Goal: Information Seeking & Learning: Check status

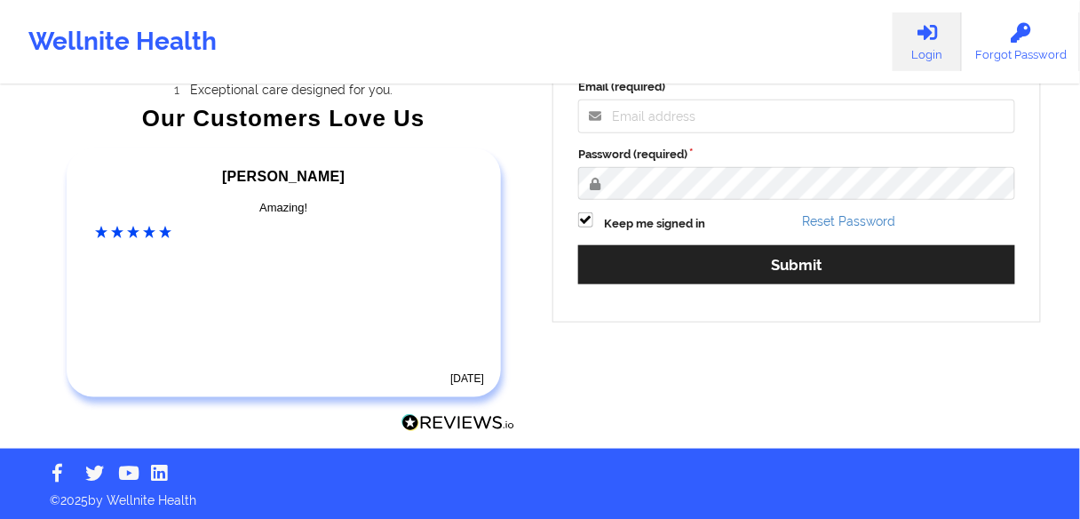
scroll to position [297, 0]
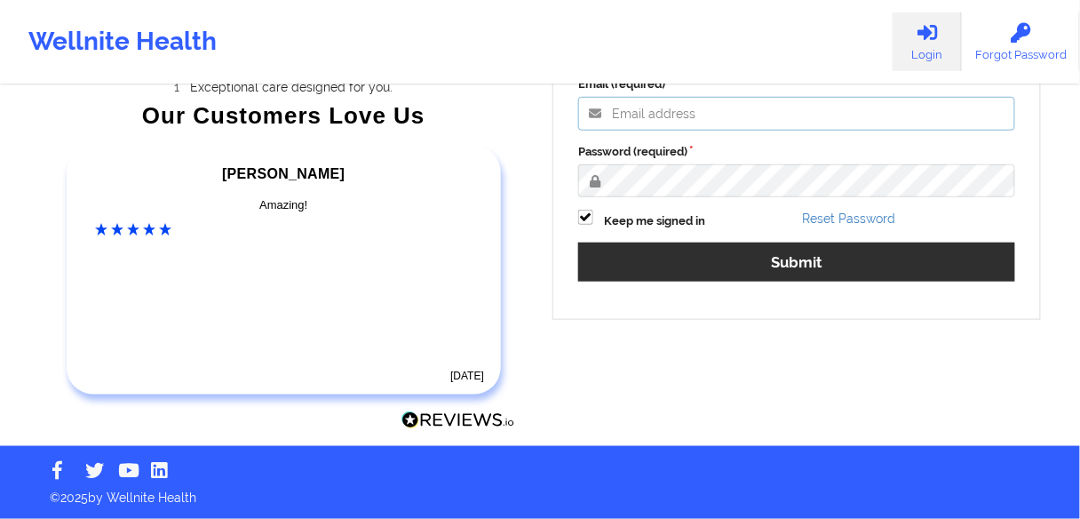
type input "[EMAIL_ADDRESS][PERSON_NAME][DOMAIN_NAME]"
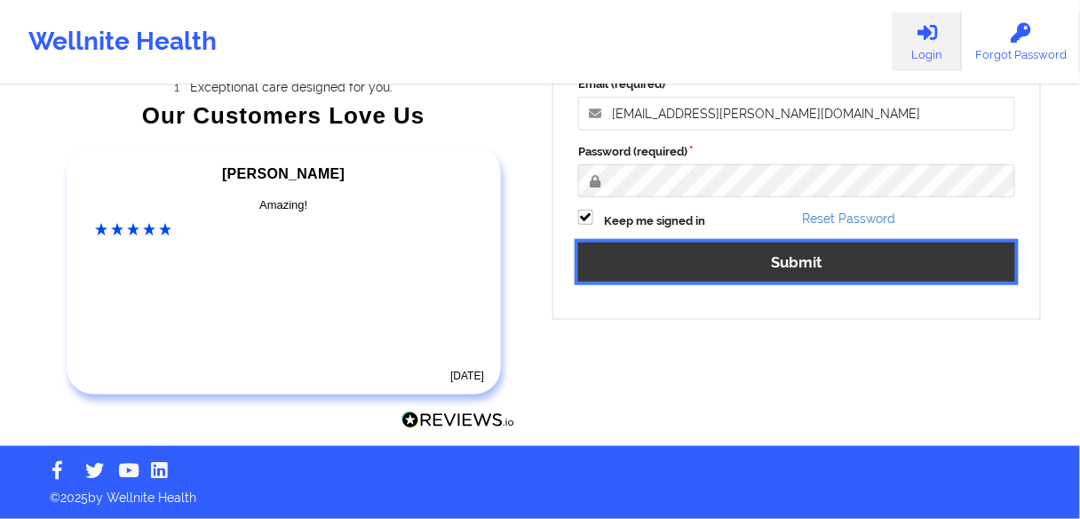
click at [752, 256] on button "Submit" at bounding box center [796, 261] width 437 height 38
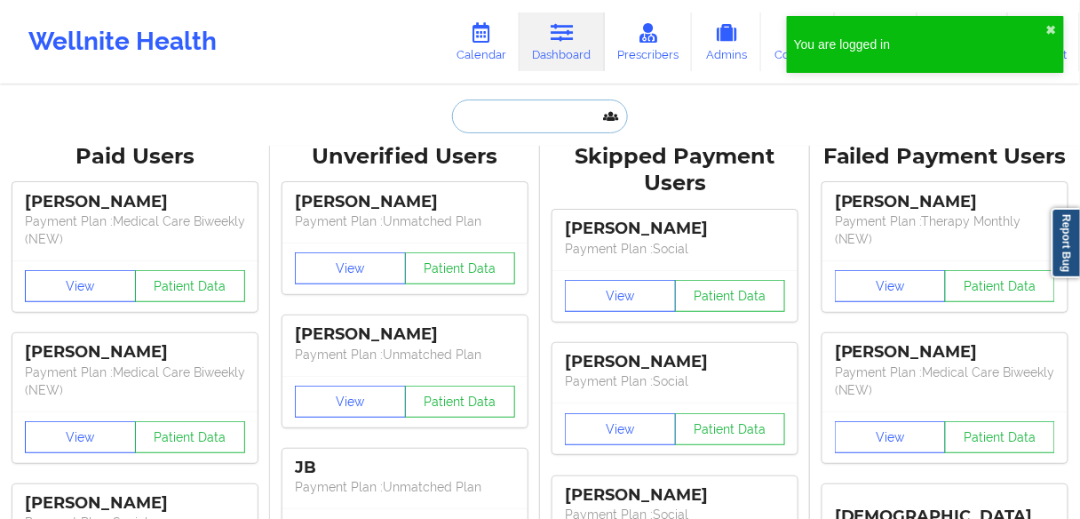
drag, startPoint x: 485, startPoint y: 128, endPoint x: 499, endPoint y: 152, distance: 27.9
click at [485, 128] on input "text" at bounding box center [540, 116] width 176 height 34
paste input "[PERSON_NAME]"
type input "[PERSON_NAME]"
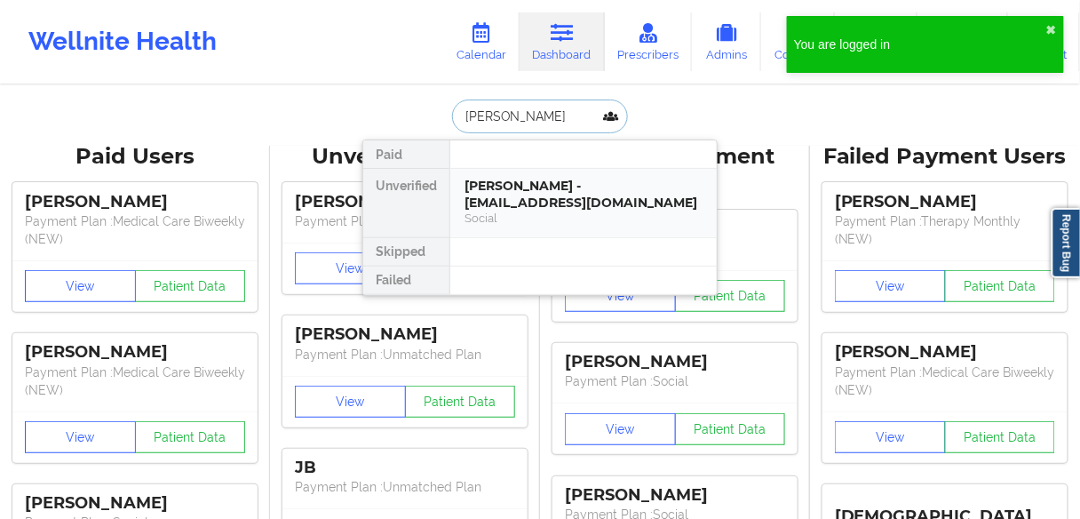
click at [507, 184] on div "[PERSON_NAME] - [EMAIL_ADDRESS][DOMAIN_NAME]" at bounding box center [583, 194] width 238 height 33
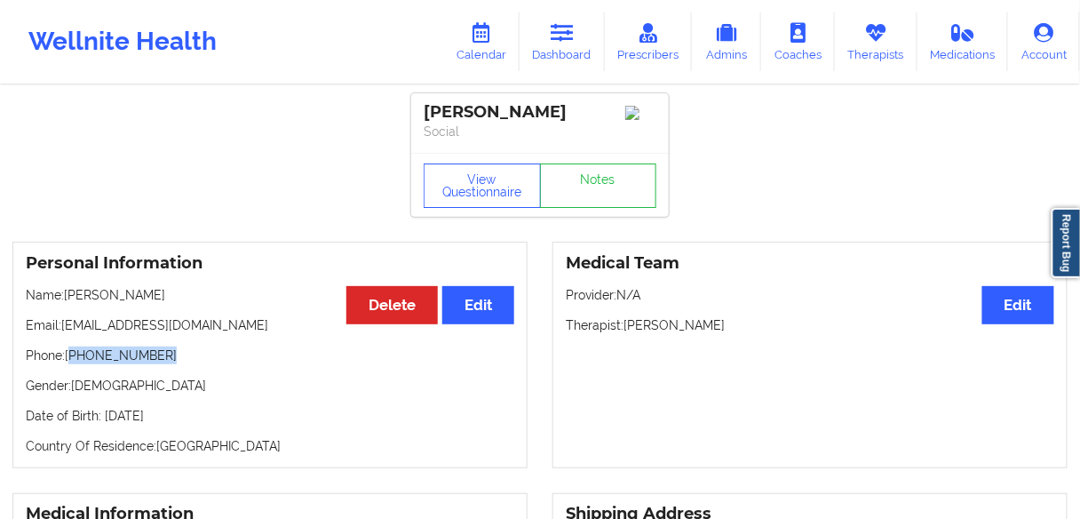
drag, startPoint x: 178, startPoint y: 357, endPoint x: 73, endPoint y: 360, distance: 104.8
click at [73, 360] on p "Phone: [PHONE_NUMBER]" at bounding box center [270, 355] width 488 height 18
copy p "[PHONE_NUMBER]"
drag, startPoint x: 754, startPoint y: 329, endPoint x: 626, endPoint y: 328, distance: 127.9
click at [626, 328] on p "Therapist: [PERSON_NAME]" at bounding box center [810, 325] width 488 height 18
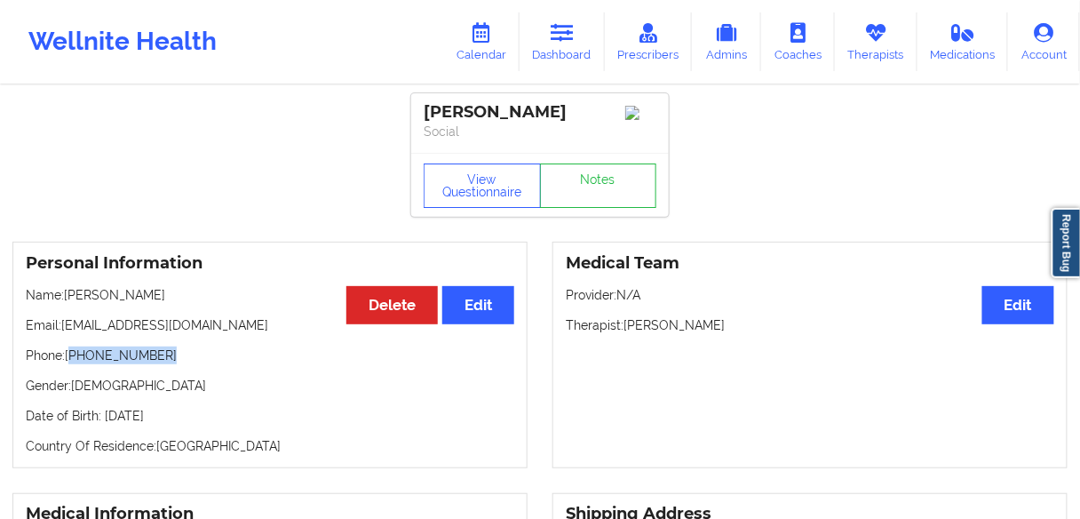
copy p "[PERSON_NAME]"
click at [484, 59] on link "Calendar" at bounding box center [481, 41] width 76 height 59
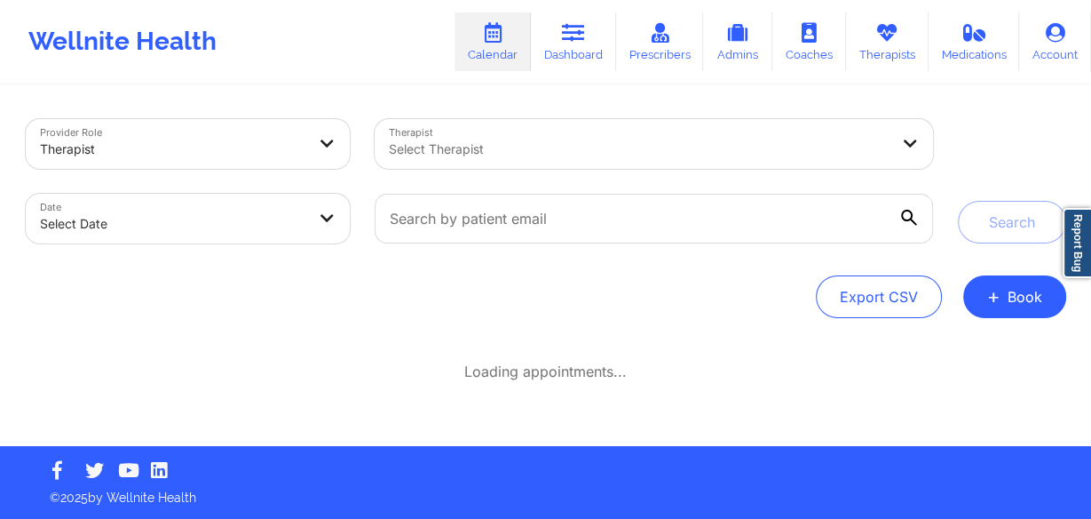
click at [607, 140] on div at bounding box center [639, 149] width 500 height 21
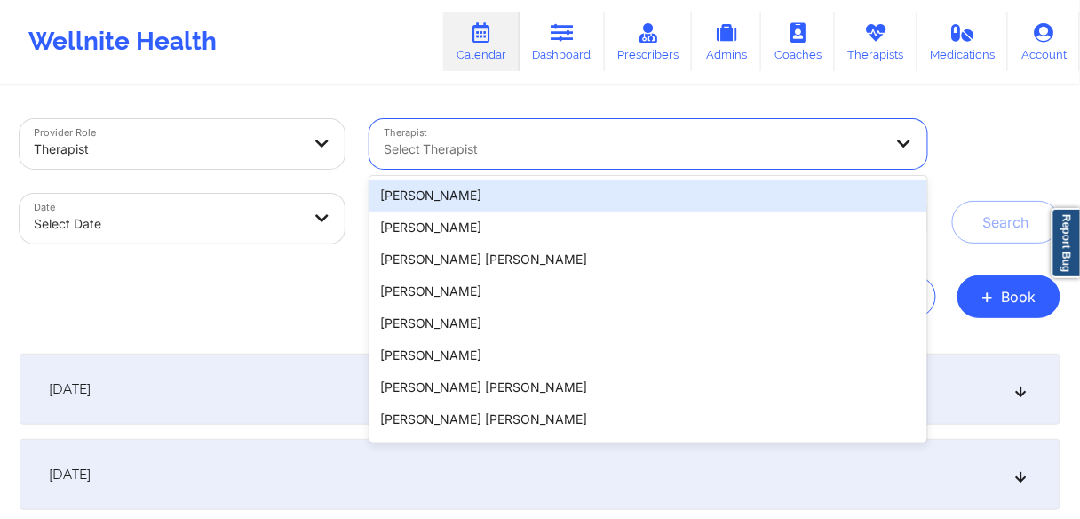
paste input "[PERSON_NAME]"
type input "[PERSON_NAME]"
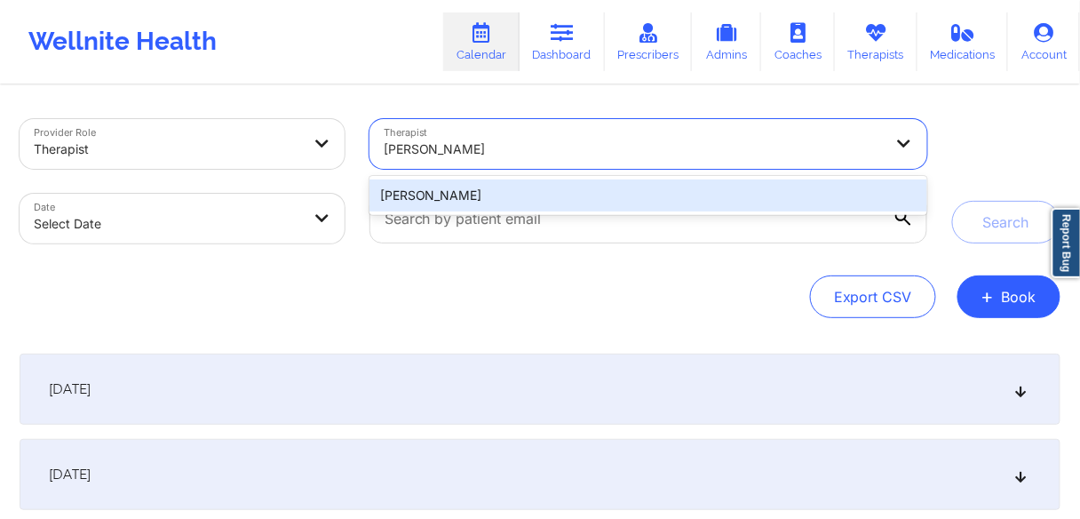
click at [407, 190] on div "[PERSON_NAME]" at bounding box center [648, 195] width 558 height 32
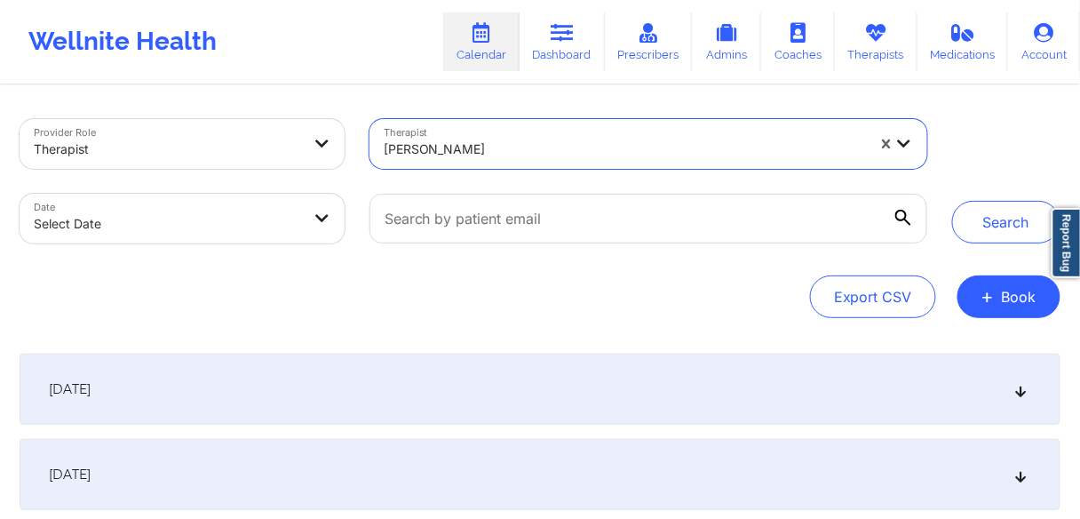
click at [143, 234] on body "Wellnite Health Calendar Dashboard Prescribers Admins Coaches Therapists Medica…" at bounding box center [540, 259] width 1080 height 519
select select "2025-8"
select select "2025-9"
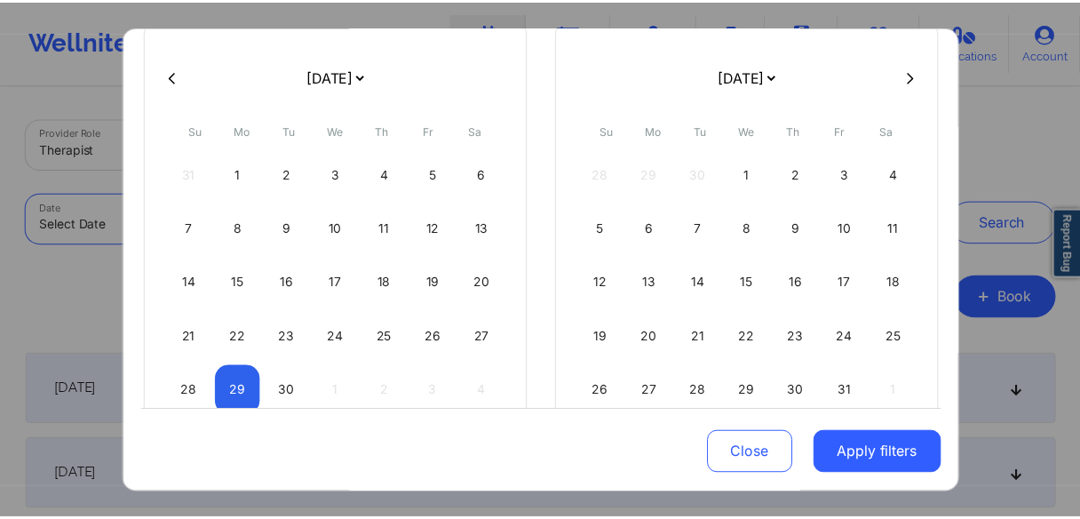
scroll to position [188, 0]
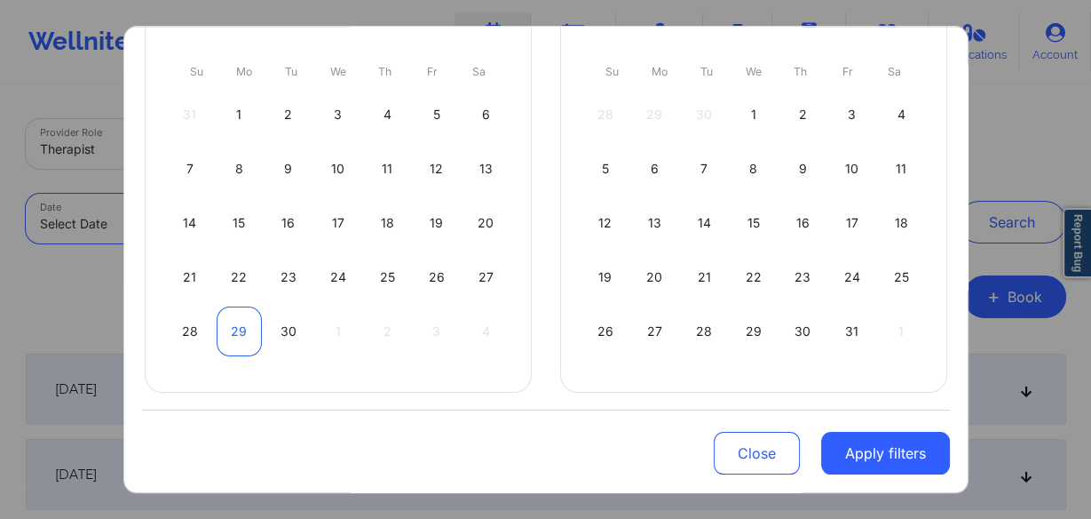
click at [238, 329] on div "29" at bounding box center [239, 331] width 45 height 50
select select "2025-8"
select select "2025-9"
select select "2025-8"
select select "2025-9"
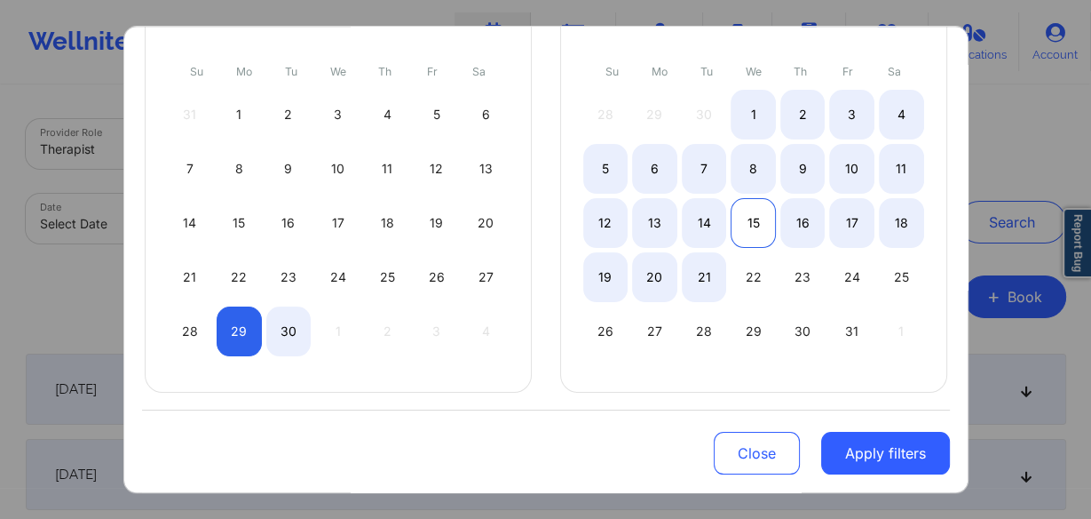
select select "2025-8"
select select "2025-9"
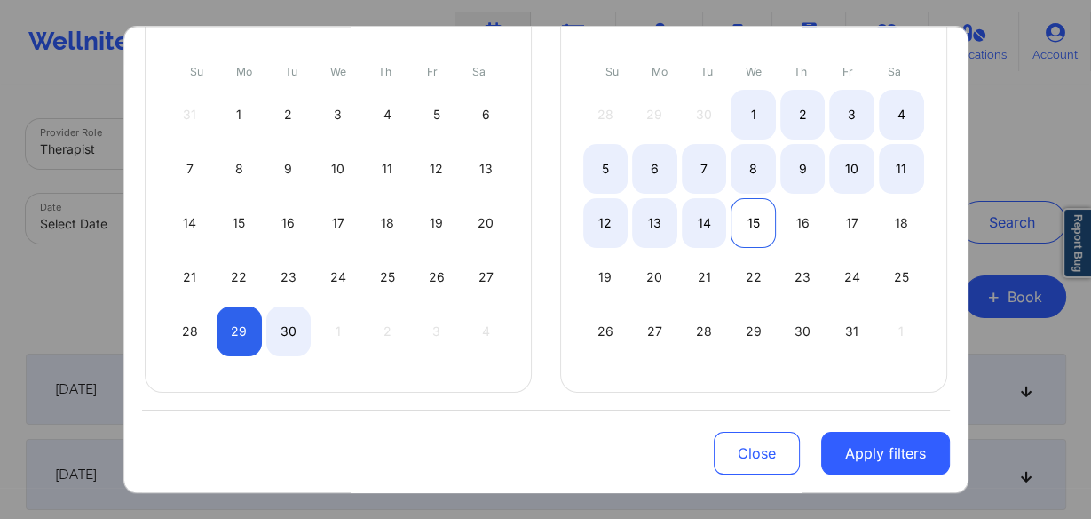
select select "2025-8"
select select "2025-9"
select select "2025-8"
select select "2025-9"
click at [696, 221] on div "14" at bounding box center [704, 223] width 45 height 50
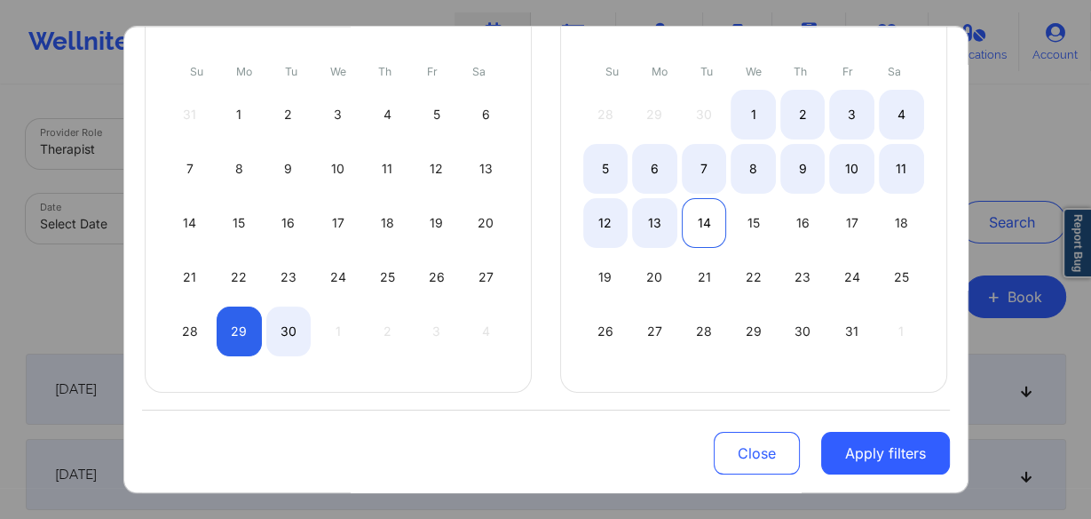
select select "2025-8"
select select "2025-9"
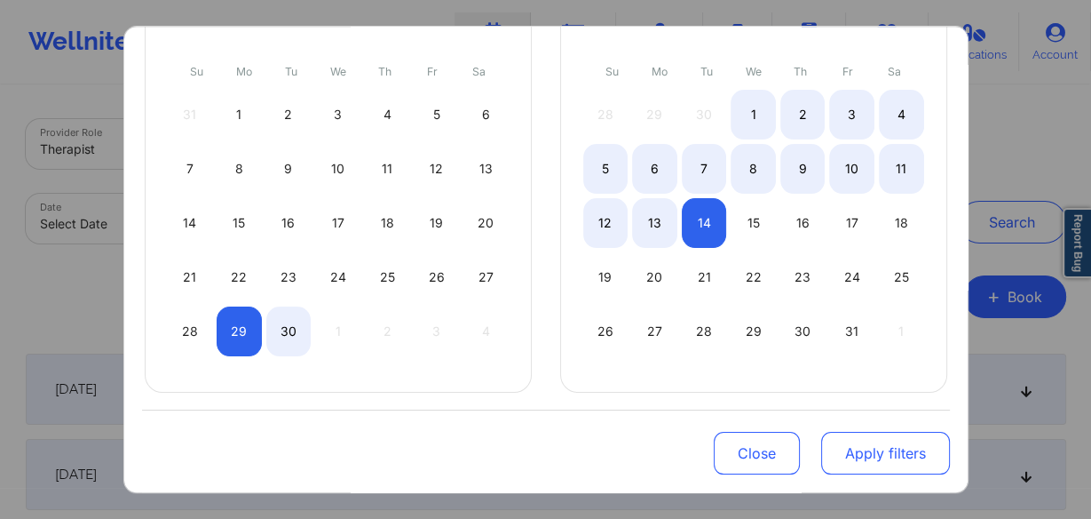
click at [890, 451] on button "Apply filters" at bounding box center [885, 453] width 129 height 43
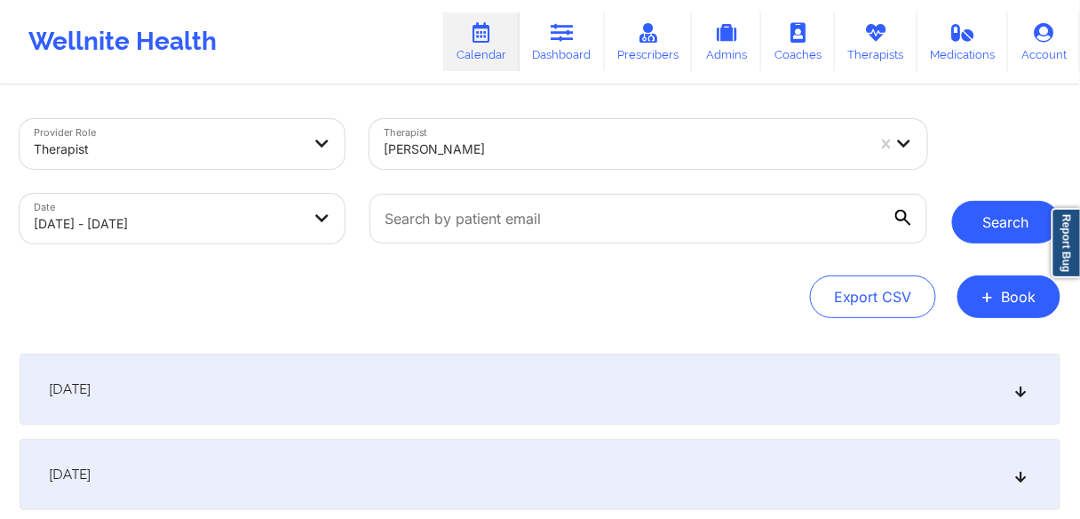
click at [1010, 218] on button "Search" at bounding box center [1006, 222] width 108 height 43
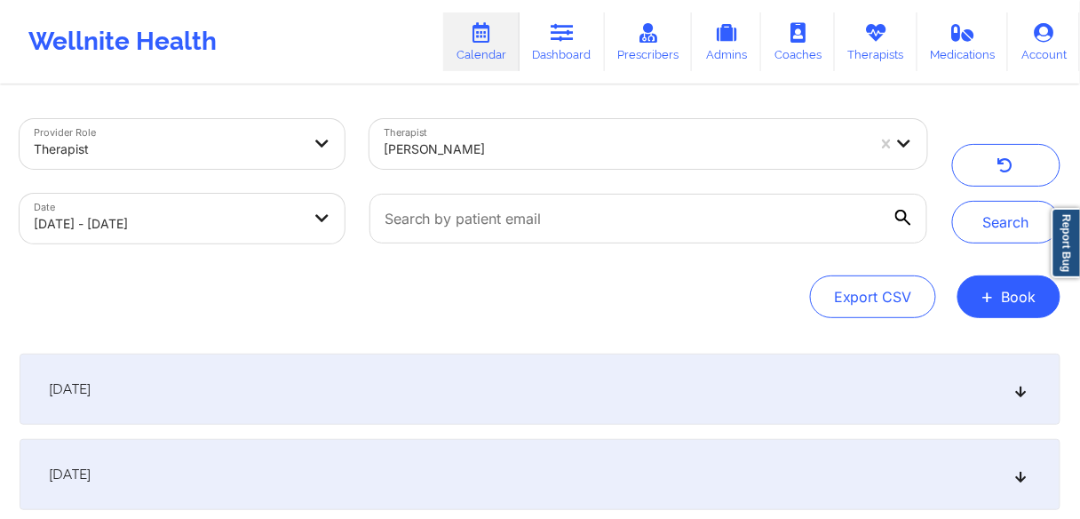
click at [1010, 219] on button "Search" at bounding box center [1006, 222] width 108 height 43
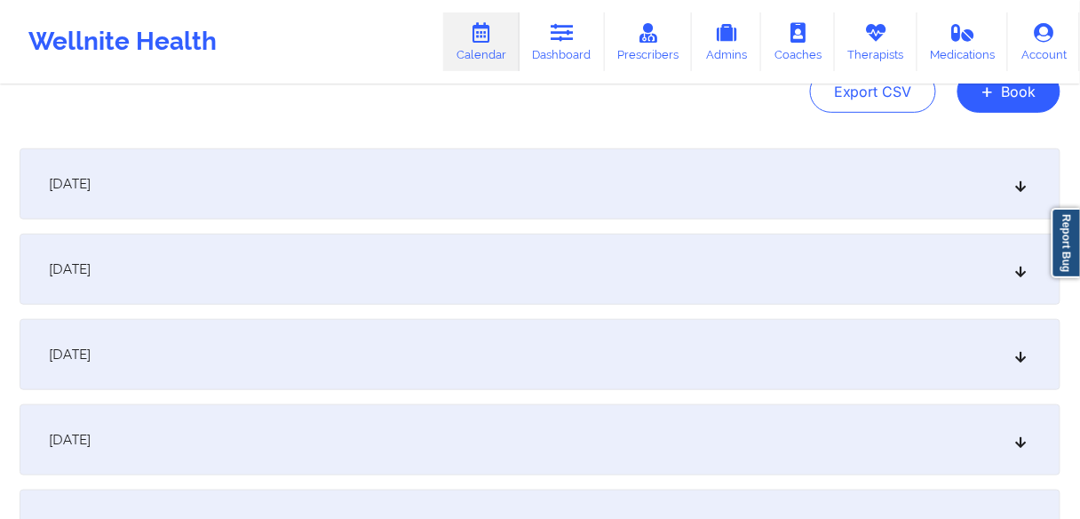
scroll to position [213, 0]
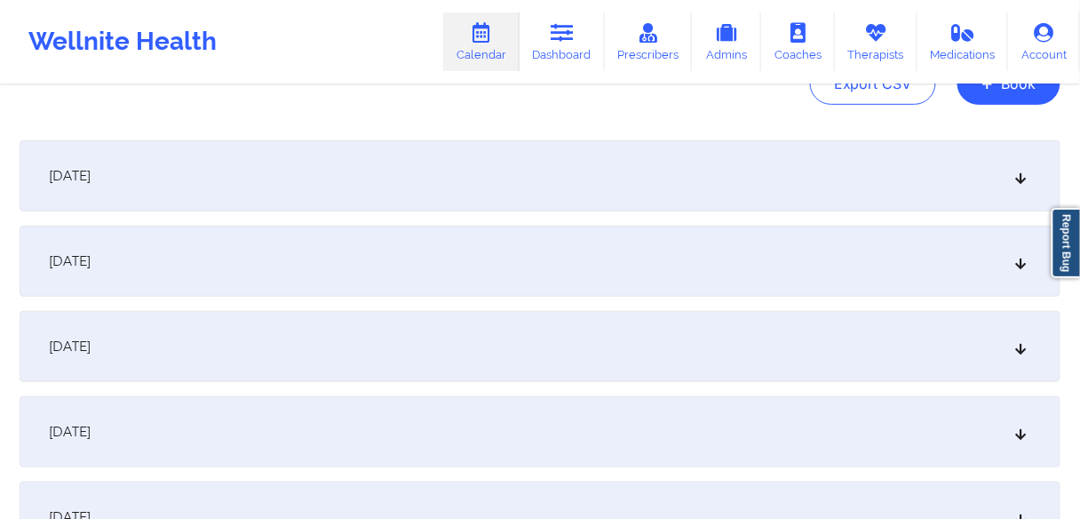
click at [91, 268] on span "[DATE]" at bounding box center [70, 261] width 42 height 18
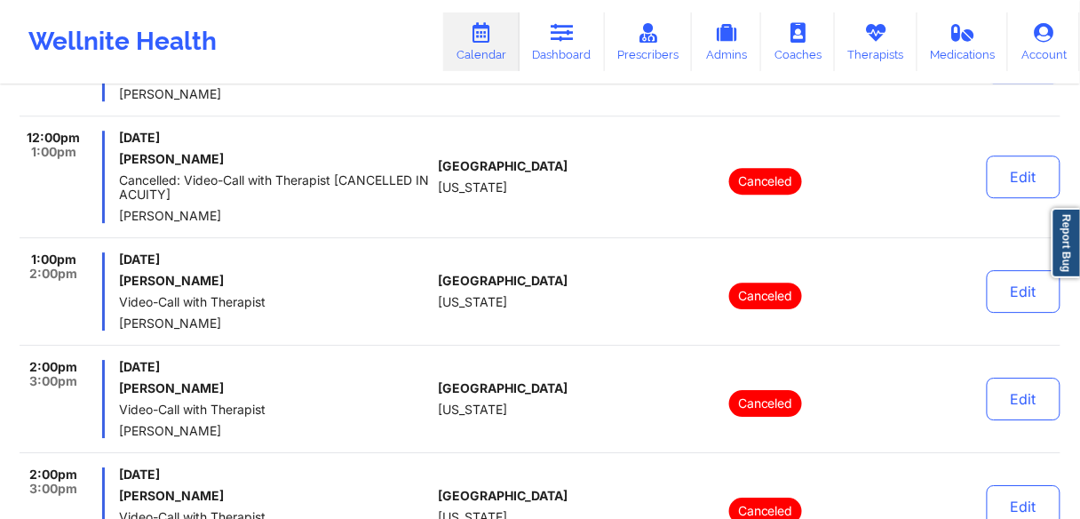
scroll to position [1279, 0]
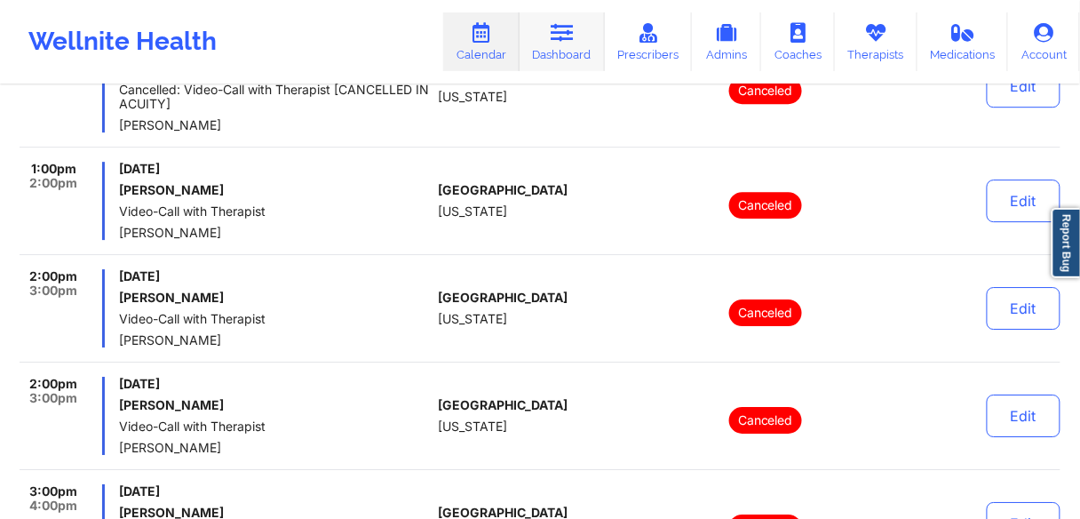
click at [555, 40] on icon at bounding box center [562, 33] width 23 height 20
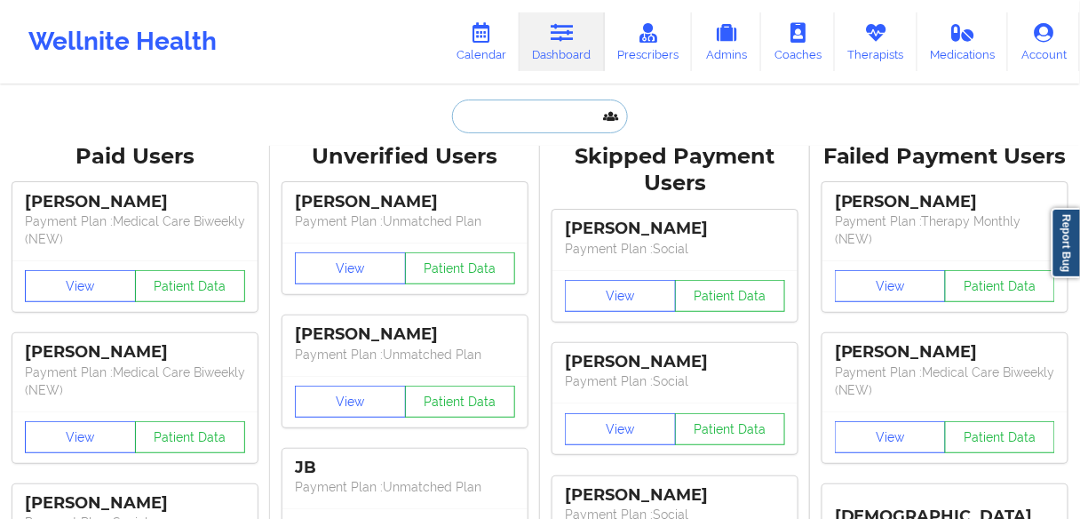
click at [543, 114] on input "text" at bounding box center [540, 116] width 176 height 34
paste input "[PERSON_NAME]"
type input "[PERSON_NAME]"
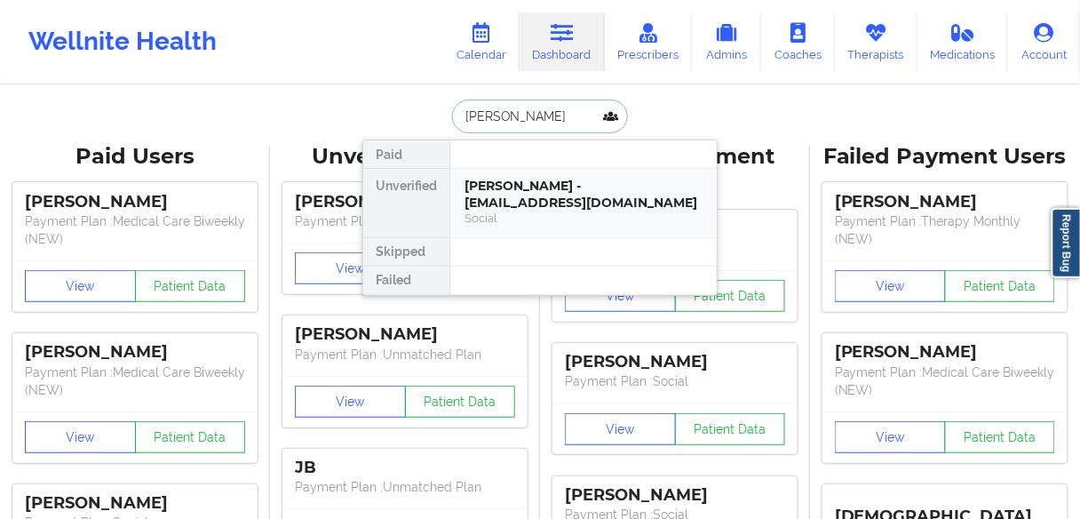
click at [505, 183] on div "[PERSON_NAME] - [EMAIL_ADDRESS][DOMAIN_NAME]" at bounding box center [583, 194] width 238 height 33
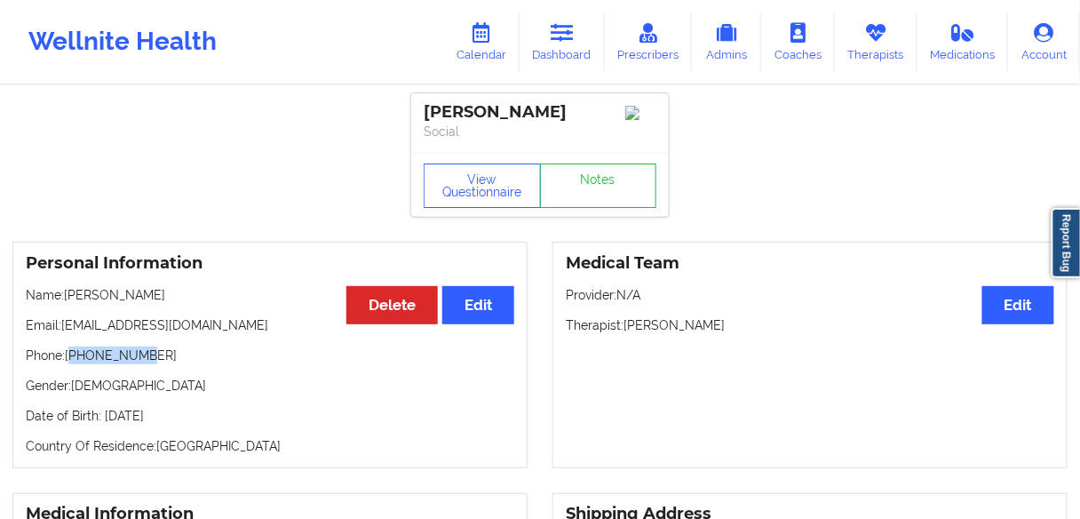
drag, startPoint x: 137, startPoint y: 363, endPoint x: 158, endPoint y: 372, distance: 23.1
click at [75, 362] on p "Phone: [PHONE_NUMBER]" at bounding box center [270, 355] width 488 height 18
drag, startPoint x: 158, startPoint y: 365, endPoint x: 74, endPoint y: 362, distance: 84.4
click at [74, 362] on p "Phone: [PHONE_NUMBER]" at bounding box center [270, 355] width 488 height 18
copy p "19738498279"
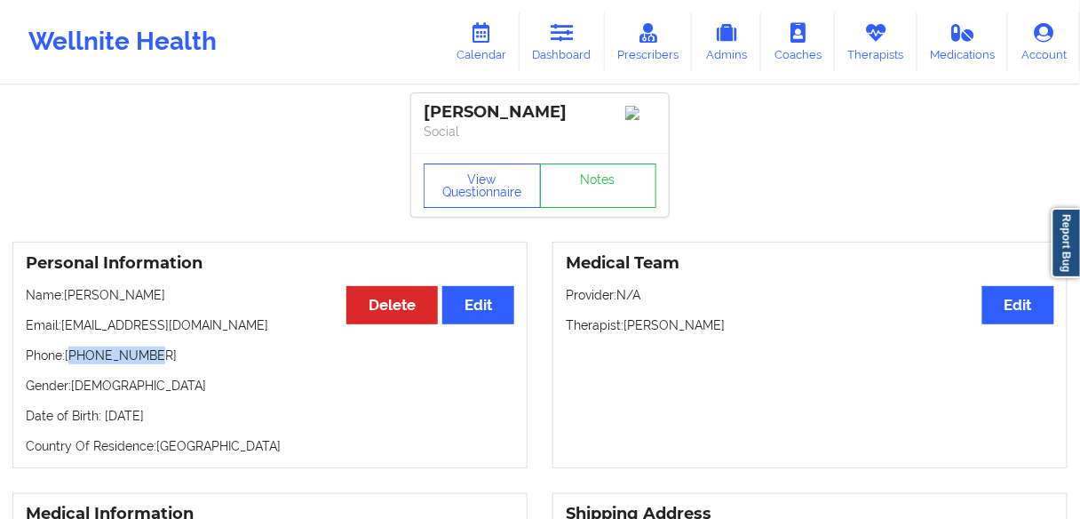
drag, startPoint x: 736, startPoint y: 333, endPoint x: 625, endPoint y: 335, distance: 111.0
click at [625, 334] on p "Therapist: [PERSON_NAME]" at bounding box center [810, 325] width 488 height 18
copy p "[PERSON_NAME]"
click at [484, 53] on link "Calendar" at bounding box center [481, 41] width 76 height 59
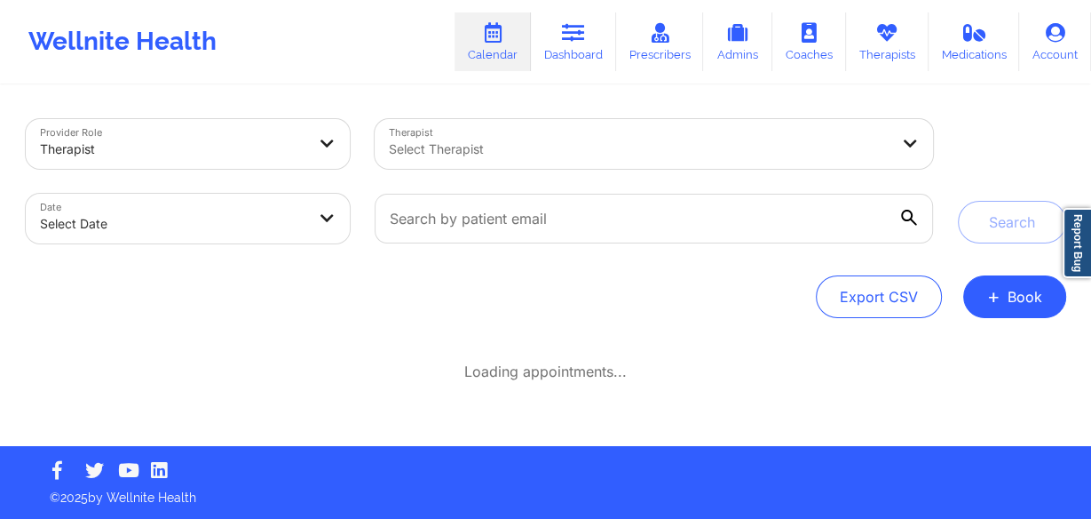
drag, startPoint x: 587, startPoint y: 142, endPoint x: 575, endPoint y: 152, distance: 15.1
click at [587, 143] on div at bounding box center [639, 149] width 500 height 21
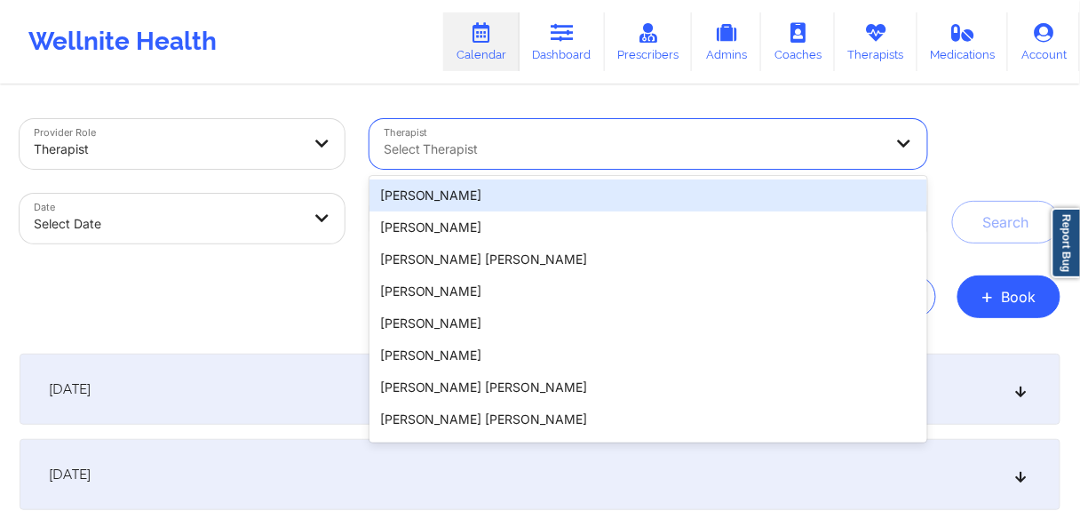
paste input "[PERSON_NAME]"
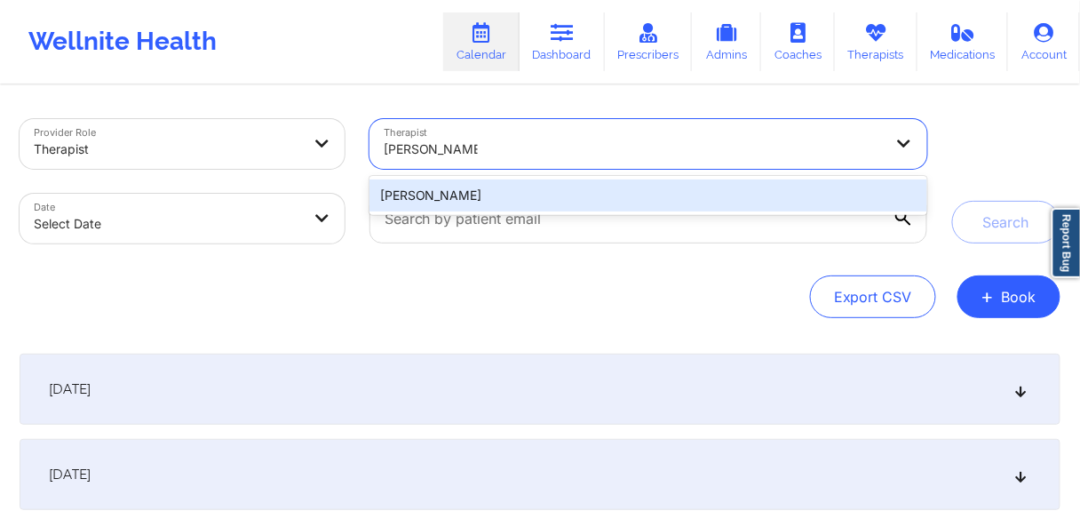
type input "[PERSON_NAME]"
click at [745, 322] on div "Provider Role Therapist Therapist 1 result available for search term [PERSON_NA…" at bounding box center [540, 364] width 1066 height 554
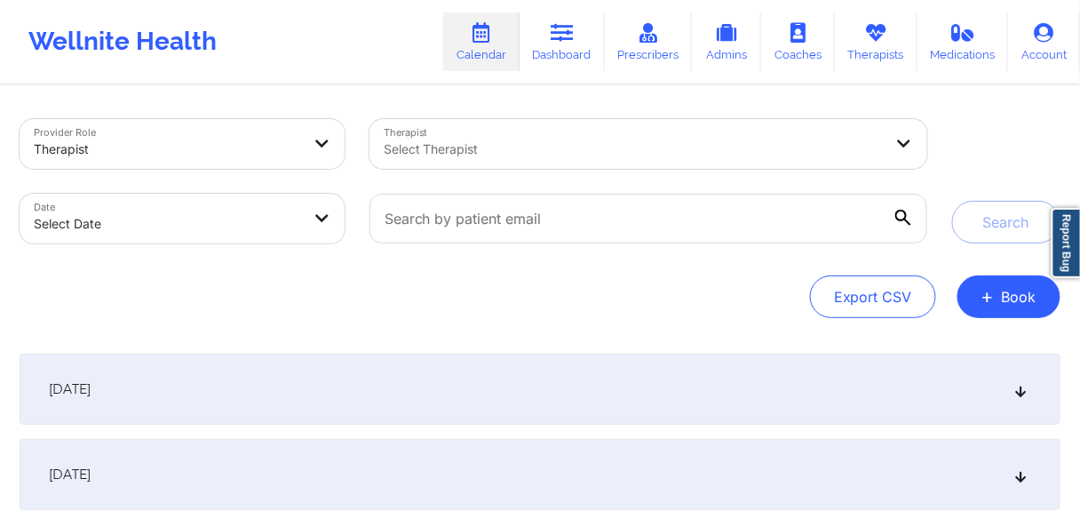
select select "2025-8"
select select "2025-9"
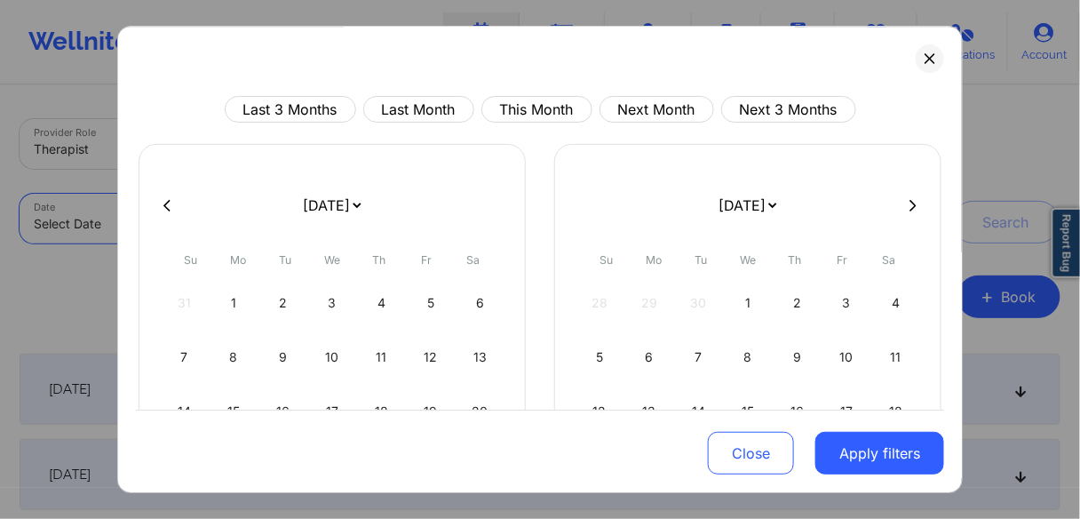
click at [195, 214] on body "Wellnite Health Calendar Dashboard Prescribers Admins Coaches Therapists Medica…" at bounding box center [540, 259] width 1080 height 519
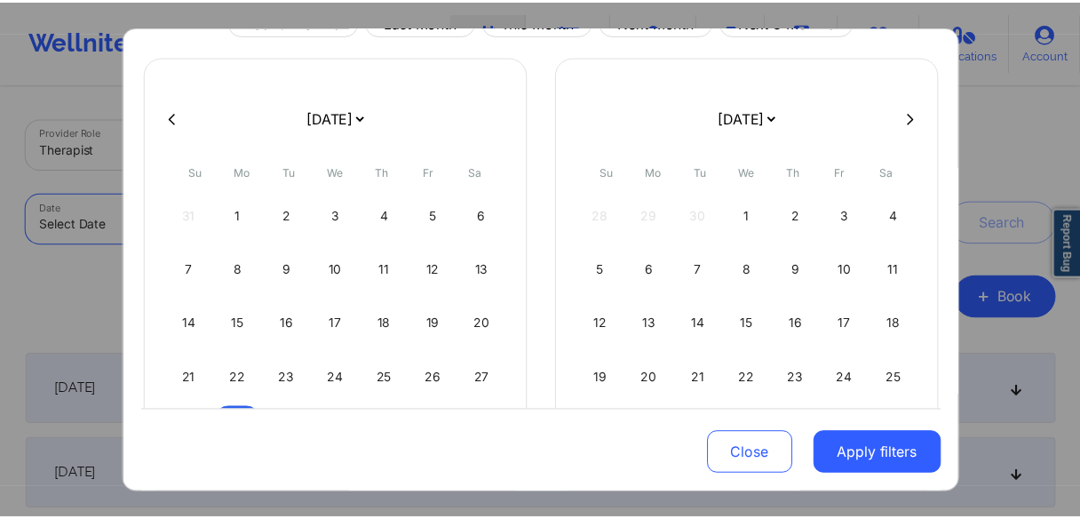
scroll to position [188, 0]
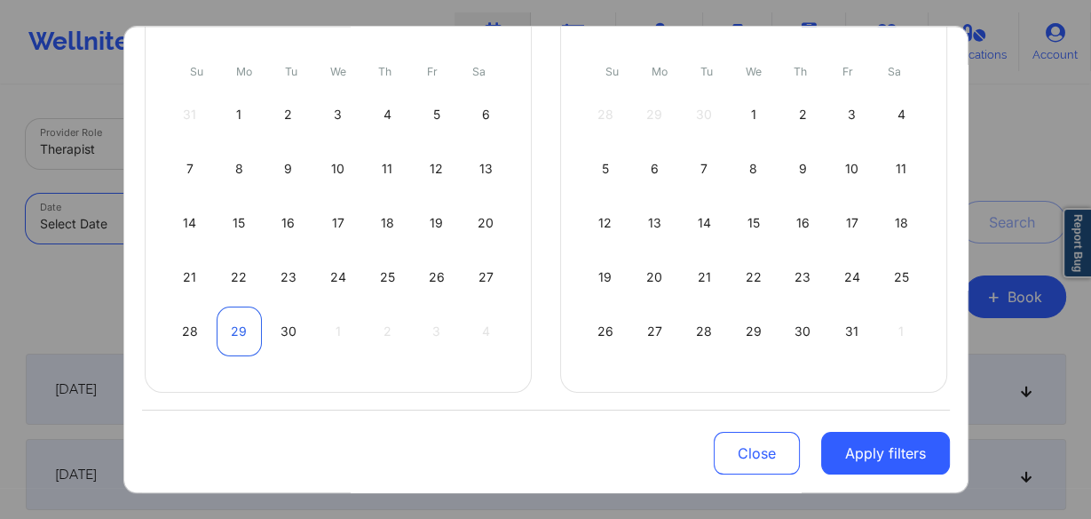
click at [219, 331] on div "28 29 30 1 2 3 4" at bounding box center [338, 331] width 341 height 50
click at [227, 330] on div "29" at bounding box center [239, 331] width 45 height 50
select select "2025-8"
select select "2025-9"
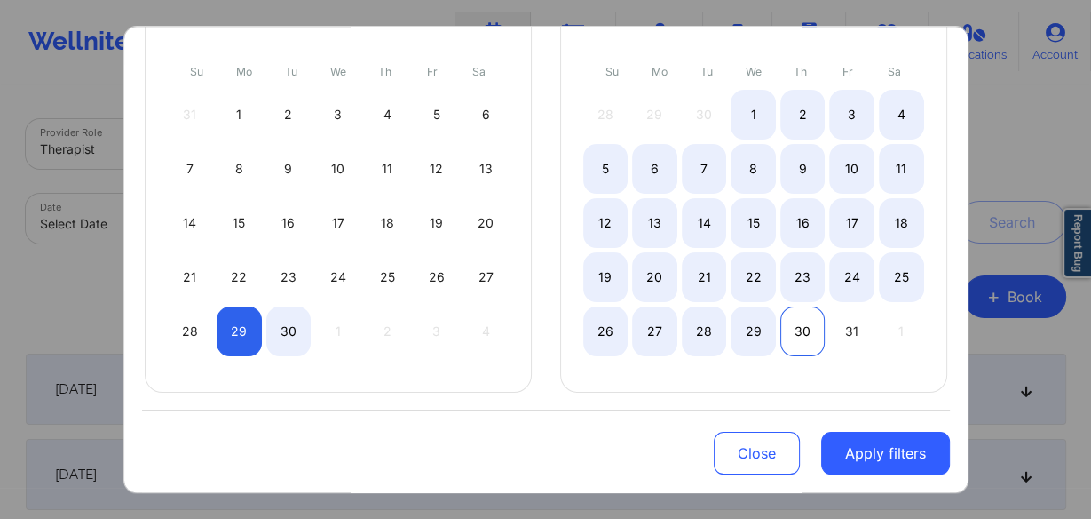
select select "2025-8"
select select "2025-9"
select select "2025-8"
select select "2025-9"
select select "2025-8"
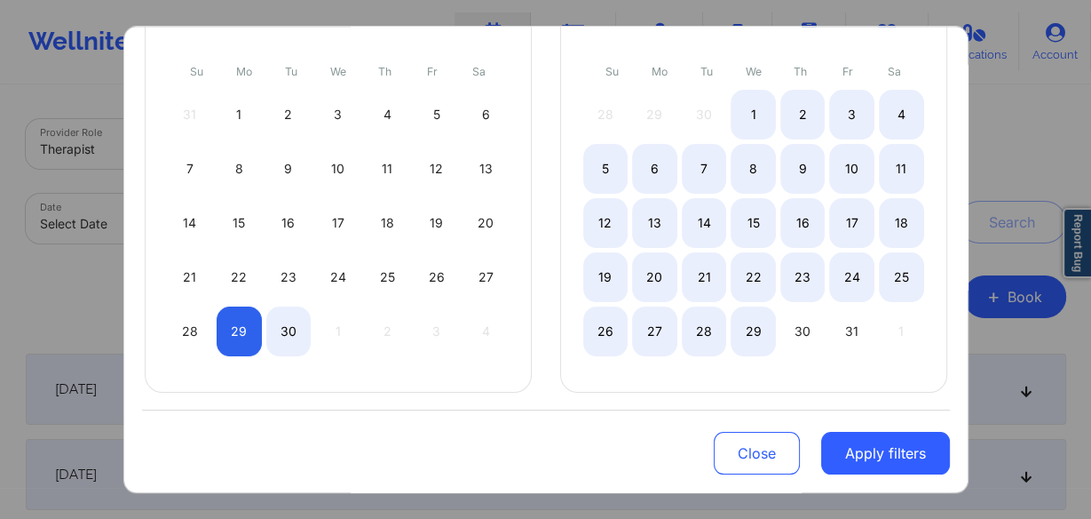
select select "2025-9"
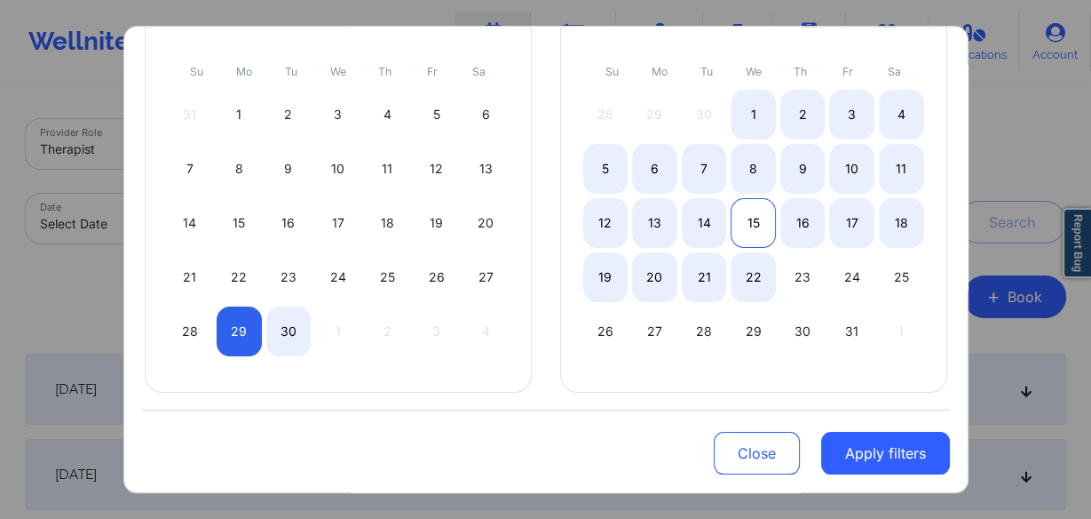
select select "2025-8"
select select "2025-9"
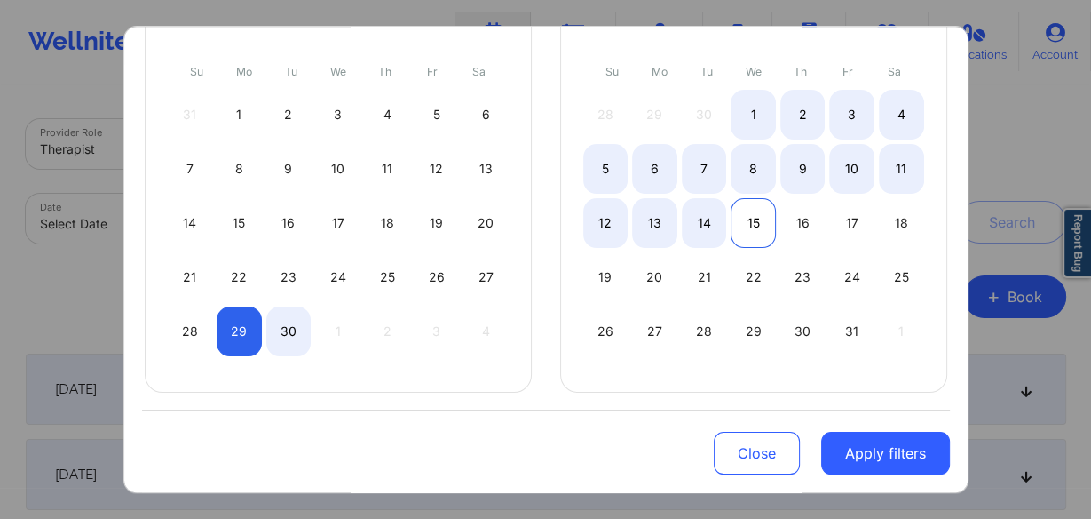
click at [752, 221] on div "15" at bounding box center [753, 223] width 45 height 50
select select "2025-8"
select select "2025-9"
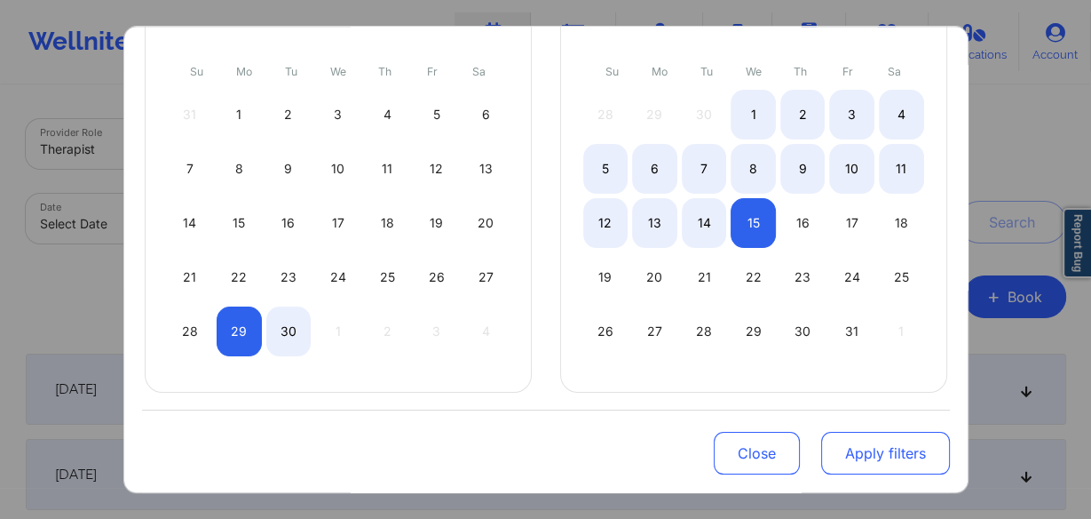
click at [851, 449] on button "Apply filters" at bounding box center [885, 453] width 129 height 43
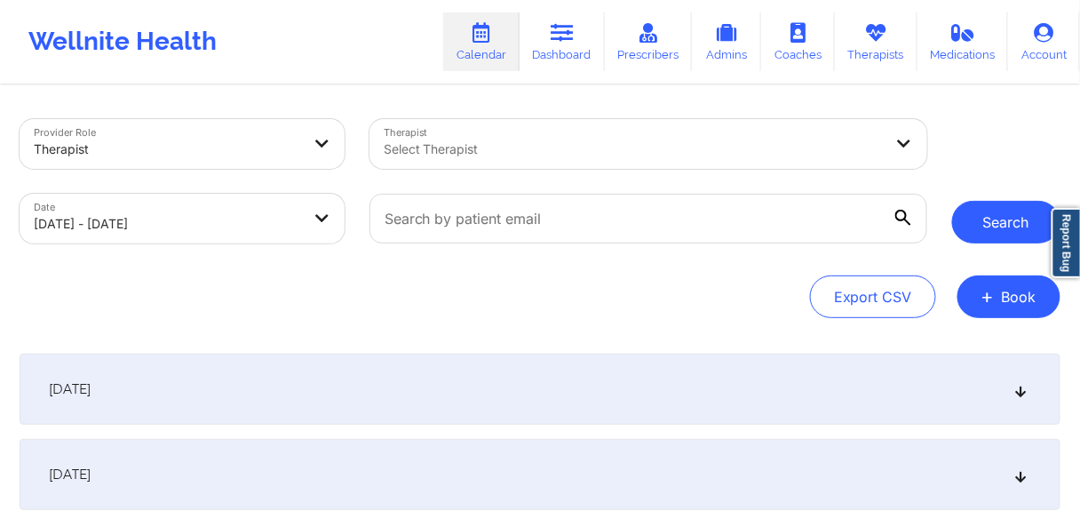
click at [1003, 224] on button "Search" at bounding box center [1006, 222] width 108 height 43
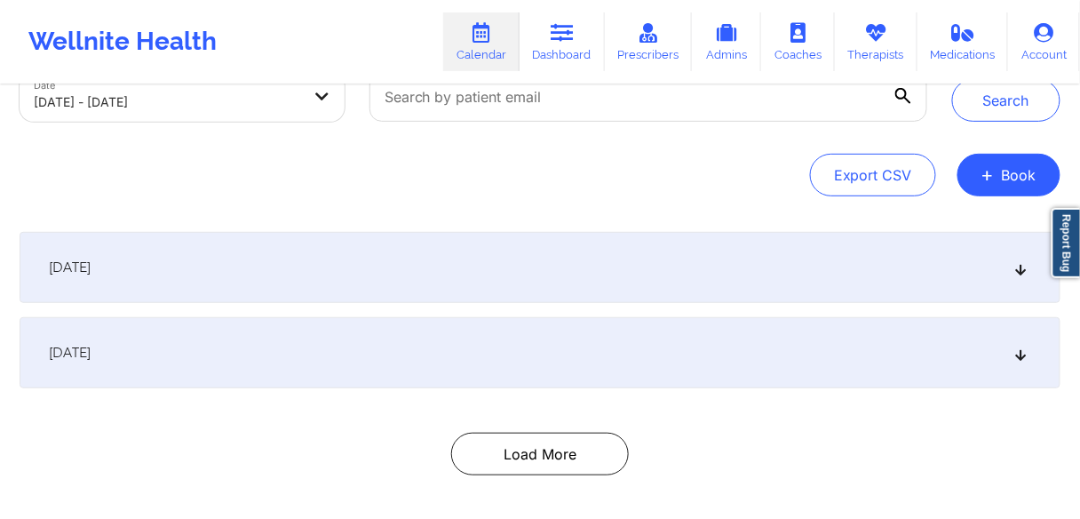
scroll to position [142, 0]
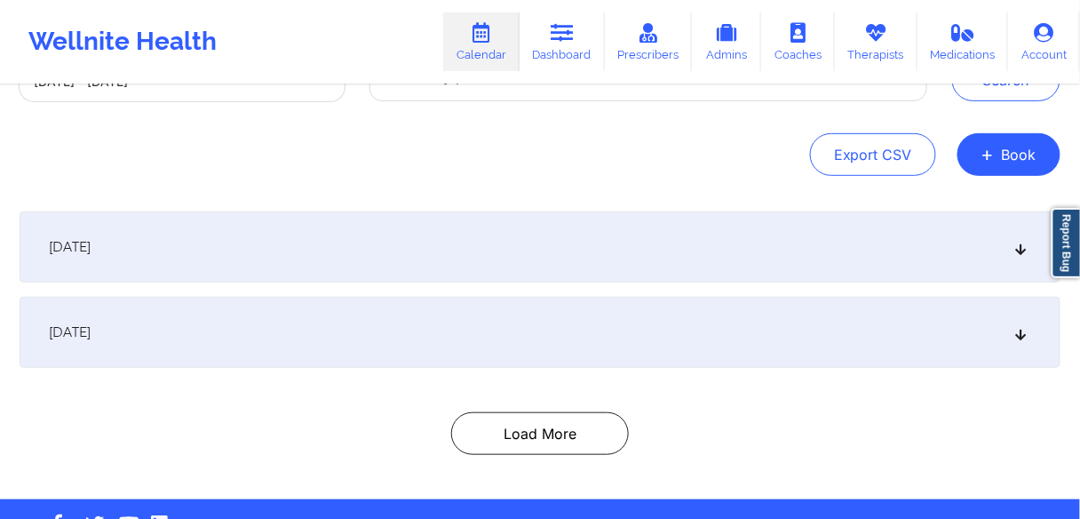
click at [91, 330] on span "[DATE]" at bounding box center [70, 332] width 42 height 18
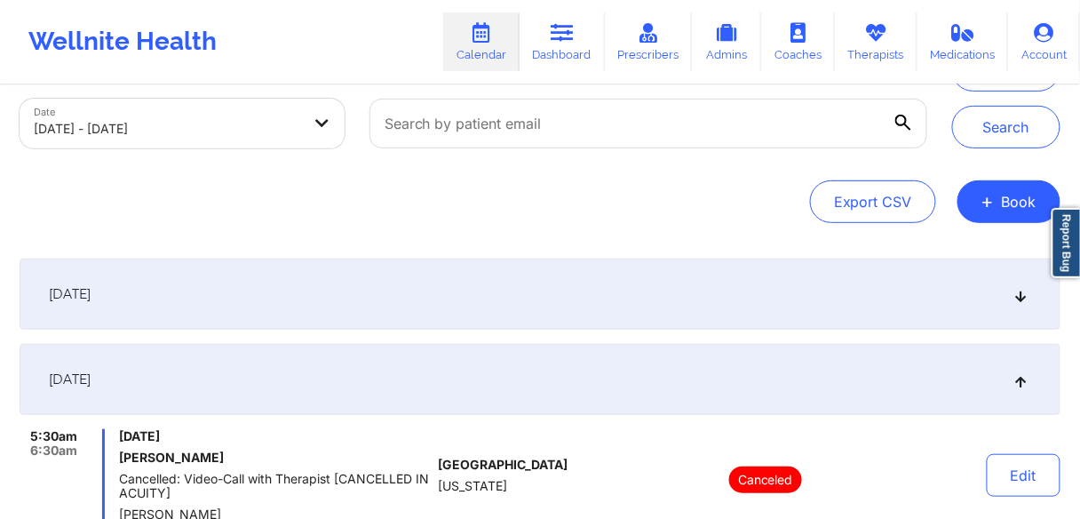
scroll to position [0, 0]
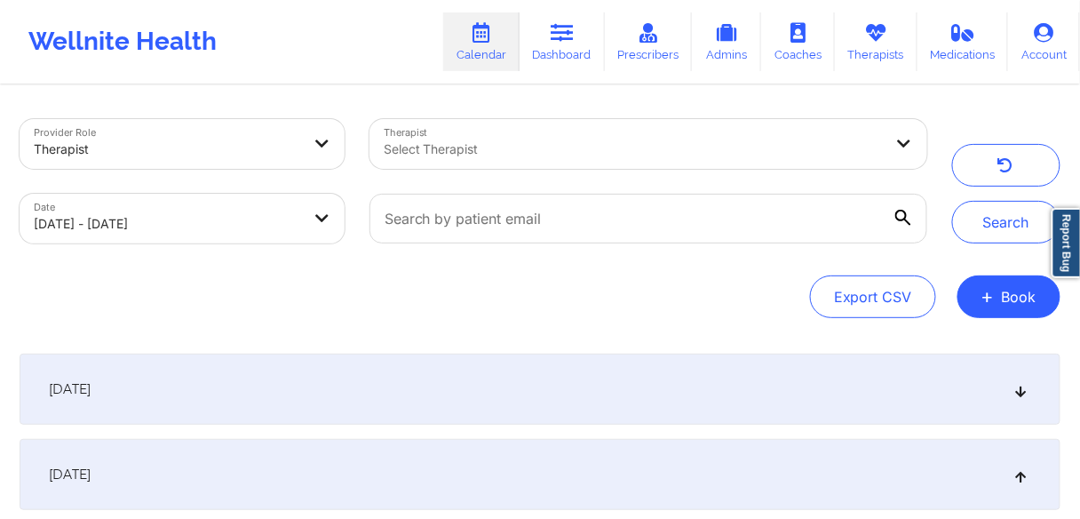
click at [488, 149] on div at bounding box center [634, 149] width 500 height 21
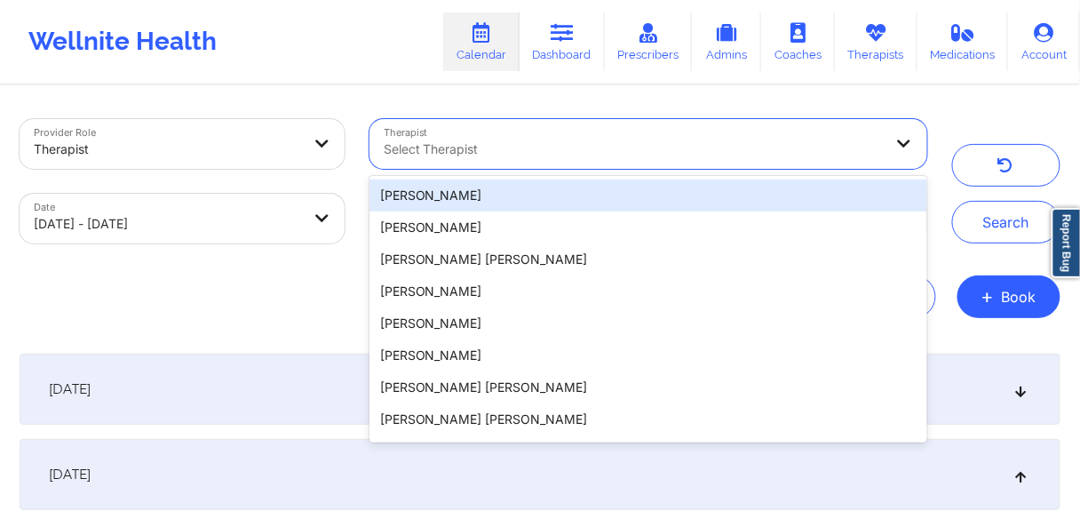
paste input "[PERSON_NAME]"
type input "[PERSON_NAME]"
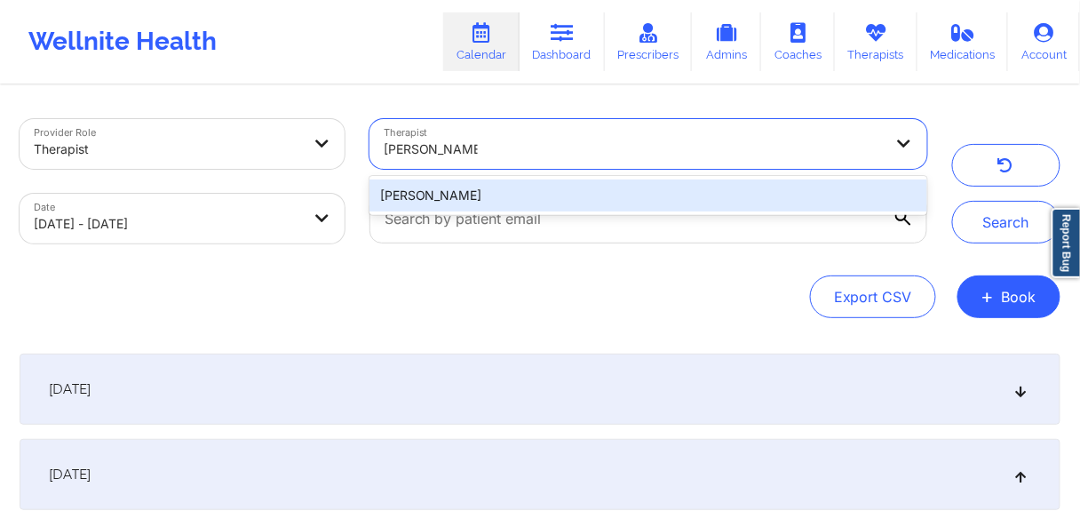
click at [437, 190] on div "[PERSON_NAME]" at bounding box center [648, 195] width 558 height 32
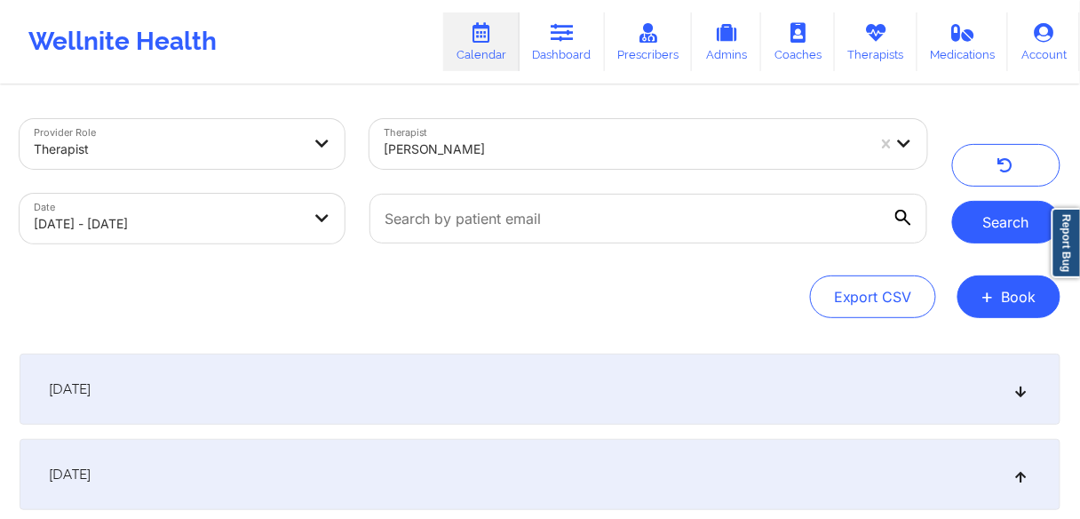
click at [1003, 217] on button "Search" at bounding box center [1006, 222] width 108 height 43
click at [1009, 226] on button "Search" at bounding box center [1006, 222] width 108 height 43
click at [91, 391] on span "[DATE]" at bounding box center [70, 389] width 42 height 18
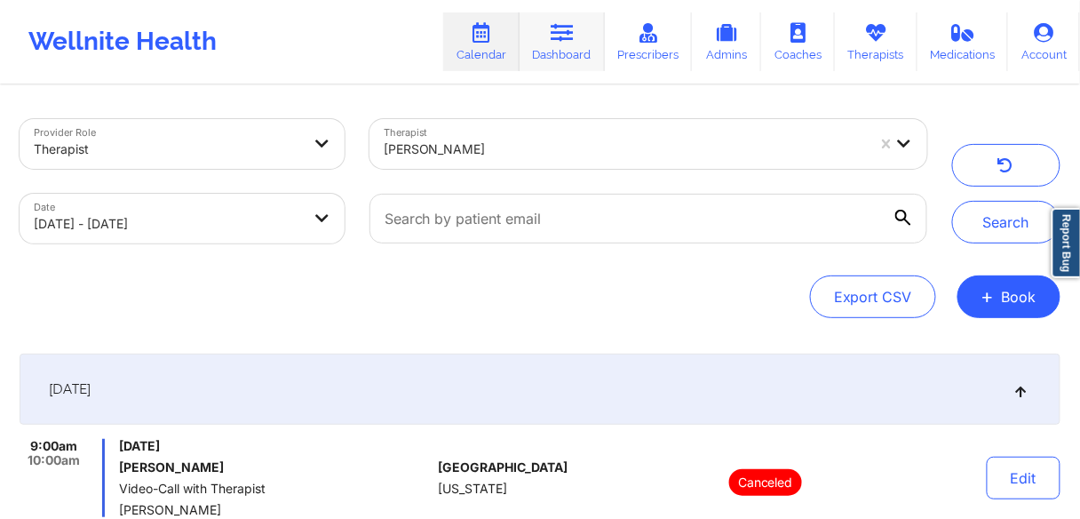
drag, startPoint x: 575, startPoint y: 35, endPoint x: 562, endPoint y: 52, distance: 22.2
click at [574, 35] on icon at bounding box center [562, 33] width 23 height 20
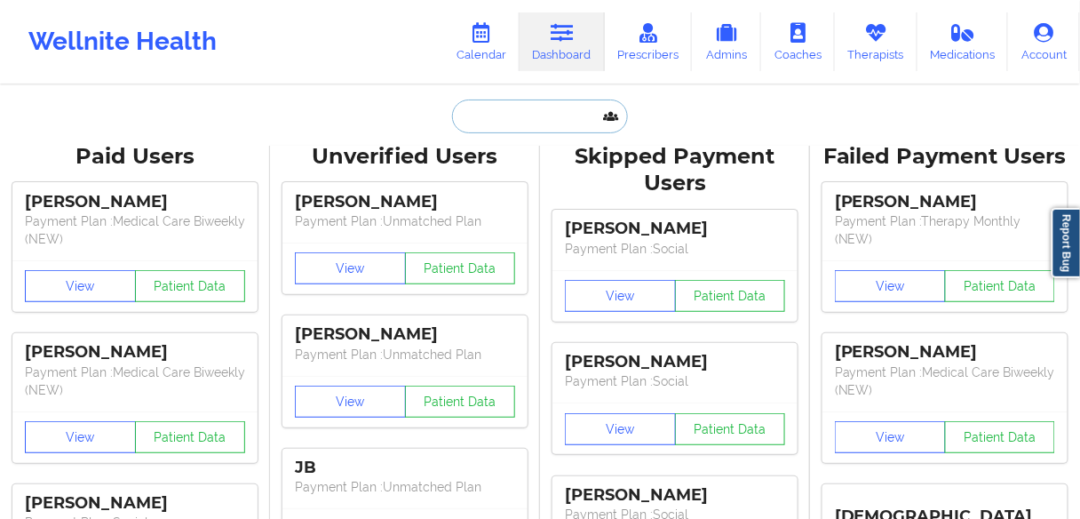
click at [492, 115] on input "text" at bounding box center [540, 116] width 176 height 34
paste input "[PERSON_NAME]"
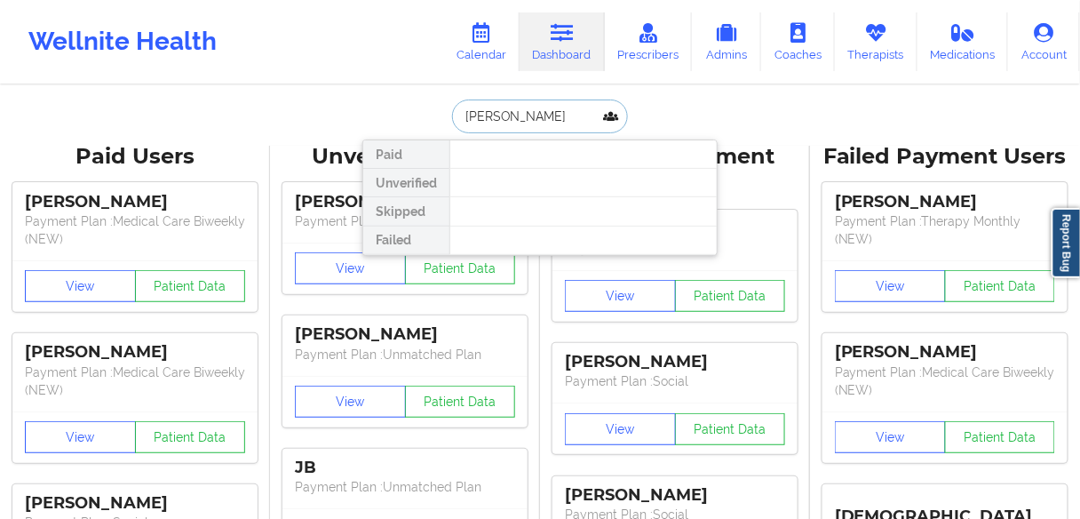
drag, startPoint x: 498, startPoint y: 112, endPoint x: 432, endPoint y: 112, distance: 66.6
click at [432, 112] on div "[PERSON_NAME] Paid Unverified Skipped Failed" at bounding box center [539, 116] width 355 height 34
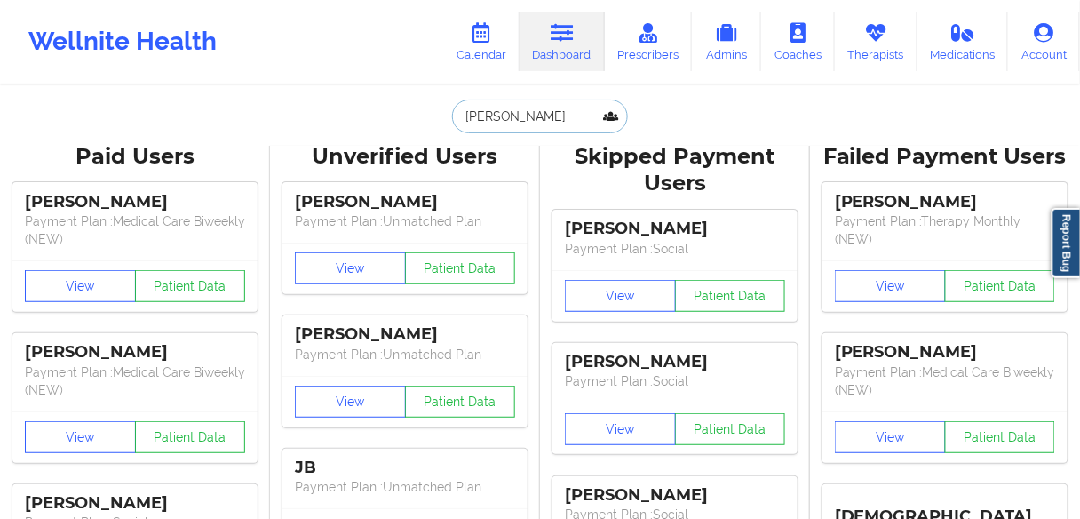
drag, startPoint x: 502, startPoint y: 117, endPoint x: 462, endPoint y: 110, distance: 40.6
click at [462, 110] on input "[PERSON_NAME]" at bounding box center [540, 116] width 176 height 34
click at [512, 120] on input "COTE" at bounding box center [540, 116] width 176 height 34
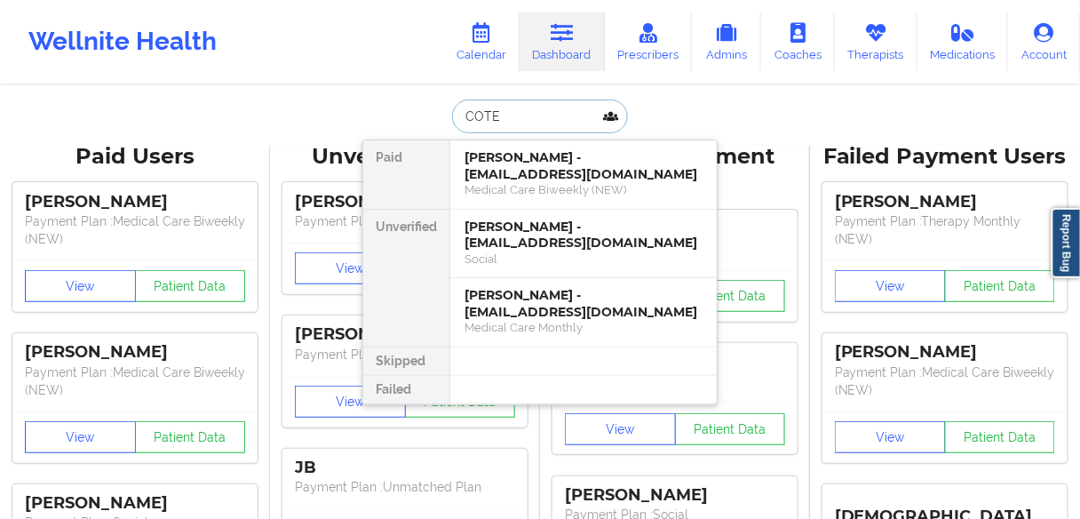
click at [512, 120] on input "COTE" at bounding box center [540, 116] width 176 height 34
paste input "[PERSON_NAME]"
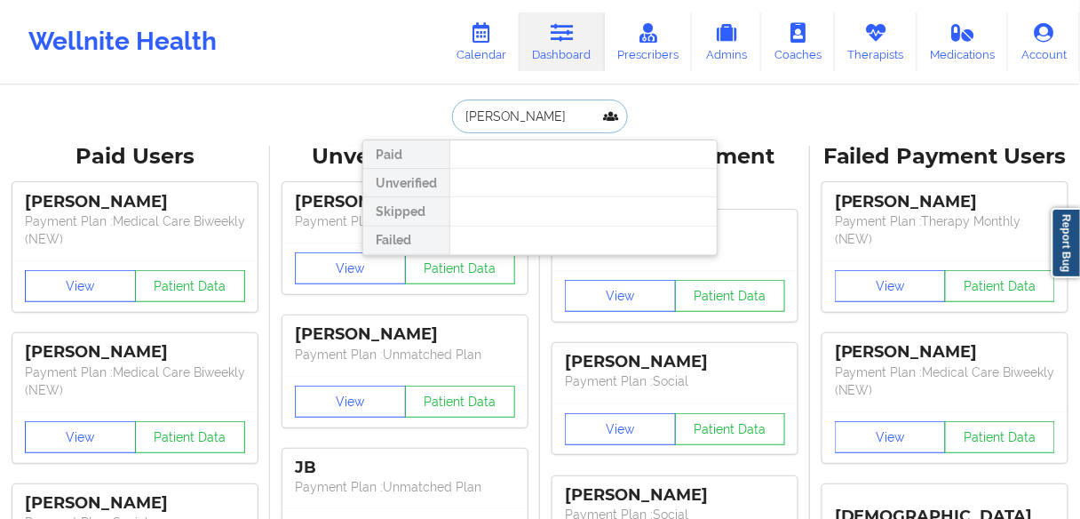
drag, startPoint x: 539, startPoint y: 114, endPoint x: 496, endPoint y: 114, distance: 43.5
click at [496, 114] on input "[PERSON_NAME]" at bounding box center [540, 116] width 176 height 34
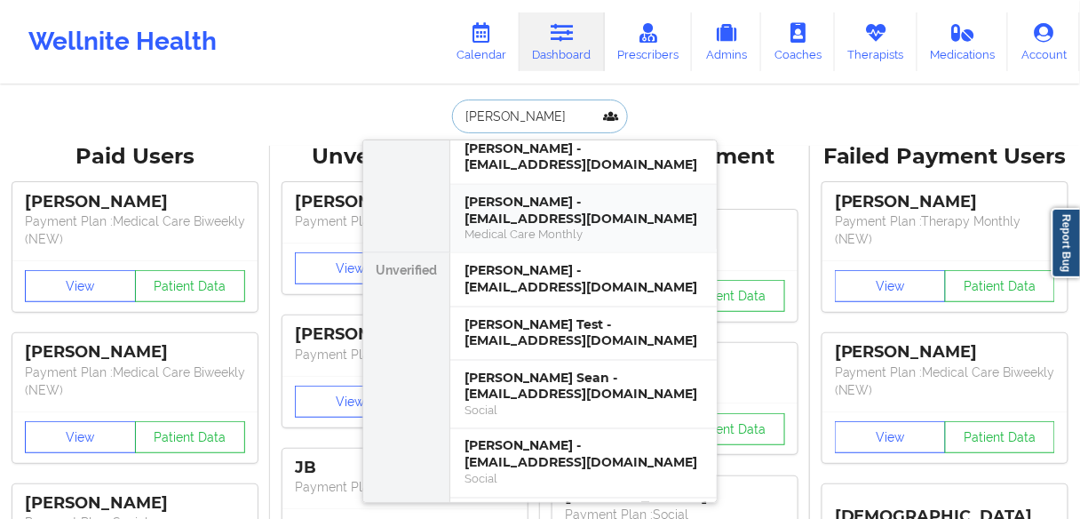
scroll to position [710, 0]
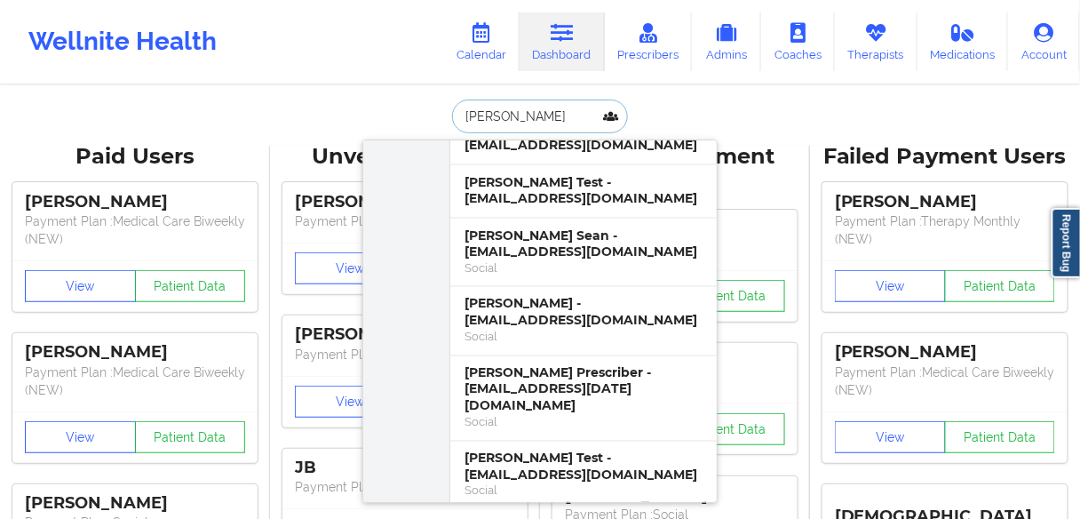
drag, startPoint x: 524, startPoint y: 108, endPoint x: 428, endPoint y: 114, distance: 96.1
click at [428, 114] on div "[PERSON_NAME] [PERSON_NAME] - [EMAIL_ADDRESS][DOMAIN_NAME] Medical Care Biweekl…" at bounding box center [539, 116] width 355 height 34
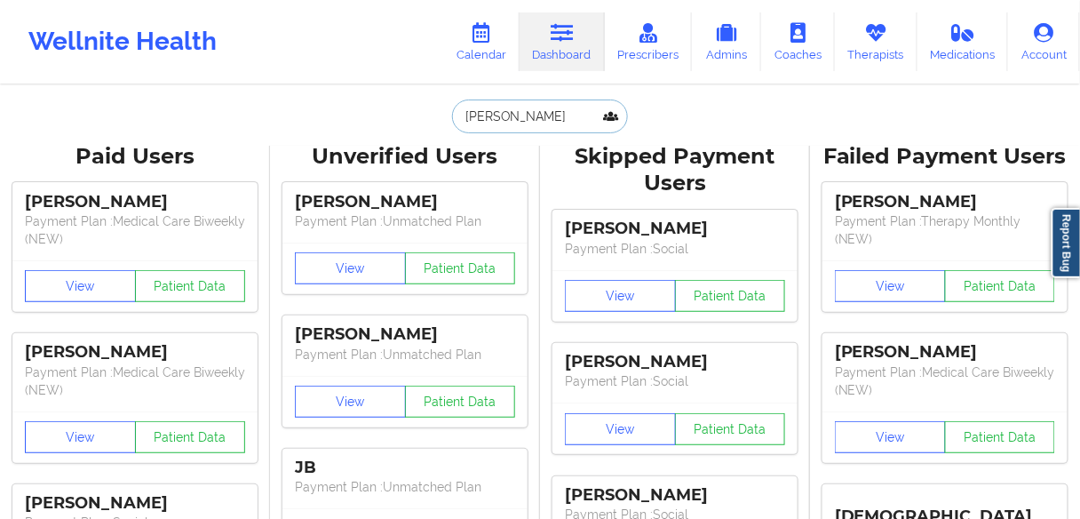
paste input "COTE"
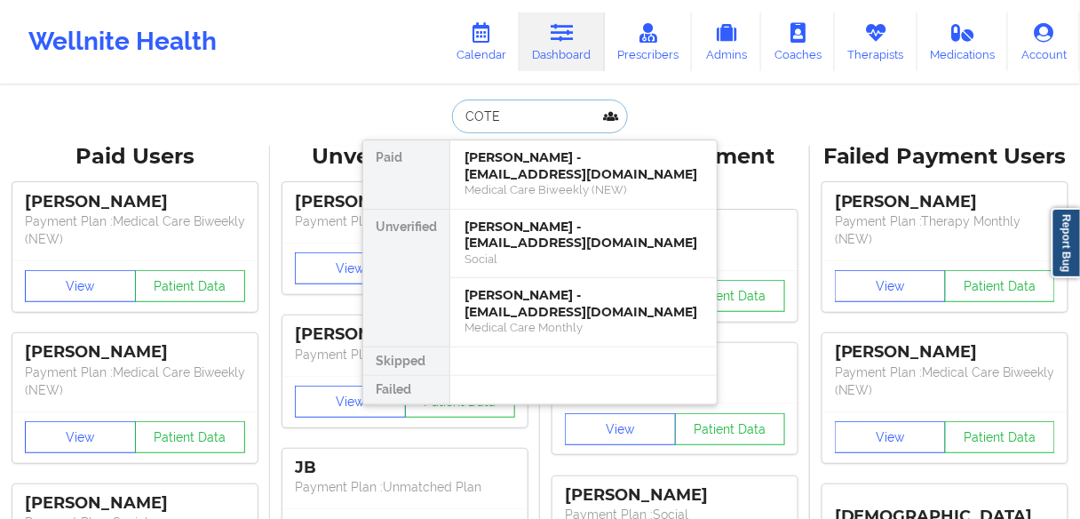
scroll to position [0, 0]
click at [496, 117] on input "COTE" at bounding box center [540, 116] width 176 height 34
drag, startPoint x: 516, startPoint y: 118, endPoint x: 448, endPoint y: 115, distance: 67.5
click at [452, 115] on input "COTE" at bounding box center [540, 116] width 176 height 34
click at [517, 117] on input "COTE" at bounding box center [540, 116] width 176 height 34
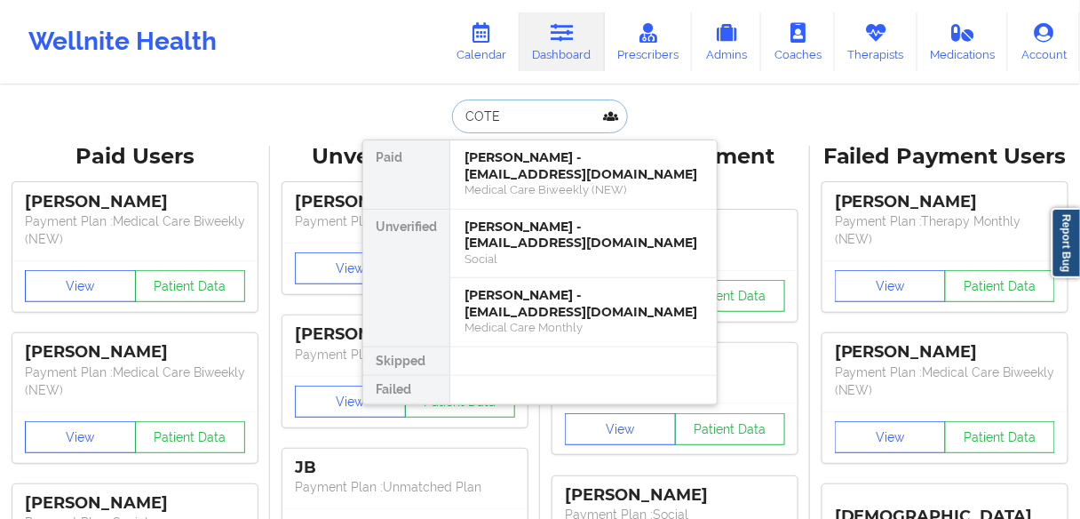
click at [517, 117] on input "COTE" at bounding box center [540, 116] width 176 height 34
paste input "[PERSON_NAME]"
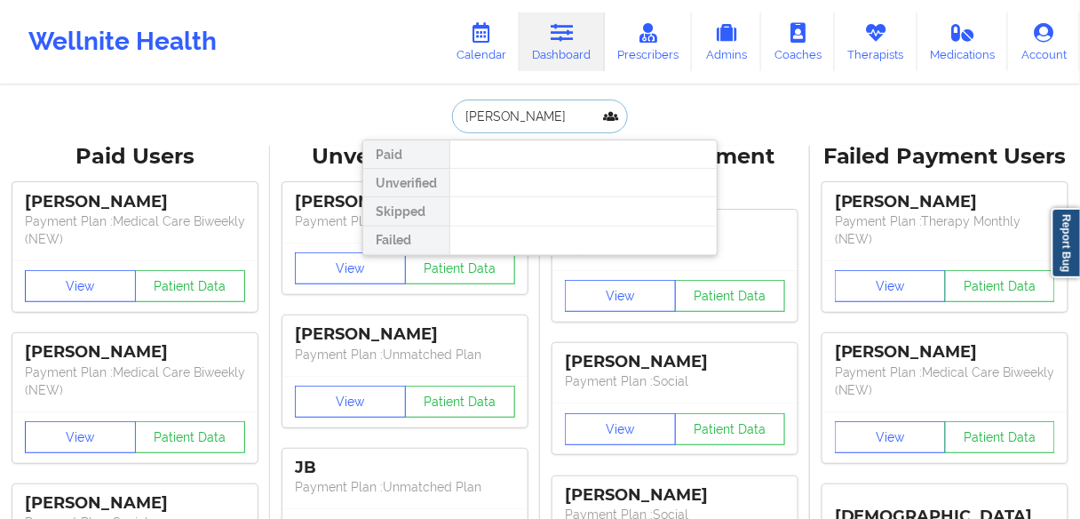
drag, startPoint x: 492, startPoint y: 114, endPoint x: 710, endPoint y: 138, distance: 219.8
type input "[PERSON_NAME]"
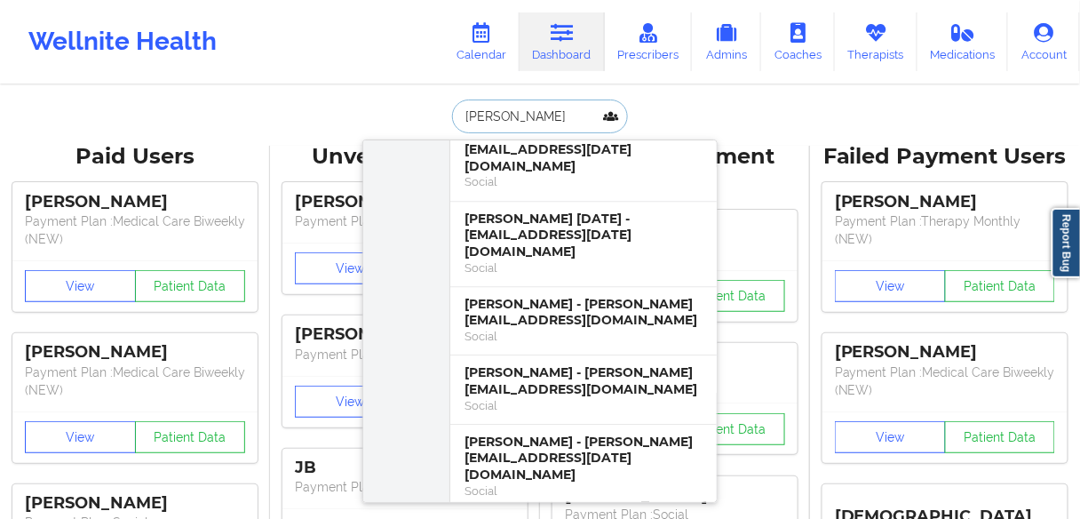
scroll to position [1350, 0]
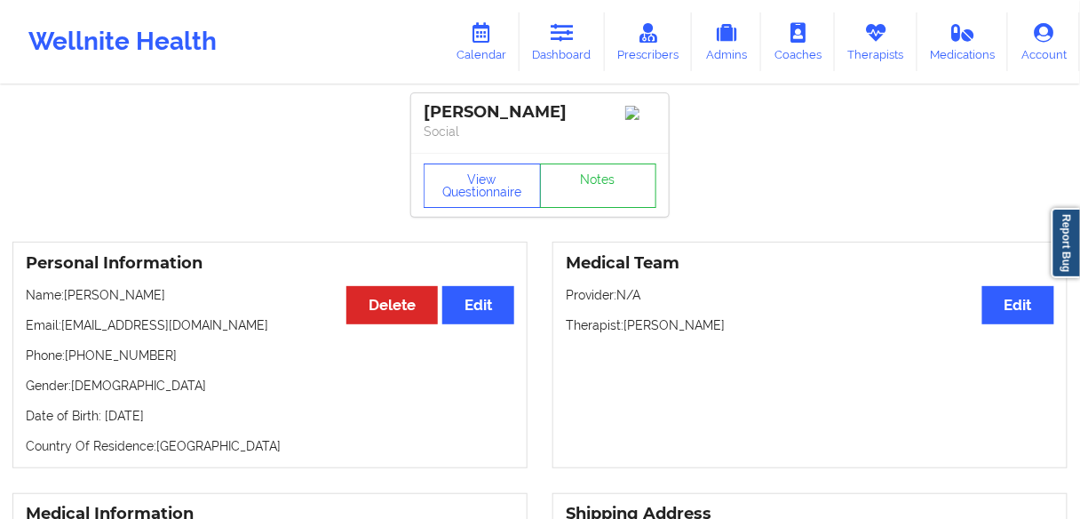
click at [117, 361] on p "Phone: [PHONE_NUMBER]" at bounding box center [270, 355] width 488 height 18
copy p "18602144714"
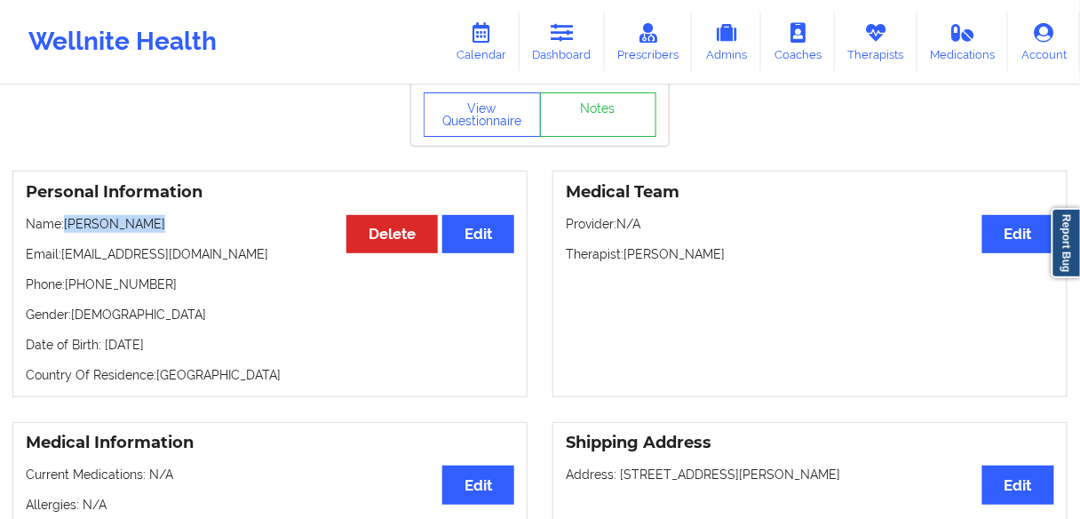
drag, startPoint x: 163, startPoint y: 229, endPoint x: 932, endPoint y: 224, distance: 770.0
click at [68, 226] on p "Name: [PERSON_NAME]" at bounding box center [270, 224] width 488 height 18
copy p "[PERSON_NAME]"
click at [116, 290] on p "Phone: [PHONE_NUMBER]" at bounding box center [270, 284] width 488 height 18
drag, startPoint x: 213, startPoint y: 260, endPoint x: 91, endPoint y: 271, distance: 123.0
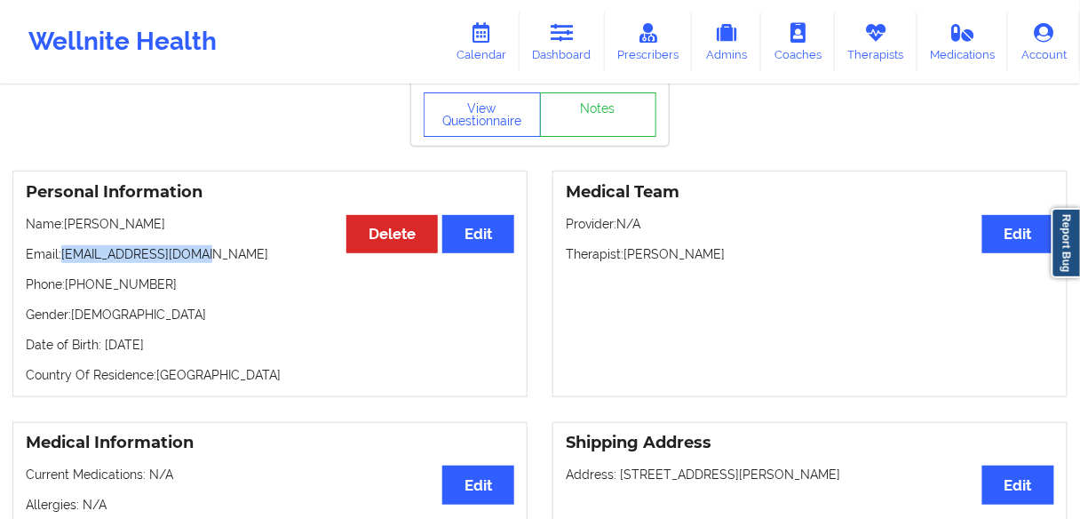
click at [77, 263] on p "Email: [EMAIL_ADDRESS][DOMAIN_NAME]" at bounding box center [270, 254] width 488 height 18
click at [117, 290] on p "Phone: [PHONE_NUMBER]" at bounding box center [270, 284] width 488 height 18
copy p "18602144714"
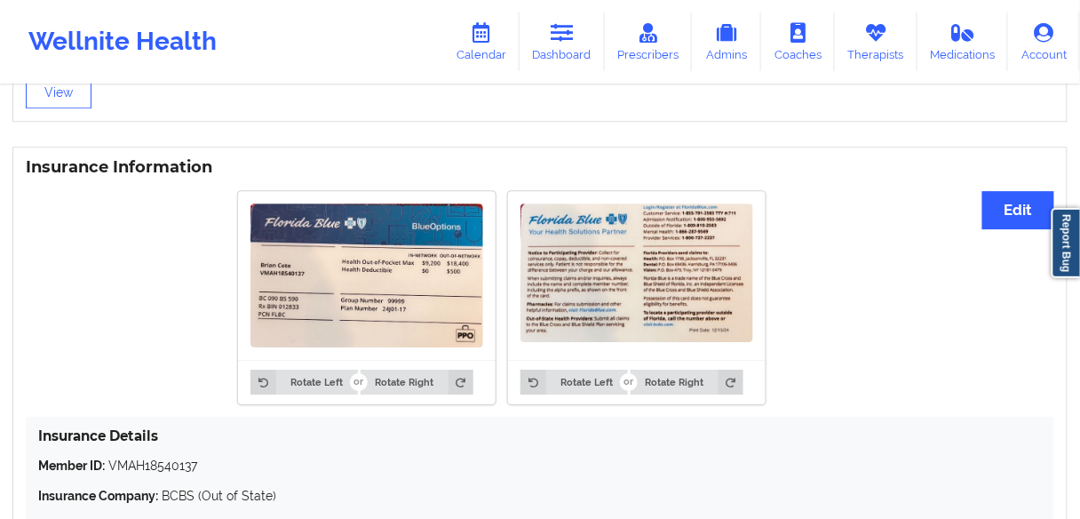
scroll to position [1350, 0]
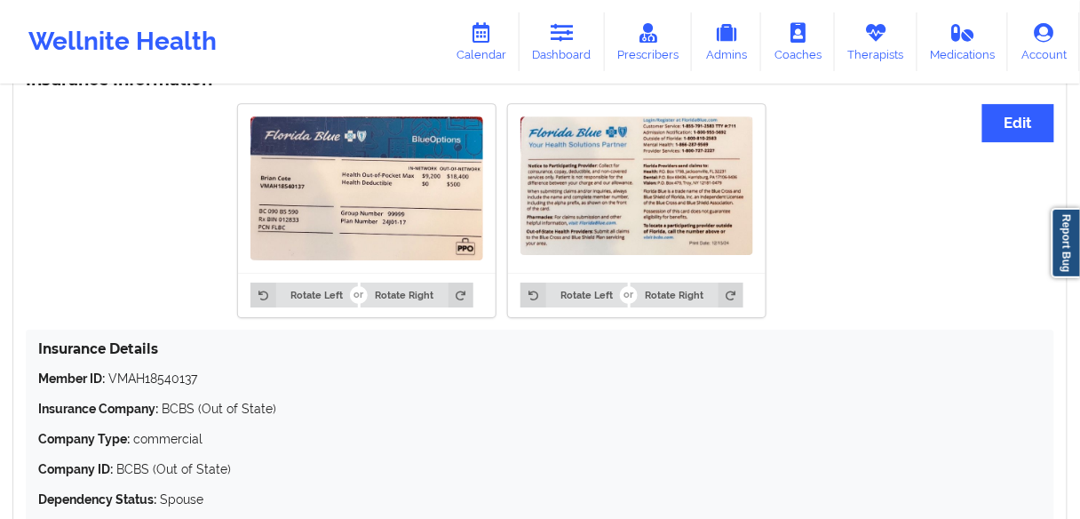
drag, startPoint x: 219, startPoint y: 375, endPoint x: 211, endPoint y: 382, distance: 10.7
click at [211, 382] on p "Member ID: VMAH18540137" at bounding box center [540, 378] width 1004 height 18
click at [224, 385] on p "Member ID: VMAH18540137" at bounding box center [540, 378] width 1004 height 18
drag, startPoint x: 226, startPoint y: 382, endPoint x: 21, endPoint y: 381, distance: 204.3
click at [21, 381] on div "Insurance Information Edit Rotate Left Rotate Right Rotate Left Rotate Right In…" at bounding box center [539, 370] width 1055 height 622
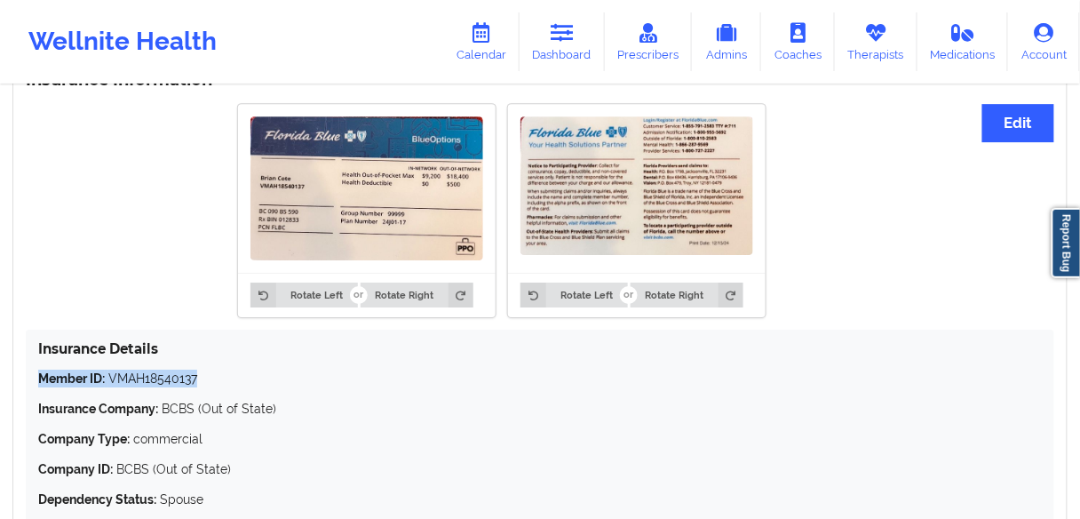
copy p "Member ID: VMAH18540137"
click at [559, 48] on link "Dashboard" at bounding box center [562, 41] width 85 height 59
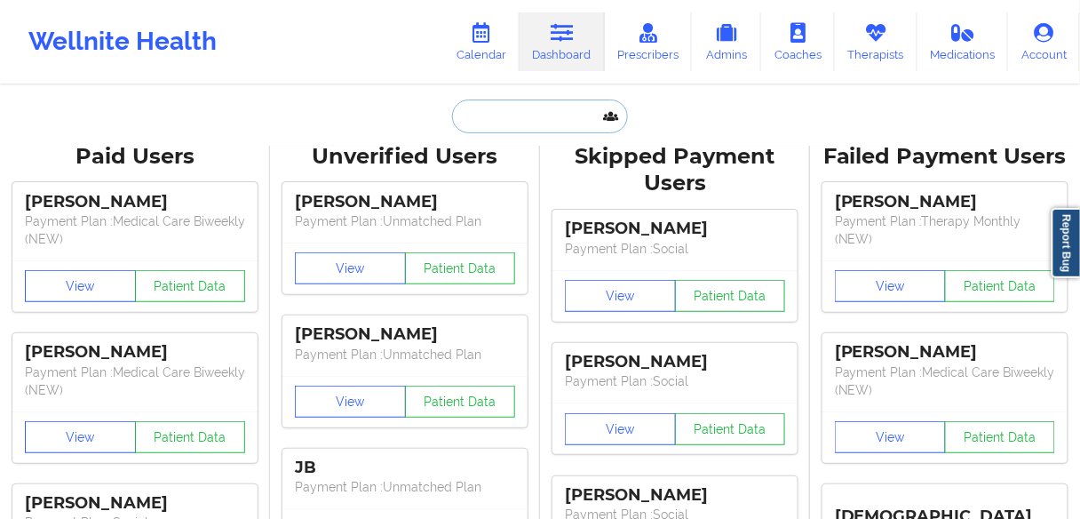
click at [518, 112] on input "text" at bounding box center [540, 116] width 176 height 34
paste input "[PERSON_NAME]"
type input "[PERSON_NAME]"
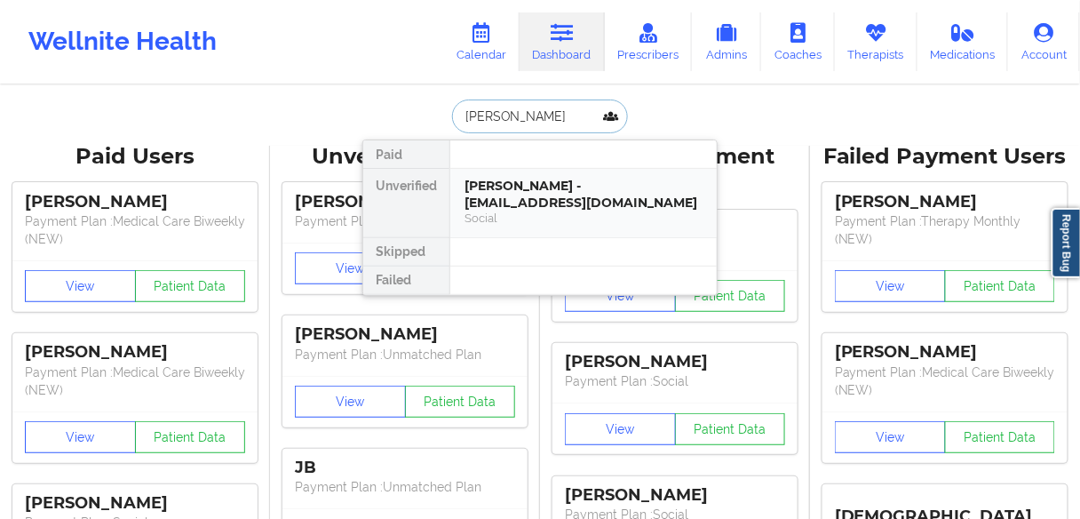
click at [488, 180] on div "[PERSON_NAME] - [EMAIL_ADDRESS][DOMAIN_NAME]" at bounding box center [583, 194] width 238 height 33
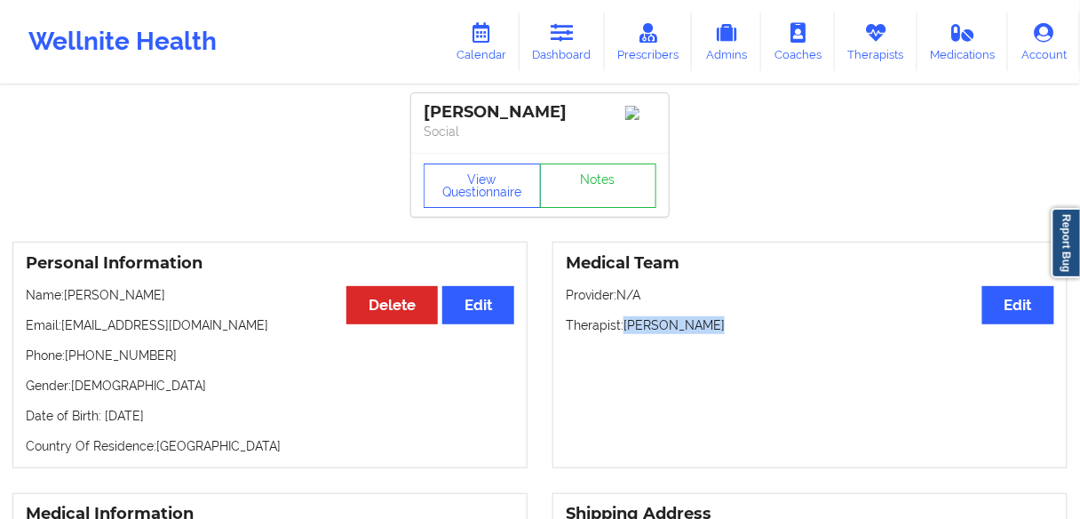
drag, startPoint x: 716, startPoint y: 321, endPoint x: 626, endPoint y: 327, distance: 89.9
click at [626, 327] on p "Therapist: [PERSON_NAME]" at bounding box center [810, 325] width 488 height 18
copy p "[PERSON_NAME]"
click at [494, 49] on link "Calendar" at bounding box center [481, 41] width 76 height 59
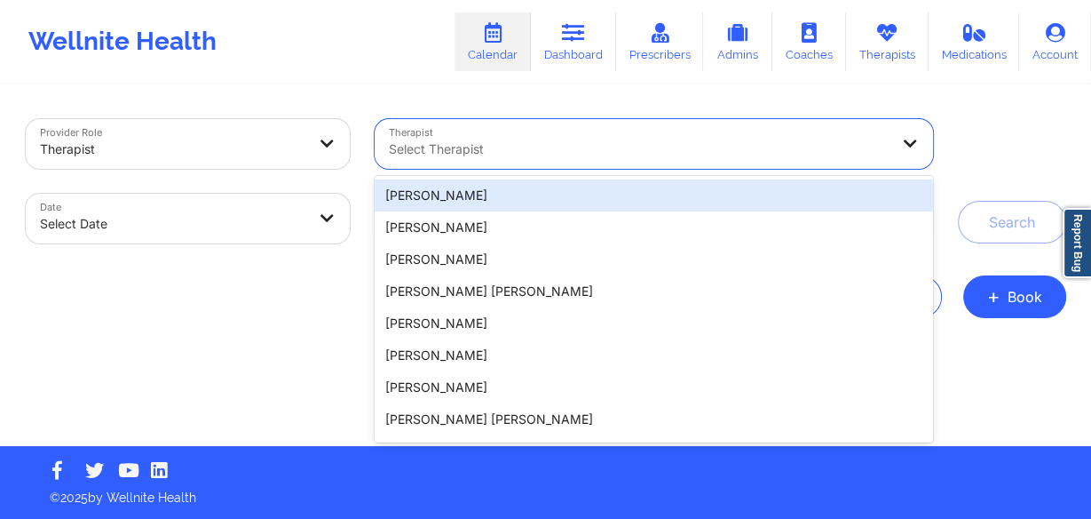
click at [607, 150] on div at bounding box center [639, 149] width 500 height 21
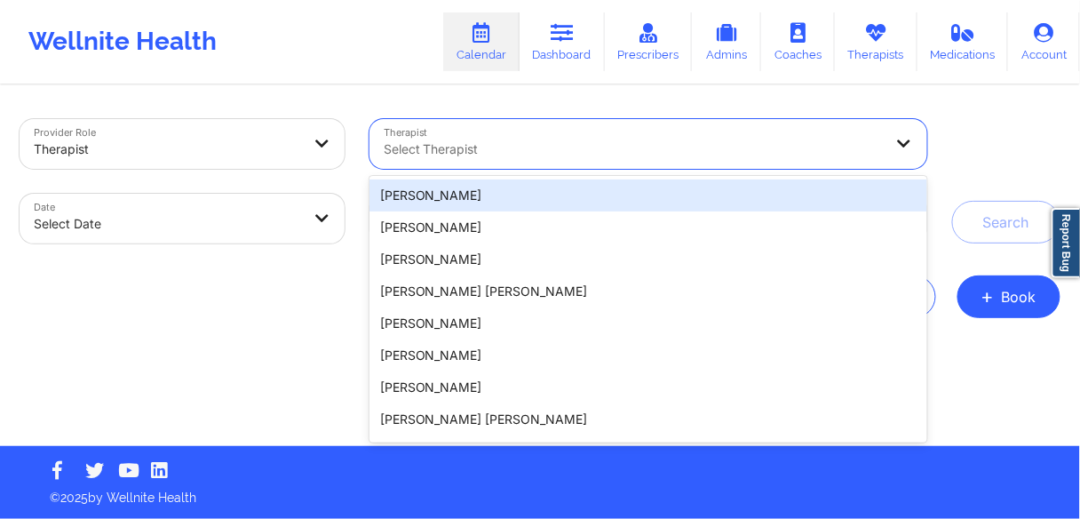
paste input "[PERSON_NAME]"
type input "[PERSON_NAME]"
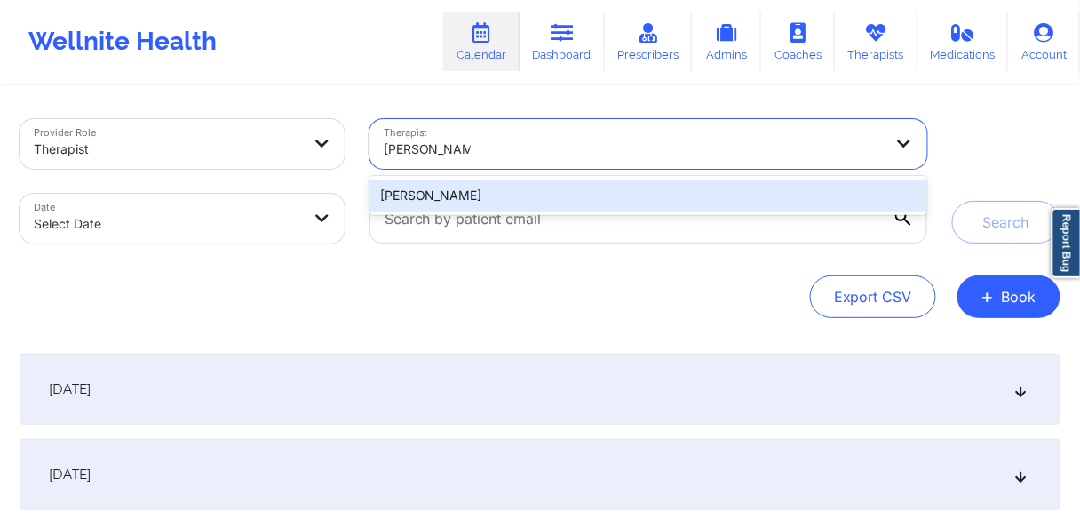
click at [415, 202] on div "[PERSON_NAME]" at bounding box center [648, 195] width 558 height 32
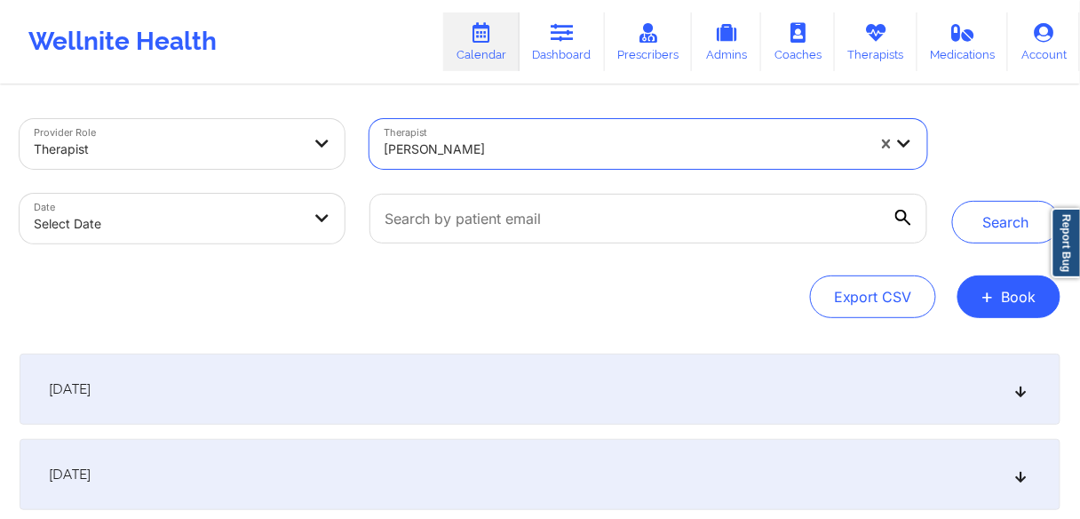
click at [224, 237] on body "Wellnite Health Calendar Dashboard Prescribers Admins Coaches Therapists Medica…" at bounding box center [540, 259] width 1080 height 519
select select "2025-8"
select select "2025-9"
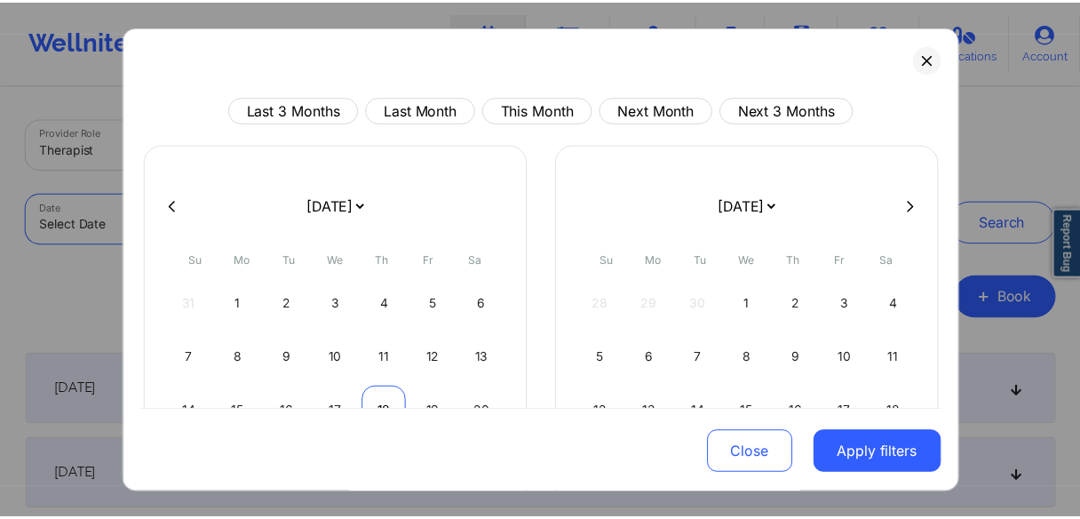
scroll to position [142, 0]
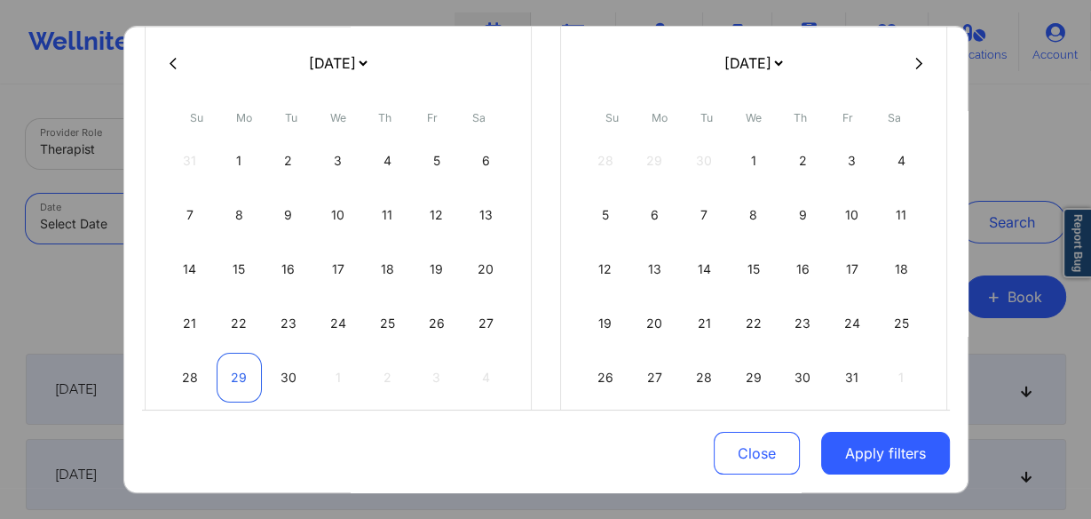
click at [228, 375] on div "29" at bounding box center [239, 378] width 45 height 50
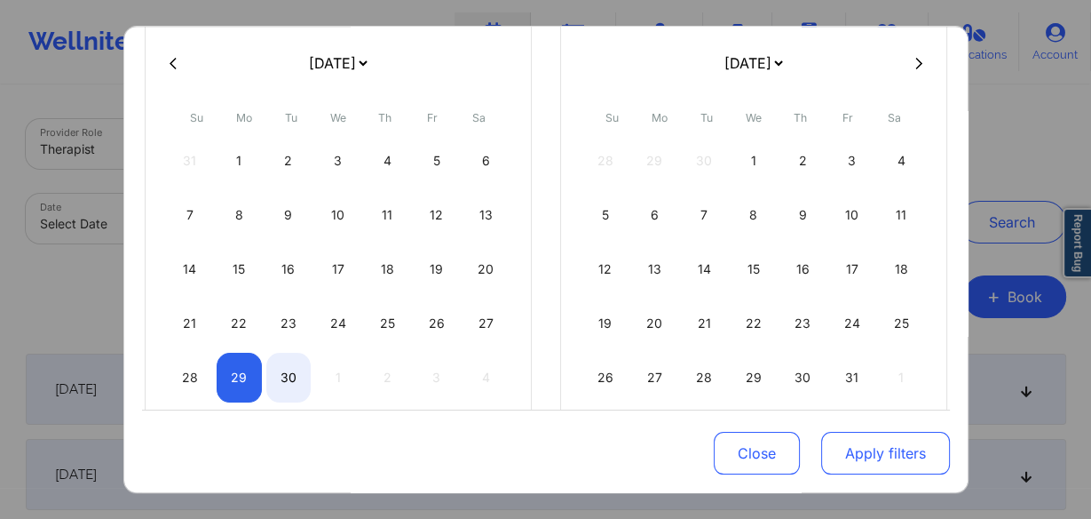
select select "2025-8"
select select "2025-9"
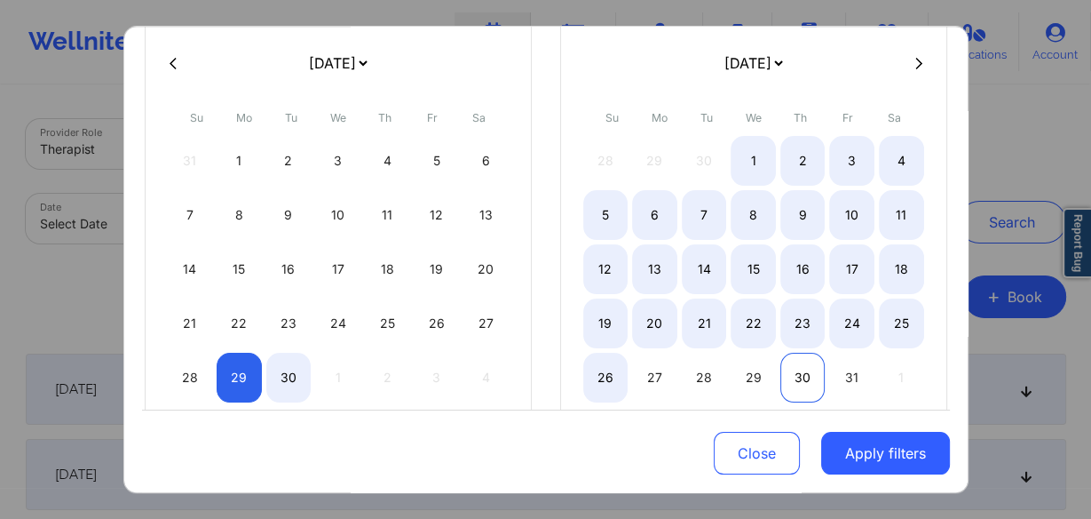
select select "2025-8"
select select "2025-9"
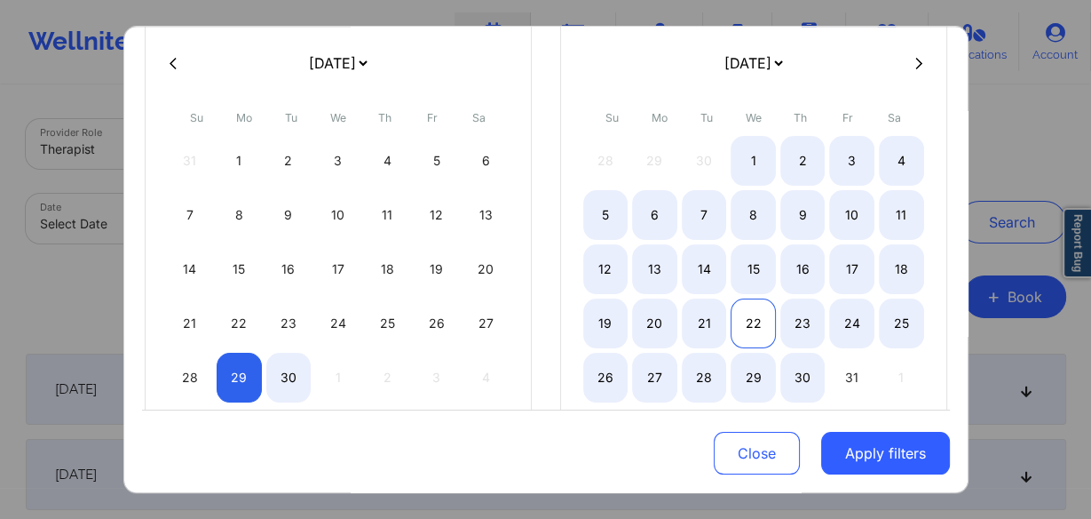
select select "2025-8"
select select "2025-9"
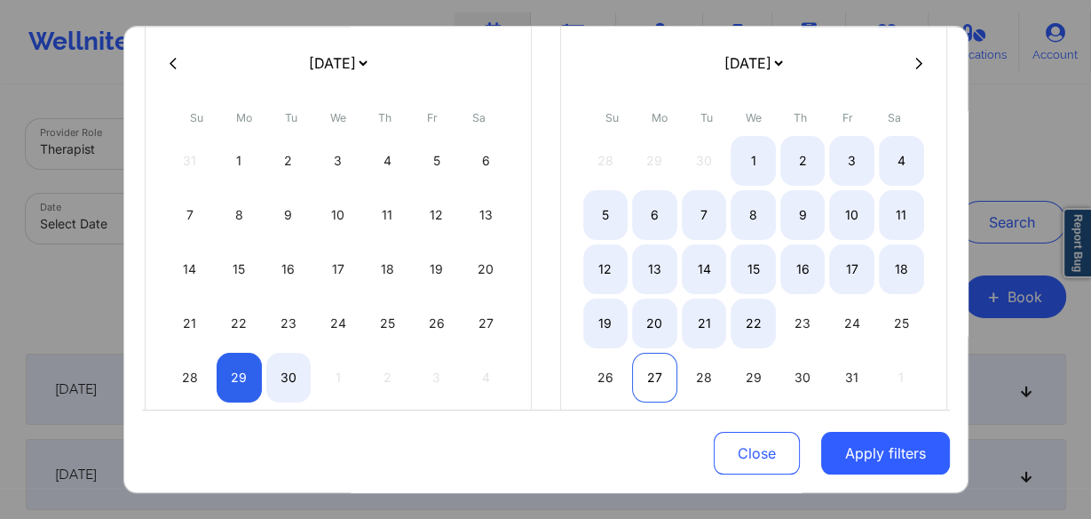
select select "2025-8"
select select "2025-9"
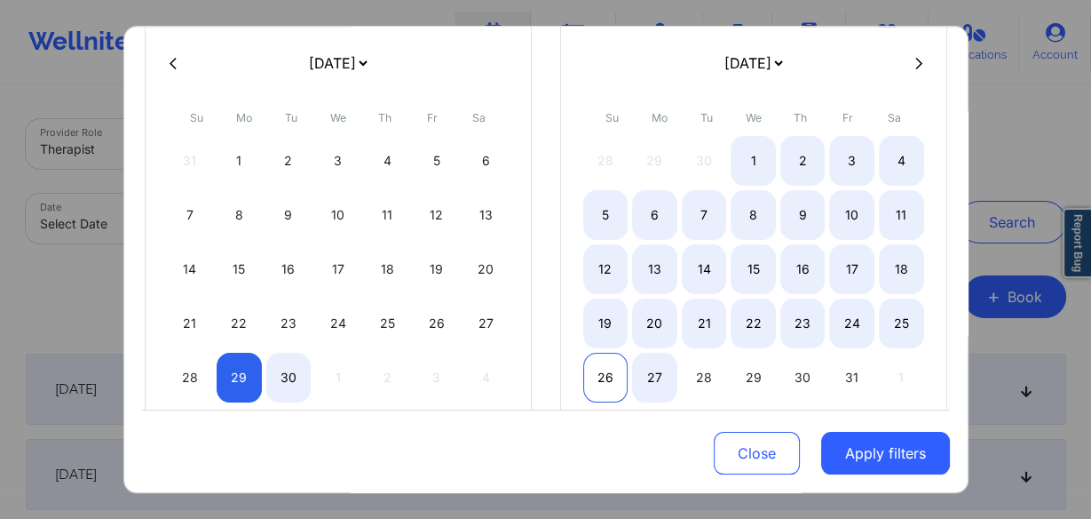
select select "2025-8"
select select "2025-9"
click at [601, 370] on div "26" at bounding box center [605, 378] width 45 height 50
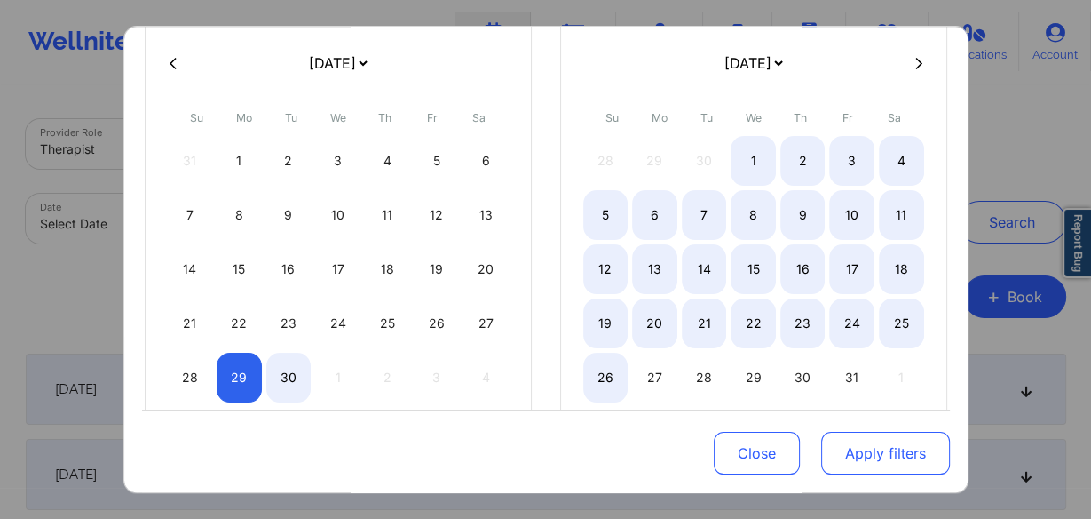
select select "2025-8"
select select "2025-9"
click at [910, 464] on button "Apply filters" at bounding box center [885, 453] width 129 height 43
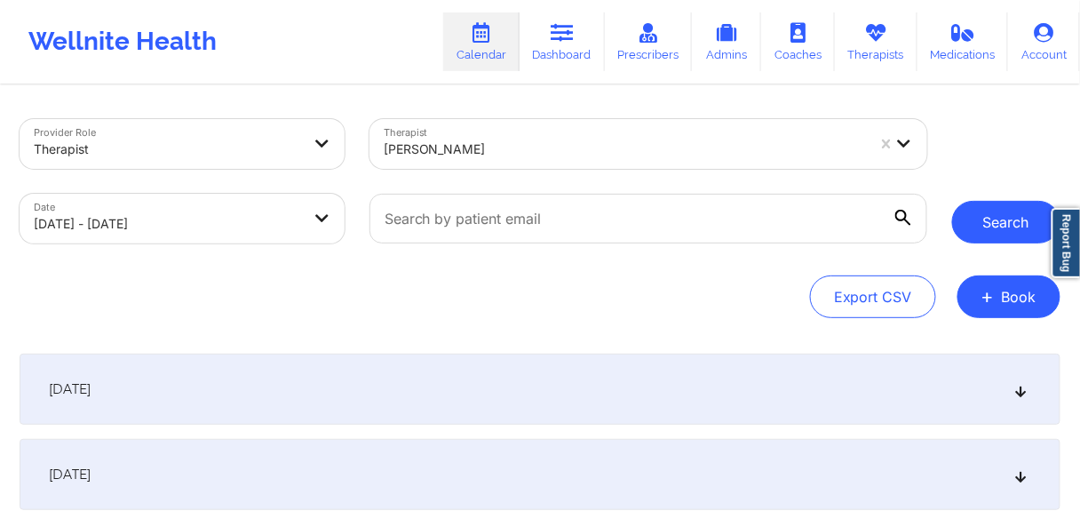
click at [996, 218] on button "Search" at bounding box center [1006, 222] width 108 height 43
click at [995, 226] on button "Search" at bounding box center [1006, 222] width 108 height 43
click at [996, 217] on button "Search" at bounding box center [1006, 222] width 108 height 43
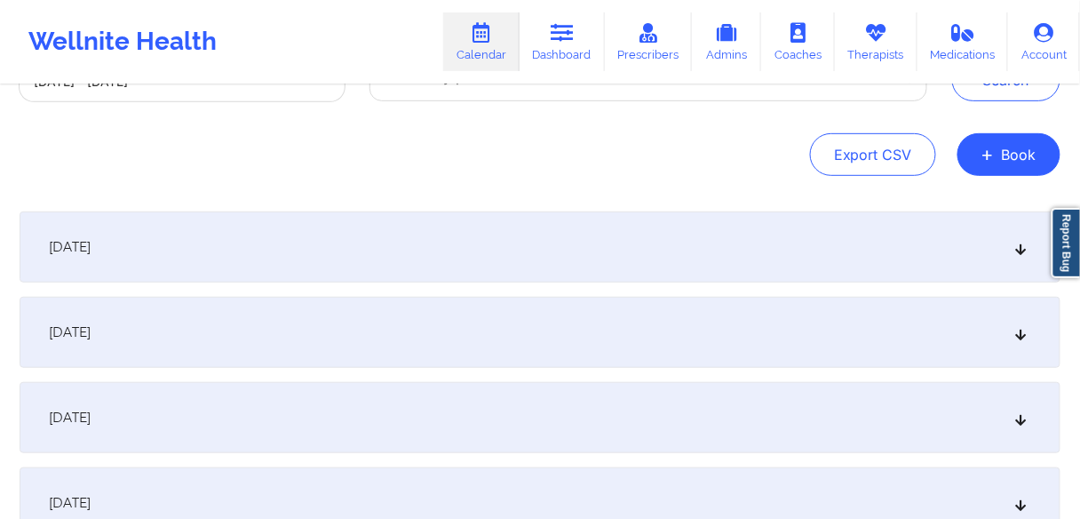
click at [91, 254] on span "[DATE]" at bounding box center [70, 247] width 42 height 18
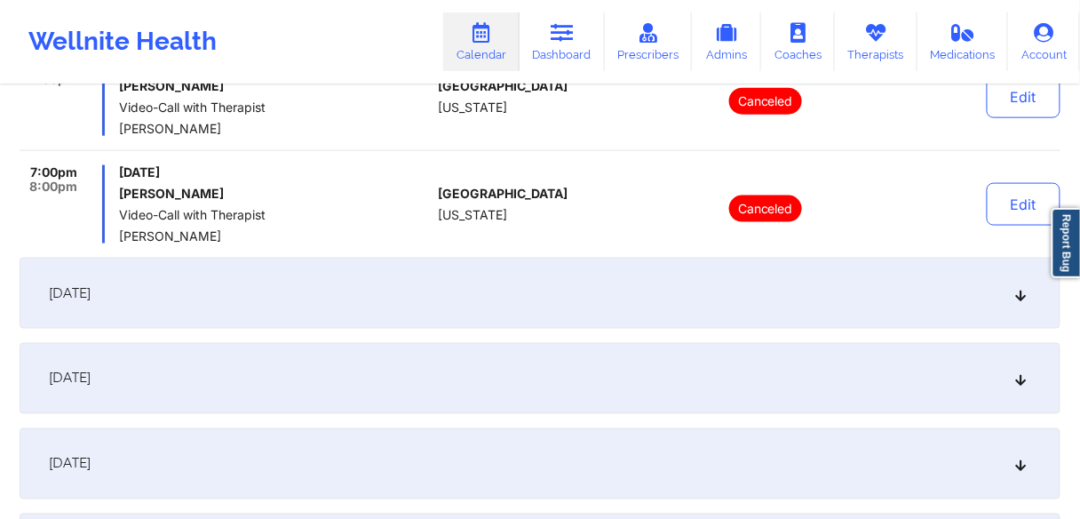
scroll to position [497, 0]
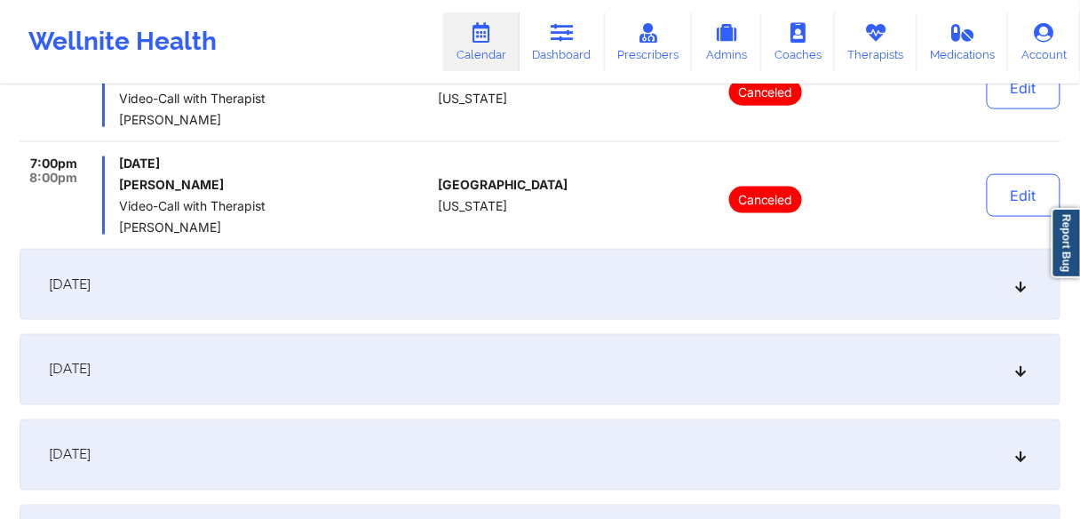
click at [91, 284] on span "[DATE]" at bounding box center [70, 284] width 42 height 18
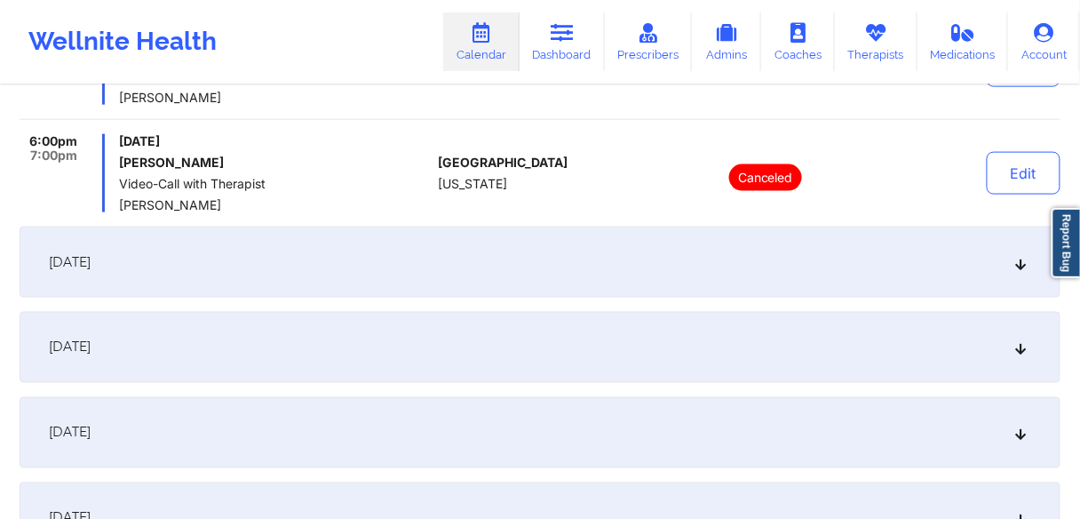
click at [91, 253] on span "[DATE]" at bounding box center [70, 262] width 42 height 18
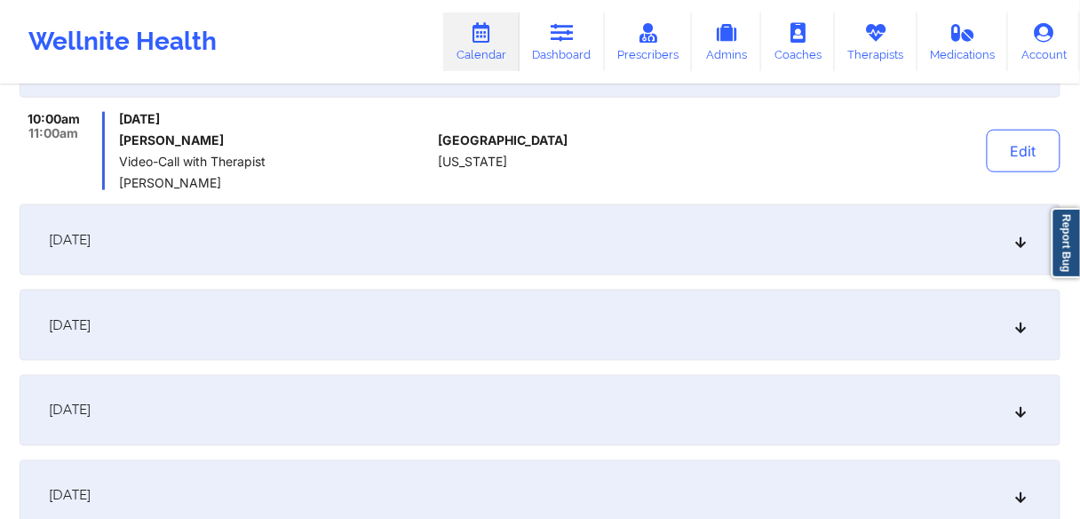
click at [91, 245] on span "[DATE]" at bounding box center [70, 240] width 42 height 18
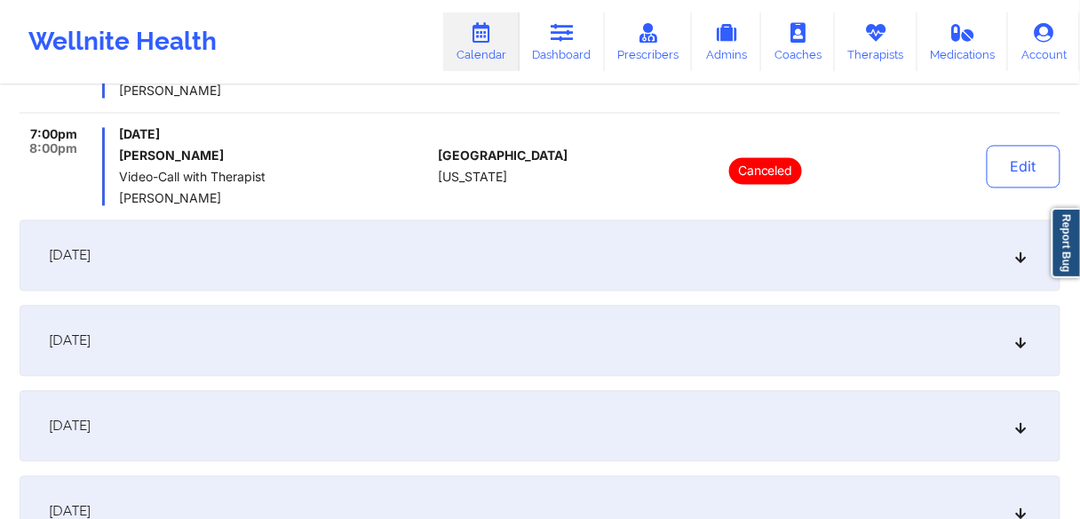
scroll to position [924, 0]
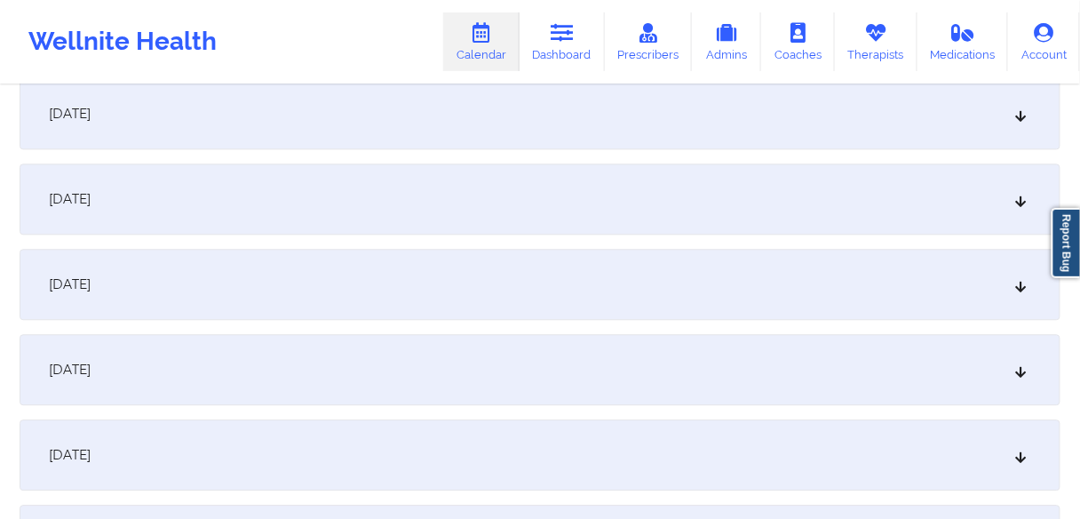
click at [91, 202] on span "[DATE]" at bounding box center [70, 199] width 42 height 18
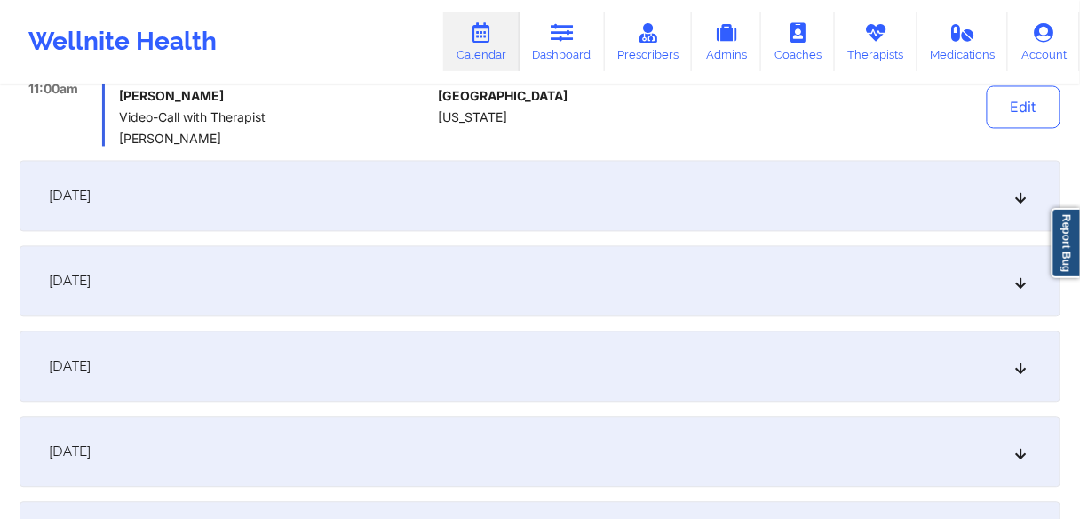
scroll to position [710, 0]
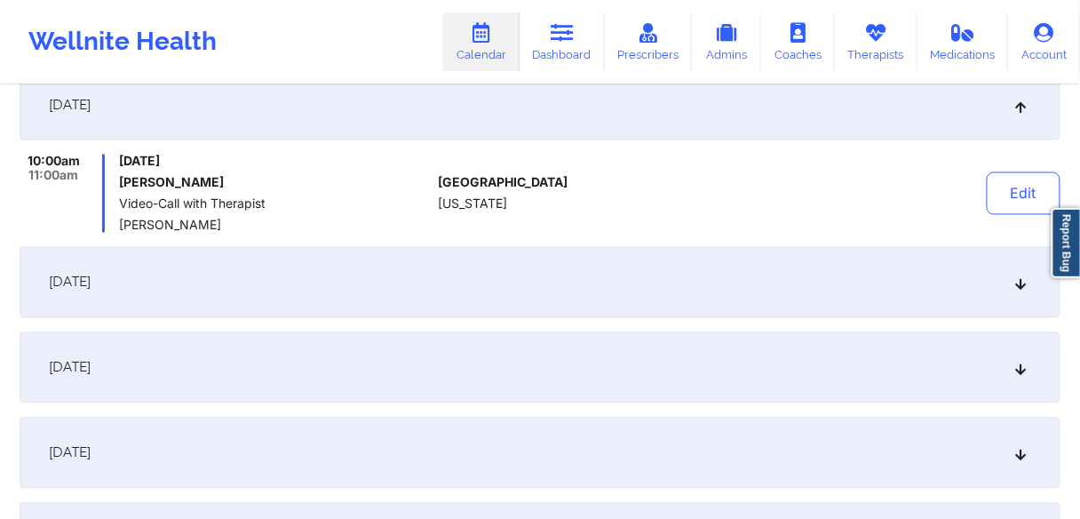
click at [123, 292] on div "[DATE]" at bounding box center [540, 282] width 1041 height 71
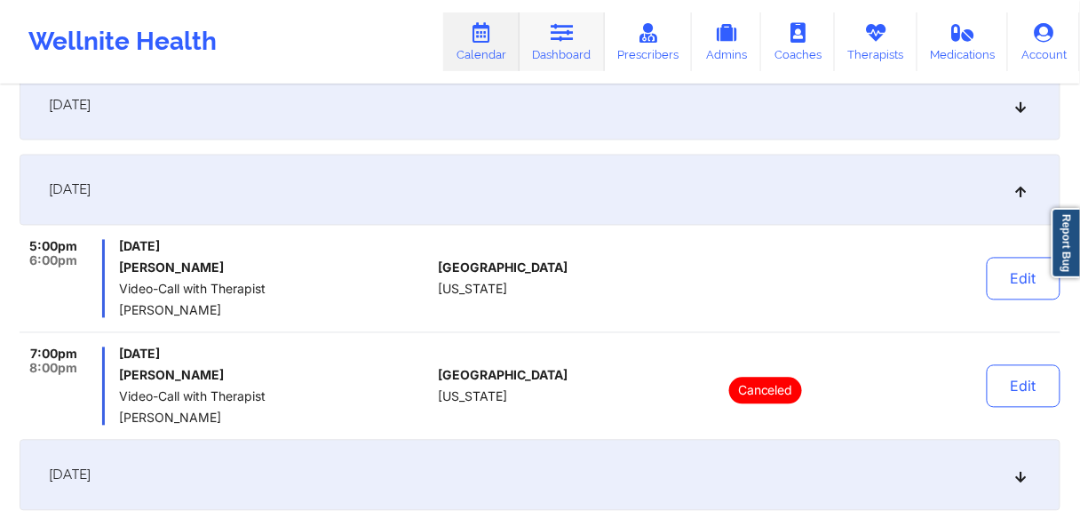
click at [565, 65] on link "Dashboard" at bounding box center [562, 41] width 85 height 59
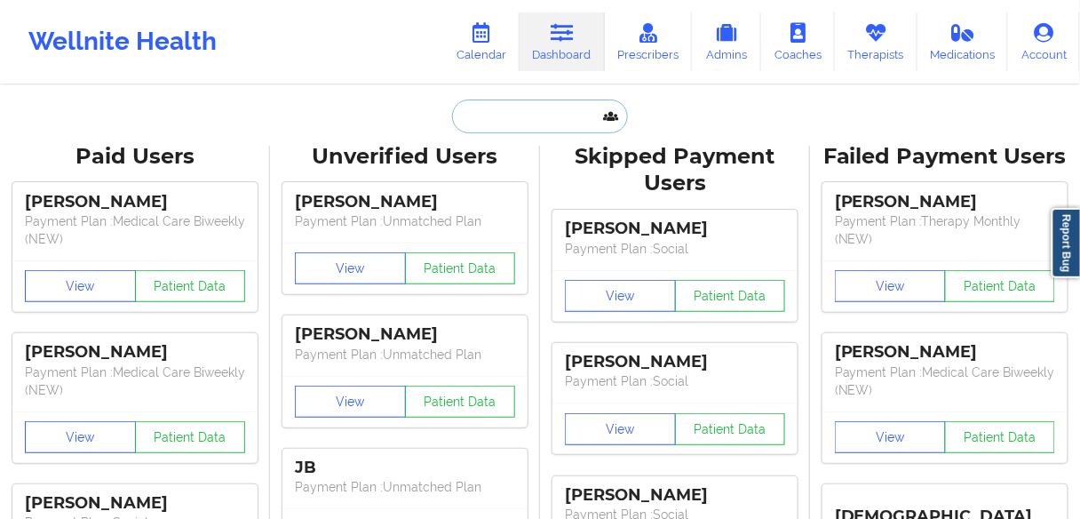
click at [532, 110] on input "text" at bounding box center [540, 116] width 176 height 34
paste input "[PERSON_NAME]"
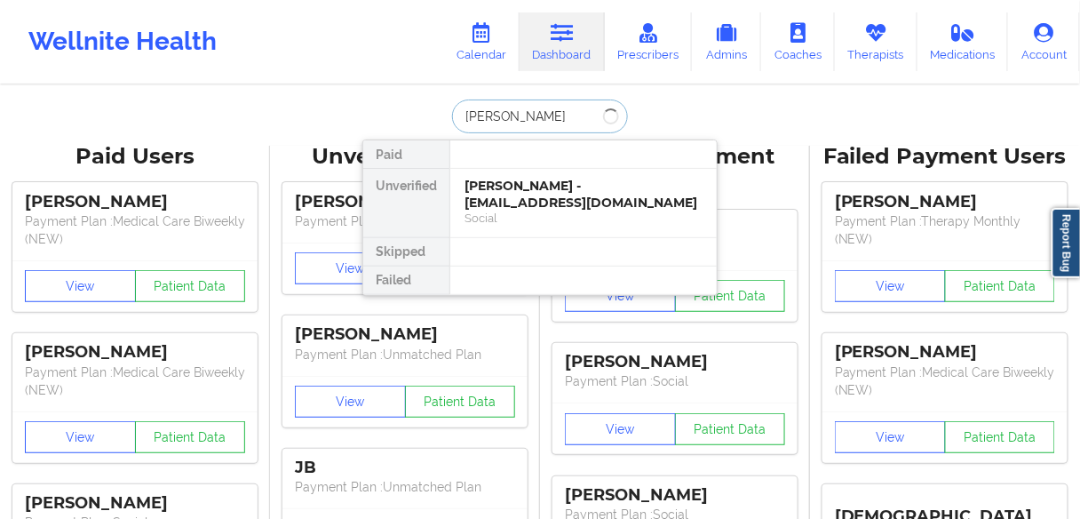
type input "[PERSON_NAME]"
click at [518, 196] on div "[PERSON_NAME] - [EMAIL_ADDRESS][DOMAIN_NAME]" at bounding box center [583, 194] width 238 height 33
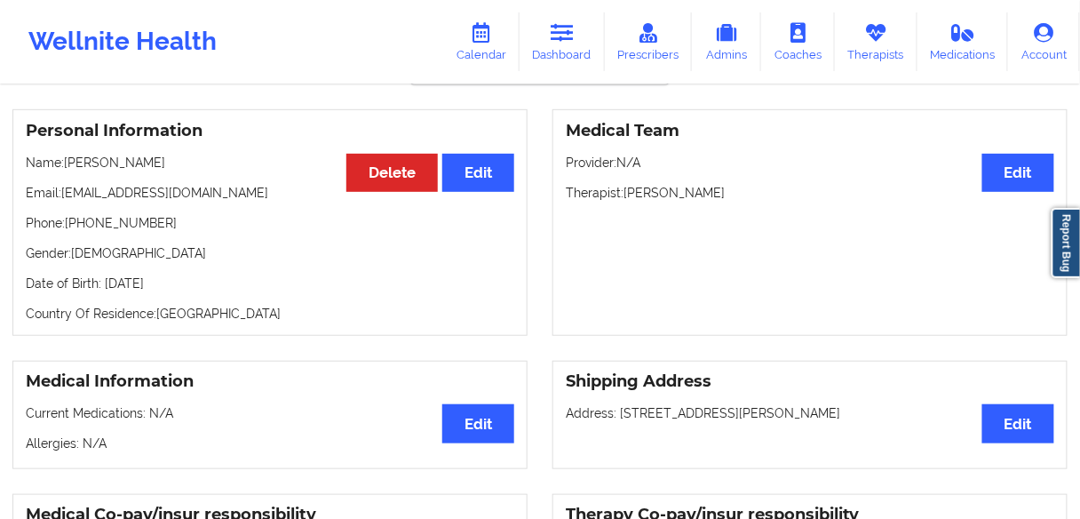
scroll to position [142, 0]
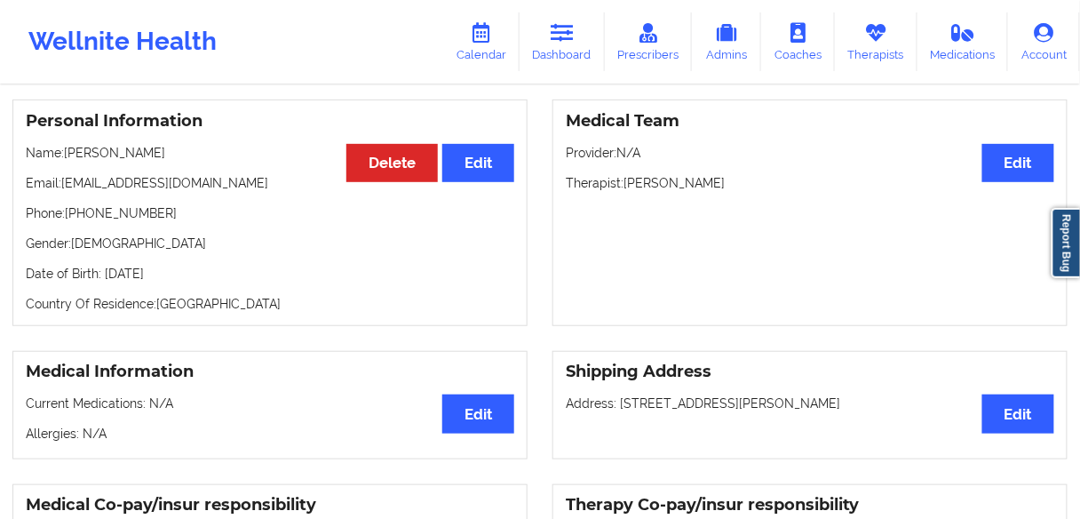
click at [103, 218] on p "Phone: [PHONE_NUMBER]" at bounding box center [270, 213] width 488 height 18
copy p "18602144714"
drag, startPoint x: 742, startPoint y: 186, endPoint x: 625, endPoint y: 186, distance: 116.3
click at [625, 186] on p "Therapist: [PERSON_NAME]" at bounding box center [810, 183] width 488 height 18
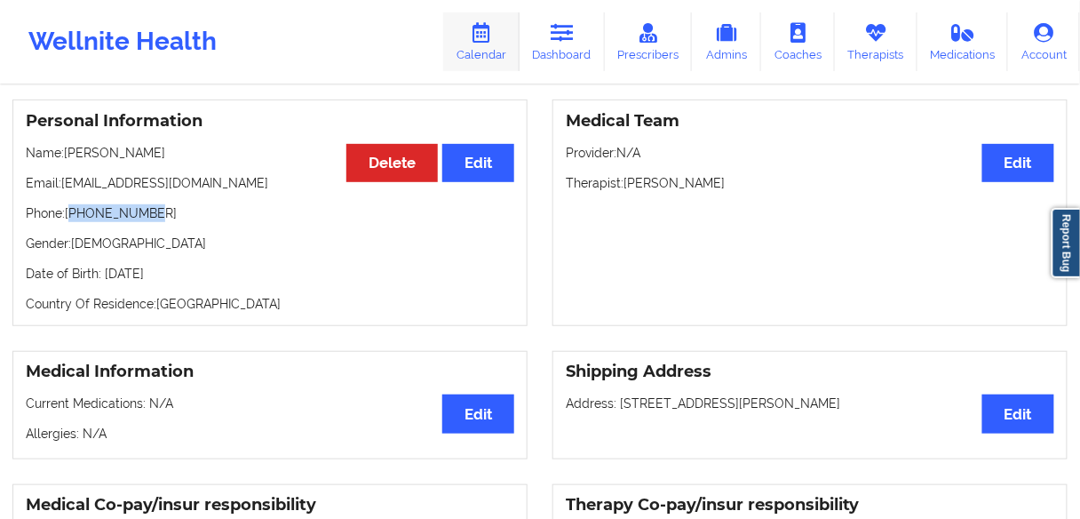
click at [483, 44] on link "Calendar" at bounding box center [481, 41] width 76 height 59
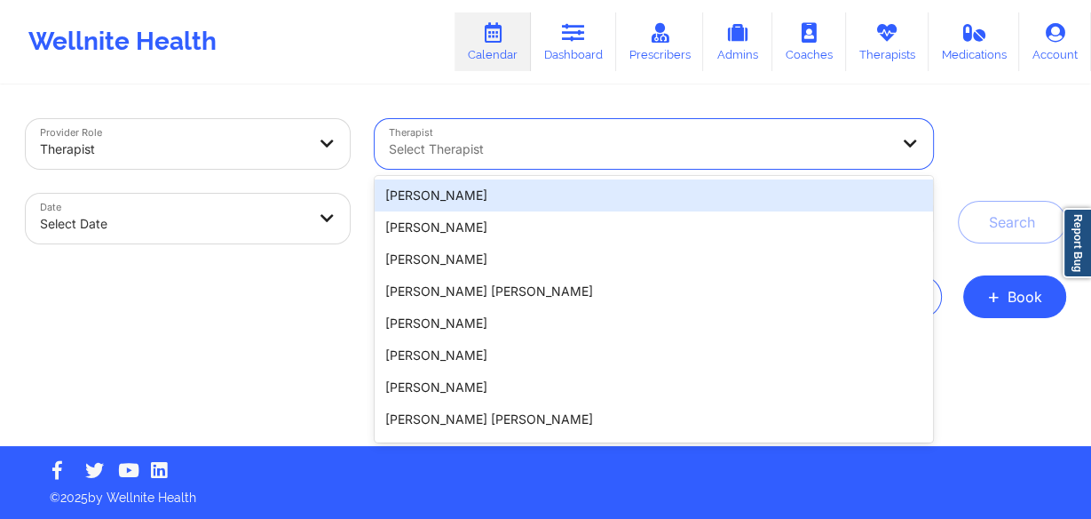
click at [513, 147] on div at bounding box center [639, 149] width 500 height 21
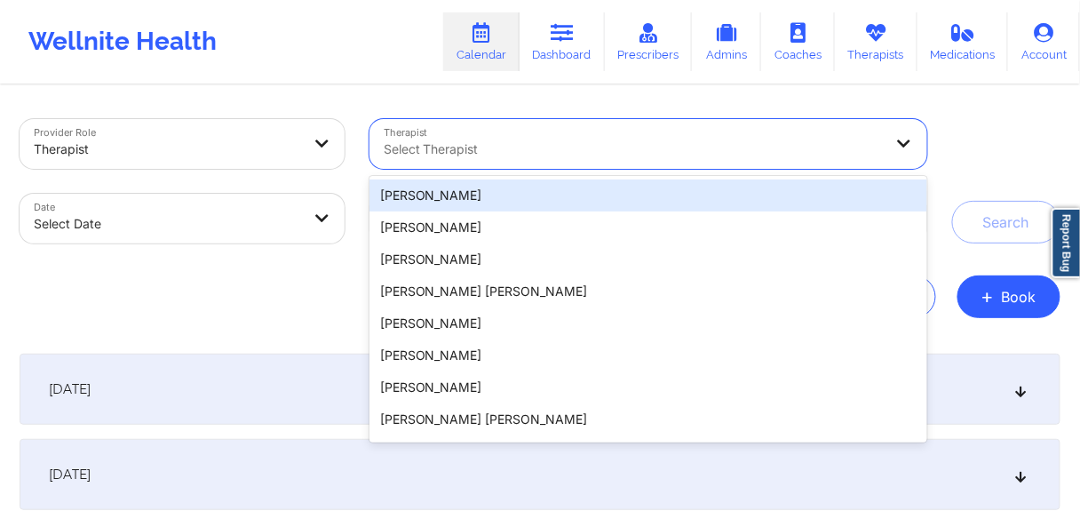
paste input "[PERSON_NAME]"
type input "[PERSON_NAME]"
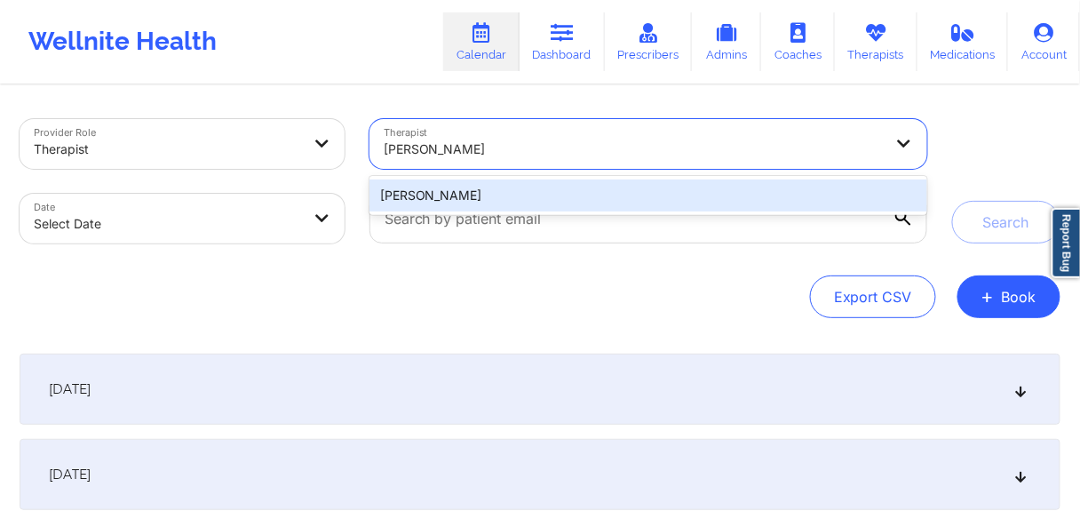
click at [435, 202] on div "[PERSON_NAME]" at bounding box center [648, 195] width 558 height 32
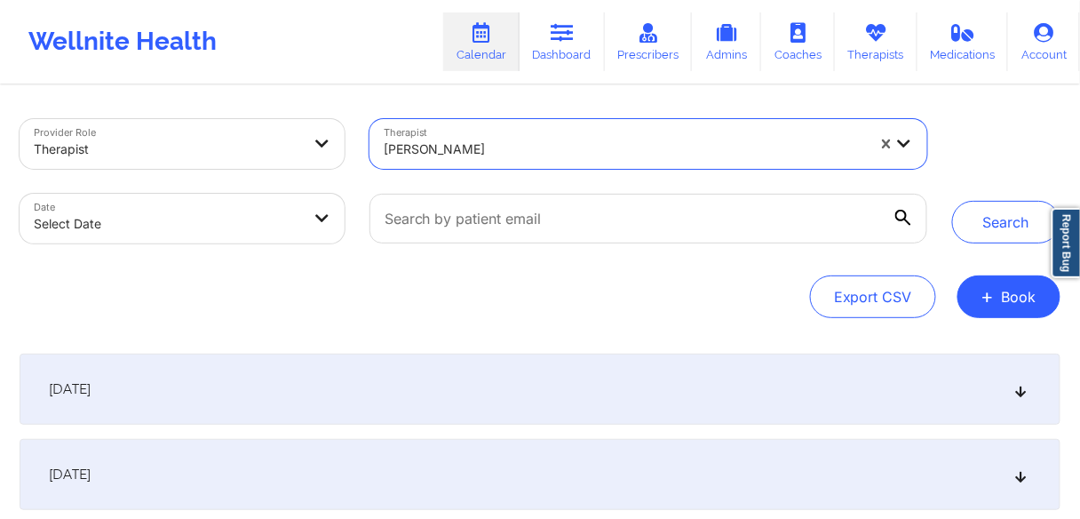
click at [165, 221] on body "Wellnite Health Calendar Dashboard Prescribers Admins Coaches Therapists Medica…" at bounding box center [540, 259] width 1080 height 519
select select "2025-8"
select select "2025-9"
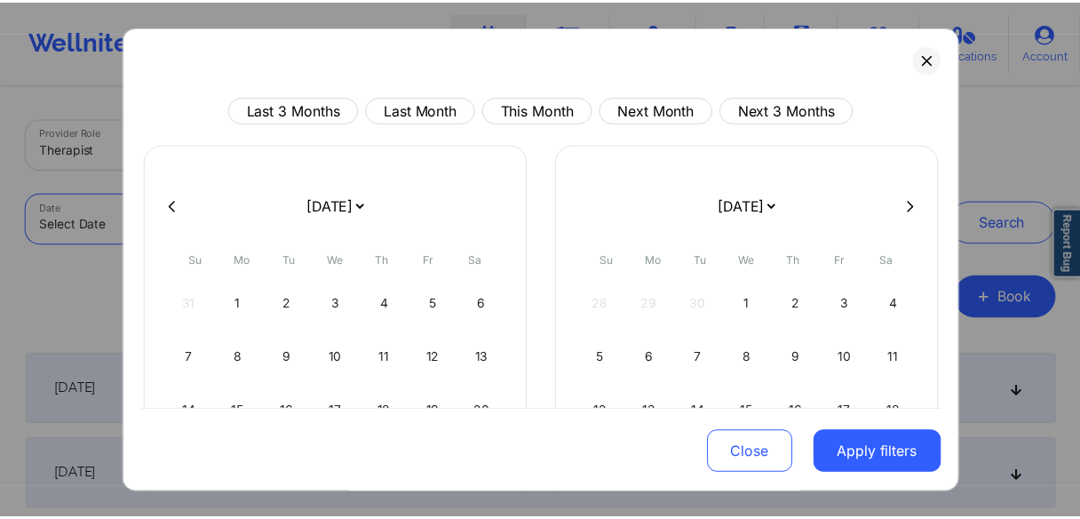
scroll to position [188, 0]
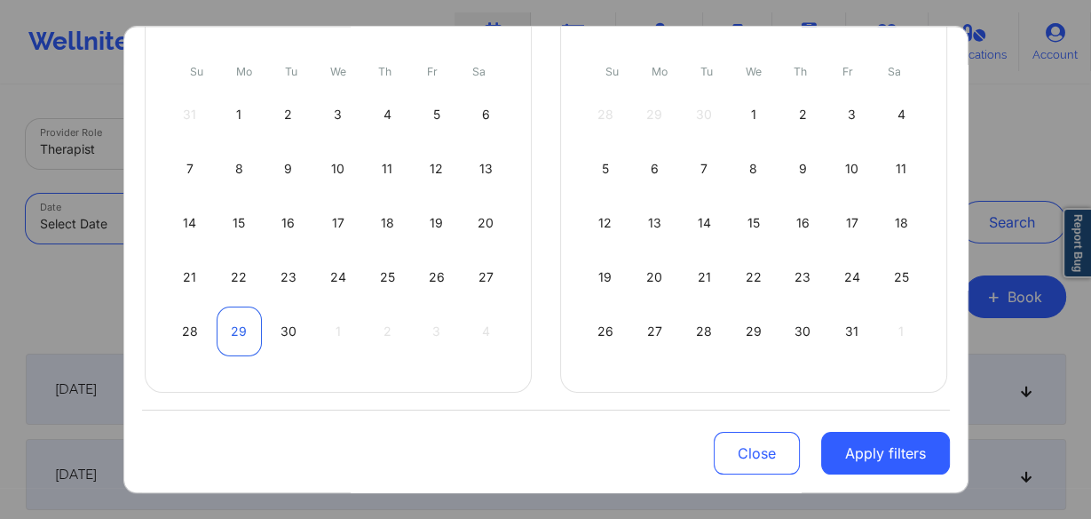
click at [229, 337] on div "29" at bounding box center [239, 331] width 45 height 50
select select "2025-8"
select select "2025-9"
select select "2025-8"
select select "2025-9"
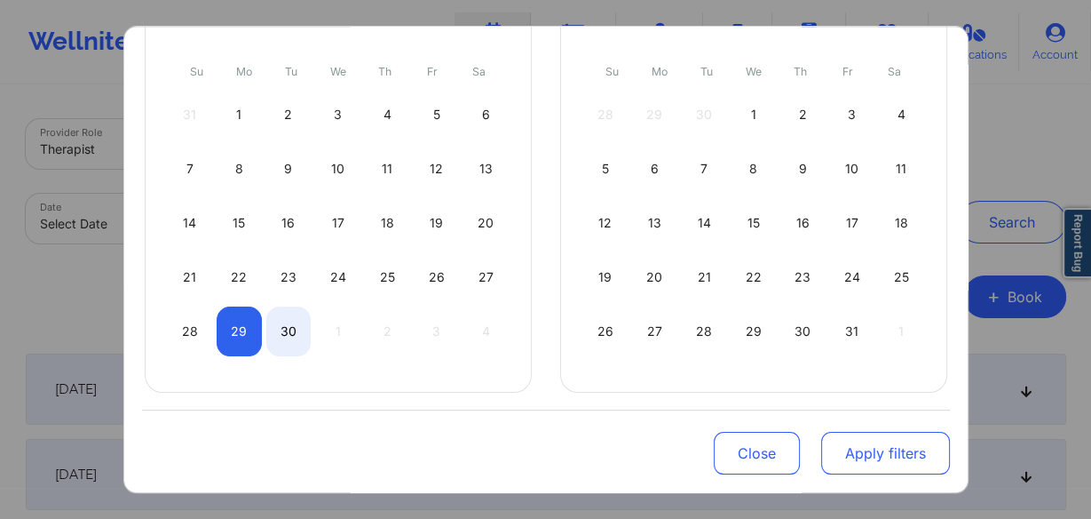
click at [874, 456] on button "Apply filters" at bounding box center [885, 453] width 129 height 43
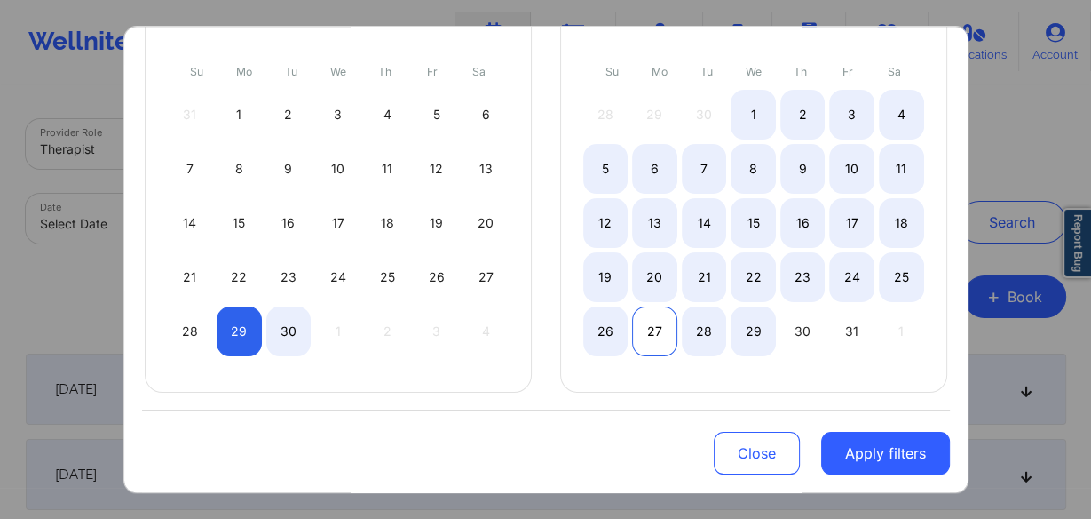
select select "2025-8"
select select "2025-9"
select select "2025-8"
select select "2025-9"
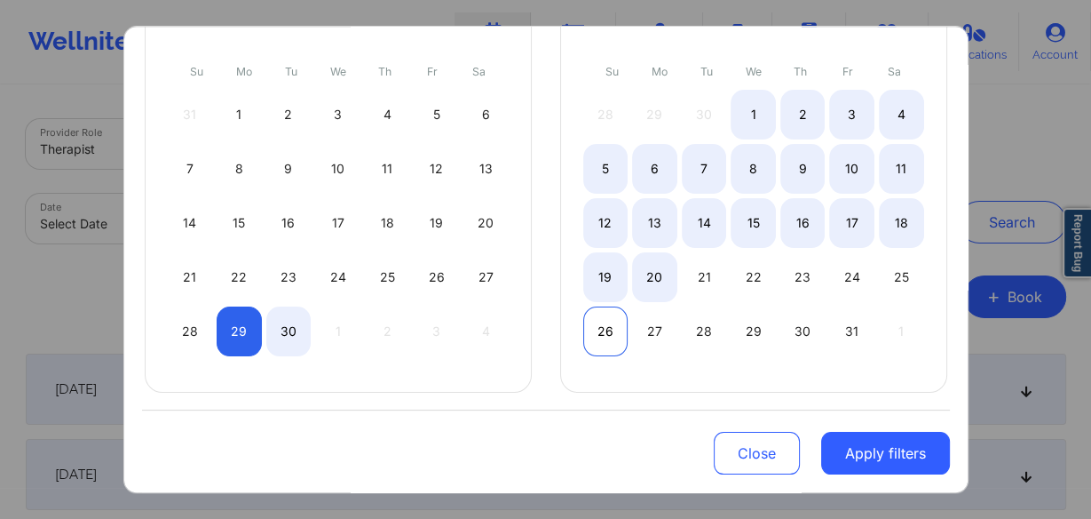
select select "2025-8"
select select "2025-9"
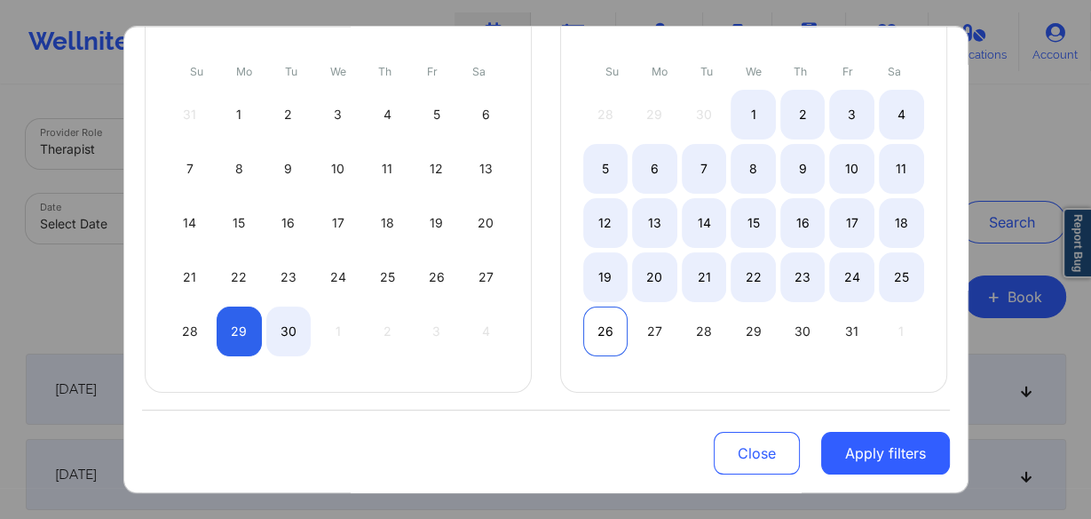
click at [606, 325] on div "26" at bounding box center [605, 331] width 45 height 50
select select "2025-8"
select select "2025-9"
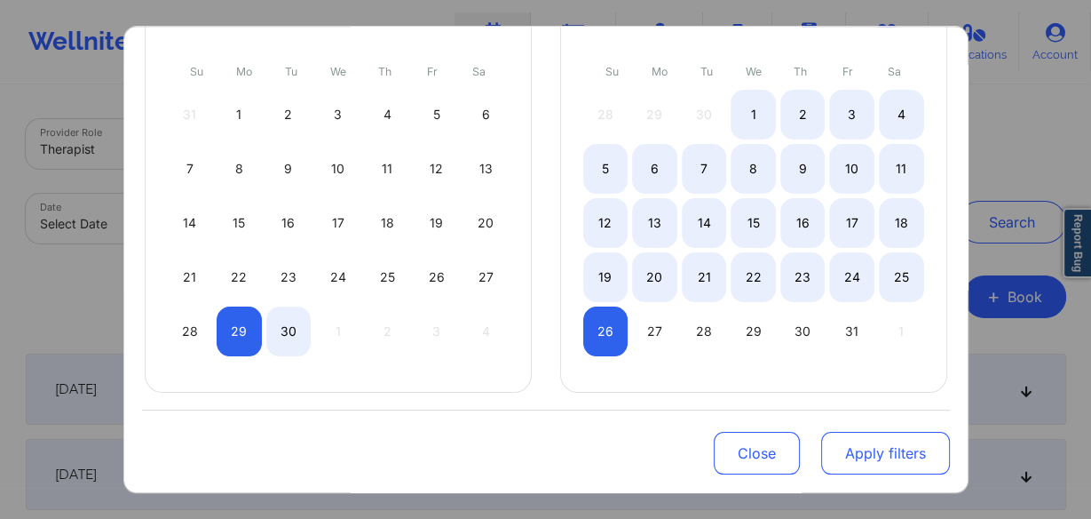
click at [863, 453] on button "Apply filters" at bounding box center [885, 453] width 129 height 43
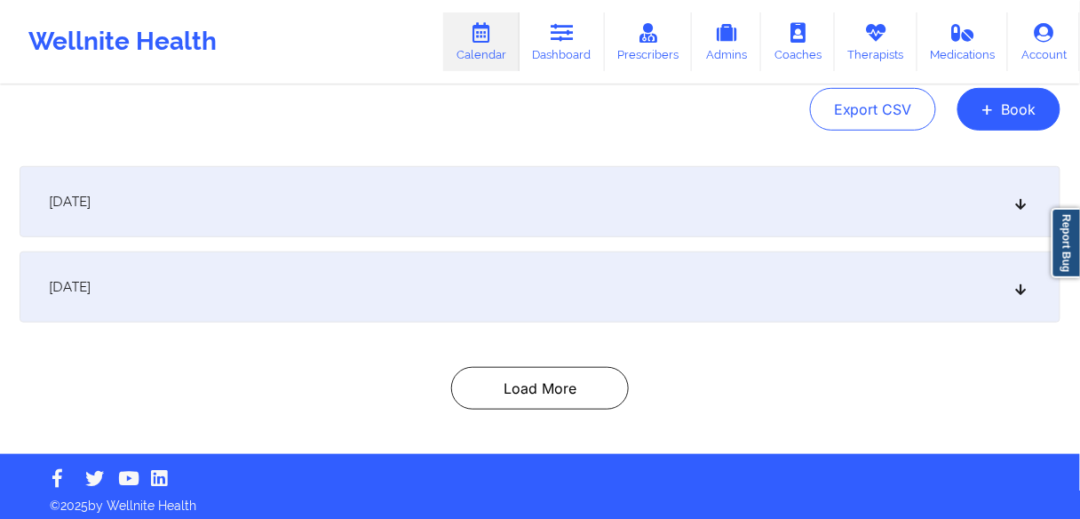
scroll to position [195, 0]
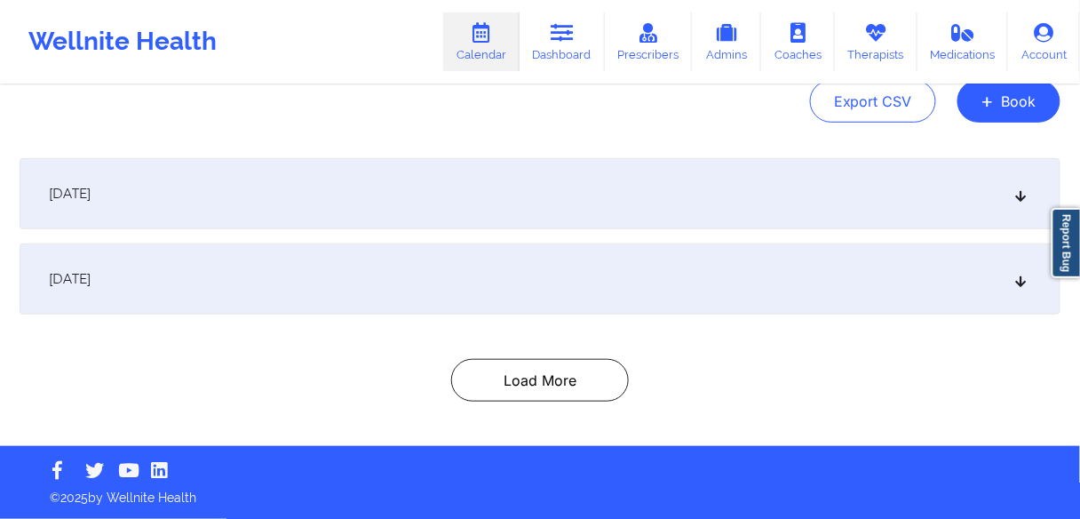
click at [91, 272] on span "[DATE]" at bounding box center [70, 279] width 42 height 18
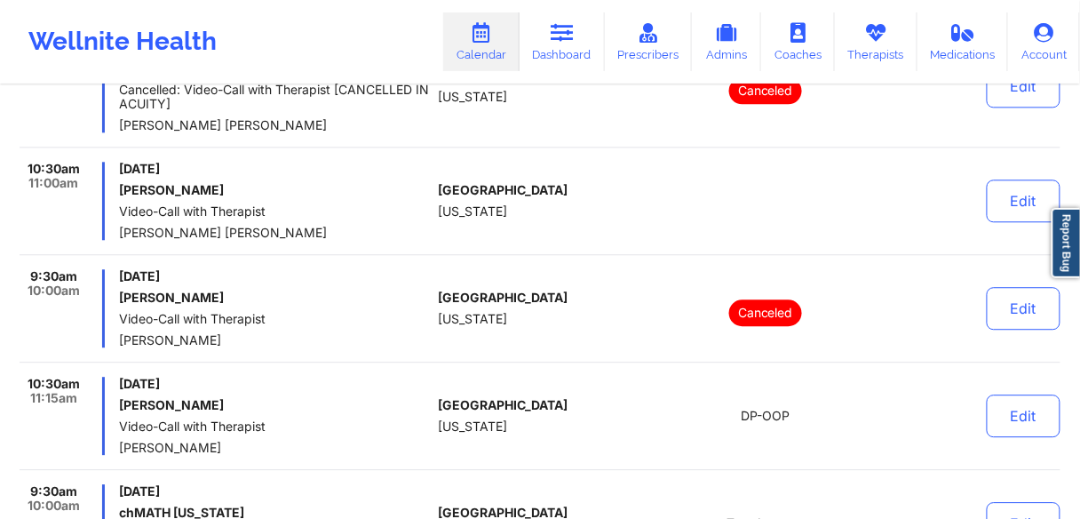
scroll to position [9340, 0]
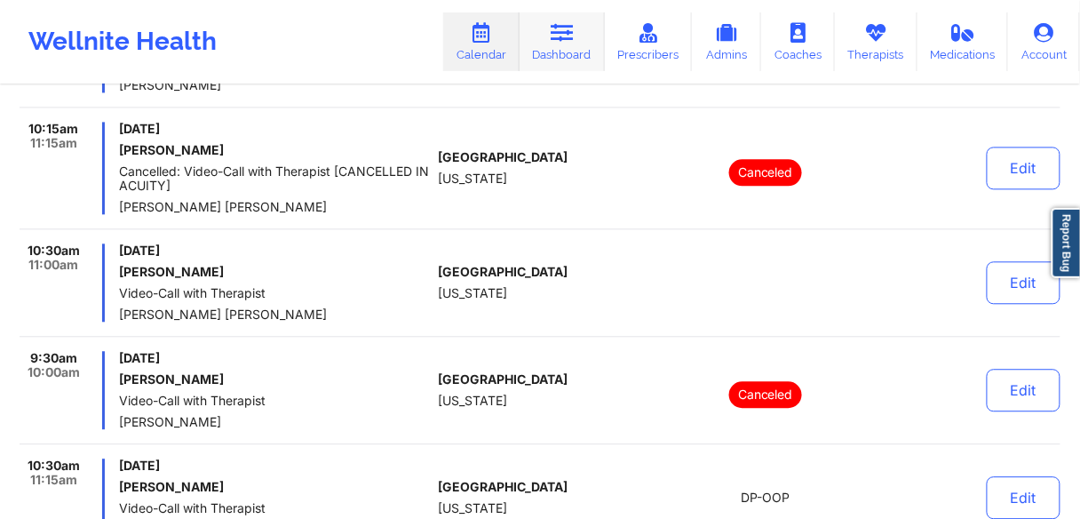
click at [561, 36] on icon at bounding box center [562, 33] width 23 height 20
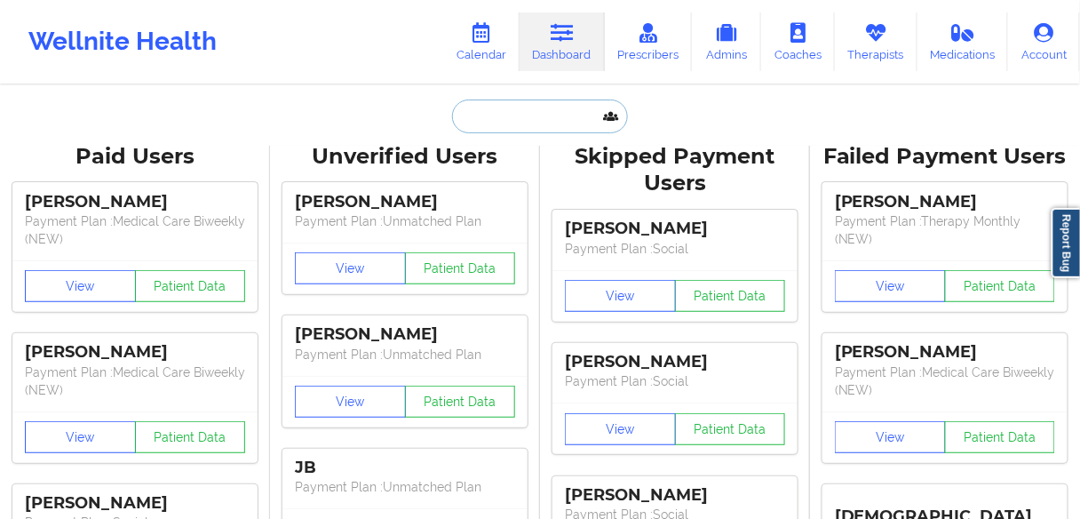
click at [494, 115] on input "text" at bounding box center [540, 116] width 176 height 34
paste input "[PERSON_NAME]"
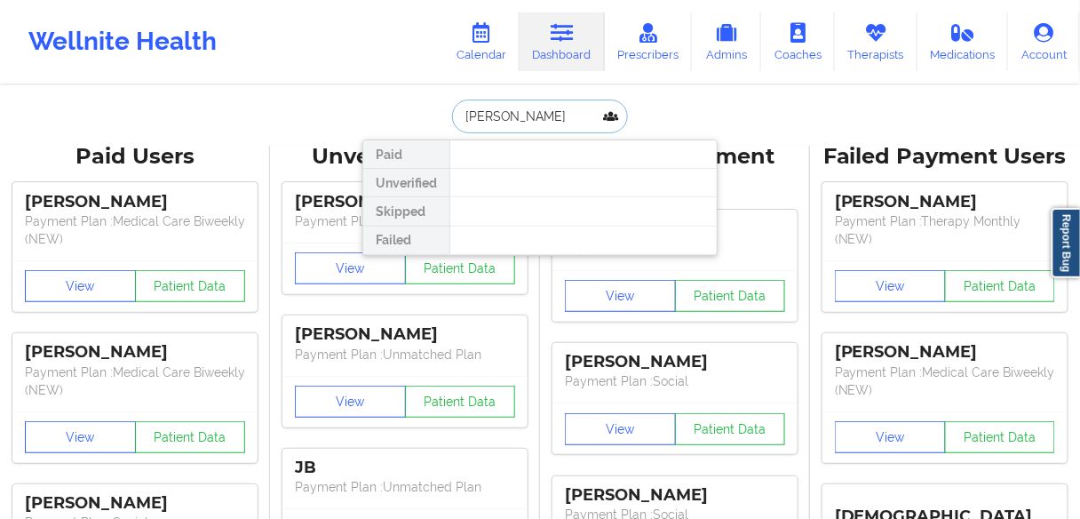
drag, startPoint x: 574, startPoint y: 116, endPoint x: 517, endPoint y: 110, distance: 57.2
click at [517, 110] on input "[PERSON_NAME]" at bounding box center [540, 116] width 176 height 34
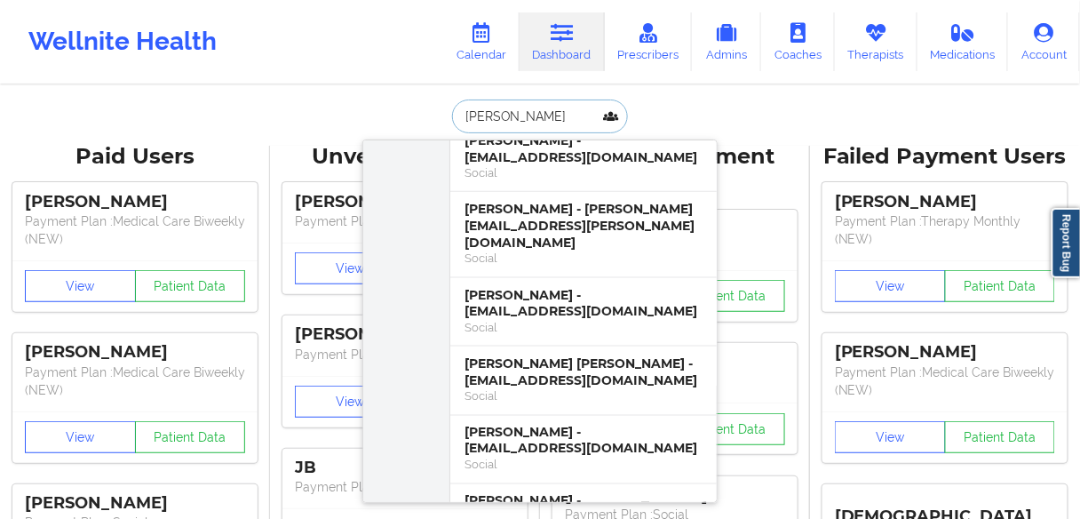
scroll to position [2273, 0]
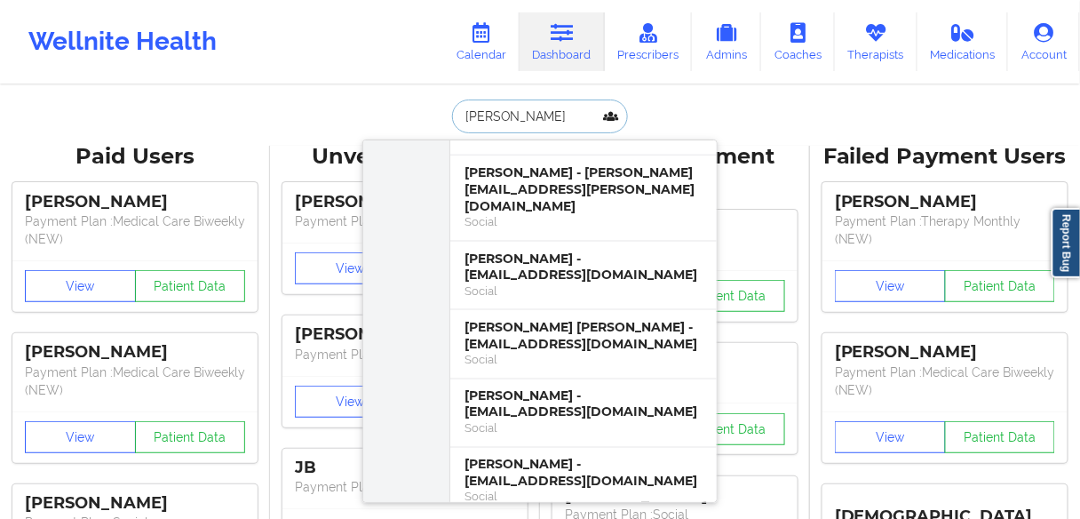
drag, startPoint x: 520, startPoint y: 123, endPoint x: 441, endPoint y: 123, distance: 79.0
click at [441, 123] on div "[PERSON_NAME] [PERSON_NAME] - [EMAIL_ADDRESS][DOMAIN_NAME] Medical Care Biweekl…" at bounding box center [539, 116] width 355 height 34
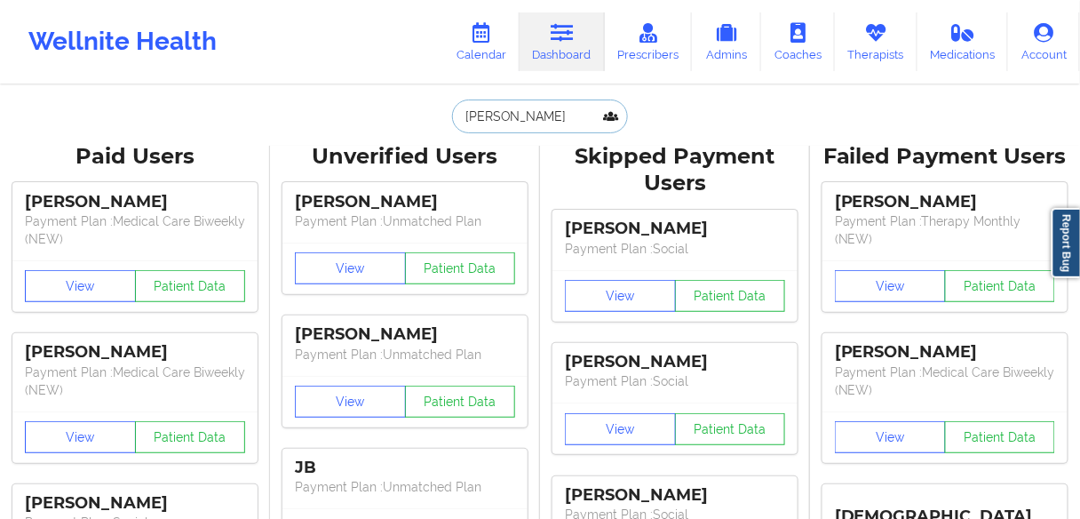
paste input "Nosacka"
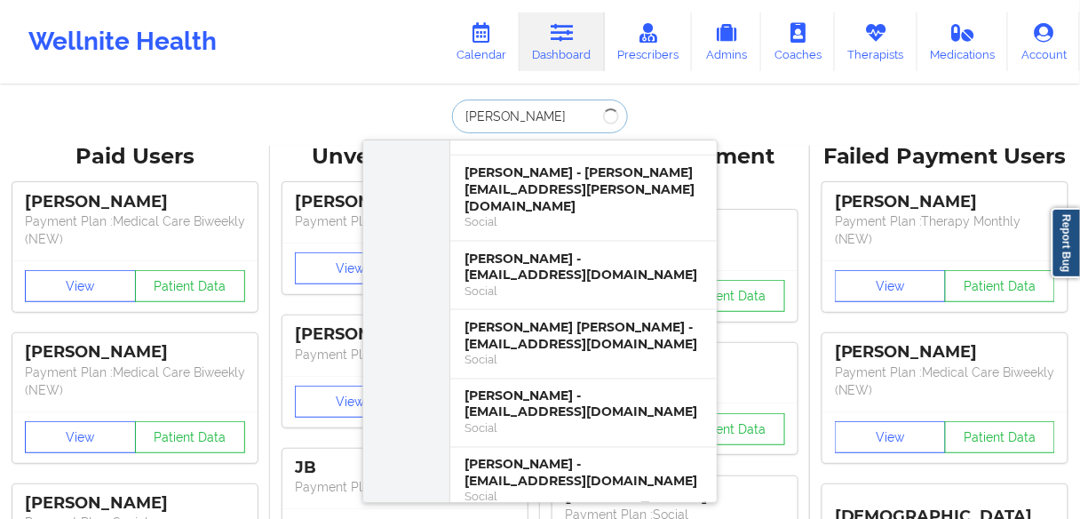
drag, startPoint x: 519, startPoint y: 115, endPoint x: 400, endPoint y: 107, distance: 119.3
click at [402, 110] on div "[PERSON_NAME] Paid [PERSON_NAME] - [EMAIL_ADDRESS][DOMAIN_NAME] Medical Care Bi…" at bounding box center [539, 116] width 355 height 34
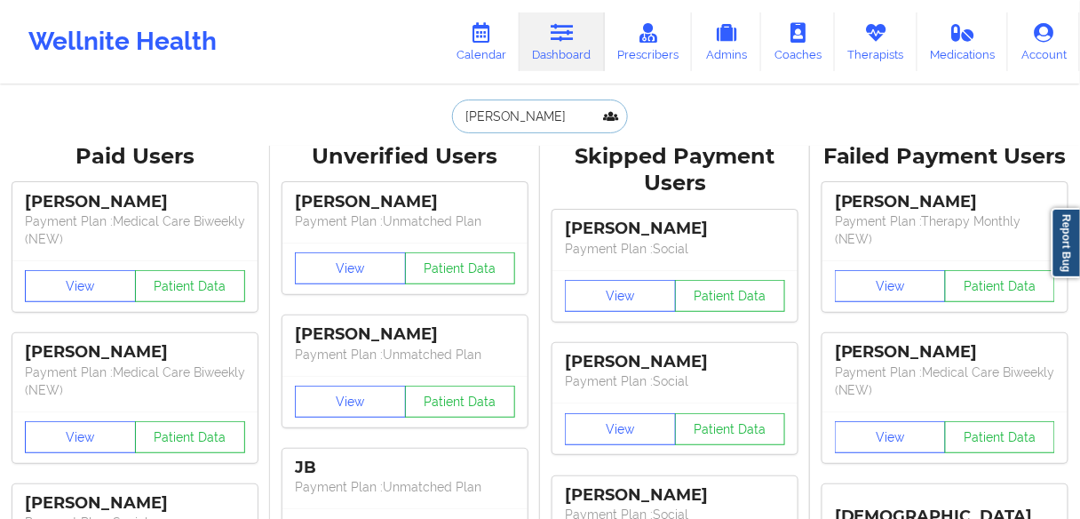
type input "Nosacka"
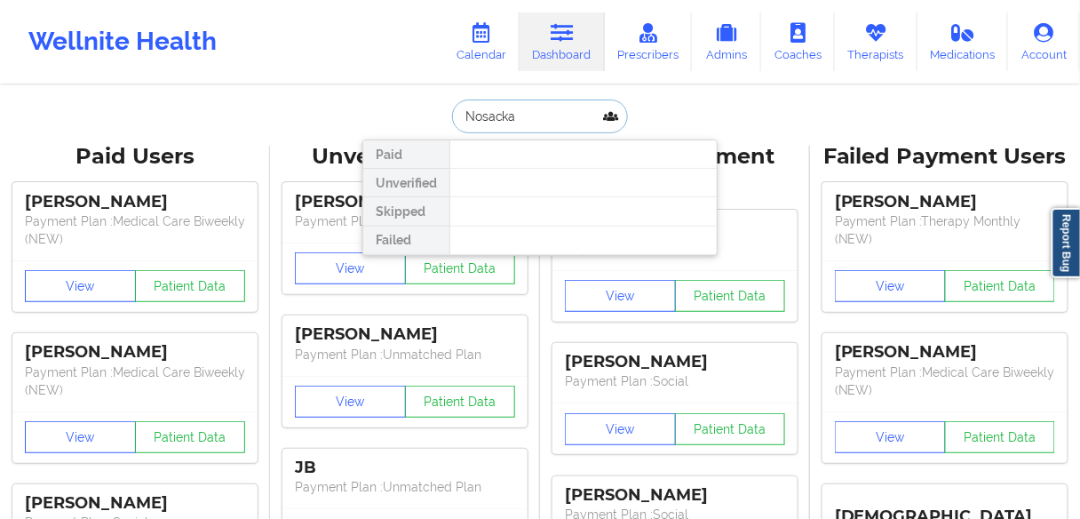
scroll to position [0, 0]
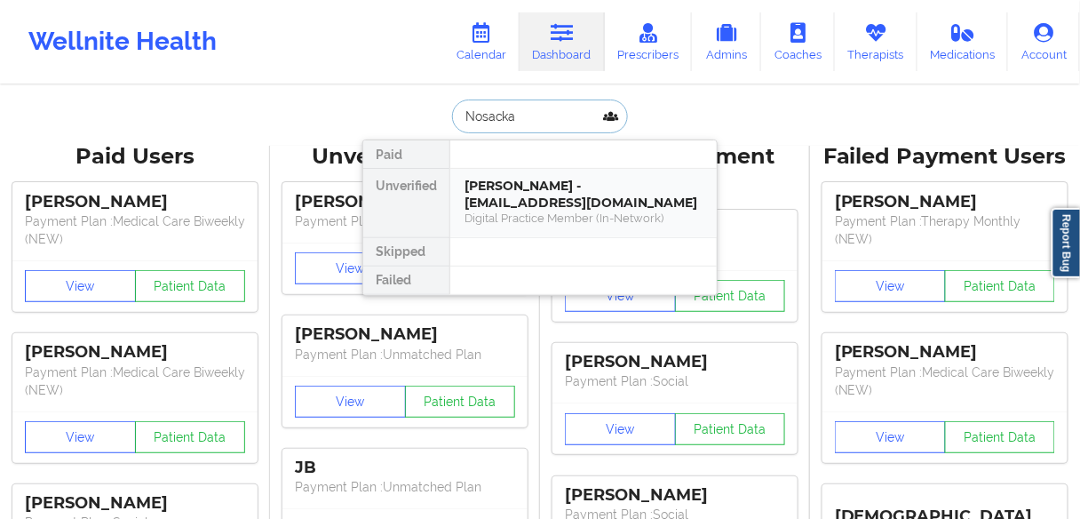
click at [551, 194] on div "[PERSON_NAME] - [EMAIL_ADDRESS][DOMAIN_NAME]" at bounding box center [583, 194] width 238 height 33
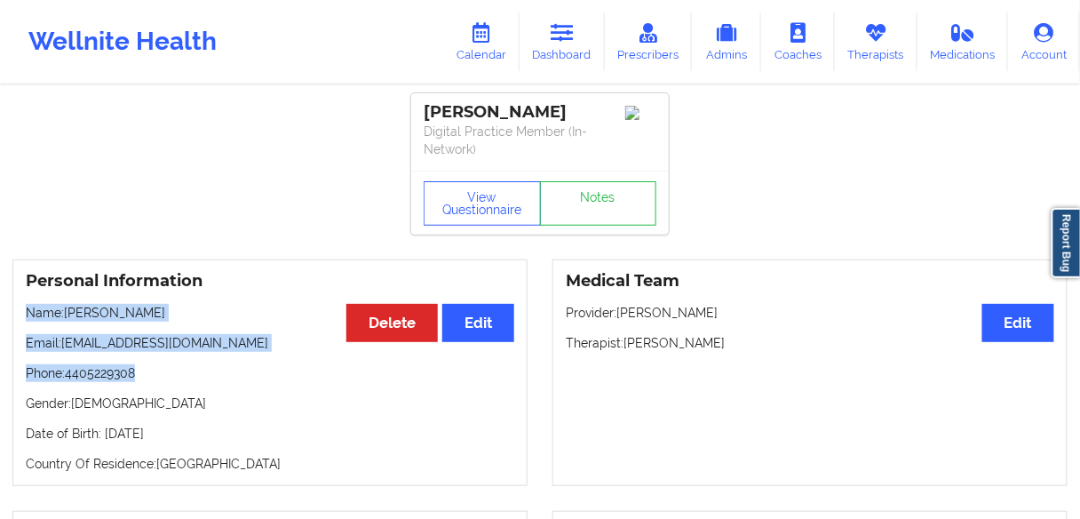
drag, startPoint x: 141, startPoint y: 376, endPoint x: 27, endPoint y: 313, distance: 130.8
click at [27, 313] on div "Personal Information Edit Delete Name: [PERSON_NAME] Email: [EMAIL_ADDRESS][DOM…" at bounding box center [269, 372] width 515 height 226
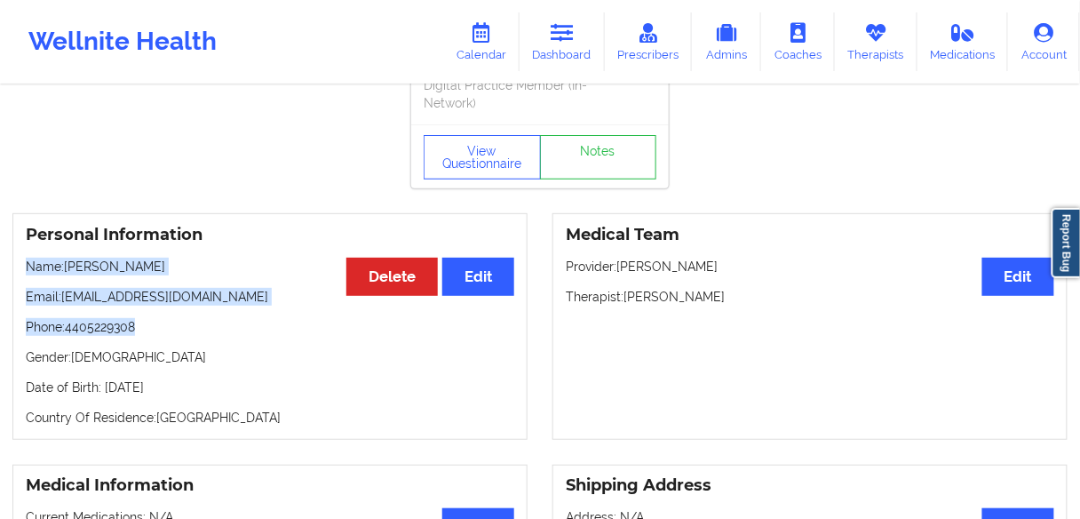
scroll to position [71, 0]
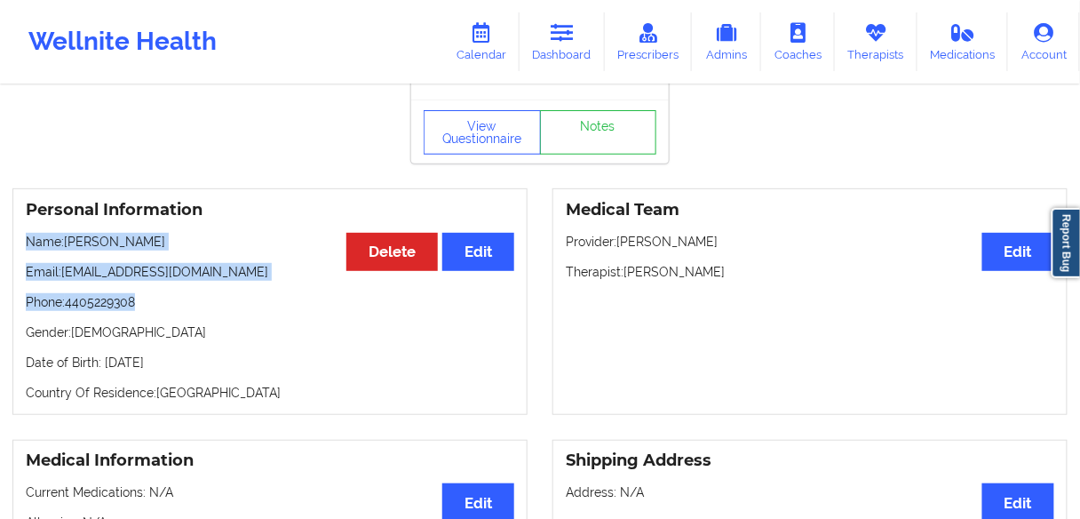
click at [213, 300] on p "Phone: [PHONE_NUMBER]" at bounding box center [270, 302] width 488 height 18
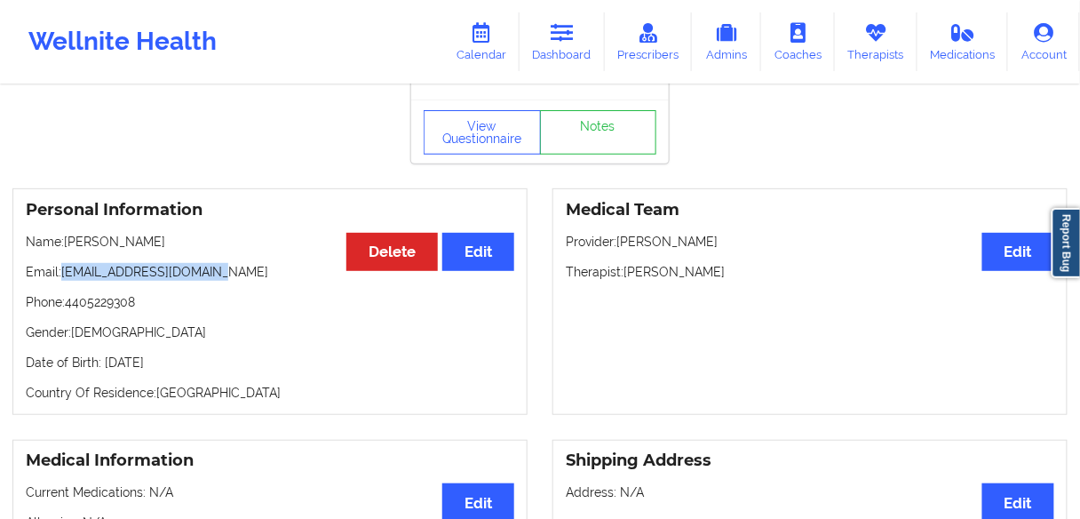
drag, startPoint x: 222, startPoint y: 262, endPoint x: 63, endPoint y: 270, distance: 159.2
click at [63, 270] on p "Email: [EMAIL_ADDRESS][DOMAIN_NAME]" at bounding box center [270, 272] width 488 height 18
click at [569, 49] on link "Dashboard" at bounding box center [562, 41] width 85 height 59
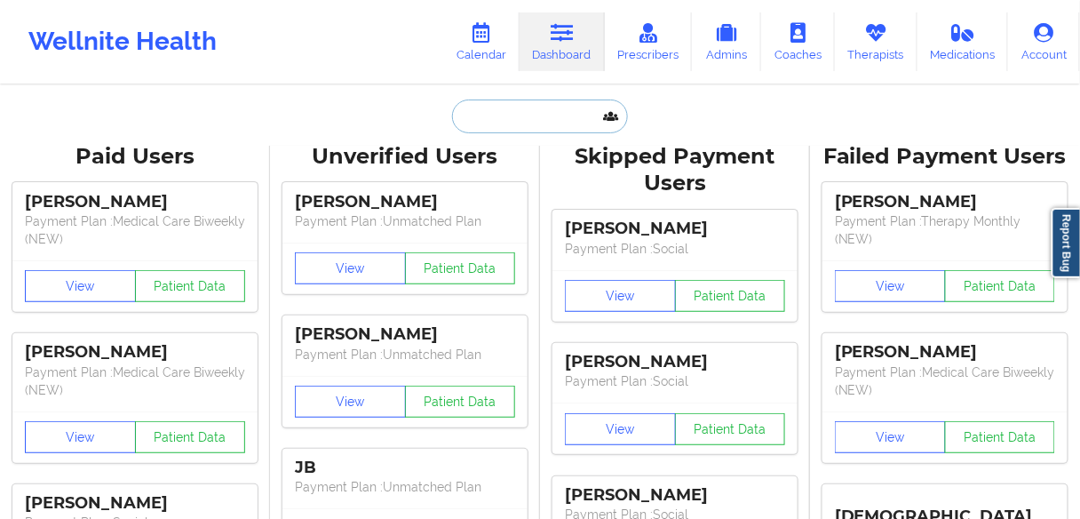
click at [500, 109] on input "text" at bounding box center [540, 116] width 176 height 34
paste input "[PERSON_NAME]"
type input "[PERSON_NAME]"
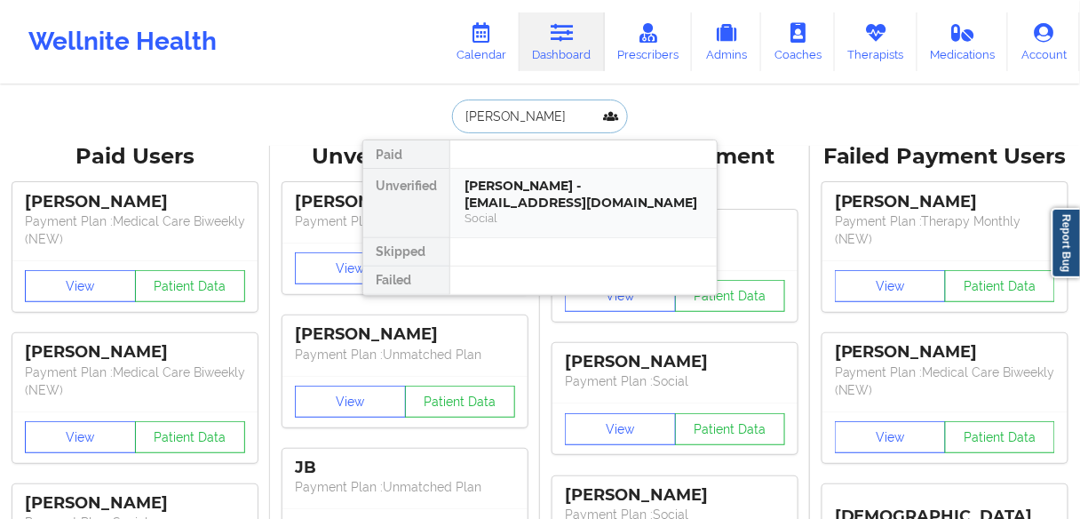
click at [502, 184] on div "[PERSON_NAME] - [EMAIL_ADDRESS][DOMAIN_NAME]" at bounding box center [583, 194] width 238 height 33
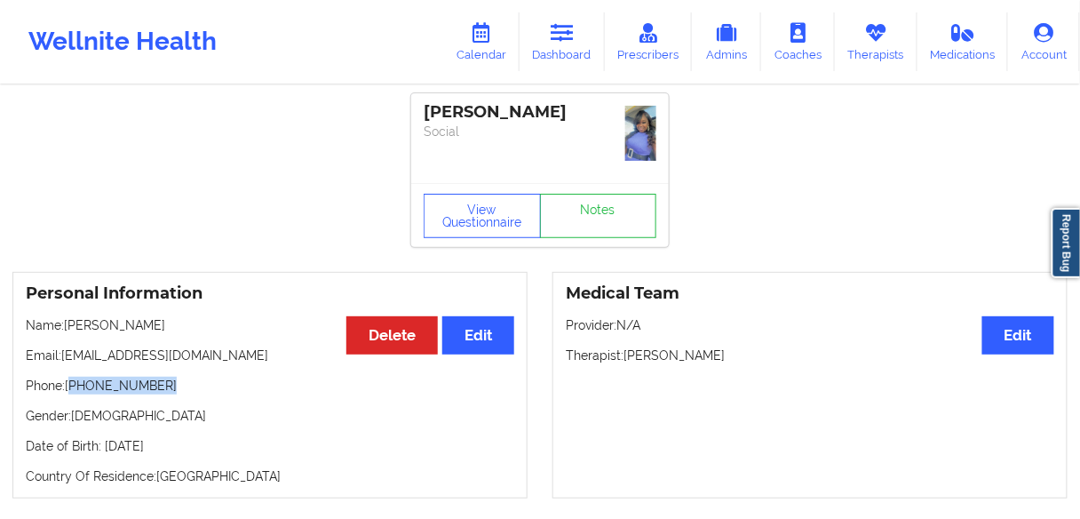
drag, startPoint x: 172, startPoint y: 381, endPoint x: 74, endPoint y: 388, distance: 98.8
click at [74, 388] on p "Phone: [PHONE_NUMBER]" at bounding box center [270, 386] width 488 height 18
click at [551, 48] on link "Dashboard" at bounding box center [562, 41] width 85 height 59
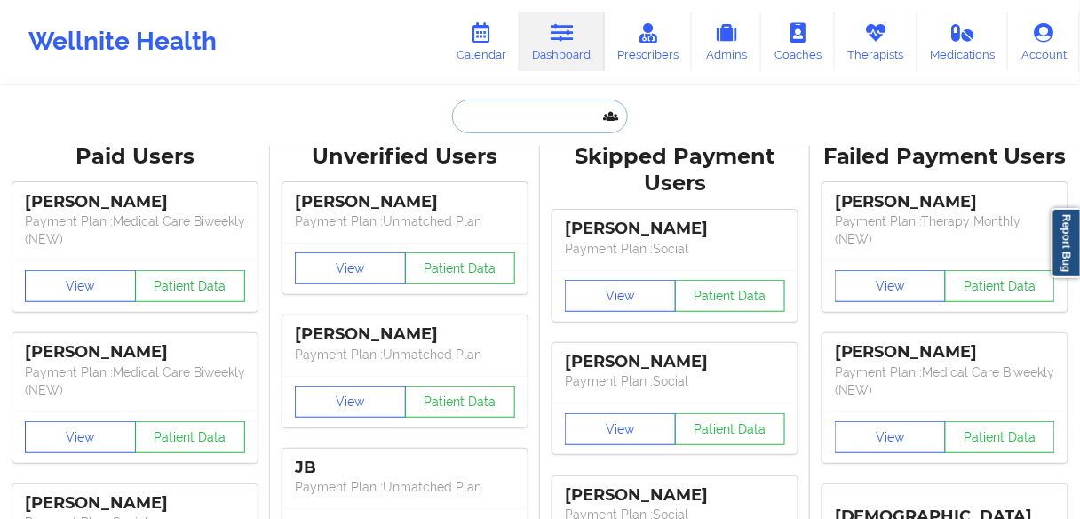
click at [478, 121] on input "text" at bounding box center [540, 116] width 176 height 34
paste input "[PERSON_NAME]"
type input "[PERSON_NAME]"
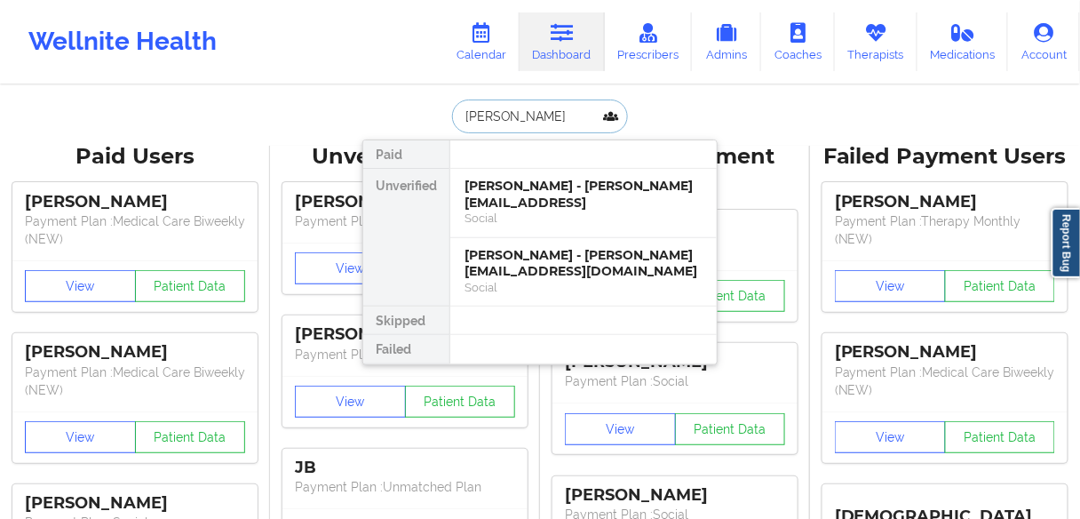
click at [507, 191] on div "[PERSON_NAME] - [PERSON_NAME][EMAIL_ADDRESS]" at bounding box center [583, 194] width 238 height 33
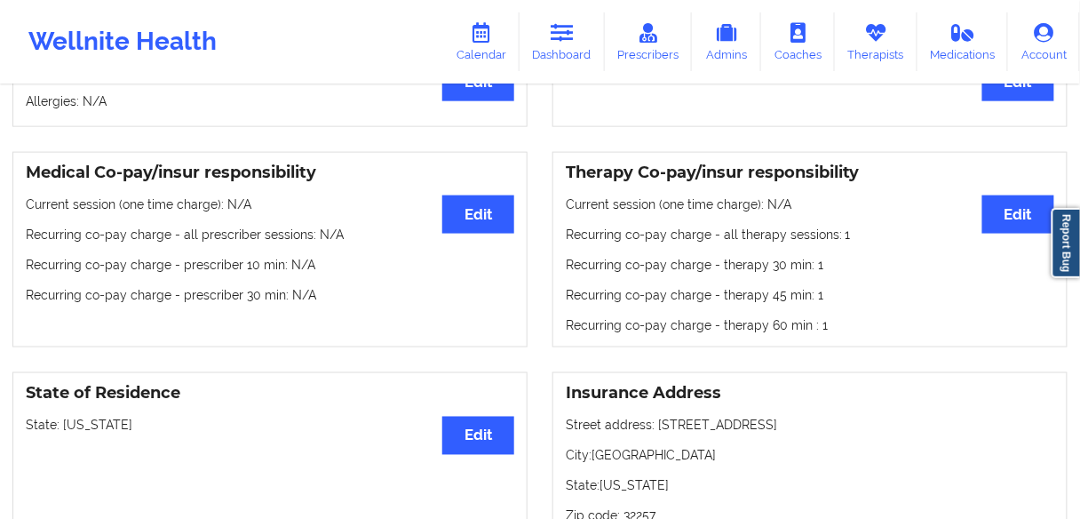
scroll to position [213, 0]
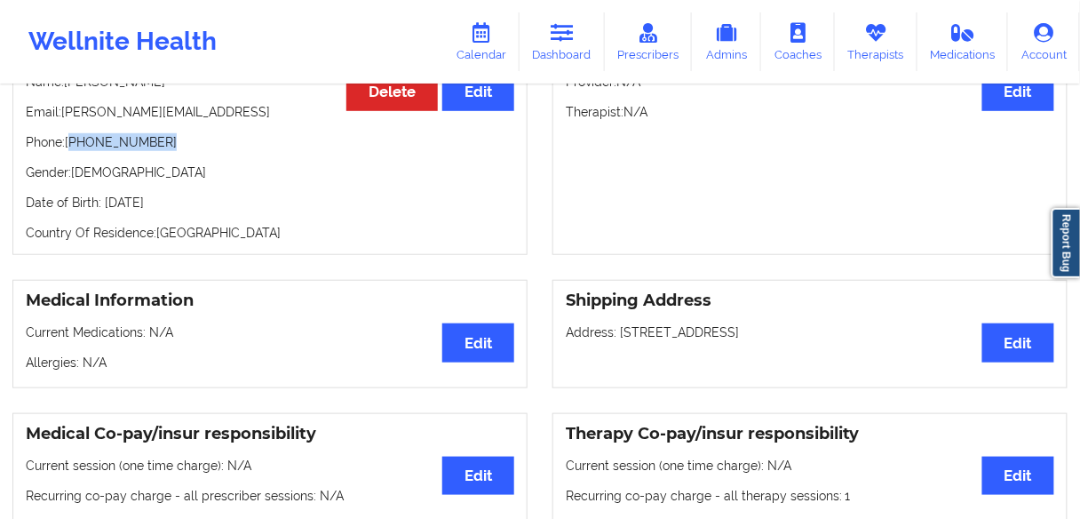
drag, startPoint x: 173, startPoint y: 147, endPoint x: 72, endPoint y: 145, distance: 101.3
click at [72, 145] on p "Phone: [PHONE_NUMBER]" at bounding box center [270, 142] width 488 height 18
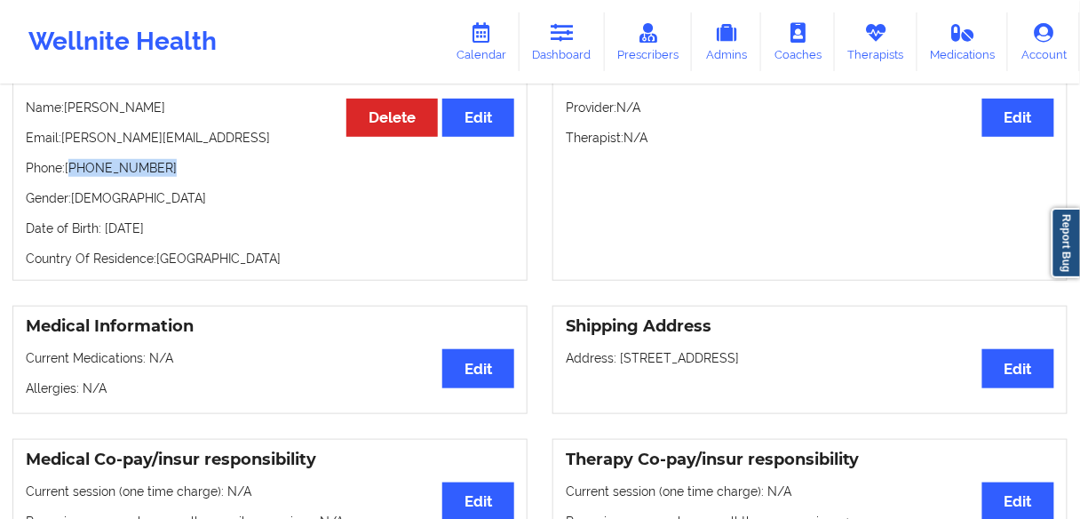
scroll to position [0, 0]
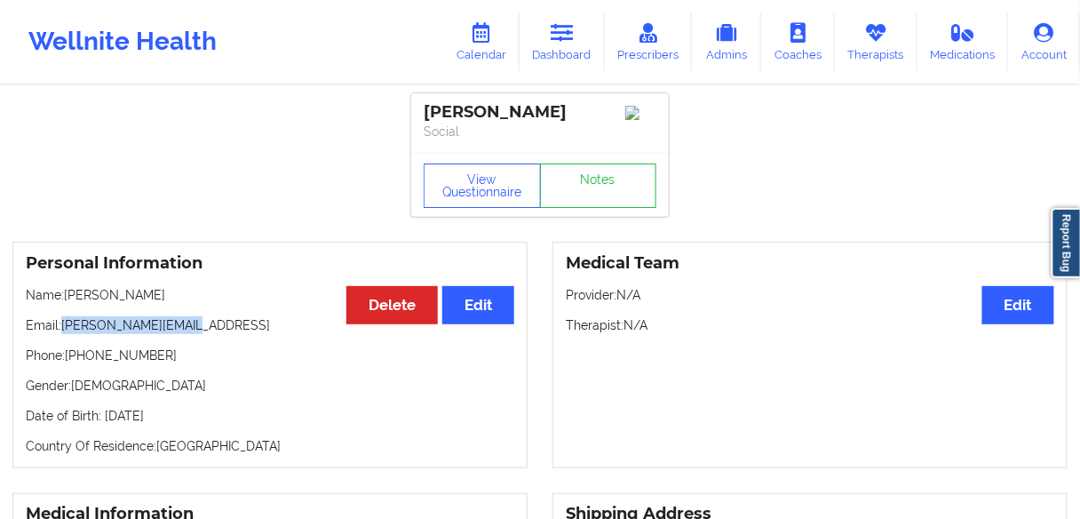
drag, startPoint x: 192, startPoint y: 327, endPoint x: 63, endPoint y: 328, distance: 128.8
click at [63, 328] on p "Email: [PERSON_NAME][EMAIL_ADDRESS]" at bounding box center [270, 325] width 488 height 18
drag, startPoint x: 173, startPoint y: 361, endPoint x: 72, endPoint y: 360, distance: 101.2
click at [72, 360] on p "Phone: [PHONE_NUMBER]" at bounding box center [270, 355] width 488 height 18
click at [559, 51] on link "Dashboard" at bounding box center [562, 41] width 85 height 59
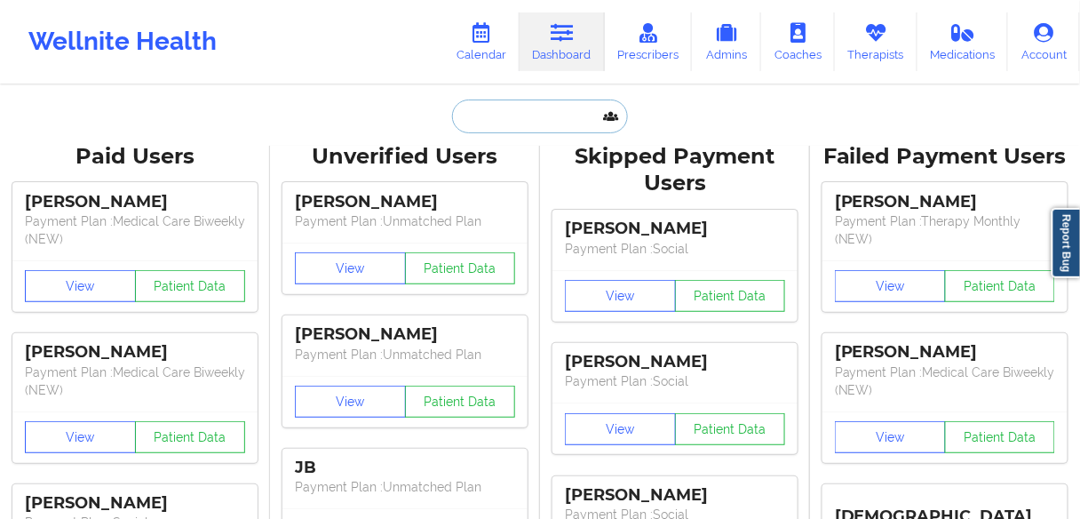
click at [520, 115] on input "text" at bounding box center [540, 116] width 176 height 34
paste input "[PERSON_NAME]"
type input "[PERSON_NAME]"
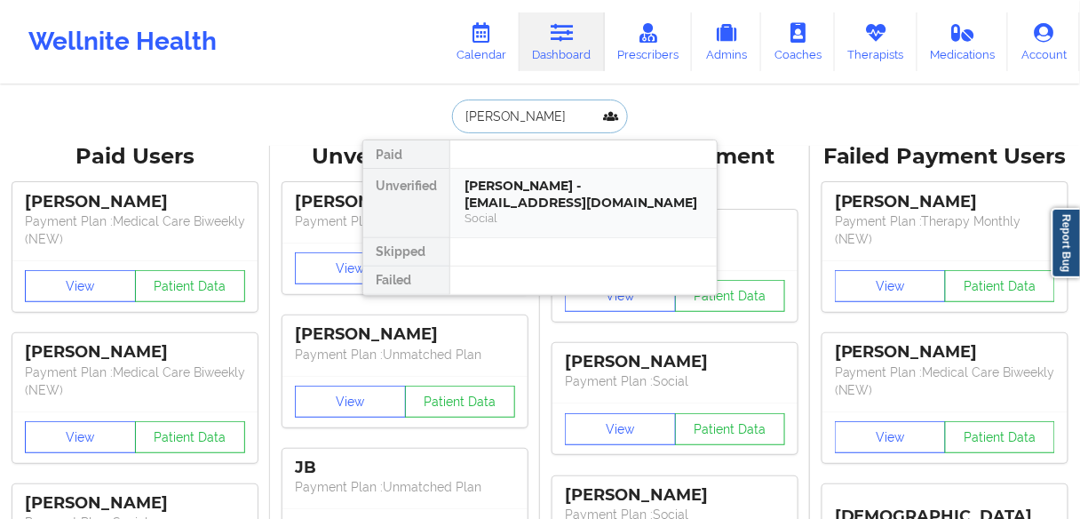
click at [497, 188] on div "[PERSON_NAME] - [EMAIL_ADDRESS][DOMAIN_NAME]" at bounding box center [583, 194] width 238 height 33
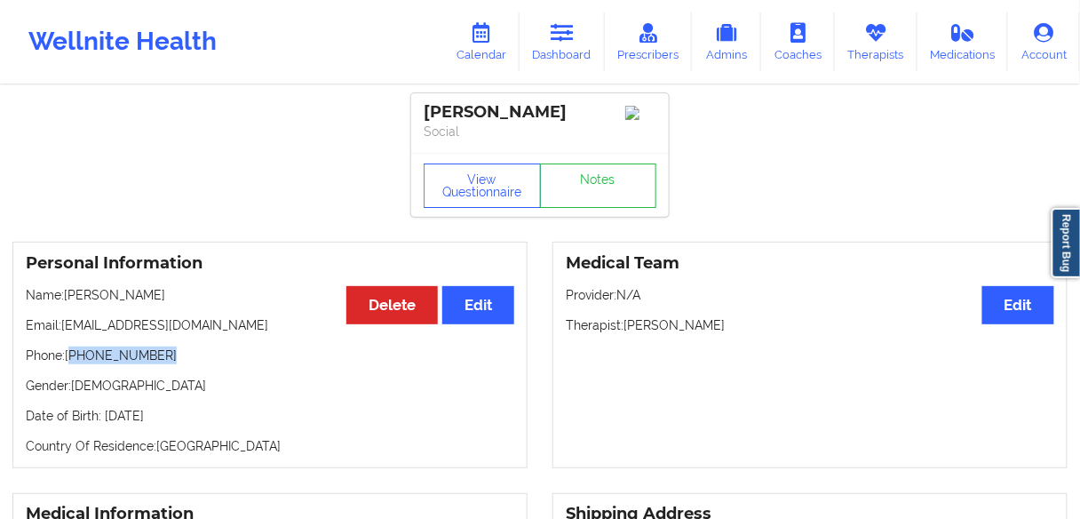
drag, startPoint x: 169, startPoint y: 362, endPoint x: 74, endPoint y: 361, distance: 95.0
click at [74, 361] on p "Phone: [PHONE_NUMBER]" at bounding box center [270, 355] width 488 height 18
drag, startPoint x: 156, startPoint y: 296, endPoint x: 68, endPoint y: 297, distance: 87.9
click at [68, 297] on p "Name: [PERSON_NAME]" at bounding box center [270, 295] width 488 height 18
drag, startPoint x: 194, startPoint y: 329, endPoint x: 61, endPoint y: 329, distance: 133.2
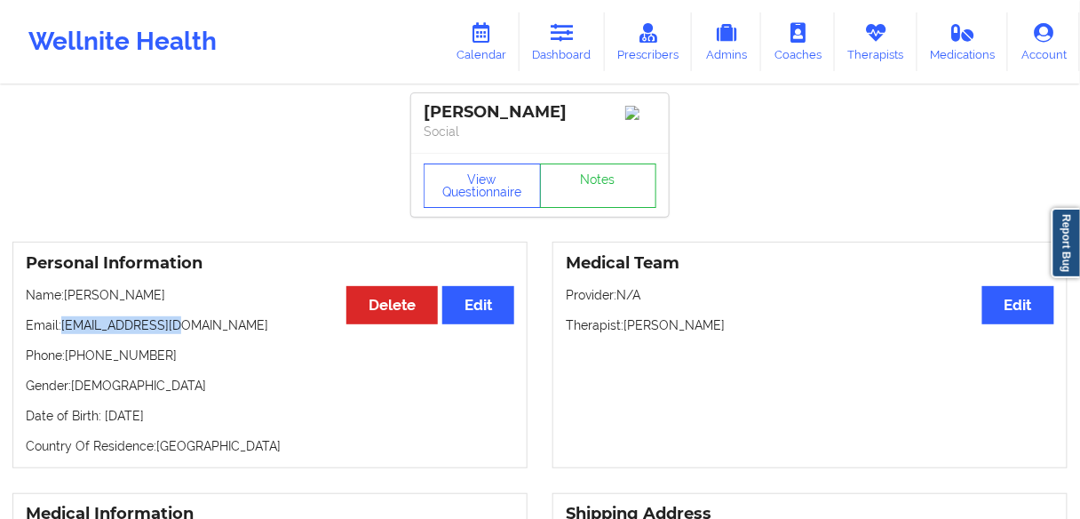
click at [61, 329] on p "Email: [EMAIL_ADDRESS][DOMAIN_NAME]" at bounding box center [270, 325] width 488 height 18
drag, startPoint x: 181, startPoint y: 359, endPoint x: 71, endPoint y: 361, distance: 110.2
click at [71, 361] on p "Phone: [PHONE_NUMBER]" at bounding box center [270, 355] width 488 height 18
click at [563, 42] on icon at bounding box center [562, 33] width 23 height 20
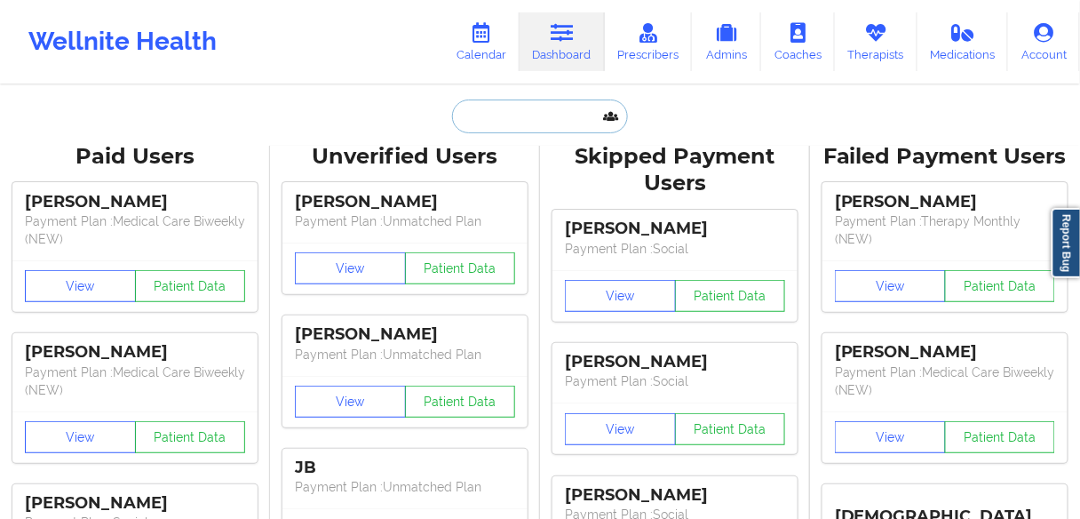
click at [484, 112] on input "text" at bounding box center [540, 116] width 176 height 34
paste input "[PERSON_NAME]"
type input "[PERSON_NAME]"
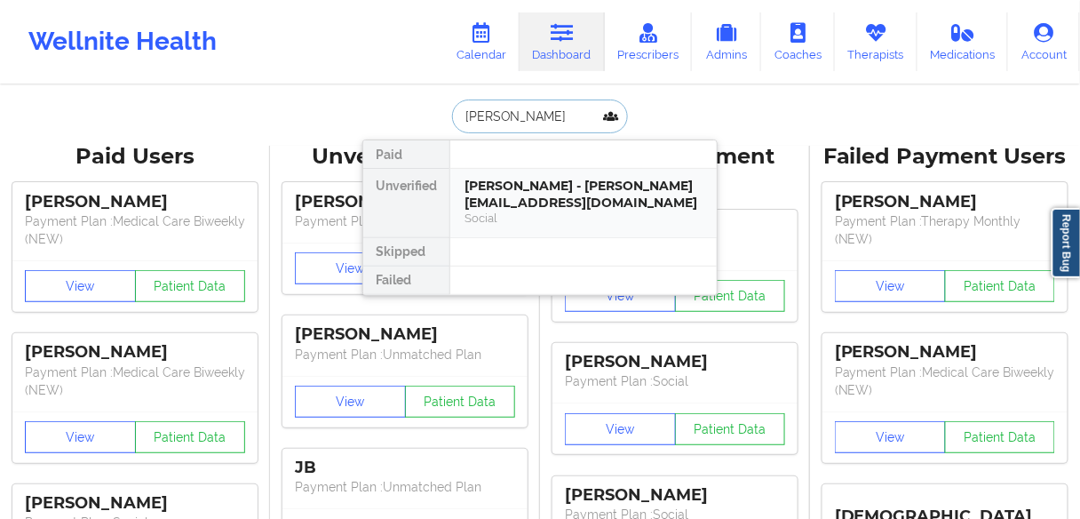
click at [489, 208] on div "[PERSON_NAME] - [PERSON_NAME][EMAIL_ADDRESS][DOMAIN_NAME]" at bounding box center [583, 194] width 238 height 33
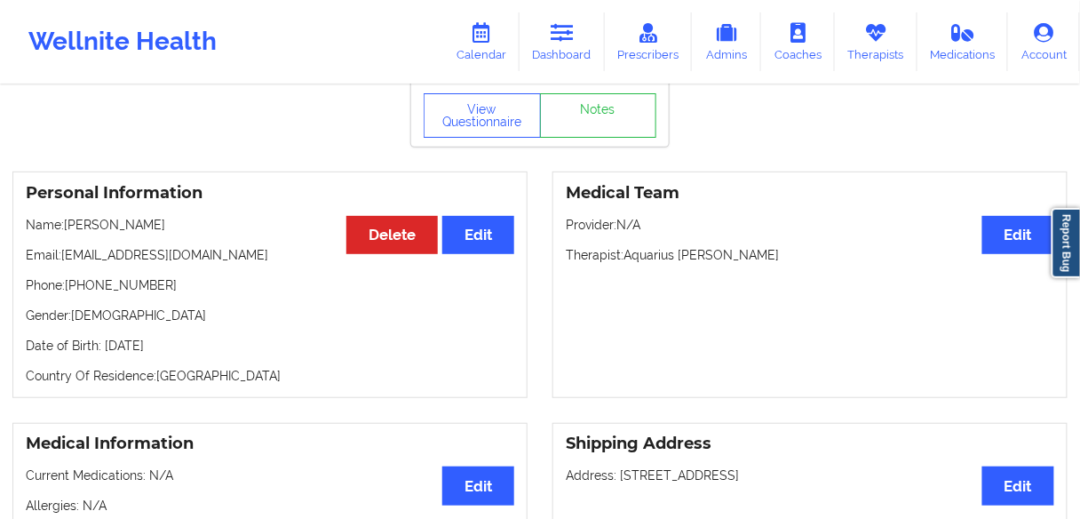
scroll to position [142, 0]
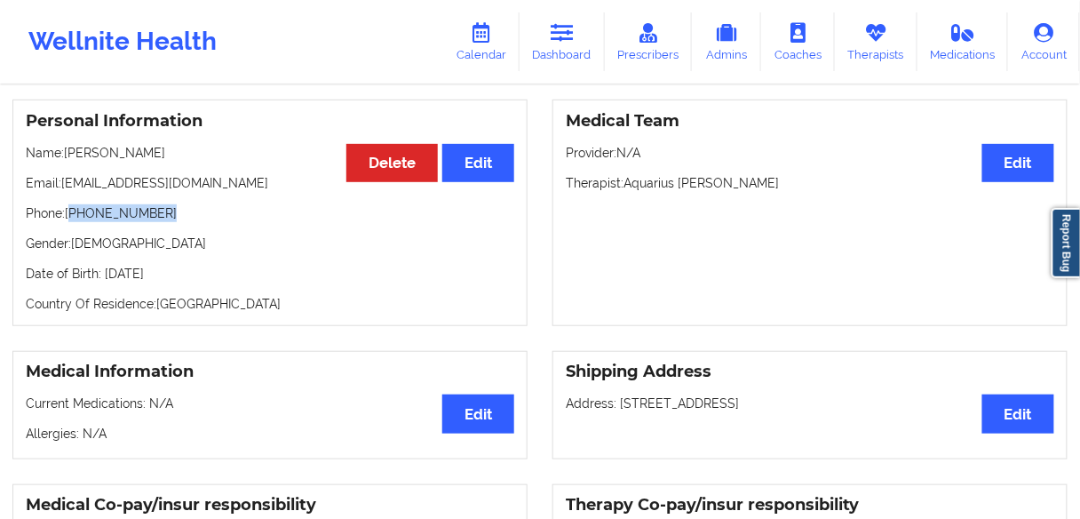
drag, startPoint x: 167, startPoint y: 223, endPoint x: 74, endPoint y: 218, distance: 93.4
click at [74, 218] on p "Phone: [PHONE_NUMBER]" at bounding box center [270, 213] width 488 height 18
click at [173, 232] on div "Personal Information Edit Delete Name: [PERSON_NAME] Email: [EMAIL_ADDRESS][DOM…" at bounding box center [269, 212] width 515 height 226
drag, startPoint x: 173, startPoint y: 223, endPoint x: 72, endPoint y: 223, distance: 101.2
click at [72, 222] on p "Phone: [PHONE_NUMBER]" at bounding box center [270, 213] width 488 height 18
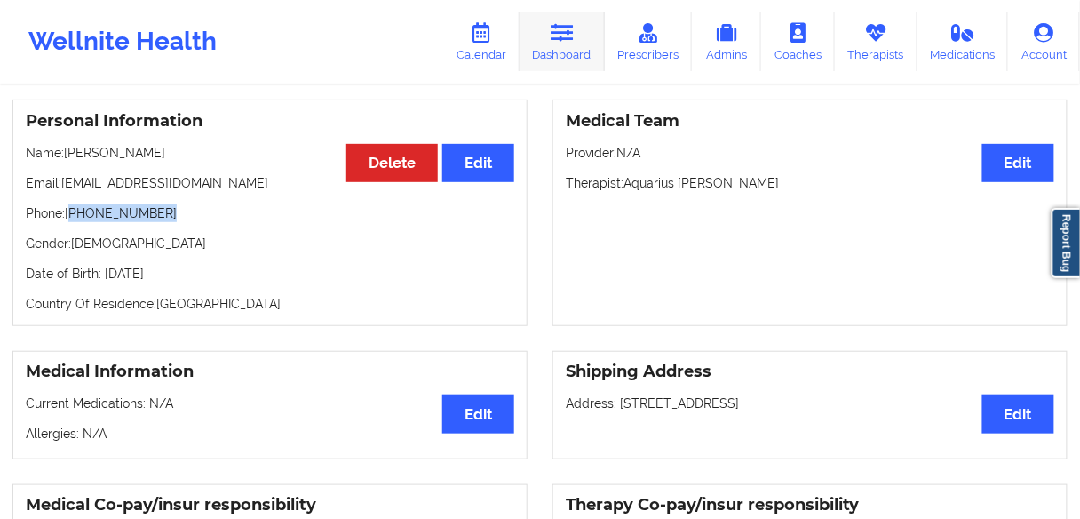
click at [565, 43] on link "Dashboard" at bounding box center [562, 41] width 85 height 59
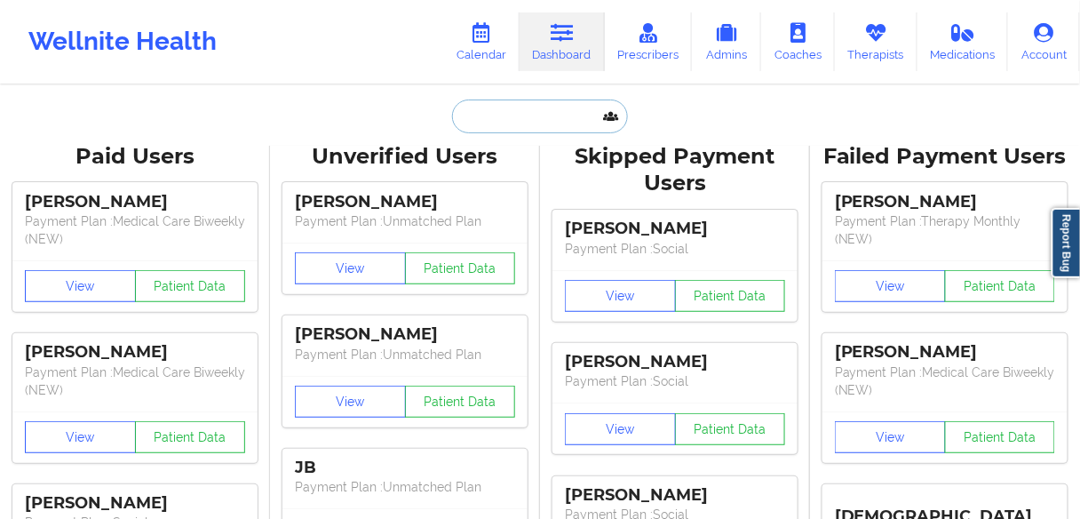
click at [506, 116] on input "text" at bounding box center [540, 116] width 176 height 34
paste input "[PHONE_NUMBER]"
click at [551, 117] on input "[PHONE_NUMBER]" at bounding box center [540, 116] width 176 height 34
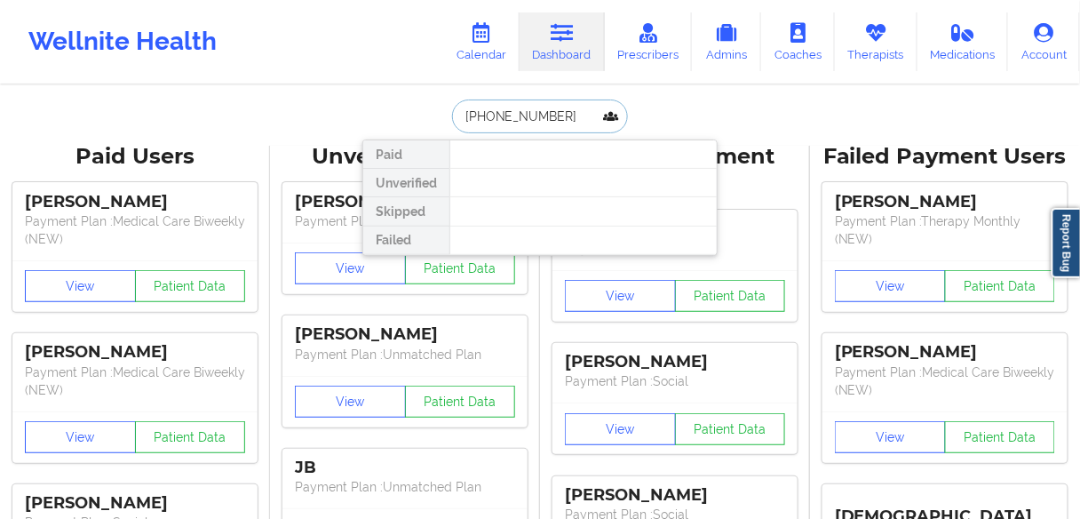
click at [551, 117] on input "[PHONE_NUMBER]" at bounding box center [540, 116] width 176 height 34
paste input "[PERSON_NAME]"
type input "[PERSON_NAME]"
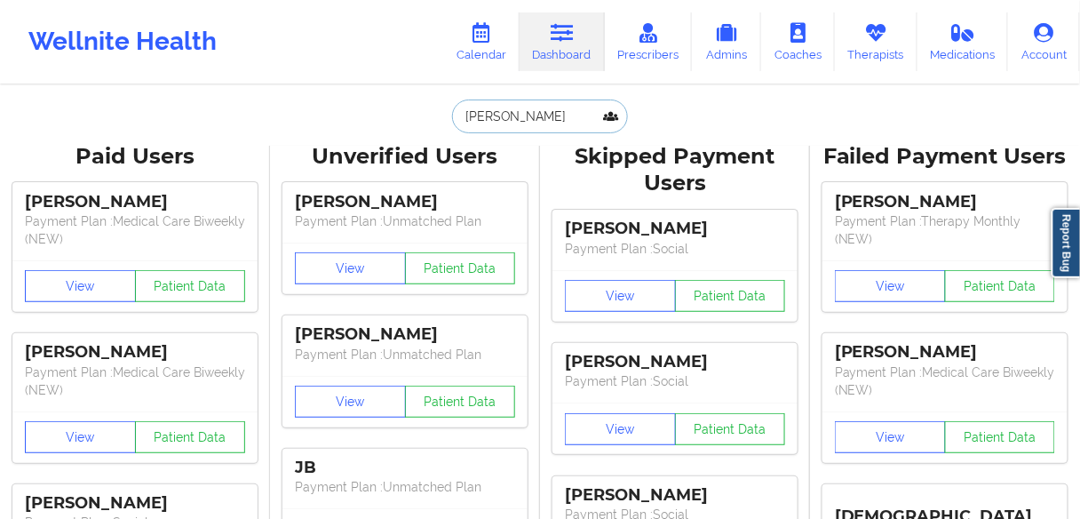
click at [565, 116] on input "[PERSON_NAME]" at bounding box center [540, 116] width 176 height 34
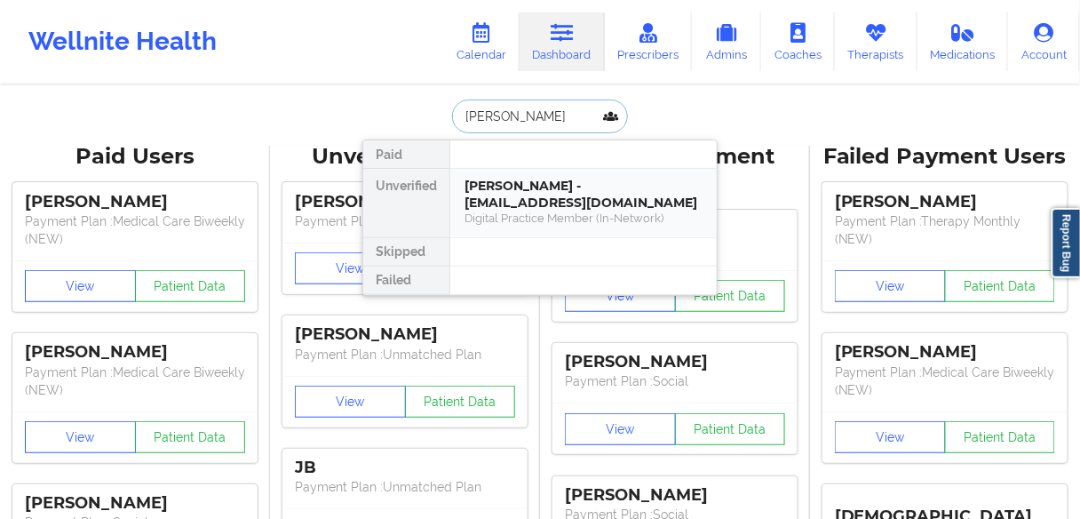
click at [507, 195] on div "[PERSON_NAME] - [EMAIL_ADDRESS][DOMAIN_NAME]" at bounding box center [583, 194] width 238 height 33
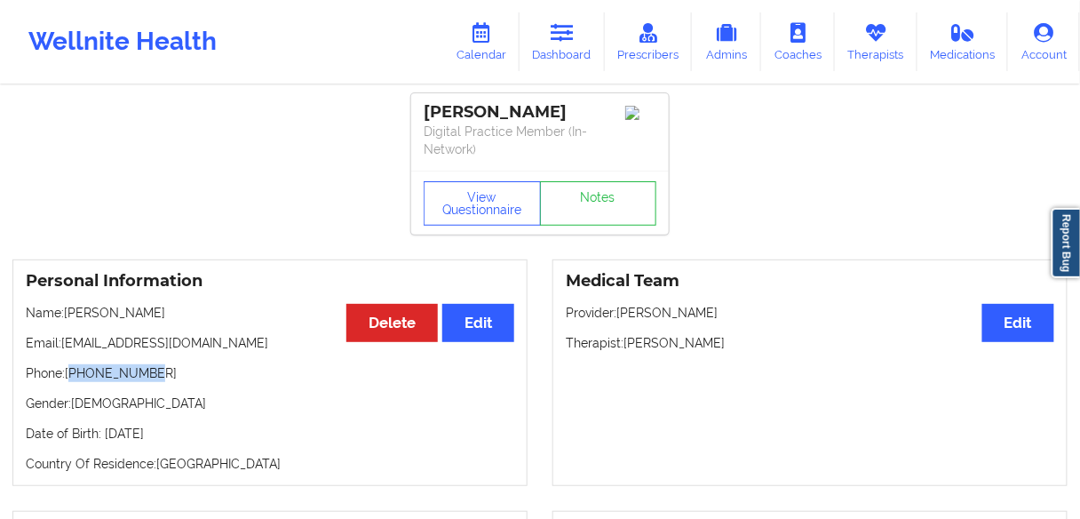
drag, startPoint x: 166, startPoint y: 373, endPoint x: 74, endPoint y: 376, distance: 92.4
click at [74, 376] on p "Phone: [PHONE_NUMBER]" at bounding box center [270, 373] width 488 height 18
drag, startPoint x: 234, startPoint y: 343, endPoint x: 60, endPoint y: 343, distance: 173.2
click at [60, 343] on p "Email: [EMAIL_ADDRESS][DOMAIN_NAME]" at bounding box center [270, 343] width 488 height 18
click at [552, 52] on link "Dashboard" at bounding box center [562, 41] width 85 height 59
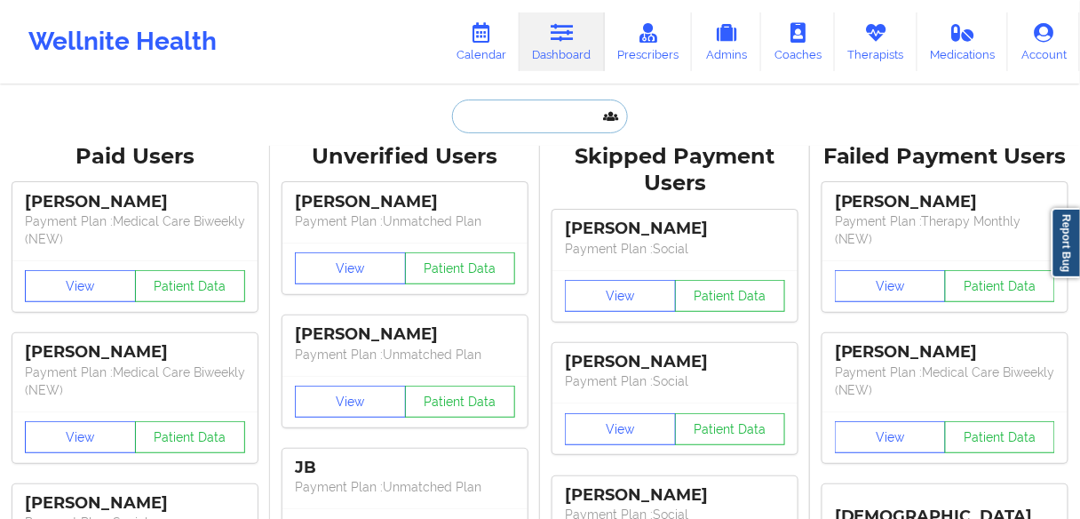
click at [499, 126] on input "text" at bounding box center [540, 116] width 176 height 34
paste input "[PERSON_NAME]"
type input "[PERSON_NAME]"
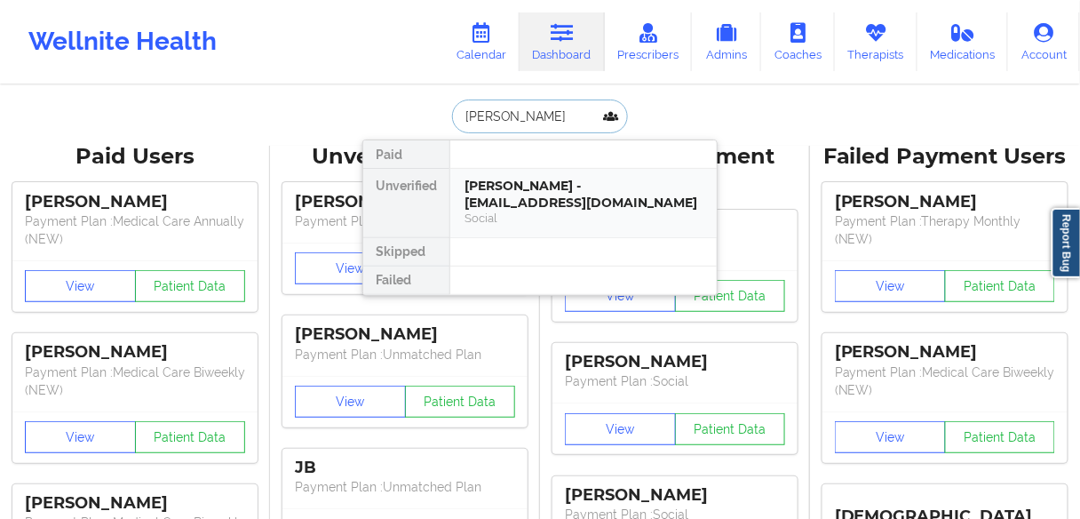
click at [504, 193] on div "[PERSON_NAME] - [EMAIL_ADDRESS][DOMAIN_NAME]" at bounding box center [583, 194] width 238 height 33
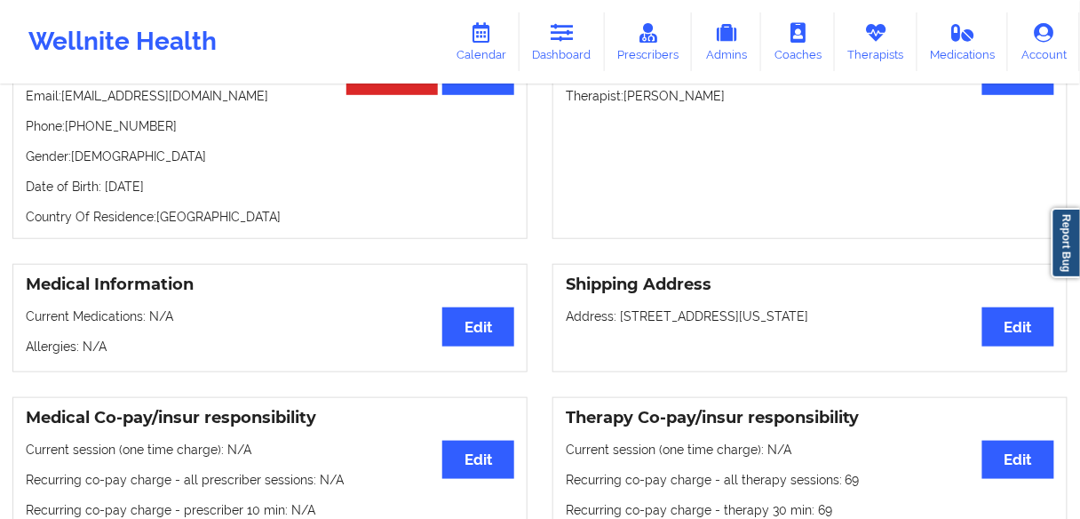
scroll to position [142, 0]
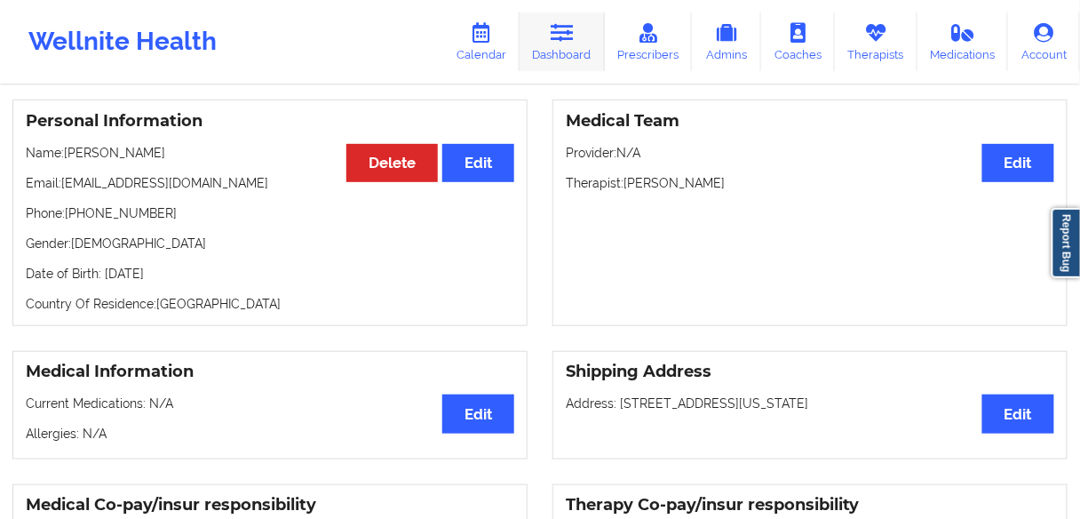
click at [549, 57] on link "Dashboard" at bounding box center [562, 41] width 85 height 59
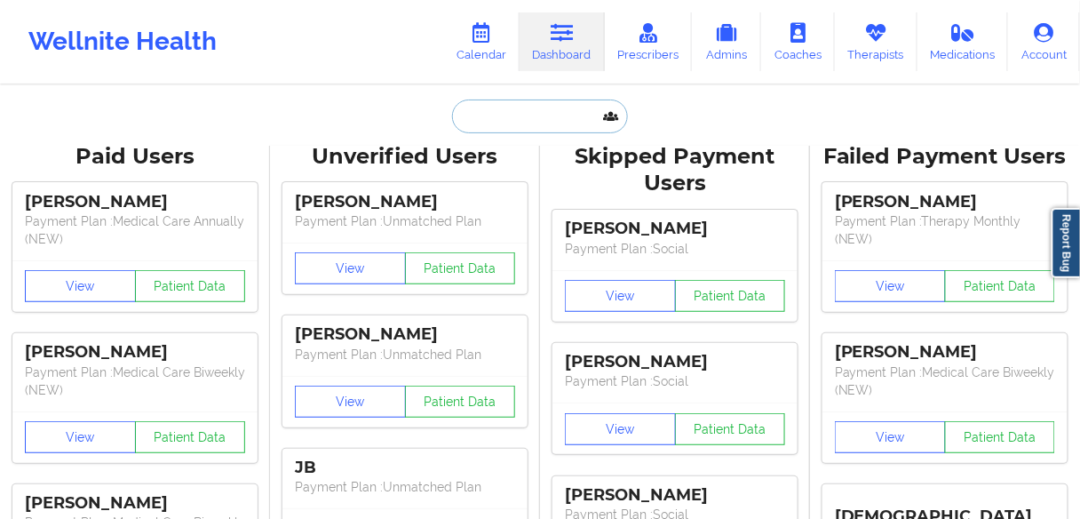
click at [499, 114] on input "text" at bounding box center [540, 116] width 176 height 34
paste input "[PERSON_NAME] [PERSON_NAME]"
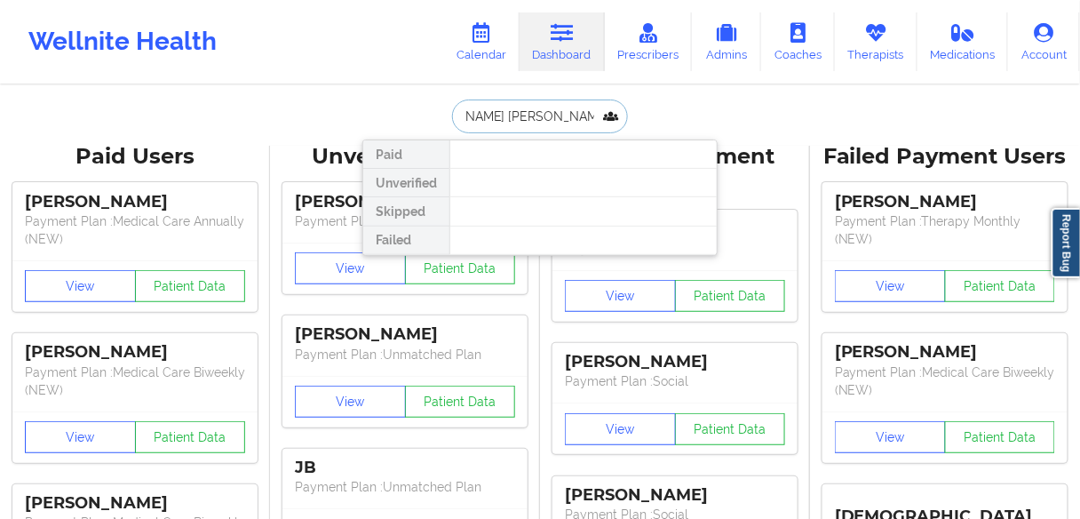
click at [467, 119] on input "[PERSON_NAME] [PERSON_NAME]" at bounding box center [540, 116] width 176 height 34
drag, startPoint x: 470, startPoint y: 117, endPoint x: 424, endPoint y: 114, distance: 45.4
click at [424, 114] on div "[PERSON_NAME] [PERSON_NAME] Paid Unverified Skipped Failed" at bounding box center [539, 116] width 355 height 34
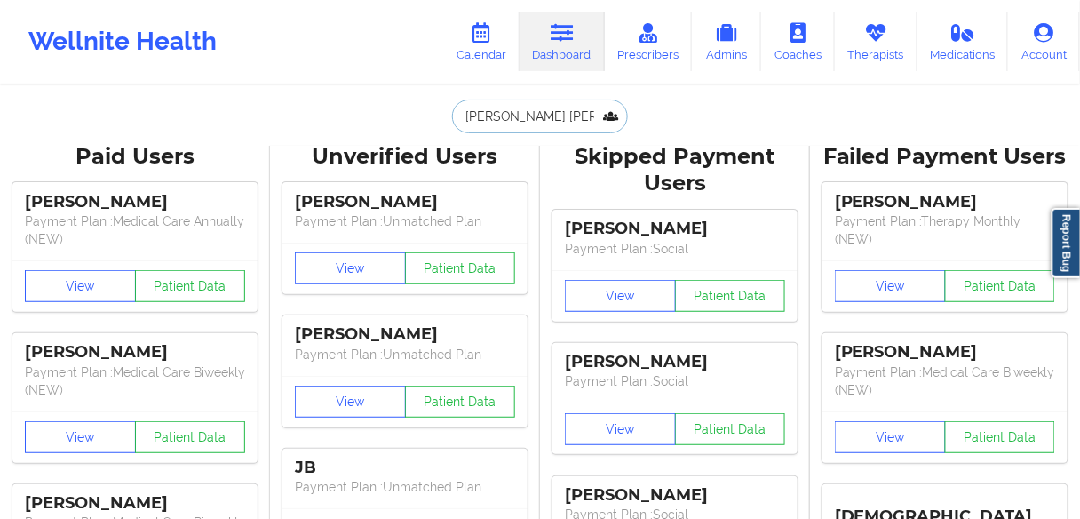
click at [519, 112] on input "[PERSON_NAME] [PERSON_NAME]" at bounding box center [540, 116] width 176 height 34
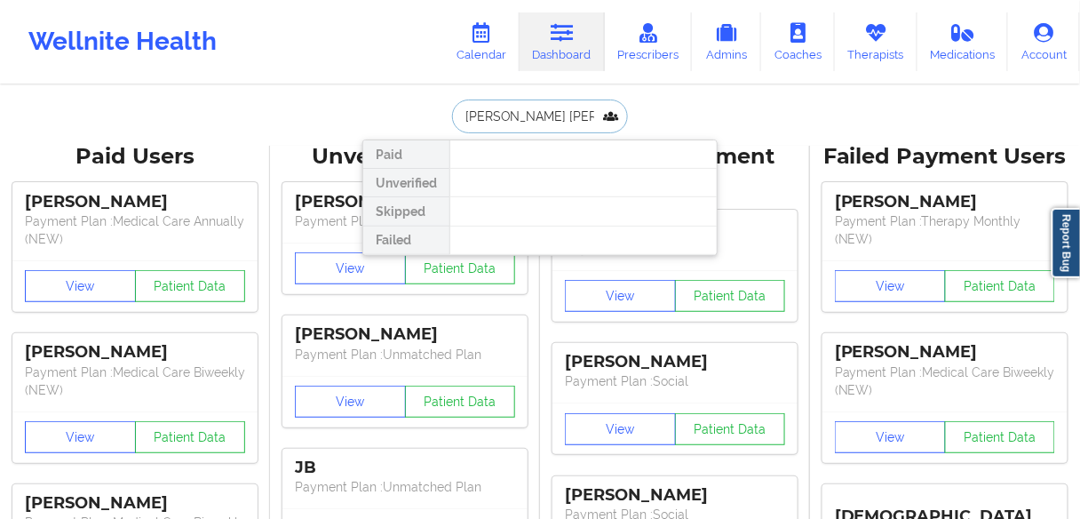
drag, startPoint x: 541, startPoint y: 115, endPoint x: 425, endPoint y: 106, distance: 115.9
click at [425, 106] on div "[PERSON_NAME] [PERSON_NAME] Paid Unverified Skipped Failed" at bounding box center [539, 116] width 355 height 34
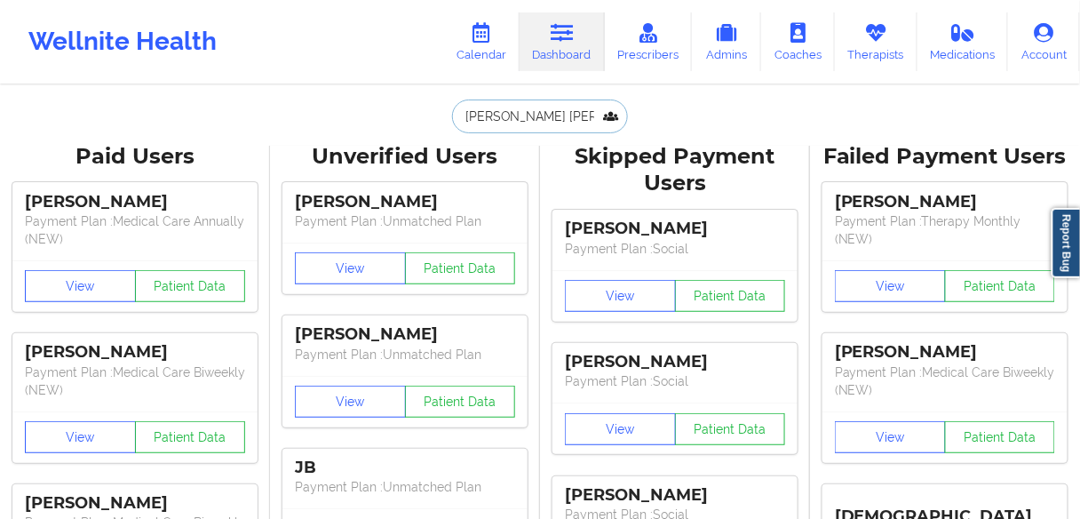
click at [515, 127] on input "[PERSON_NAME] [PERSON_NAME]" at bounding box center [540, 116] width 176 height 34
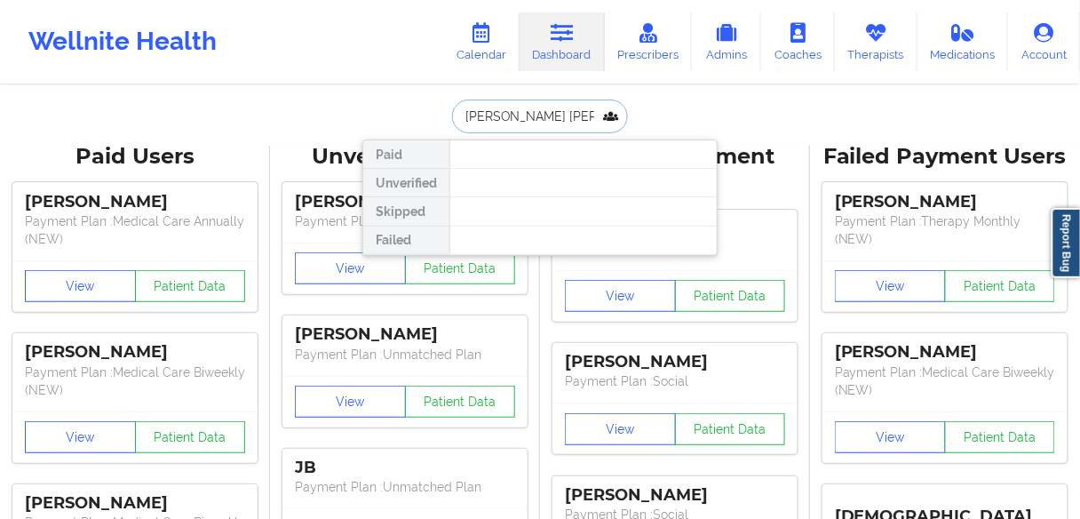
click at [534, 115] on input "[PERSON_NAME] [PERSON_NAME]" at bounding box center [540, 116] width 176 height 34
click at [543, 120] on input "[PERSON_NAME] [PERSON_NAME]" at bounding box center [540, 116] width 176 height 34
paste input "text"
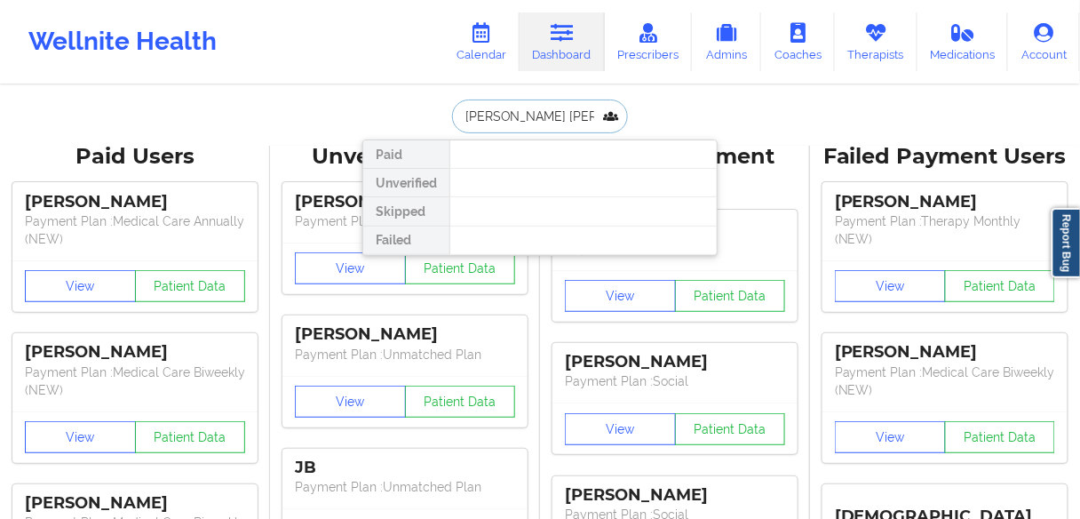
type input "[PERSON_NAME]"
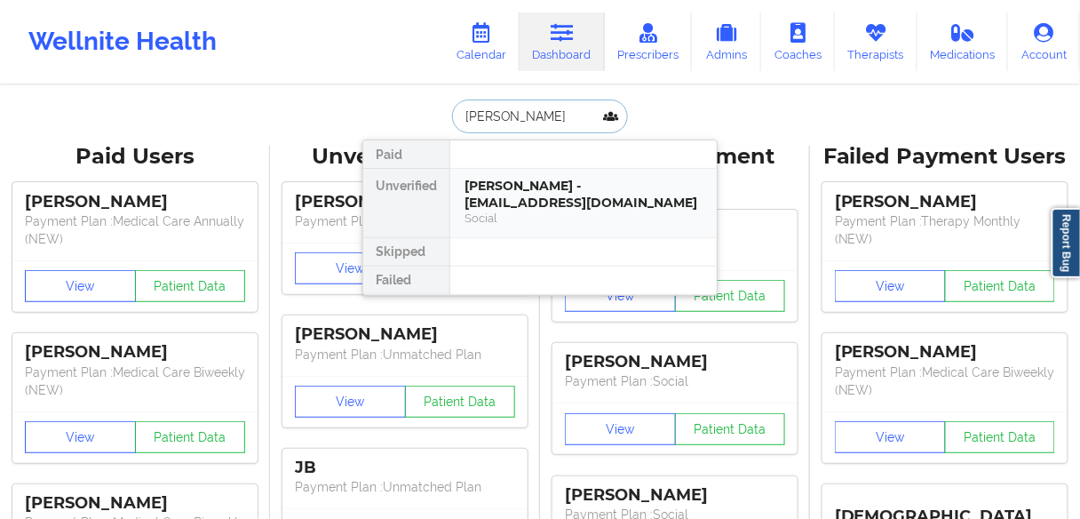
click at [536, 197] on div "[PERSON_NAME] - [EMAIL_ADDRESS][DOMAIN_NAME]" at bounding box center [583, 194] width 238 height 33
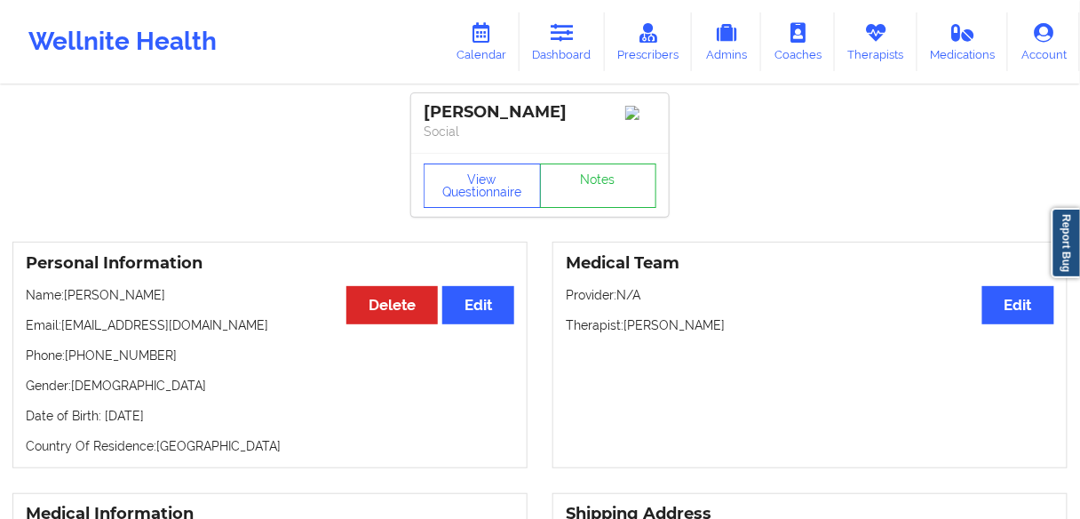
drag, startPoint x: 189, startPoint y: 297, endPoint x: 66, endPoint y: 296, distance: 123.4
click at [66, 296] on p "Name: [PERSON_NAME]" at bounding box center [270, 295] width 488 height 18
drag, startPoint x: 166, startPoint y: 360, endPoint x: 71, endPoint y: 363, distance: 95.1
click at [71, 363] on p "Phone: [PHONE_NUMBER]" at bounding box center [270, 355] width 488 height 18
drag, startPoint x: 571, startPoint y: 39, endPoint x: 511, endPoint y: 63, distance: 65.0
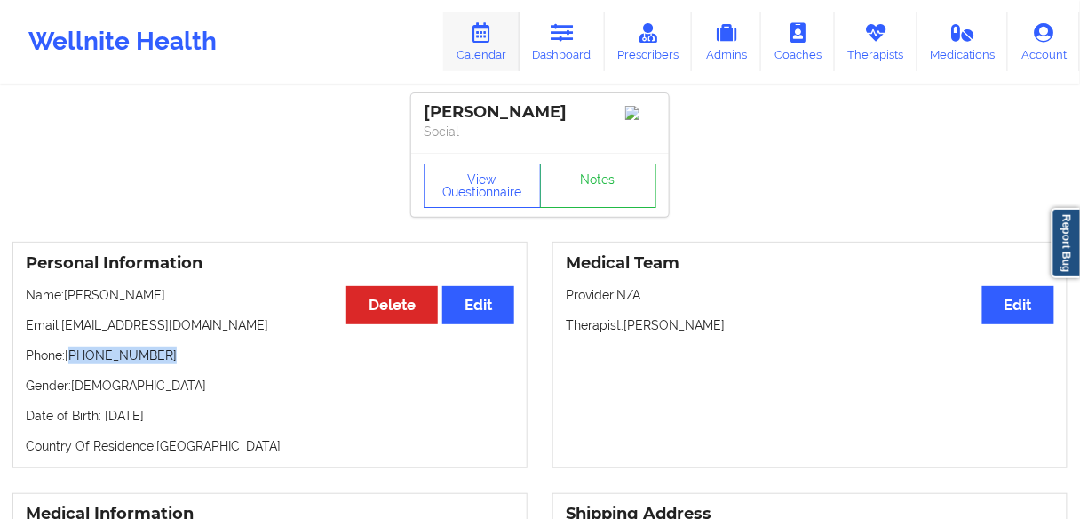
click at [571, 39] on icon at bounding box center [562, 33] width 23 height 20
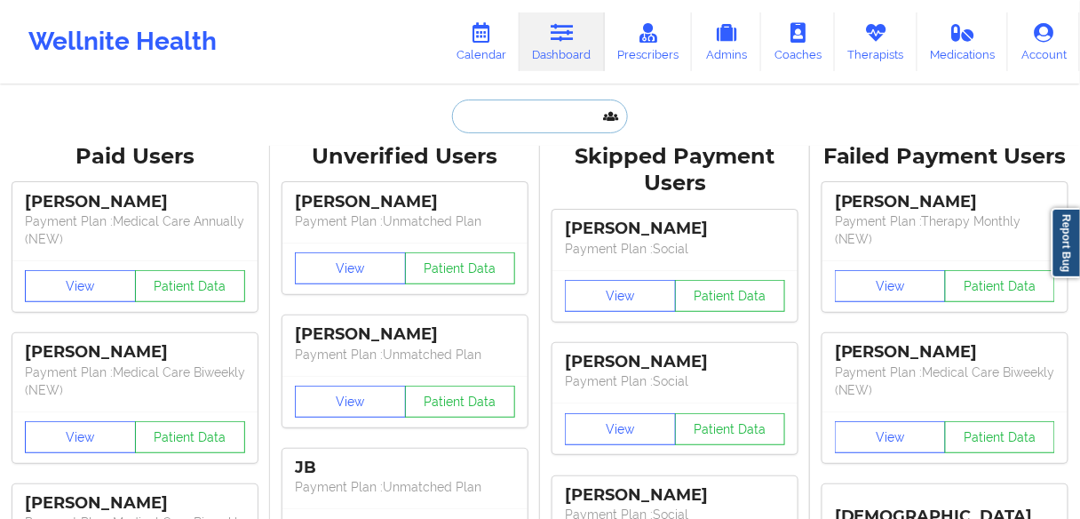
click at [490, 118] on input "text" at bounding box center [540, 116] width 176 height 34
paste input "[PERSON_NAME]"
type input "[PERSON_NAME]"
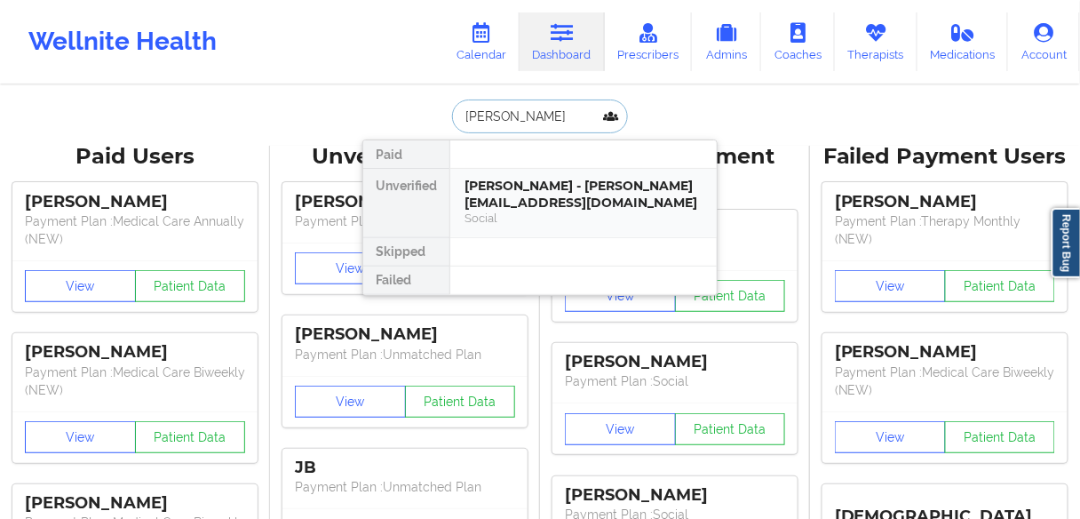
click at [495, 195] on div "[PERSON_NAME] - [PERSON_NAME][EMAIL_ADDRESS][DOMAIN_NAME]" at bounding box center [583, 194] width 238 height 33
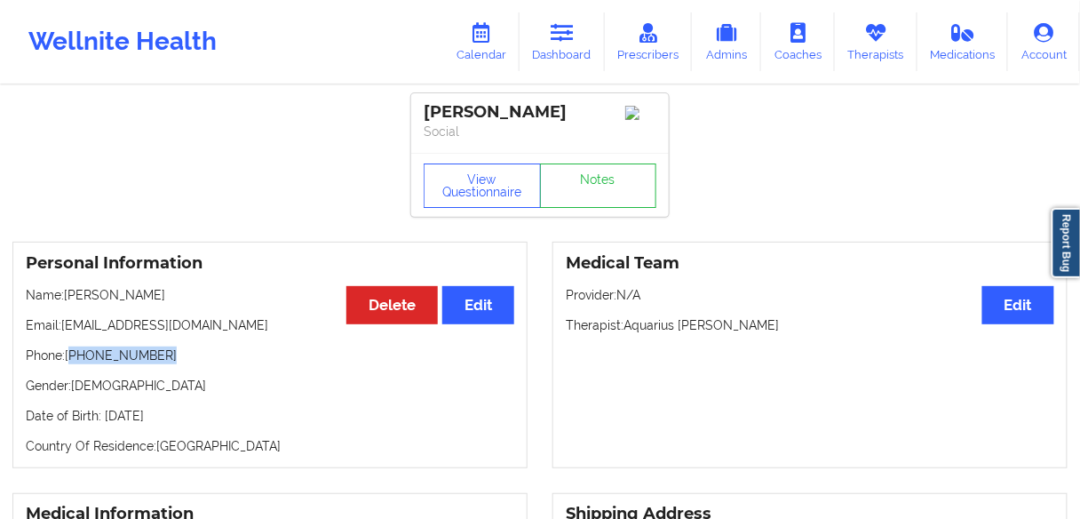
drag, startPoint x: 147, startPoint y: 364, endPoint x: 208, endPoint y: 277, distance: 106.4
click at [74, 361] on p "Phone: [PHONE_NUMBER]" at bounding box center [270, 355] width 488 height 18
drag, startPoint x: 218, startPoint y: 329, endPoint x: 64, endPoint y: 334, distance: 153.7
click at [64, 334] on p "Email: [EMAIL_ADDRESS][DOMAIN_NAME]" at bounding box center [270, 325] width 488 height 18
drag, startPoint x: 120, startPoint y: 362, endPoint x: 72, endPoint y: 362, distance: 48.0
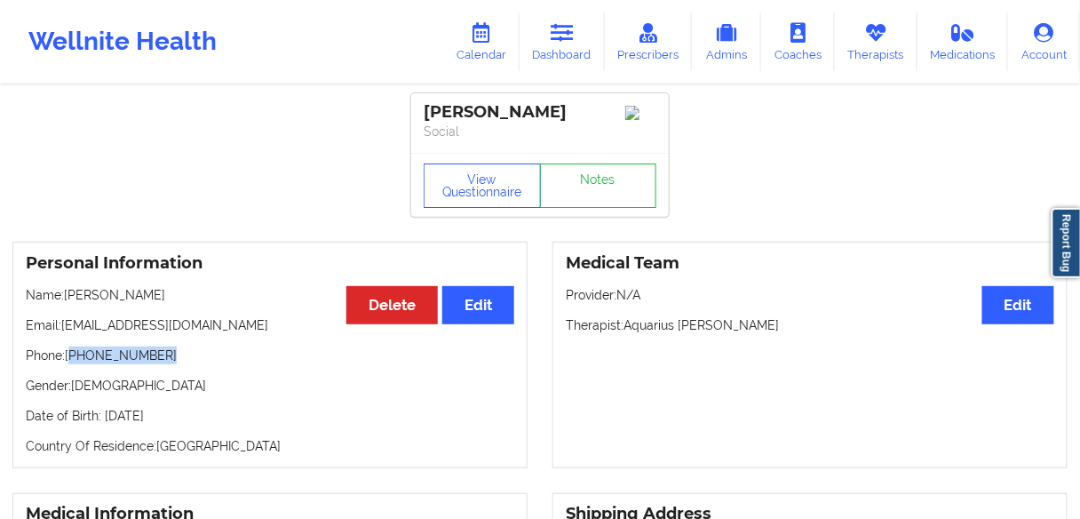
click at [72, 362] on p "Phone: [PHONE_NUMBER]" at bounding box center [270, 355] width 488 height 18
click at [556, 44] on link "Dashboard" at bounding box center [562, 41] width 85 height 59
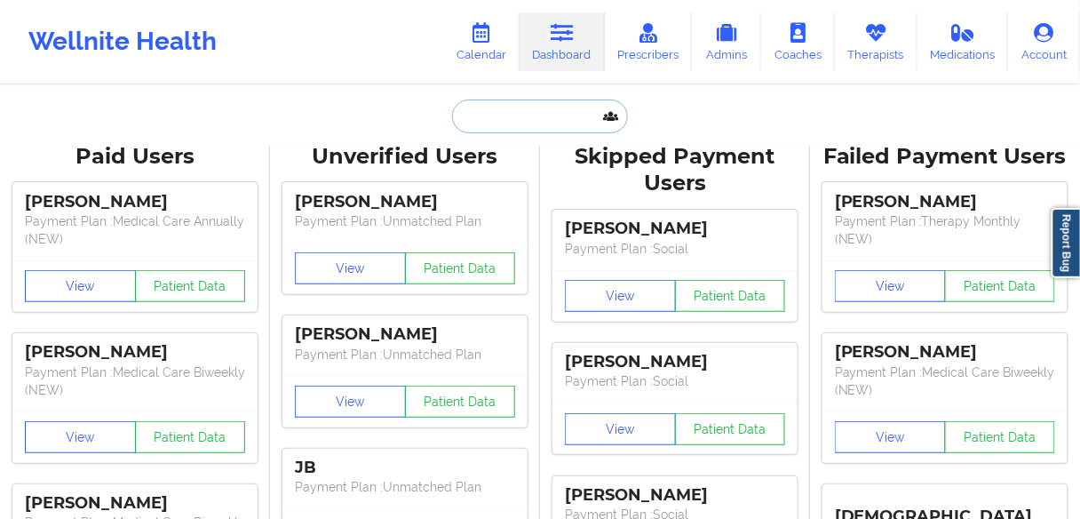
click at [506, 109] on input "text" at bounding box center [540, 116] width 176 height 34
paste input "[PERSON_NAME]"
type input "[PERSON_NAME]"
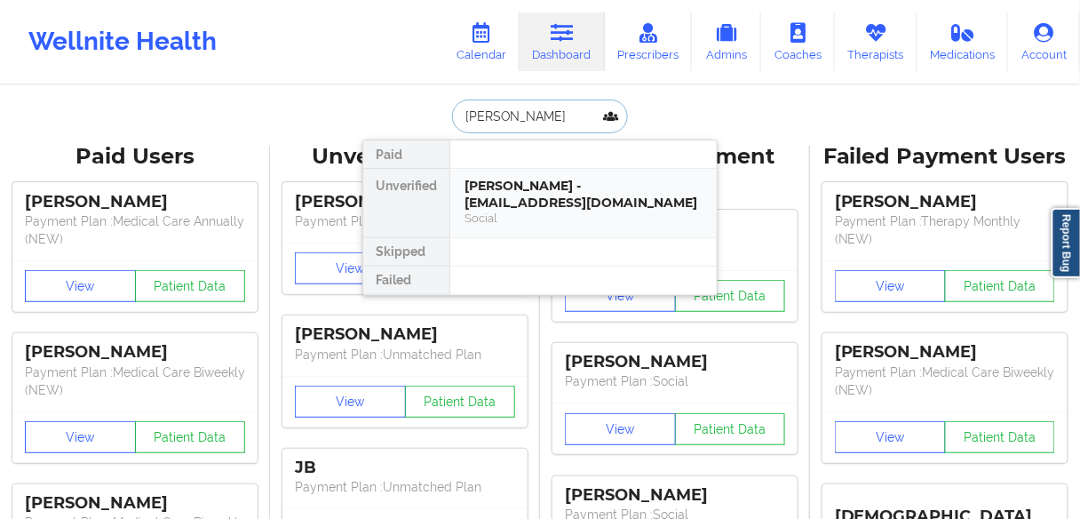
click at [476, 202] on div "[PERSON_NAME] - [EMAIL_ADDRESS][DOMAIN_NAME]" at bounding box center [583, 194] width 238 height 33
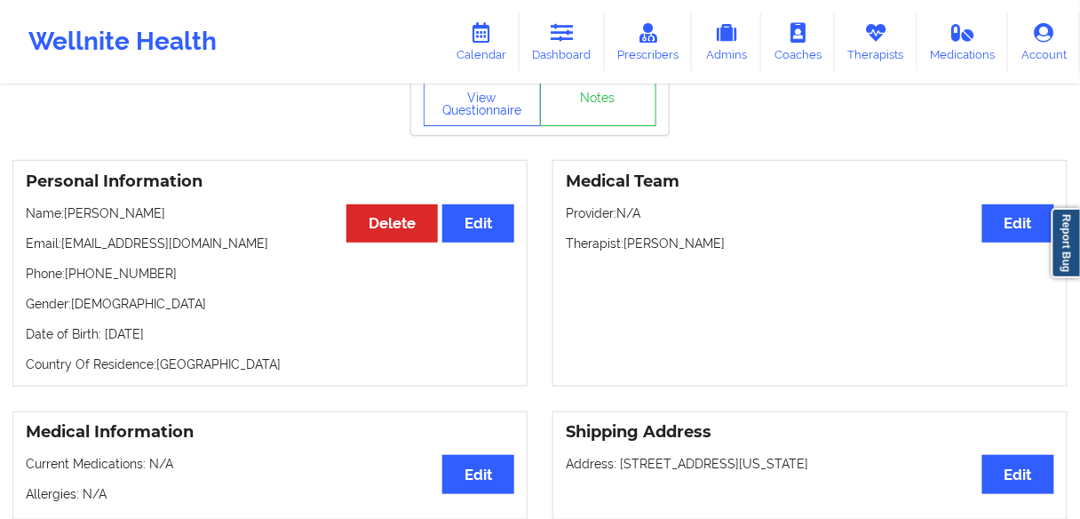
scroll to position [142, 0]
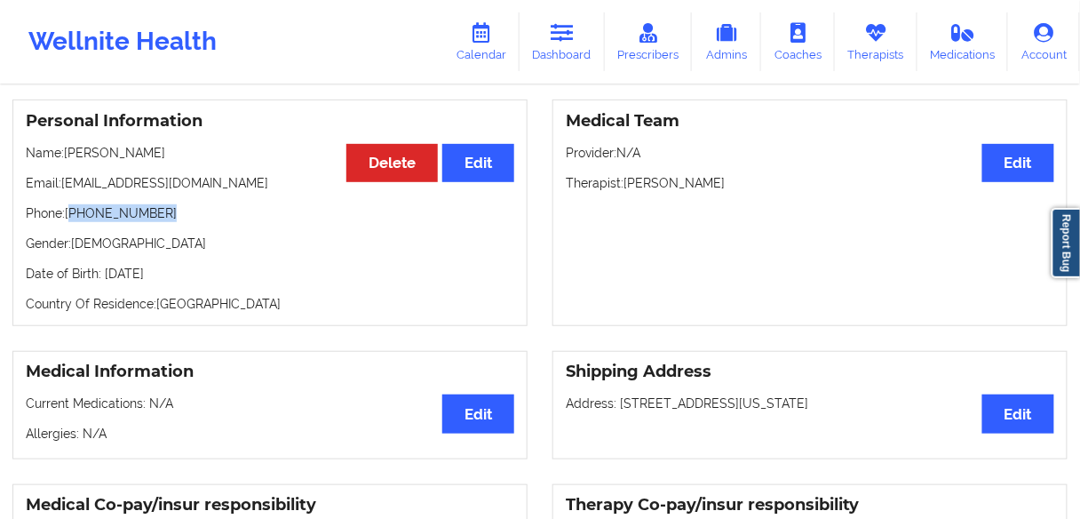
drag, startPoint x: 156, startPoint y: 218, endPoint x: 74, endPoint y: 219, distance: 82.6
click at [74, 219] on p "Phone: [PHONE_NUMBER]" at bounding box center [270, 213] width 488 height 18
click at [171, 210] on p "Phone: [PHONE_NUMBER]" at bounding box center [270, 213] width 488 height 18
drag, startPoint x: 171, startPoint y: 218, endPoint x: 74, endPoint y: 218, distance: 97.7
click at [74, 218] on p "Phone: [PHONE_NUMBER]" at bounding box center [270, 213] width 488 height 18
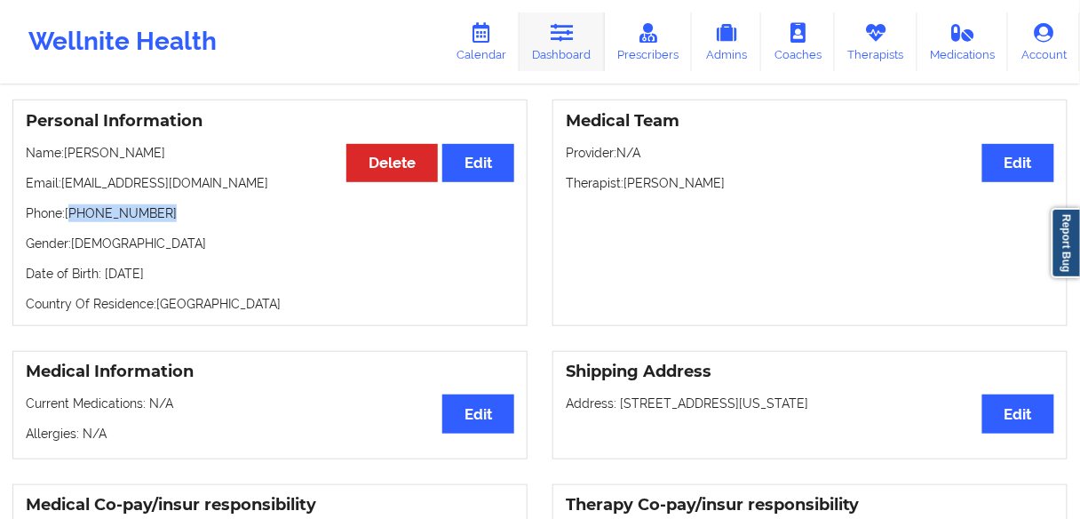
click at [553, 42] on link "Dashboard" at bounding box center [562, 41] width 85 height 59
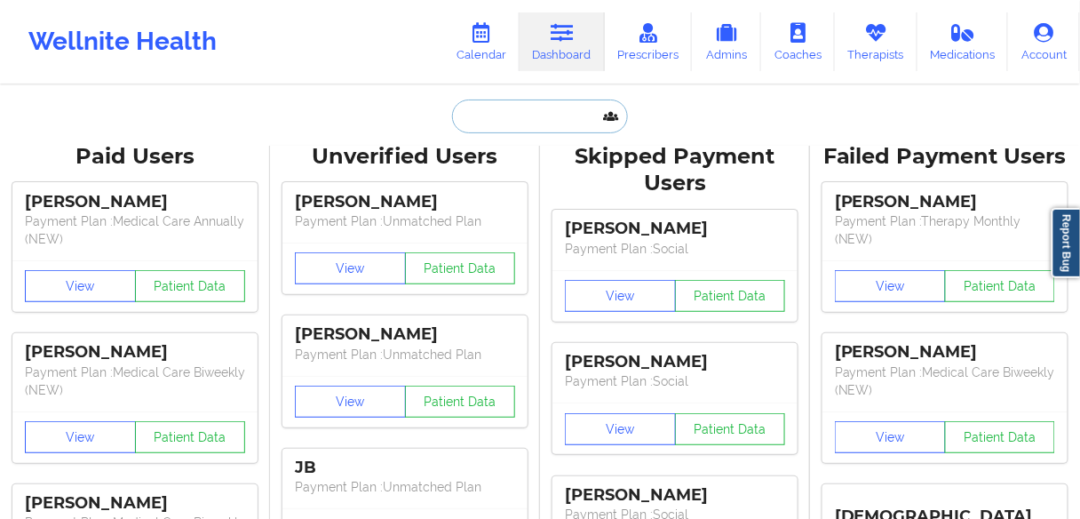
click at [496, 114] on input "text" at bounding box center [540, 116] width 176 height 34
paste input "[PERSON_NAME]"
type input "[PERSON_NAME]"
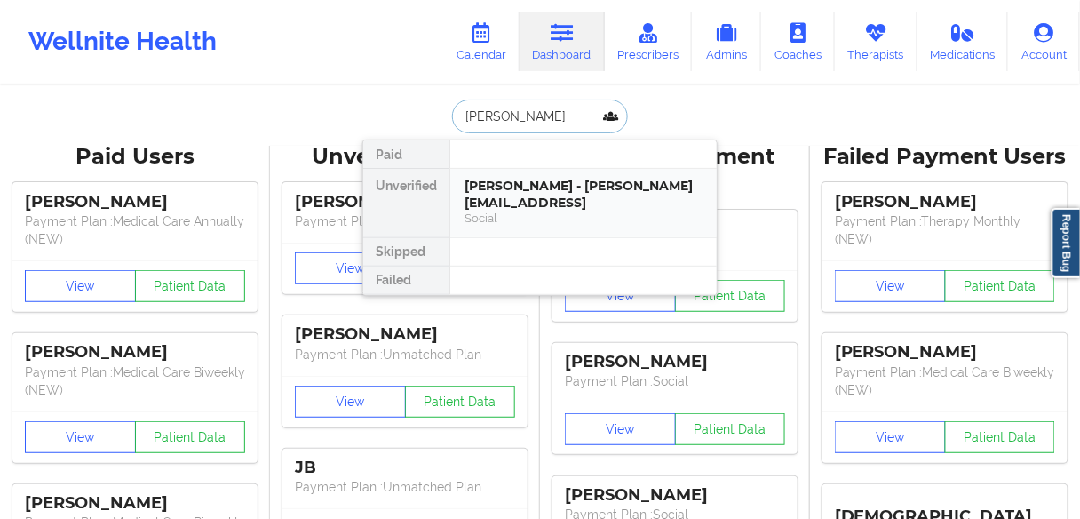
click at [497, 200] on div "[PERSON_NAME] - [PERSON_NAME][EMAIL_ADDRESS]" at bounding box center [583, 194] width 238 height 33
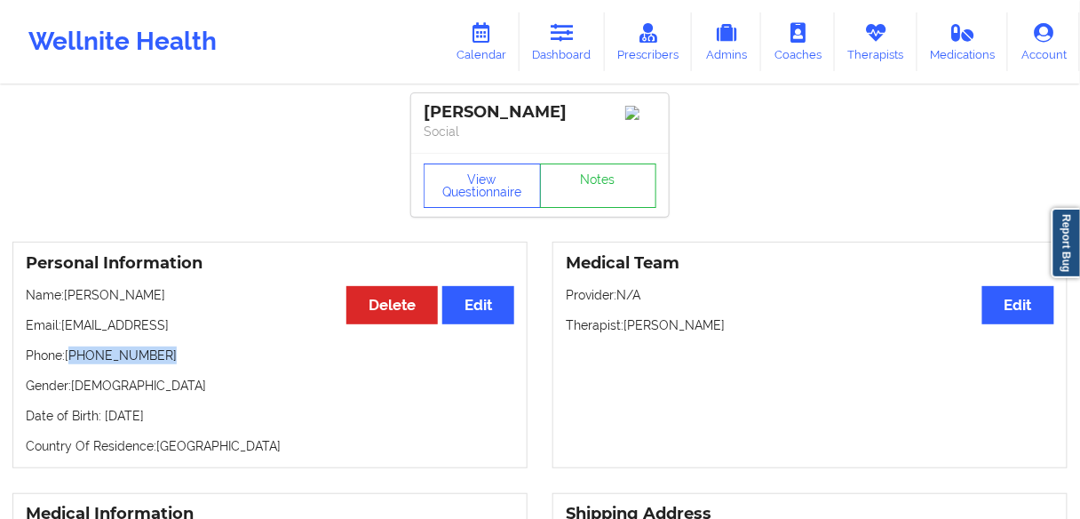
drag, startPoint x: 171, startPoint y: 360, endPoint x: 73, endPoint y: 355, distance: 98.7
click at [73, 355] on p "Phone: [PHONE_NUMBER]" at bounding box center [270, 355] width 488 height 18
click at [178, 352] on p "Phone: [PHONE_NUMBER]" at bounding box center [270, 355] width 488 height 18
drag, startPoint x: 176, startPoint y: 355, endPoint x: 74, endPoint y: 357, distance: 102.1
click at [74, 357] on p "Phone: [PHONE_NUMBER]" at bounding box center [270, 355] width 488 height 18
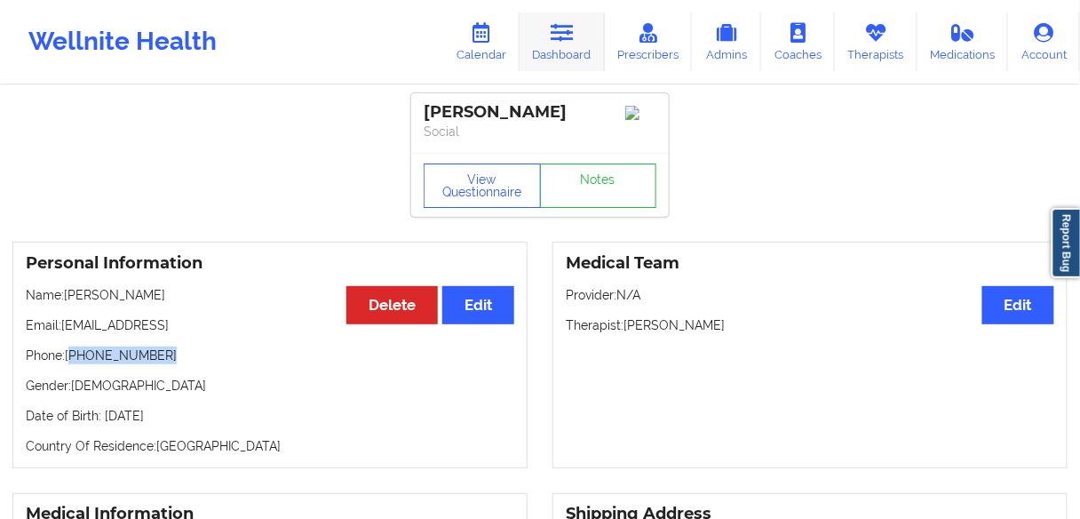
click at [546, 57] on link "Dashboard" at bounding box center [562, 41] width 85 height 59
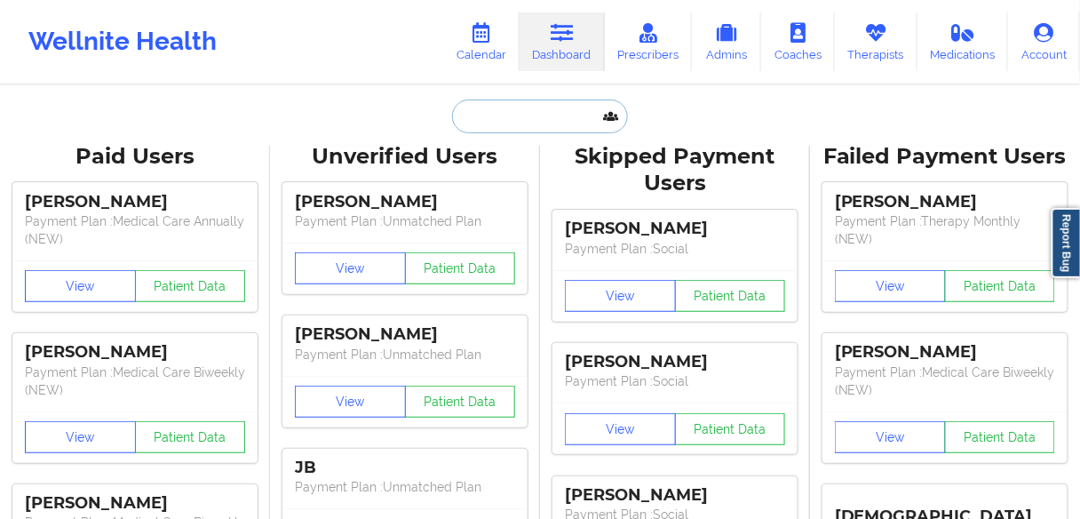
click at [488, 129] on input "text" at bounding box center [540, 116] width 176 height 34
paste input "[PERSON_NAME]"
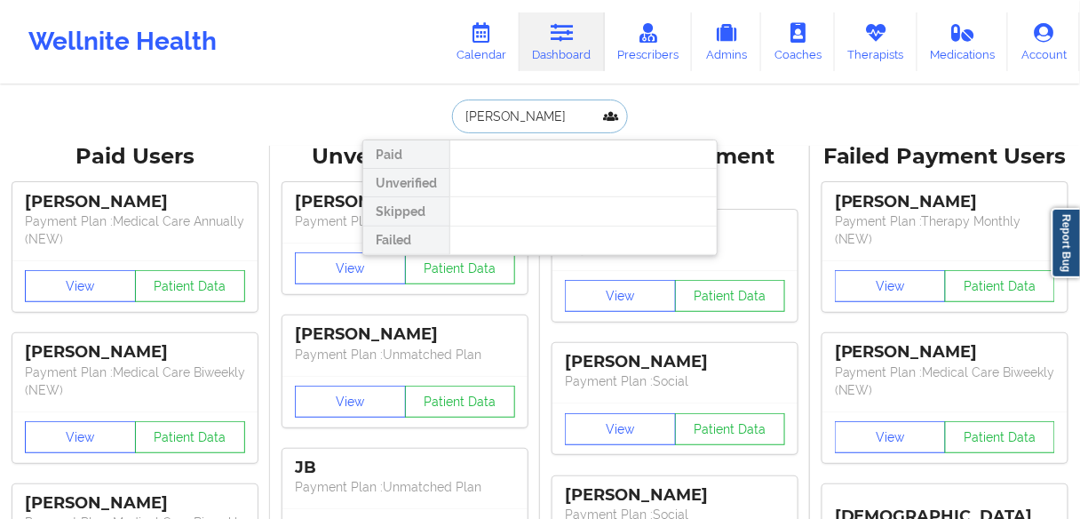
click at [570, 120] on input "[PERSON_NAME]" at bounding box center [540, 116] width 176 height 34
drag, startPoint x: 518, startPoint y: 114, endPoint x: 424, endPoint y: 109, distance: 94.2
click at [424, 113] on div "[PERSON_NAME] Paid Unverified Skipped Failed" at bounding box center [539, 116] width 355 height 34
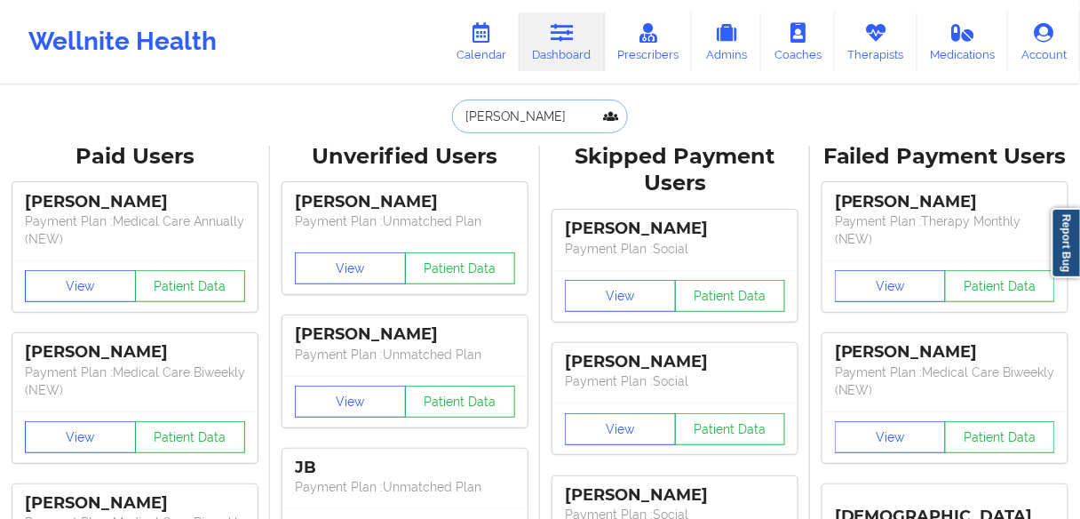
type input "Nosacka"
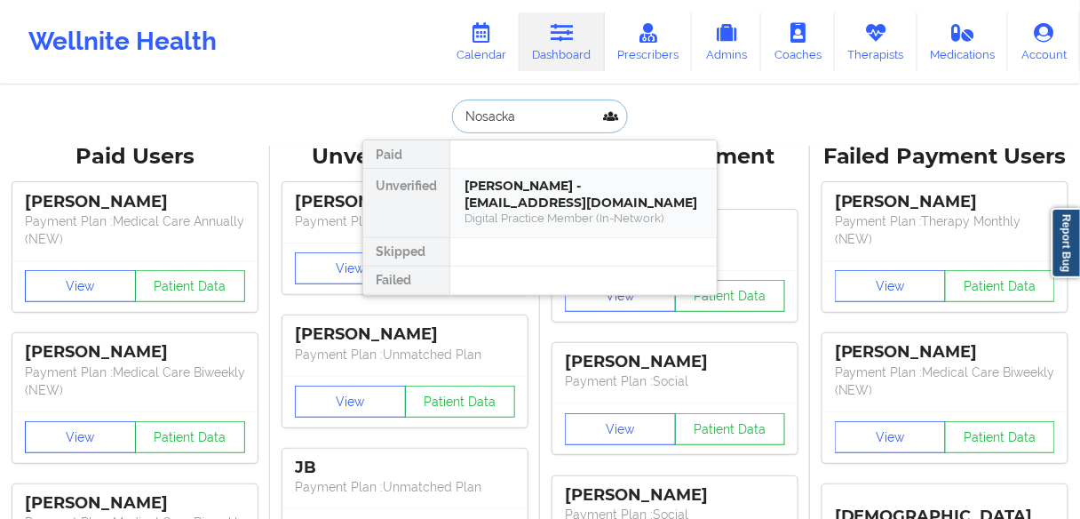
click at [492, 195] on div "[PERSON_NAME] - [EMAIL_ADDRESS][DOMAIN_NAME]" at bounding box center [583, 194] width 238 height 33
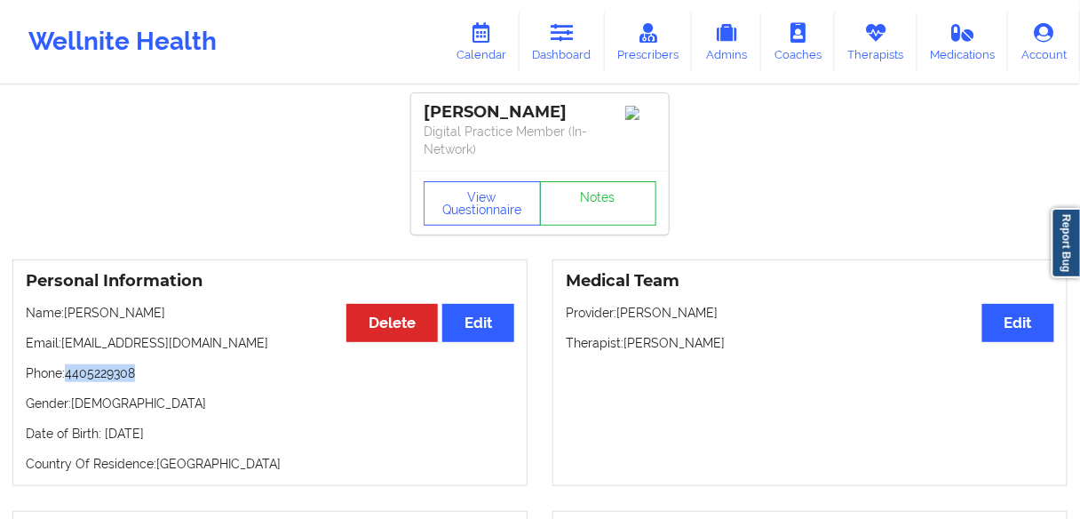
drag, startPoint x: 151, startPoint y: 369, endPoint x: 69, endPoint y: 370, distance: 81.7
click at [69, 370] on p "Phone: [PHONE_NUMBER]" at bounding box center [270, 373] width 488 height 18
drag, startPoint x: 565, startPoint y: 53, endPoint x: 547, endPoint y: 58, distance: 18.3
click at [565, 53] on link "Dashboard" at bounding box center [562, 41] width 85 height 59
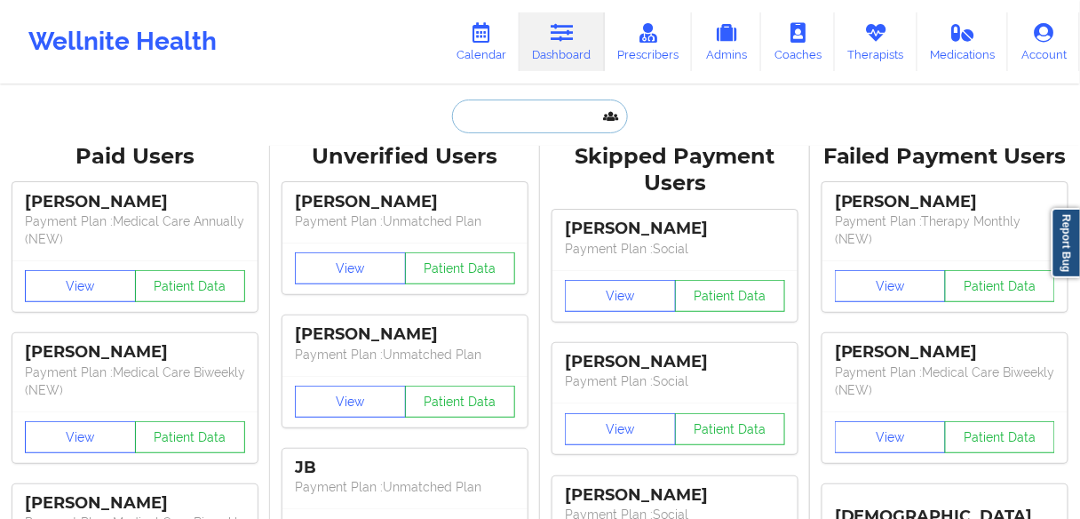
click at [502, 120] on input "text" at bounding box center [540, 116] width 176 height 34
paste input "[PERSON_NAME]"
type input "[PERSON_NAME]"
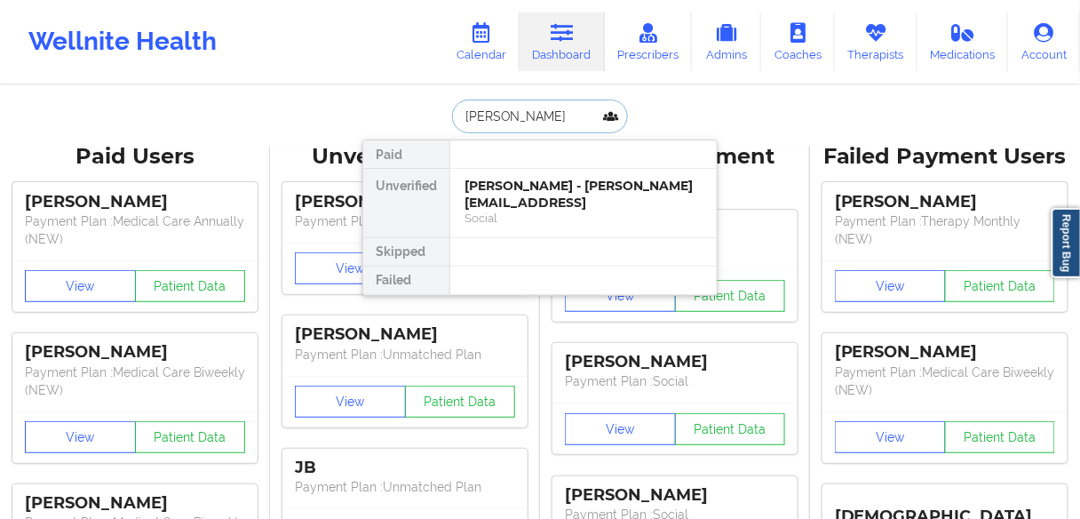
click at [498, 198] on div "[PERSON_NAME] - [PERSON_NAME][EMAIL_ADDRESS]" at bounding box center [583, 194] width 238 height 33
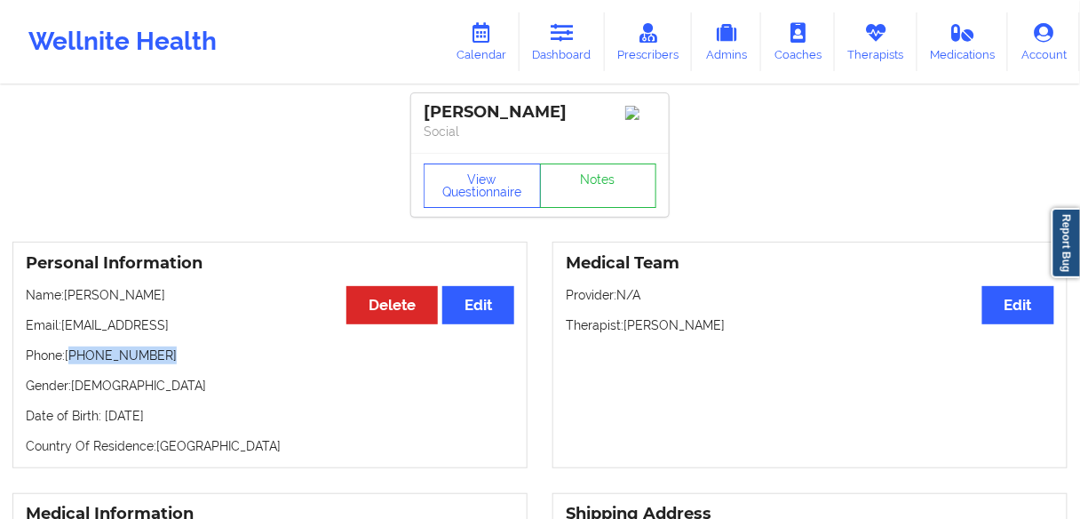
drag, startPoint x: 177, startPoint y: 361, endPoint x: 74, endPoint y: 361, distance: 103.0
click at [74, 361] on p "Phone: [PHONE_NUMBER]" at bounding box center [270, 355] width 488 height 18
click at [196, 317] on div "Personal Information Edit Delete Name: [PERSON_NAME]: [EMAIL_ADDRESS] Phone: [P…" at bounding box center [269, 355] width 515 height 226
drag, startPoint x: 193, startPoint y: 298, endPoint x: 111, endPoint y: 298, distance: 81.7
click at [111, 298] on p "Name: [PERSON_NAME]" at bounding box center [270, 295] width 488 height 18
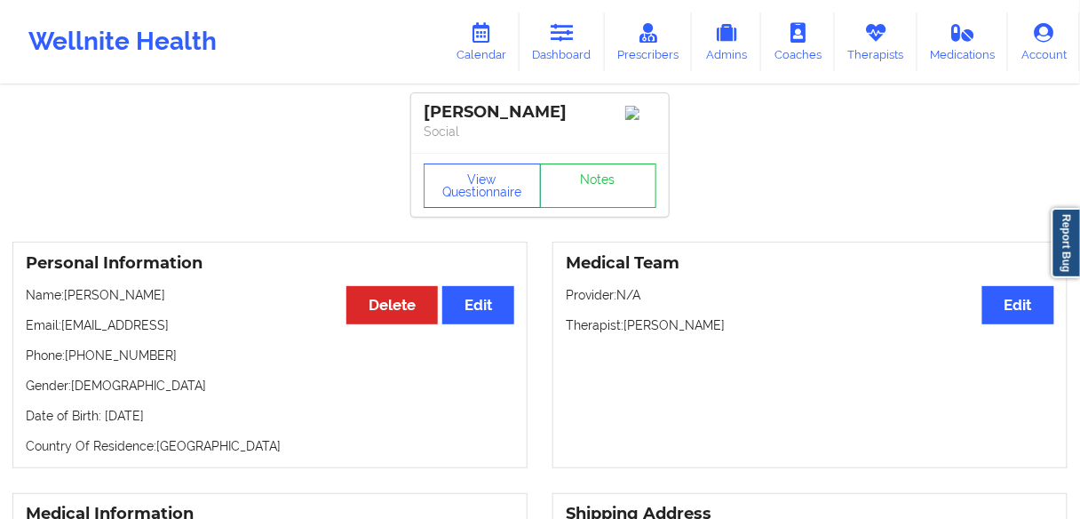
drag, startPoint x: 205, startPoint y: 329, endPoint x: 62, endPoint y: 329, distance: 143.0
click at [62, 329] on p "Email: [EMAIL_ADDRESS]" at bounding box center [270, 325] width 488 height 18
drag, startPoint x: 183, startPoint y: 363, endPoint x: 224, endPoint y: 310, distance: 67.1
click at [74, 361] on p "Phone: [PHONE_NUMBER]" at bounding box center [270, 355] width 488 height 18
click at [574, 50] on link "Dashboard" at bounding box center [562, 41] width 85 height 59
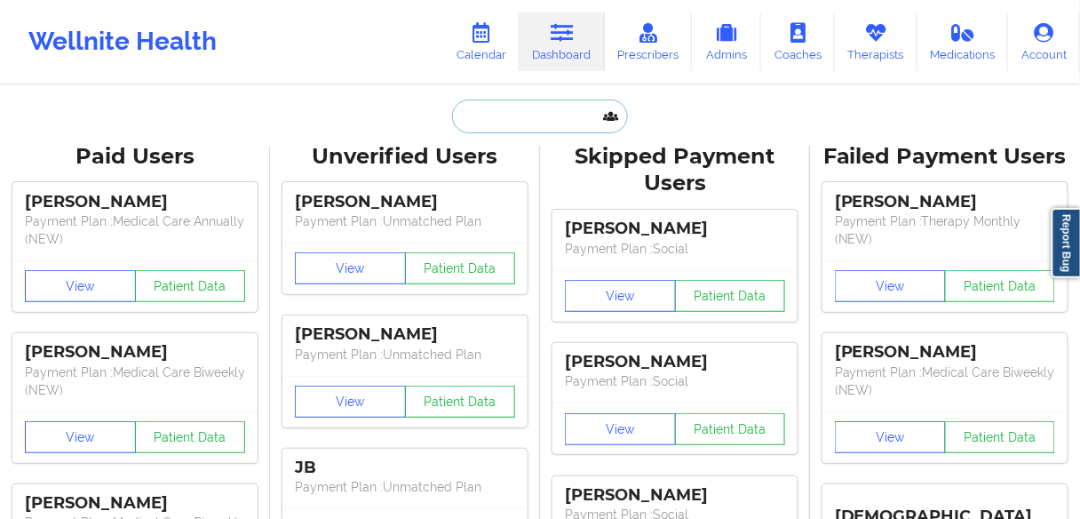
click at [496, 109] on input "text" at bounding box center [540, 116] width 176 height 34
paste input "[PERSON_NAME]"
type input "[PERSON_NAME]"
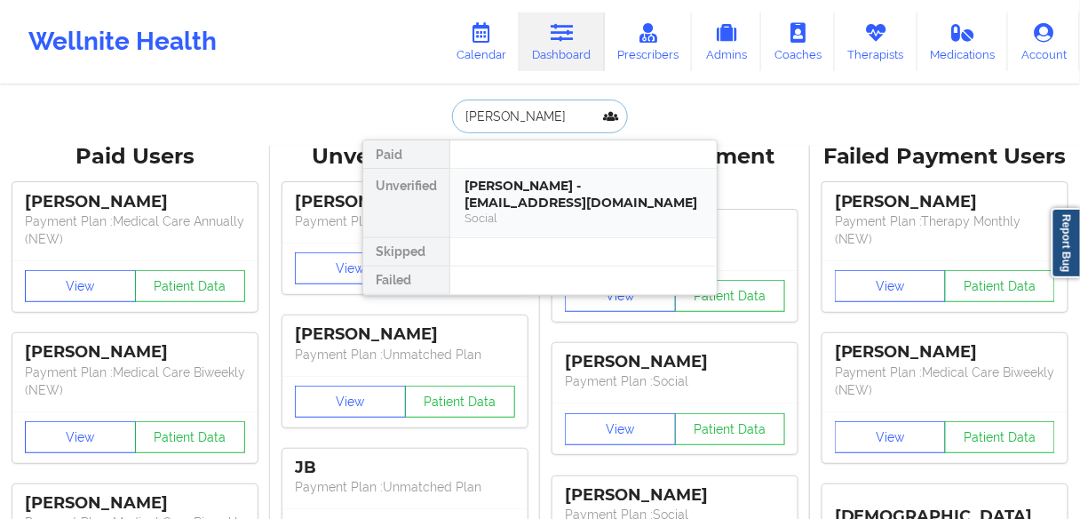
click at [506, 201] on div "[PERSON_NAME] - [EMAIL_ADDRESS][DOMAIN_NAME]" at bounding box center [583, 194] width 238 height 33
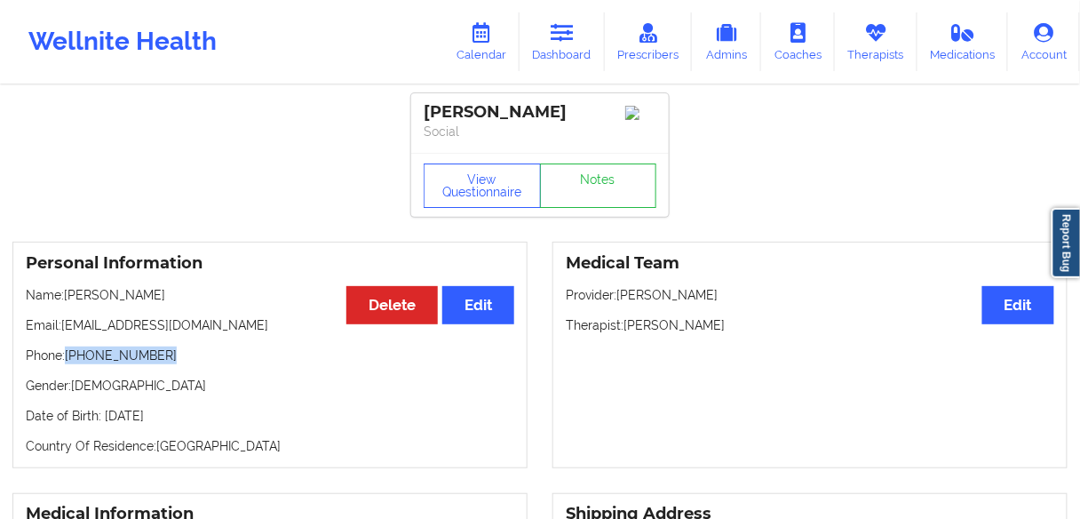
drag, startPoint x: 173, startPoint y: 361, endPoint x: 68, endPoint y: 357, distance: 104.9
click at [68, 357] on p "Phone: [PHONE_NUMBER]" at bounding box center [270, 355] width 488 height 18
drag, startPoint x: 203, startPoint y: 332, endPoint x: 65, endPoint y: 329, distance: 138.6
click at [65, 329] on p "Email: [EMAIL_ADDRESS][DOMAIN_NAME]" at bounding box center [270, 325] width 488 height 18
click at [557, 36] on icon at bounding box center [562, 33] width 23 height 20
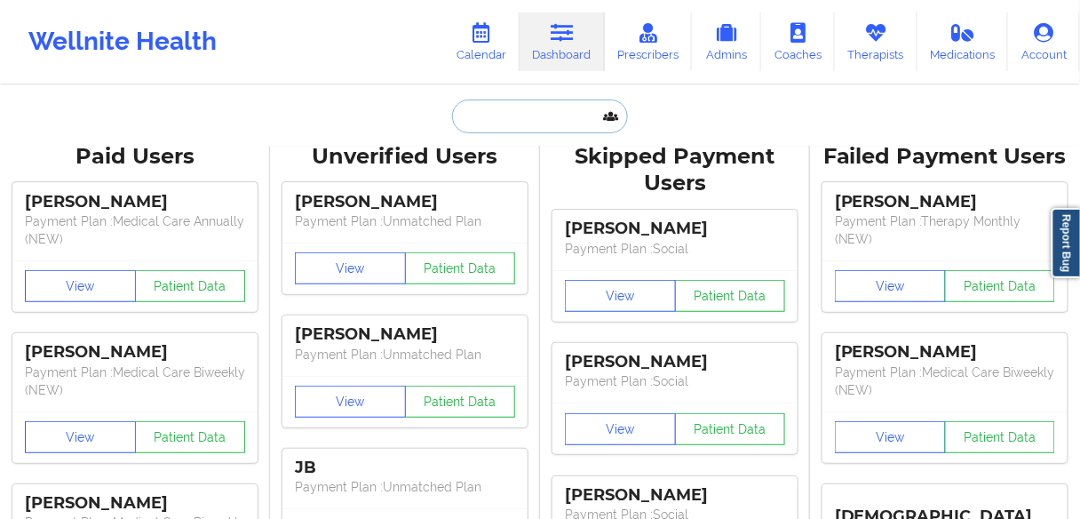
click at [498, 109] on input "text" at bounding box center [540, 116] width 176 height 34
paste input "[PERSON_NAME]"
type input "[PERSON_NAME]"
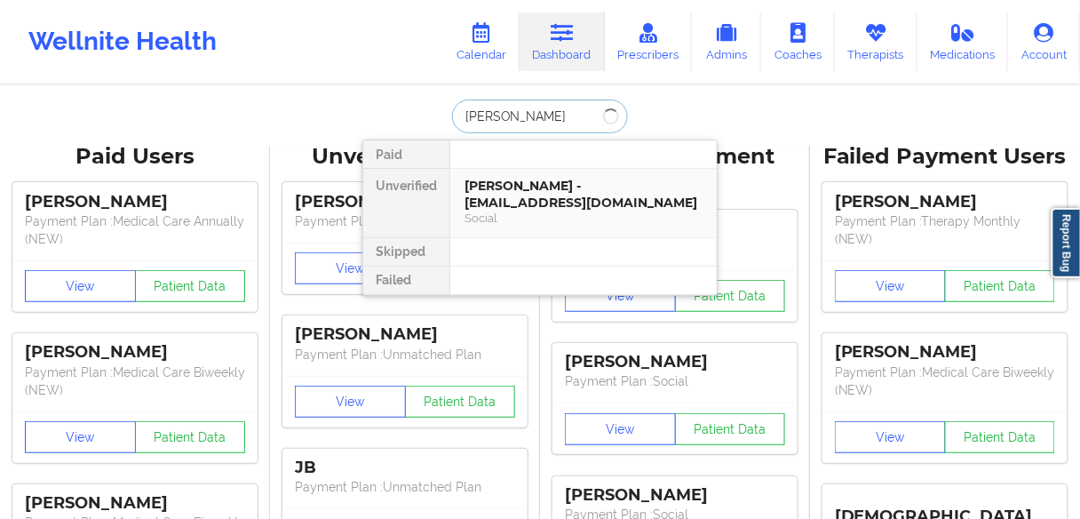
click at [504, 189] on div "[PERSON_NAME] - [EMAIL_ADDRESS][DOMAIN_NAME]" at bounding box center [583, 194] width 238 height 33
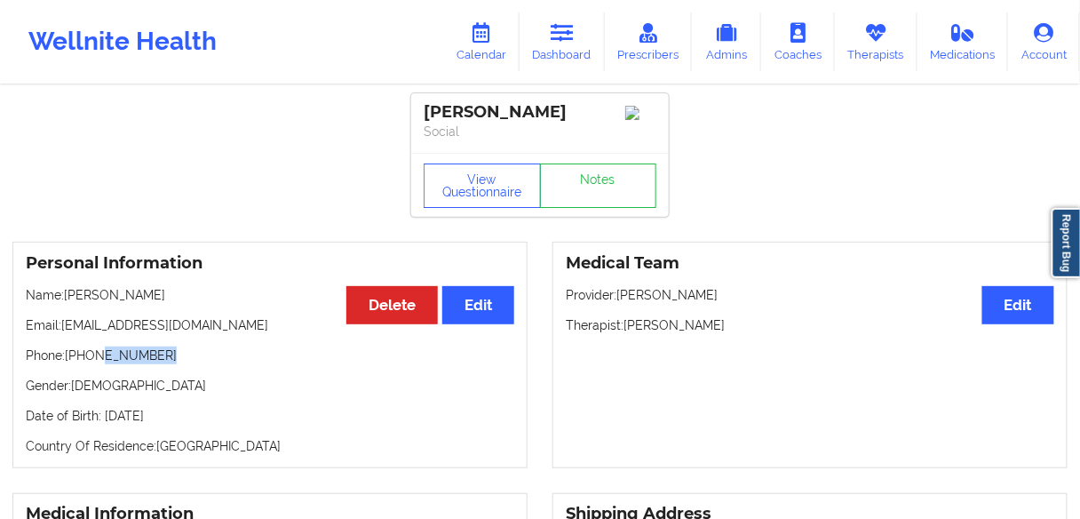
drag, startPoint x: 167, startPoint y: 358, endPoint x: 202, endPoint y: 312, distance: 58.3
click at [97, 353] on p "Phone: [PHONE_NUMBER]" at bounding box center [270, 355] width 488 height 18
click at [559, 41] on icon at bounding box center [562, 33] width 23 height 20
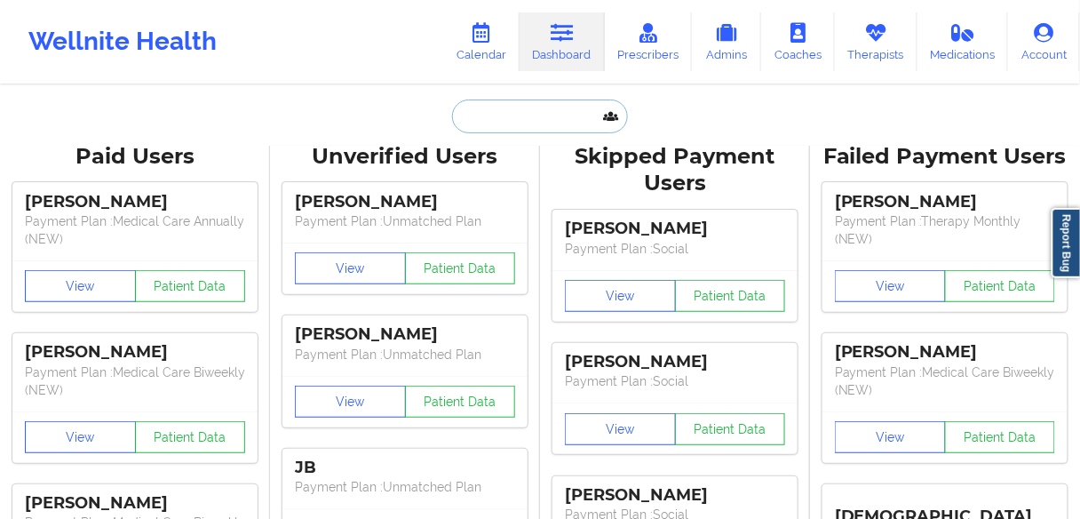
click at [512, 117] on input "text" at bounding box center [540, 116] width 176 height 34
paste input "[PERSON_NAME]"
type input "[PERSON_NAME]"
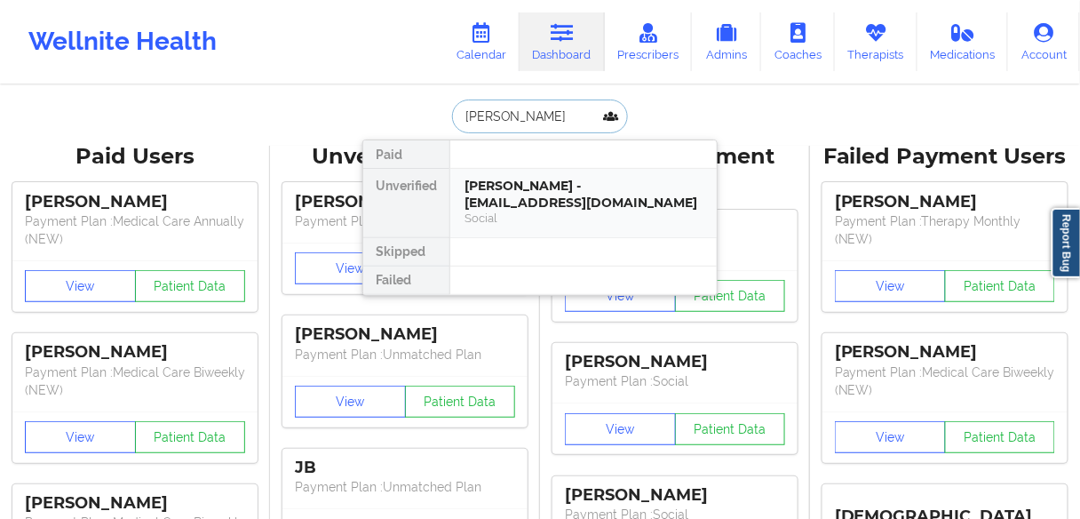
click at [509, 185] on div "[PERSON_NAME] - [EMAIL_ADDRESS][DOMAIN_NAME]" at bounding box center [583, 194] width 238 height 33
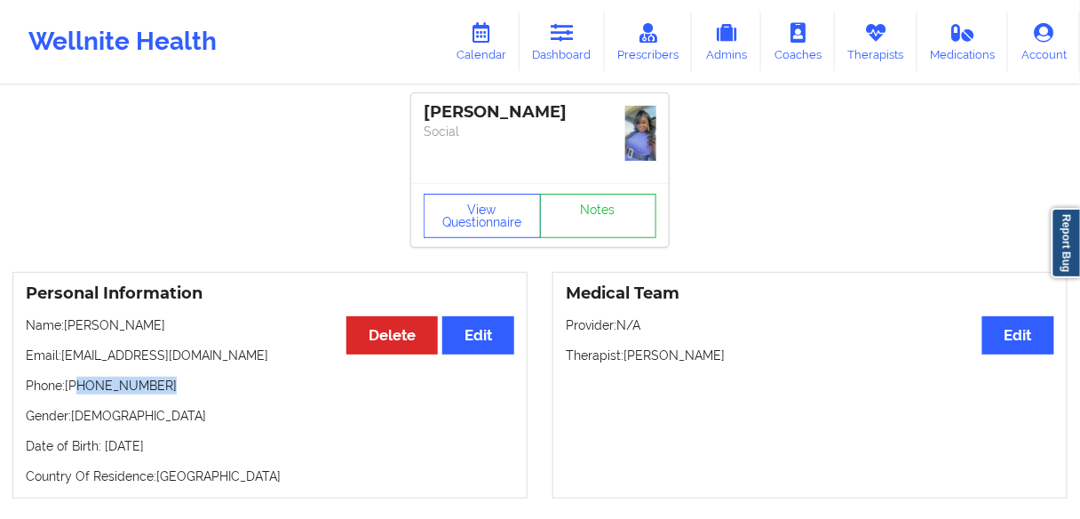
drag, startPoint x: 169, startPoint y: 382, endPoint x: 75, endPoint y: 382, distance: 93.2
click at [75, 382] on p "Phone: [PHONE_NUMBER]" at bounding box center [270, 386] width 488 height 18
click at [145, 392] on p "Phone: [PHONE_NUMBER]" at bounding box center [270, 386] width 488 height 18
click at [164, 385] on p "Phone: [PHONE_NUMBER]" at bounding box center [270, 386] width 488 height 18
drag, startPoint x: 162, startPoint y: 382, endPoint x: 73, endPoint y: 383, distance: 88.8
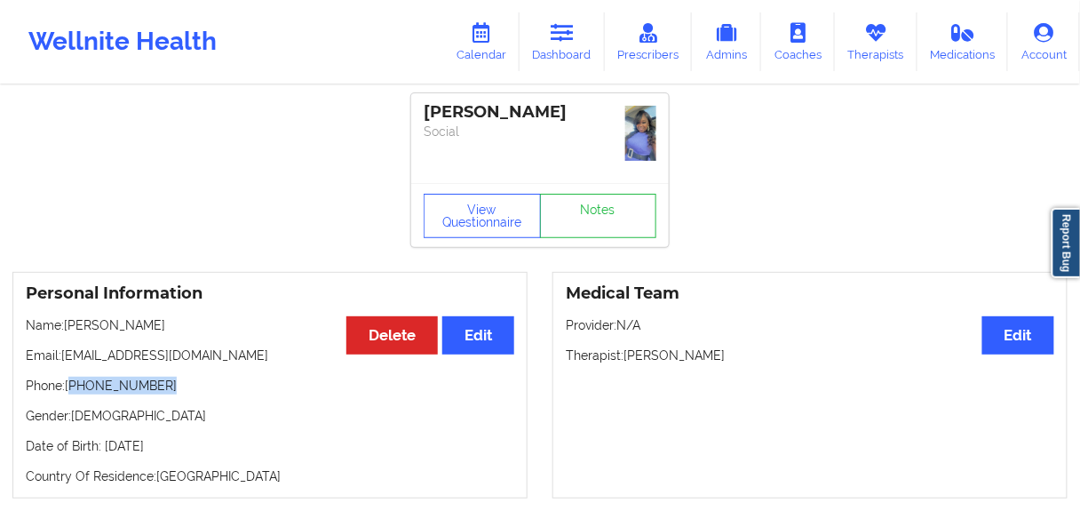
click at [73, 383] on p "Phone: [PHONE_NUMBER]" at bounding box center [270, 386] width 488 height 18
click at [559, 49] on link "Dashboard" at bounding box center [562, 41] width 85 height 59
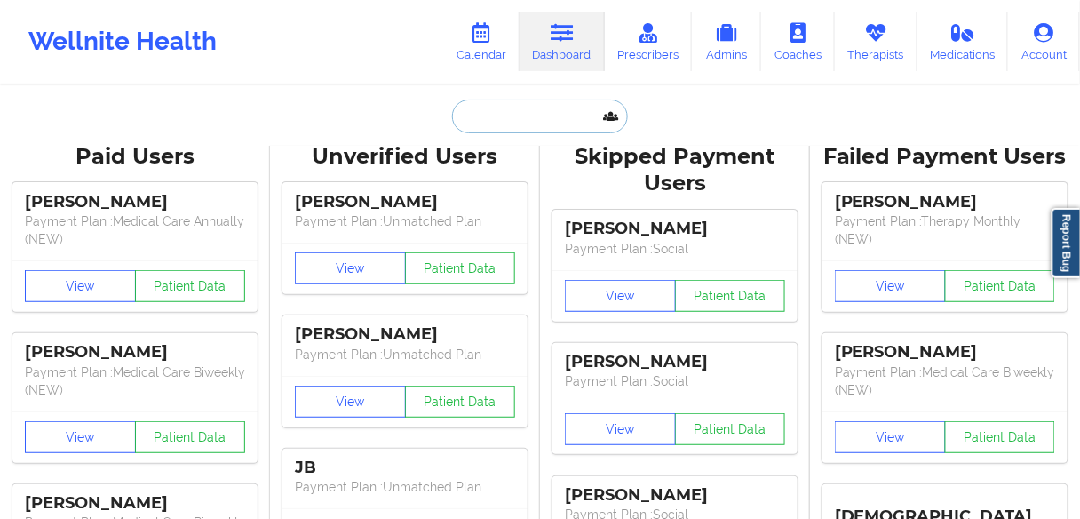
click at [512, 115] on input "text" at bounding box center [540, 116] width 176 height 34
paste input "12314204692"
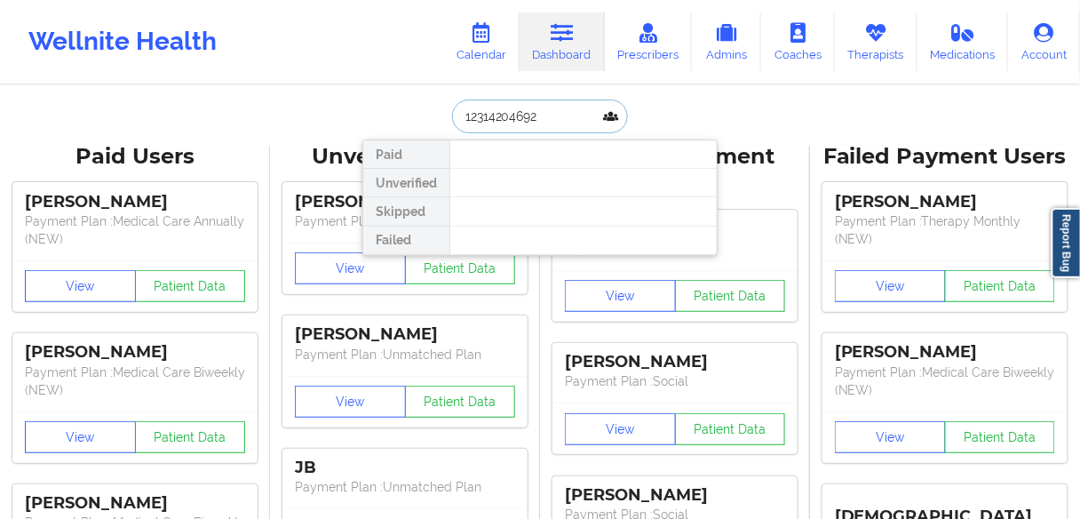
drag, startPoint x: 545, startPoint y: 117, endPoint x: 359, endPoint y: 116, distance: 186.5
type input "Amyjo"
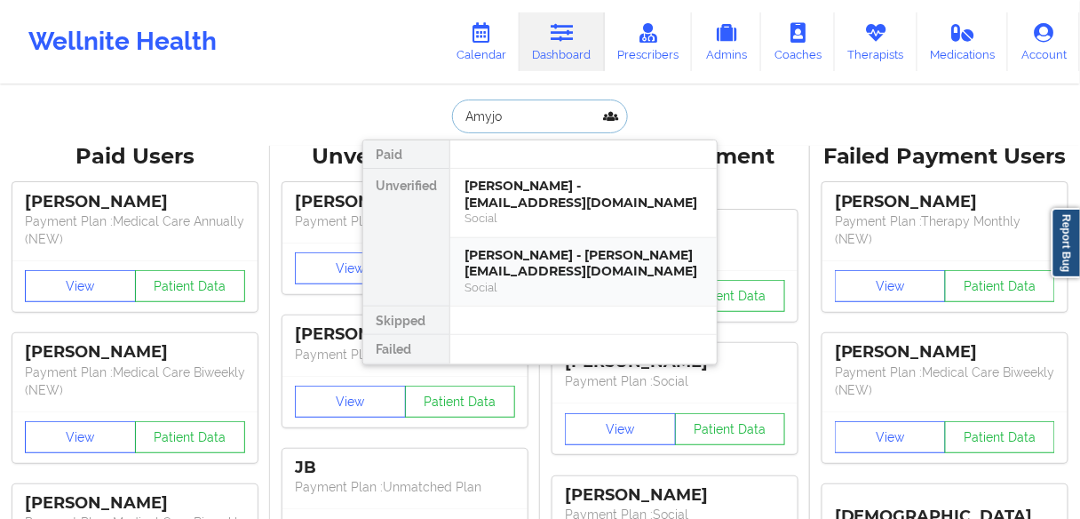
click at [519, 266] on div "[PERSON_NAME] - [PERSON_NAME][EMAIL_ADDRESS][DOMAIN_NAME]" at bounding box center [583, 263] width 238 height 33
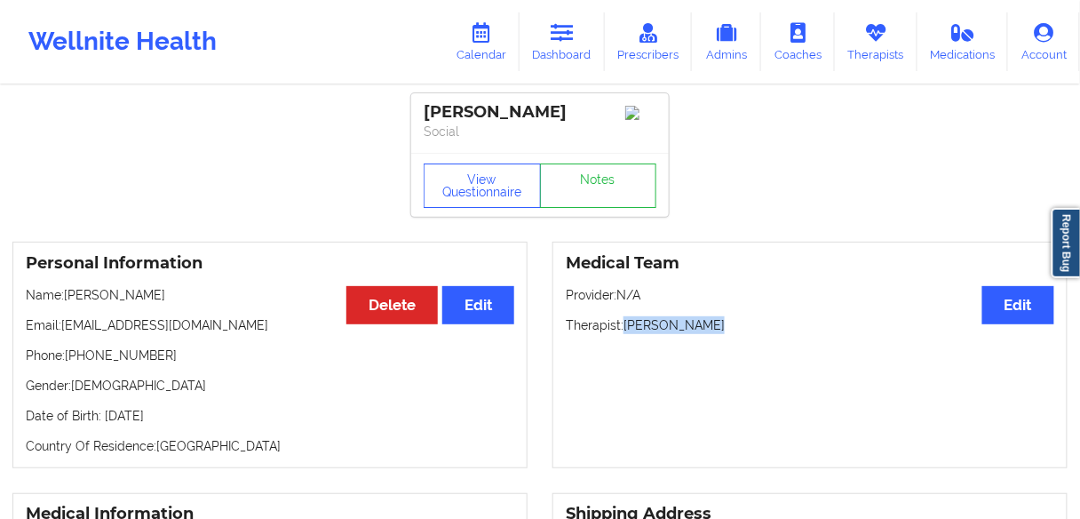
drag, startPoint x: 723, startPoint y: 330, endPoint x: 626, endPoint y: 329, distance: 96.8
click at [626, 329] on p "Therapist: [PERSON_NAME]" at bounding box center [810, 325] width 488 height 18
click at [489, 48] on link "Calendar" at bounding box center [481, 41] width 76 height 59
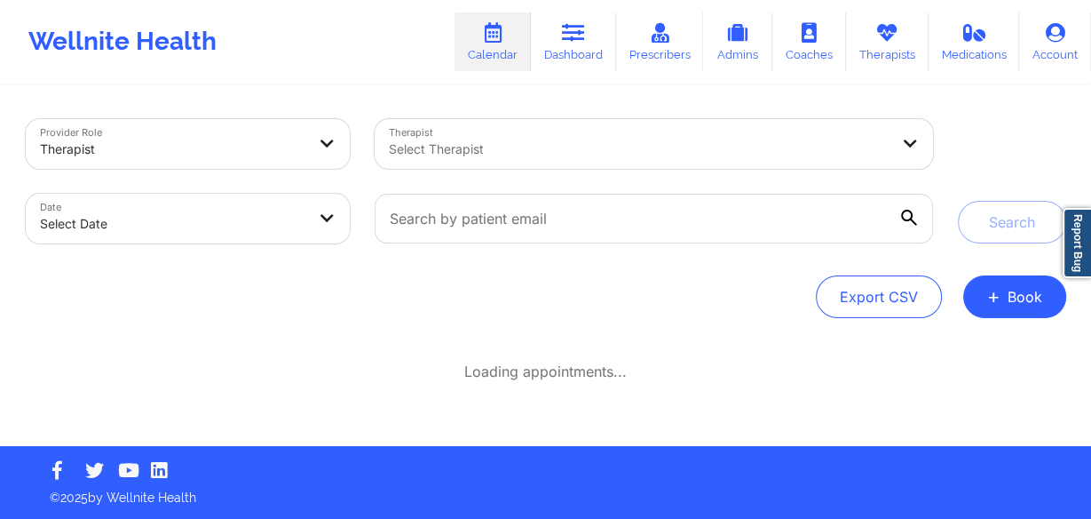
click at [557, 152] on div at bounding box center [639, 149] width 500 height 21
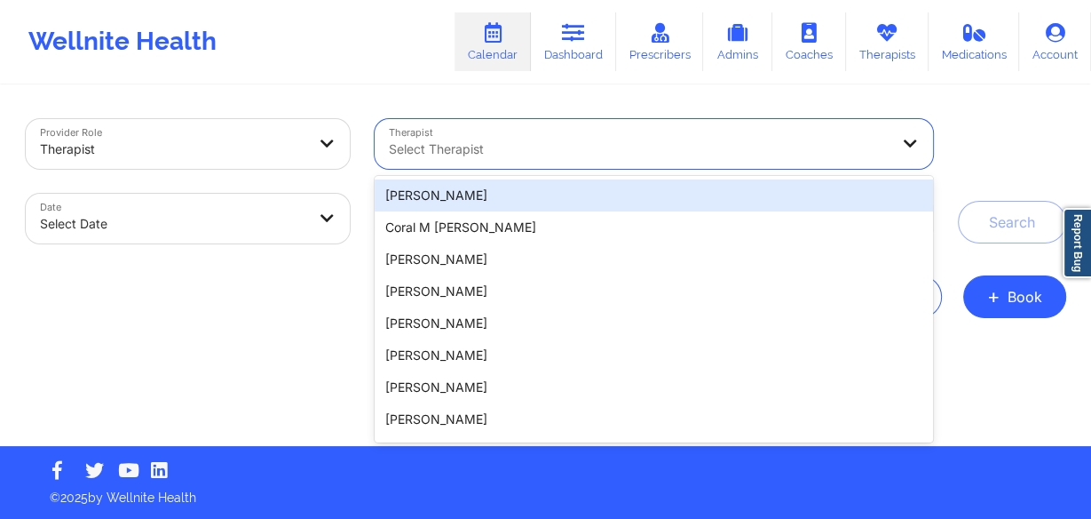
paste input "[PERSON_NAME]"
type input "[PERSON_NAME]"
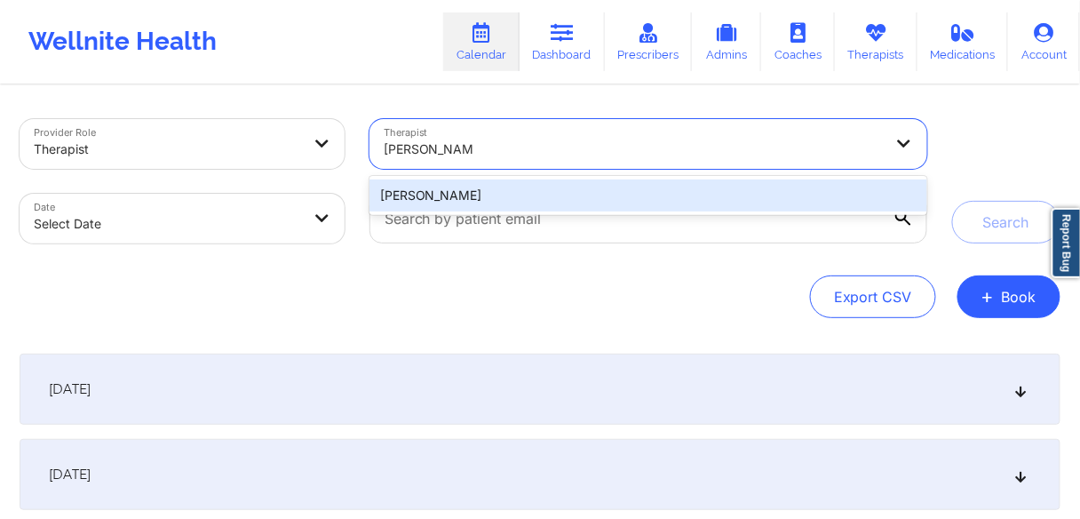
click at [442, 195] on div "[PERSON_NAME]" at bounding box center [648, 195] width 558 height 32
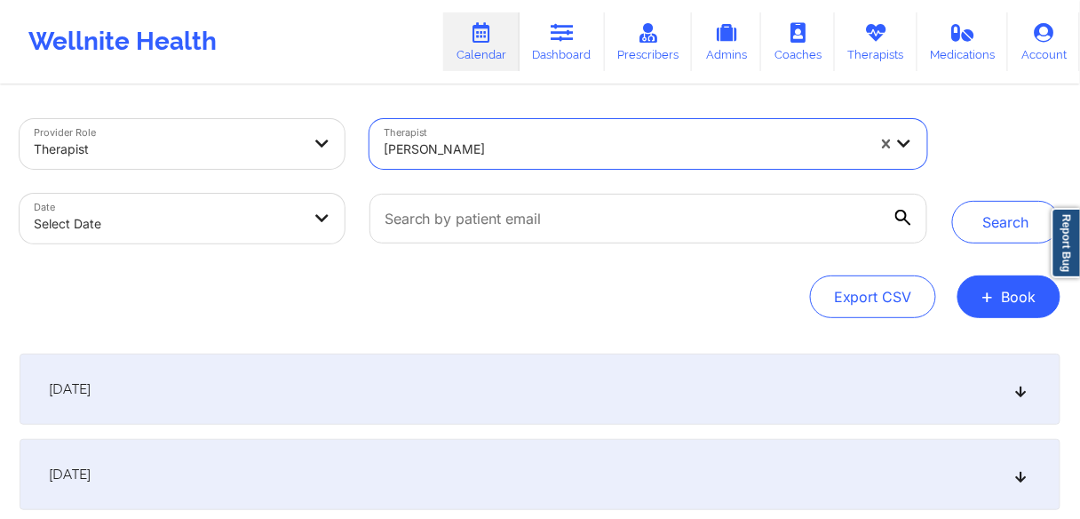
click at [268, 206] on body "Wellnite Health Calendar Dashboard Prescribers Admins Coaches Therapists Medica…" at bounding box center [540, 259] width 1080 height 519
select select "2025-8"
select select "2025-9"
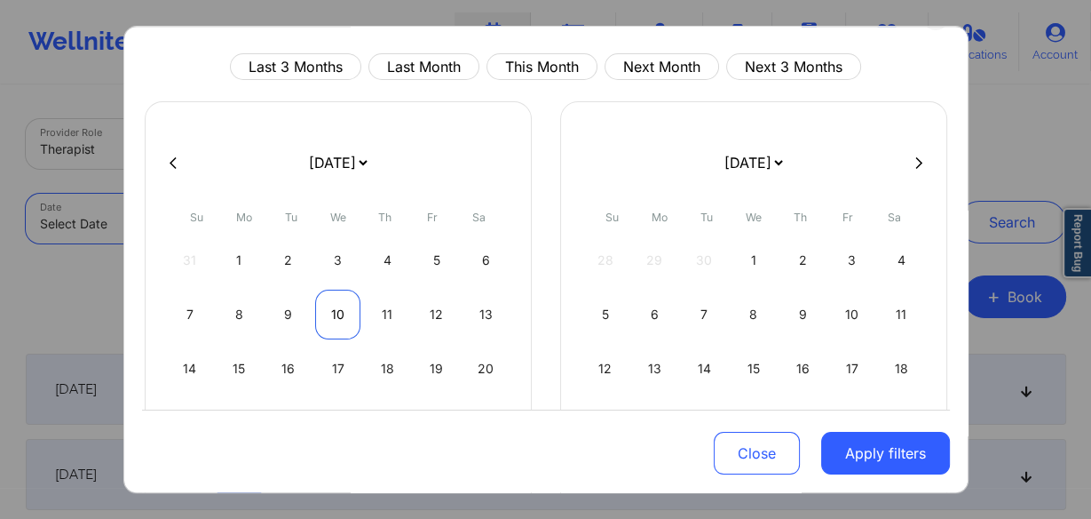
scroll to position [188, 0]
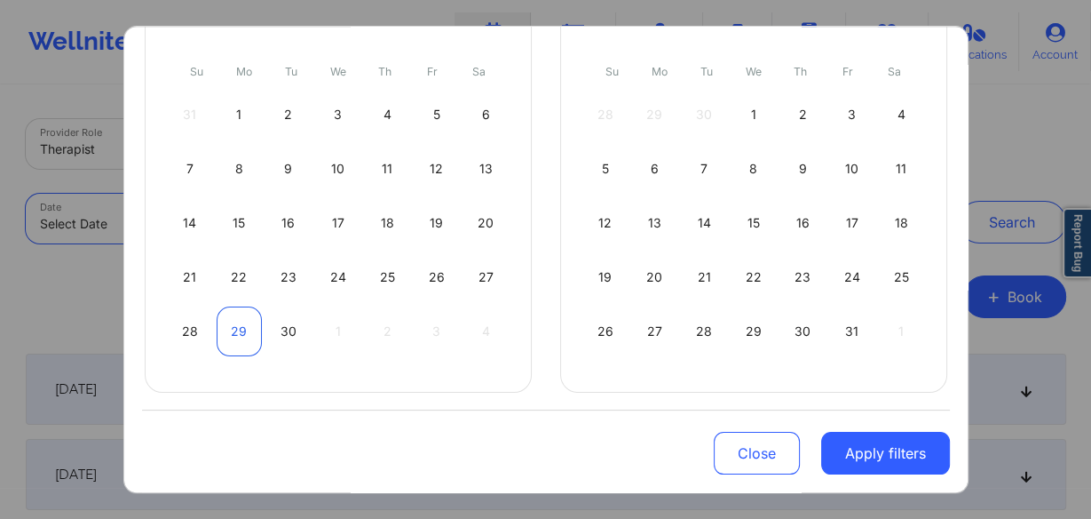
click at [241, 327] on div "29" at bounding box center [239, 331] width 45 height 50
select select "2025-8"
select select "2025-9"
select select "2025-8"
select select "2025-9"
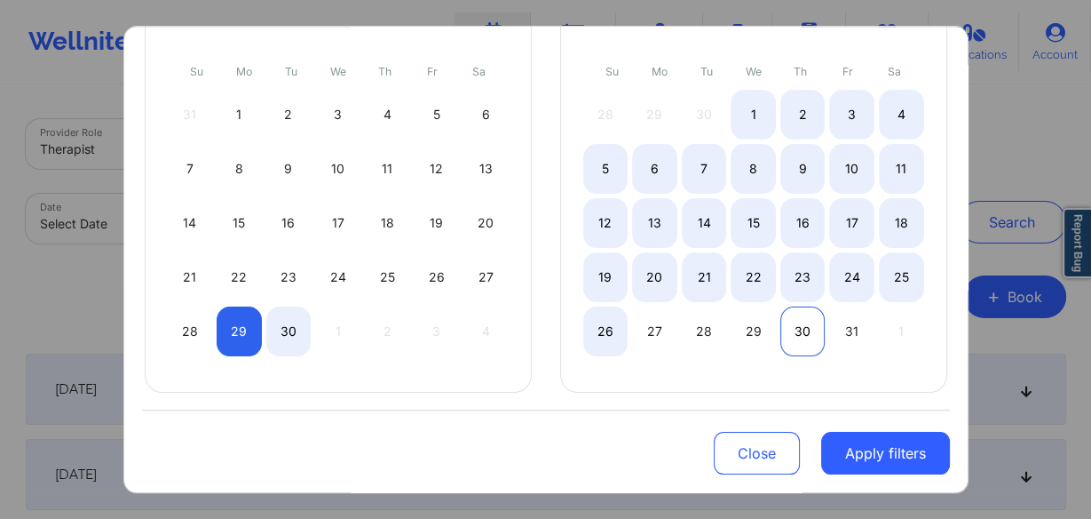
select select "2025-8"
select select "2025-9"
click at [797, 327] on div "30" at bounding box center [803, 331] width 45 height 50
select select "2025-8"
select select "2025-9"
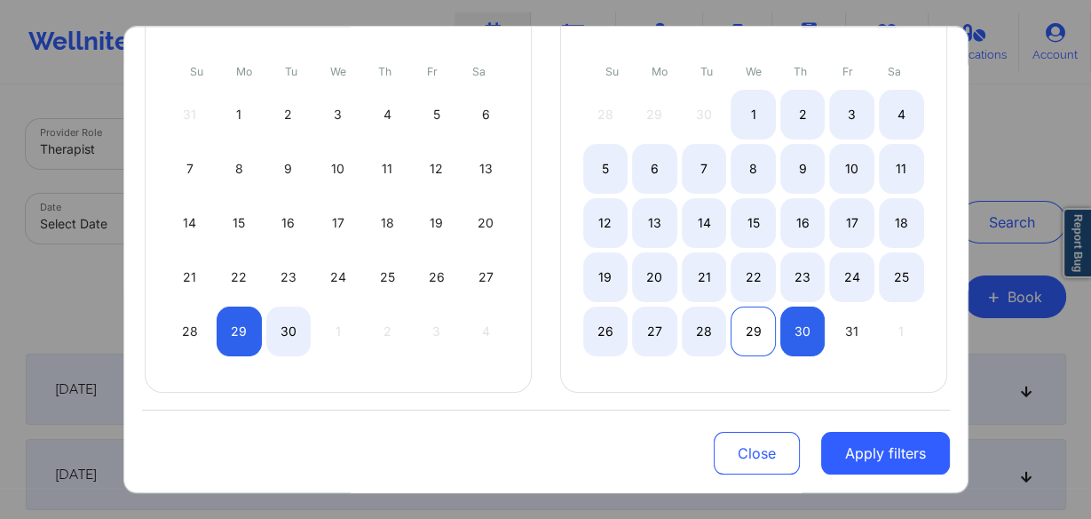
click at [760, 321] on div "29" at bounding box center [753, 331] width 45 height 50
select select "2025-9"
select select "2025-10"
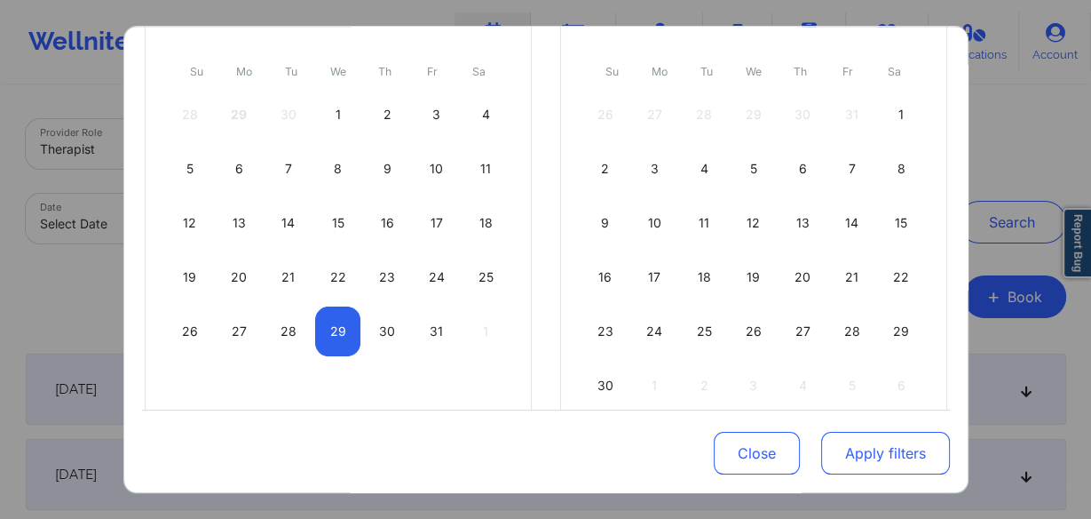
click at [860, 462] on button "Apply filters" at bounding box center [885, 453] width 129 height 43
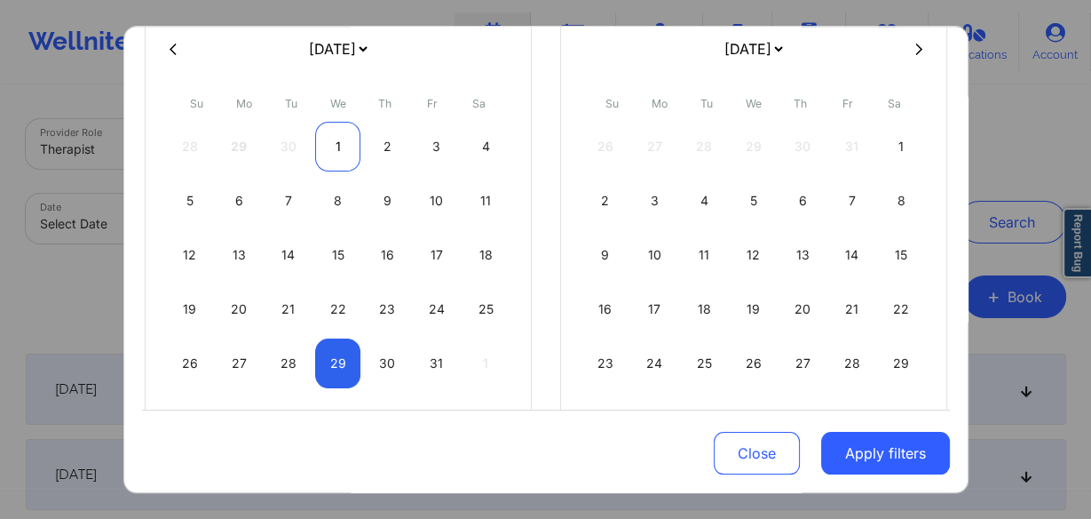
scroll to position [2, 0]
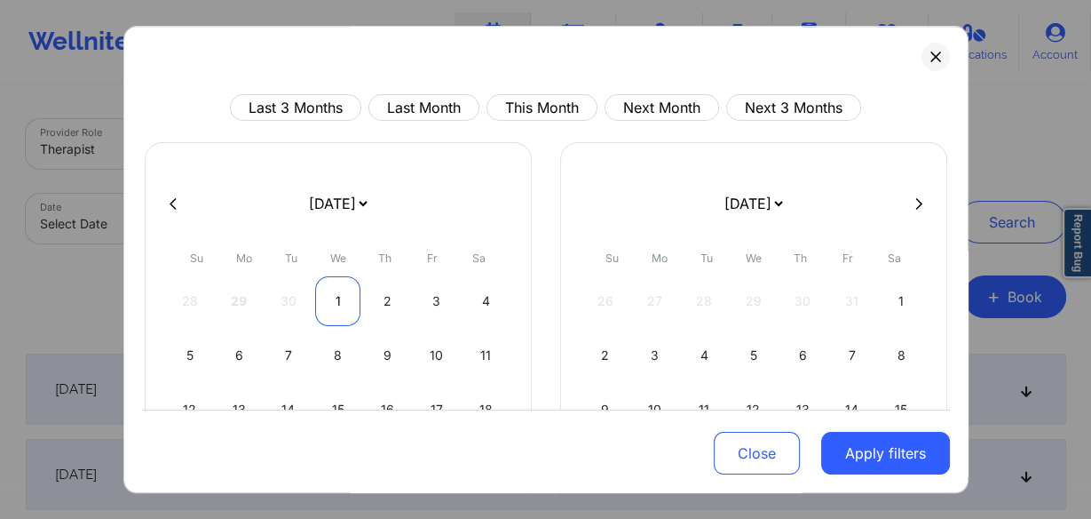
select select "2025-9"
select select "2025-10"
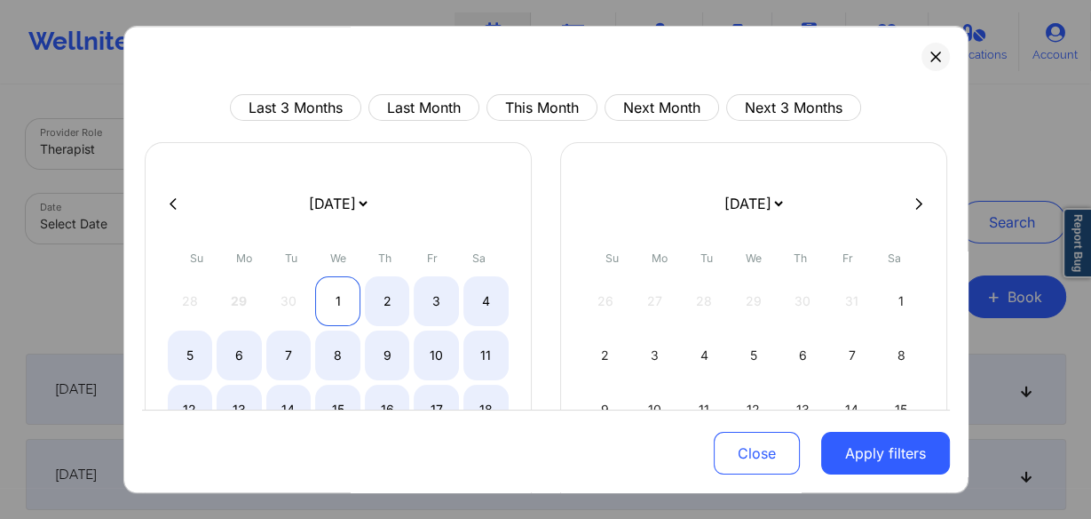
scroll to position [0, 0]
click at [170, 199] on icon at bounding box center [173, 205] width 7 height 13
select select "2025-8"
select select "2025-9"
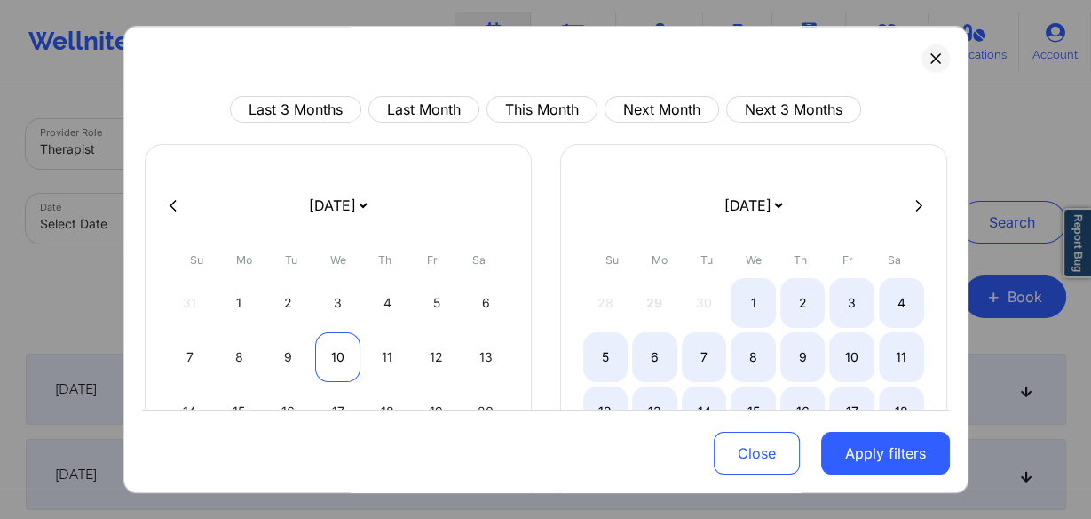
select select "2025-8"
select select "2025-9"
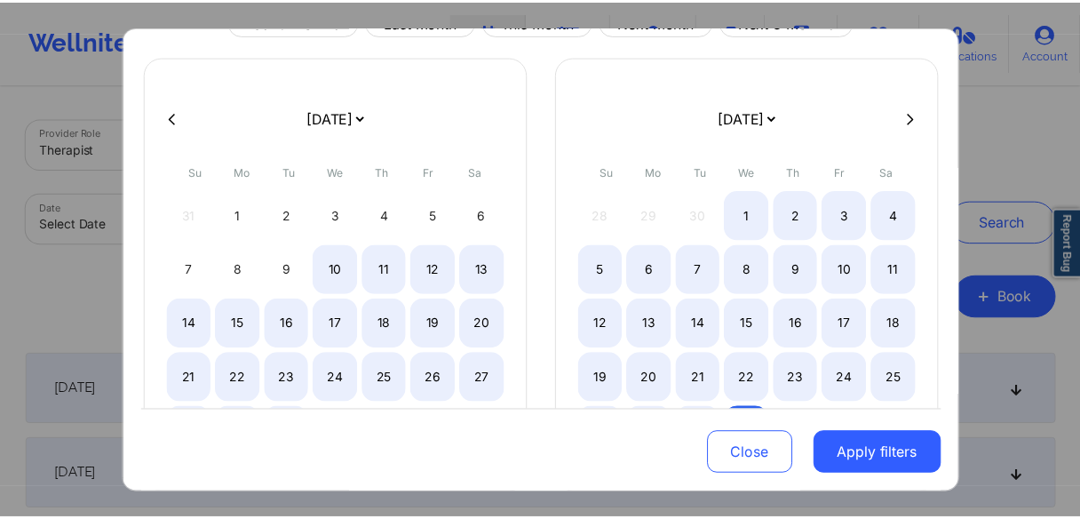
scroll to position [188, 0]
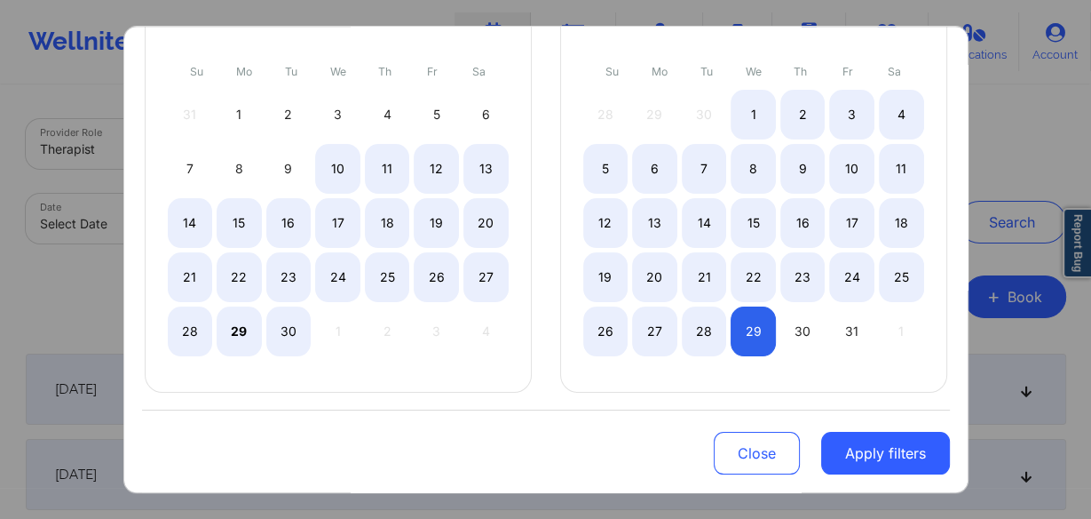
select select "2025-8"
select select "2025-9"
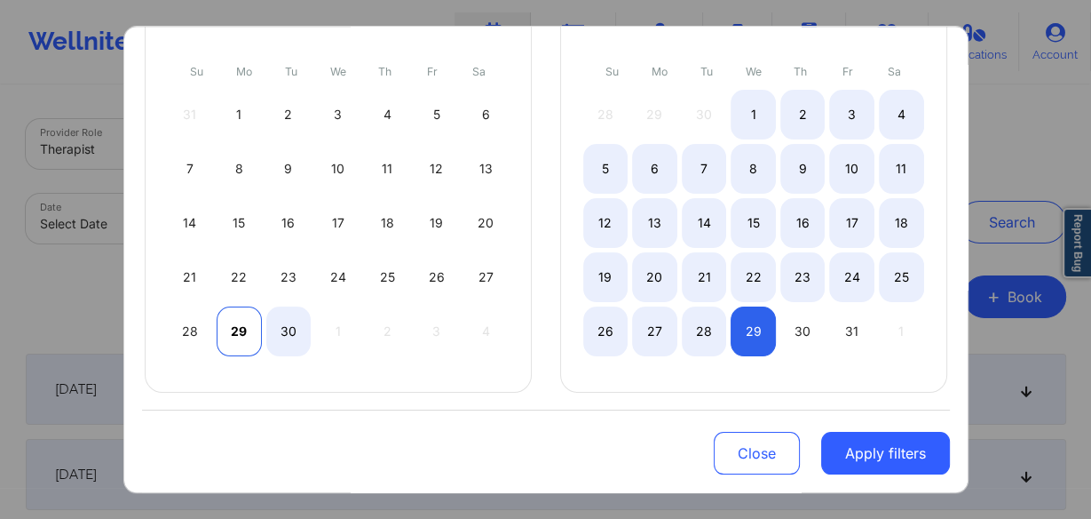
click at [242, 327] on div "29" at bounding box center [239, 331] width 45 height 50
select select "2025-8"
select select "2025-9"
select select "2025-8"
select select "2025-9"
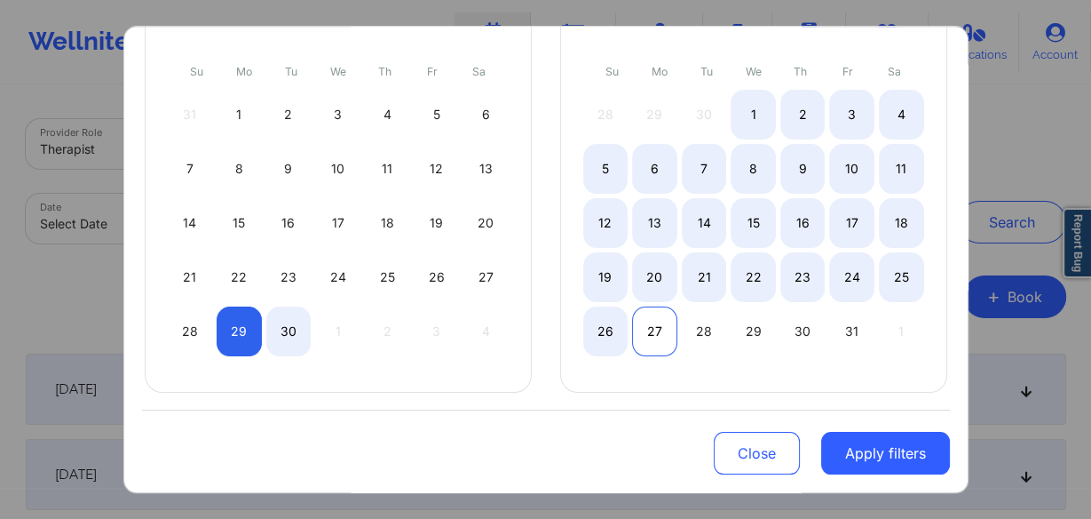
click at [645, 321] on div "27" at bounding box center [654, 331] width 45 height 50
select select "2025-8"
select select "2025-9"
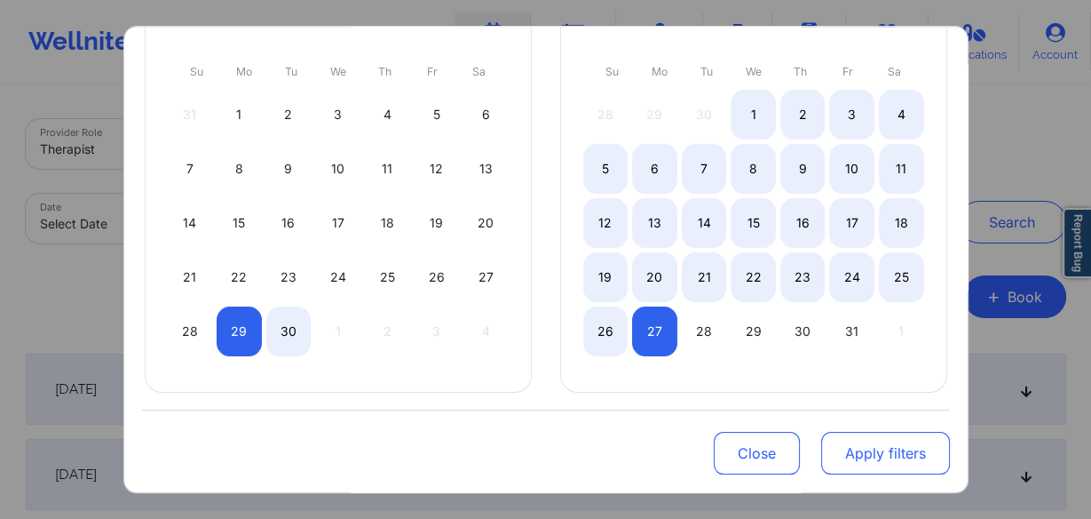
click at [912, 457] on button "Apply filters" at bounding box center [885, 453] width 129 height 43
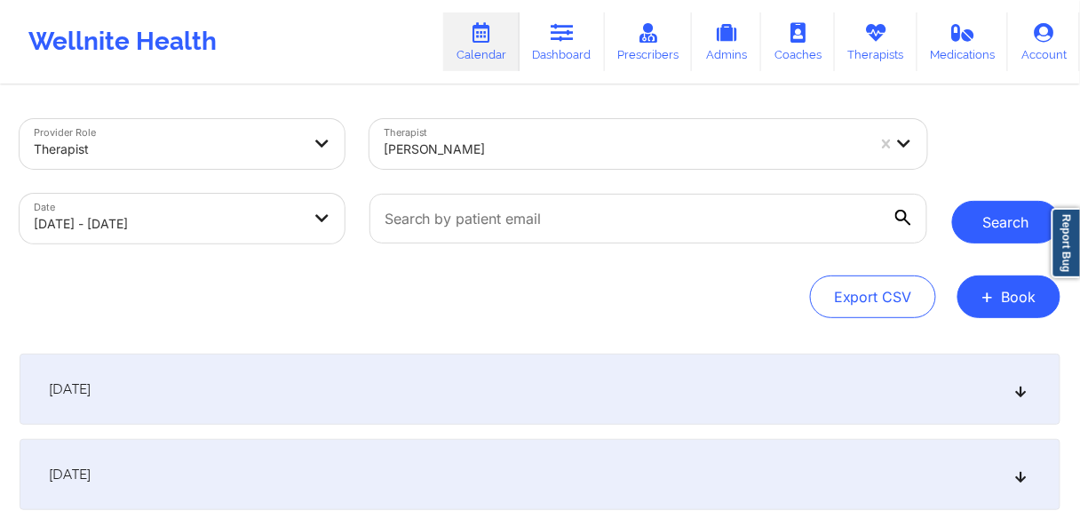
click at [988, 224] on button "Search" at bounding box center [1006, 222] width 108 height 43
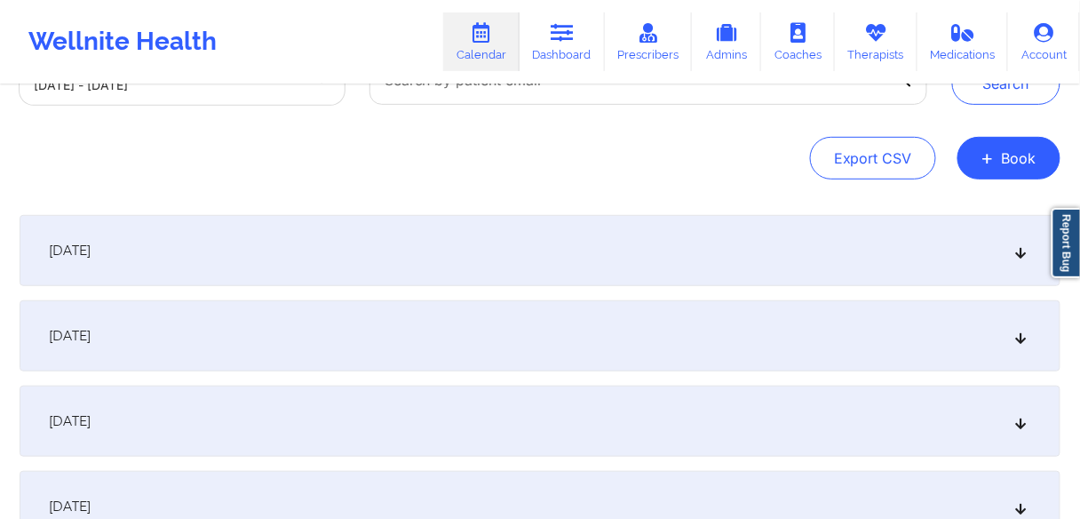
scroll to position [142, 0]
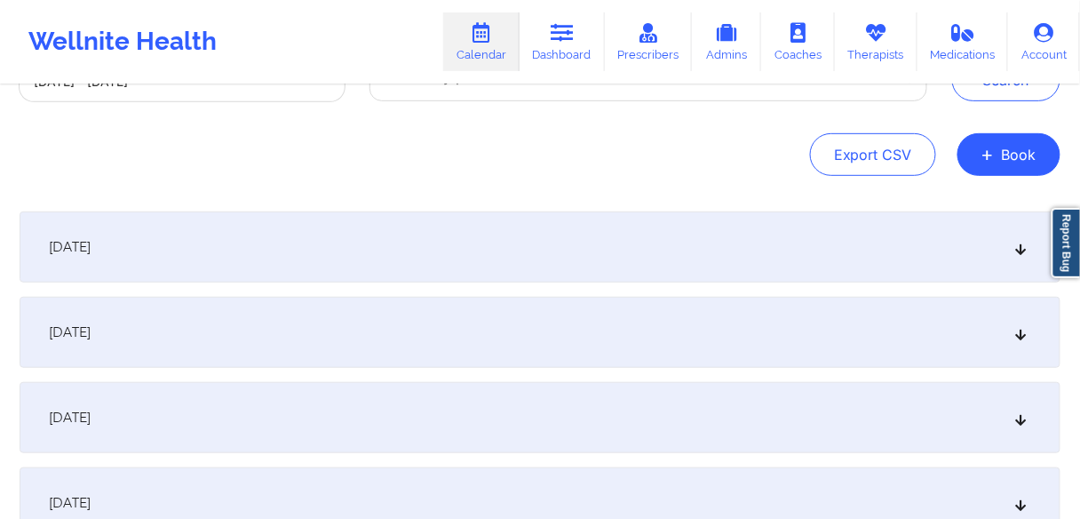
click at [149, 252] on div "[DATE]" at bounding box center [540, 246] width 1041 height 71
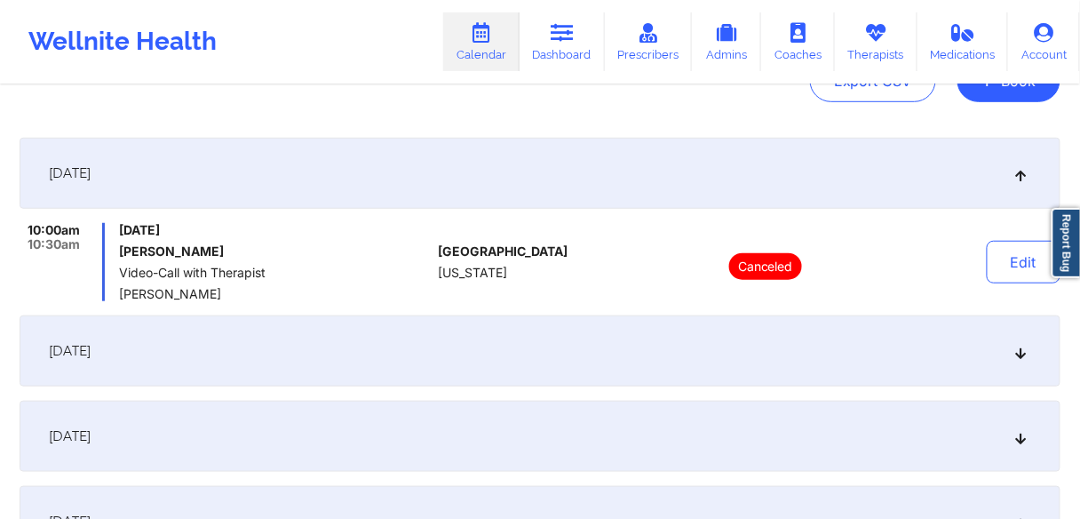
scroll to position [355, 0]
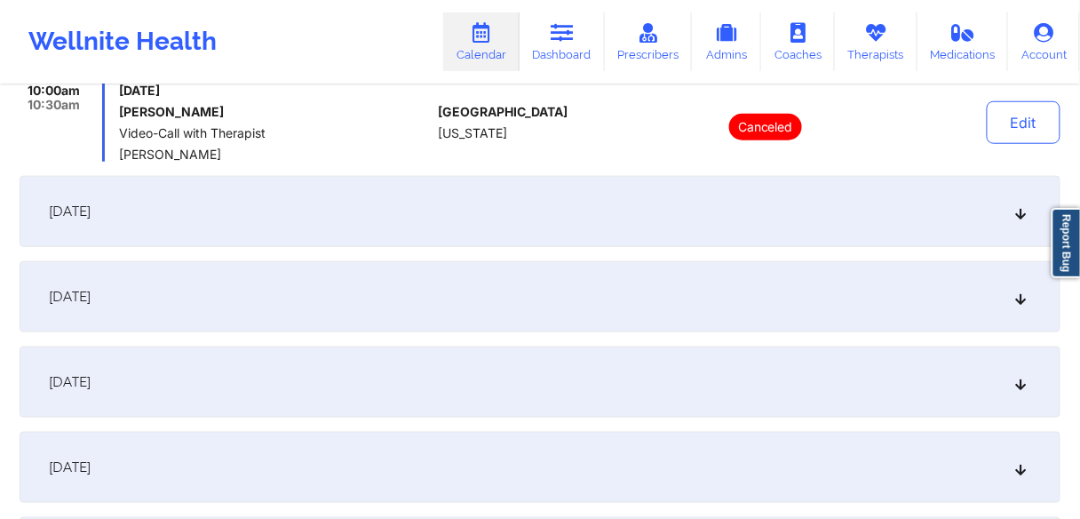
click at [91, 219] on span "[DATE]" at bounding box center [70, 211] width 42 height 18
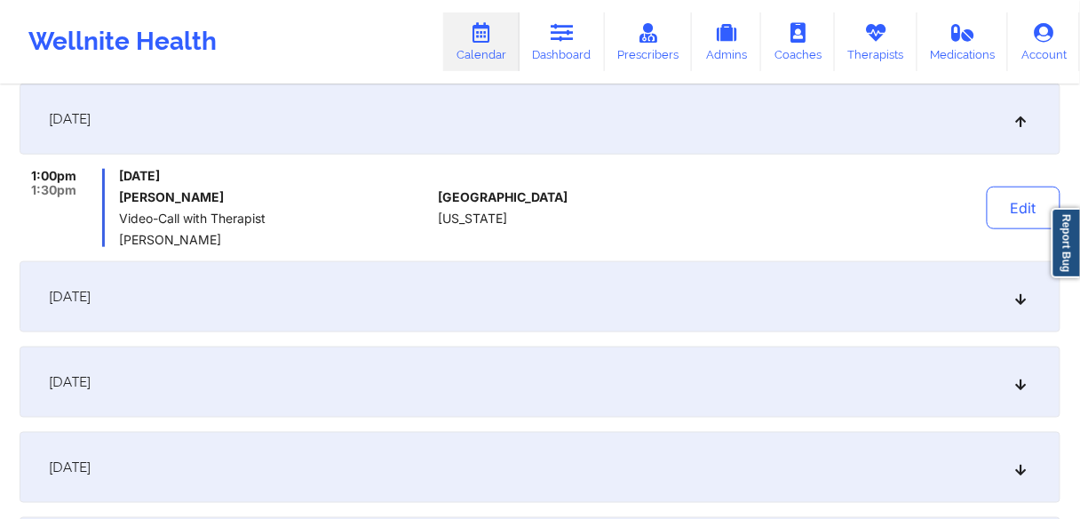
click at [137, 282] on div "[DATE]" at bounding box center [540, 296] width 1041 height 71
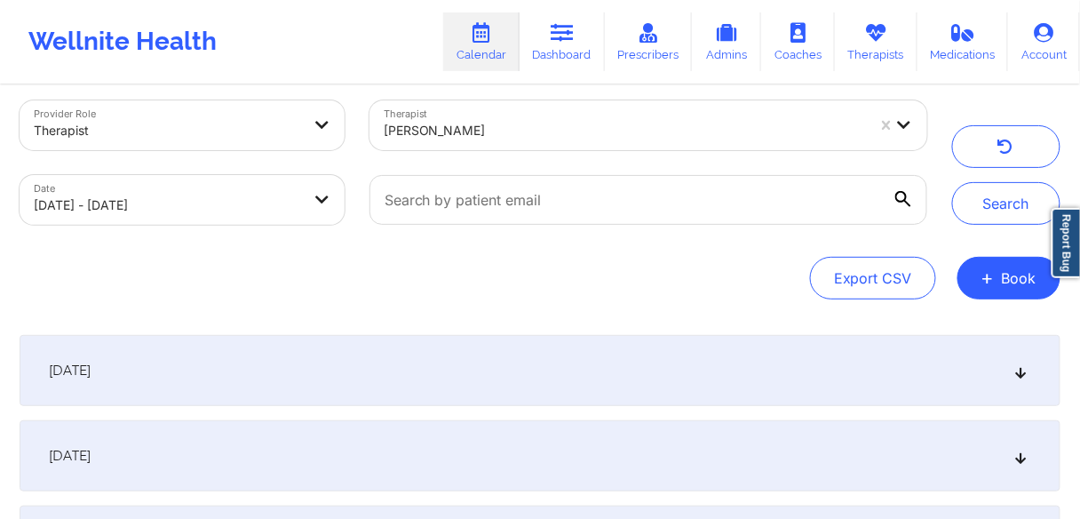
scroll to position [0, 0]
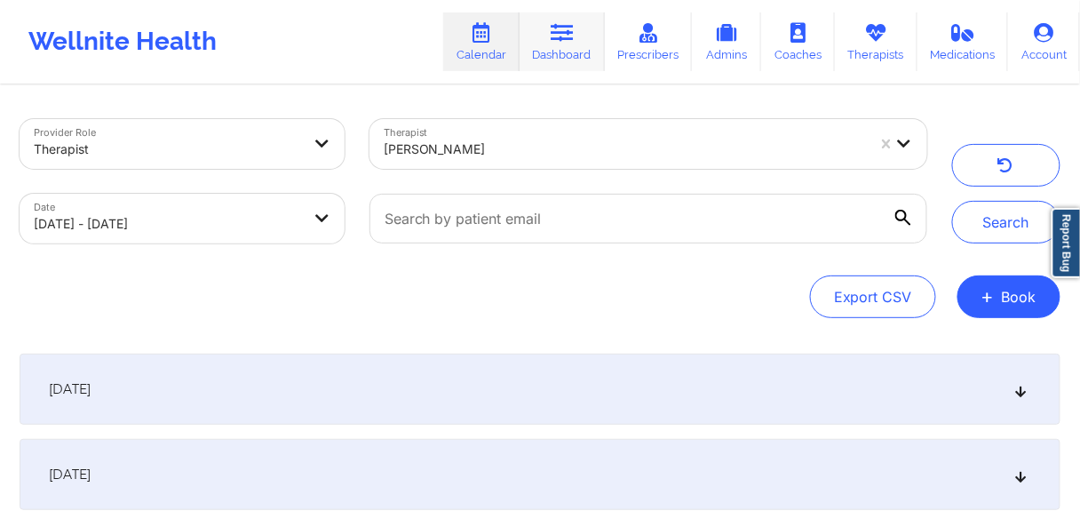
click at [573, 52] on link "Dashboard" at bounding box center [562, 41] width 85 height 59
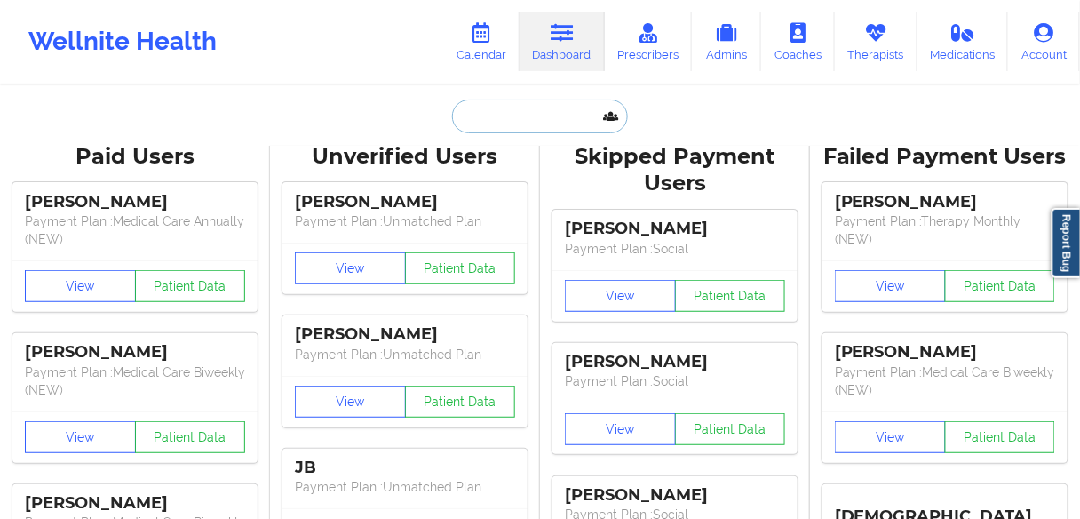
click at [516, 115] on input "text" at bounding box center [540, 116] width 176 height 34
paste input "[PERSON_NAME]"
type input "[PERSON_NAME]"
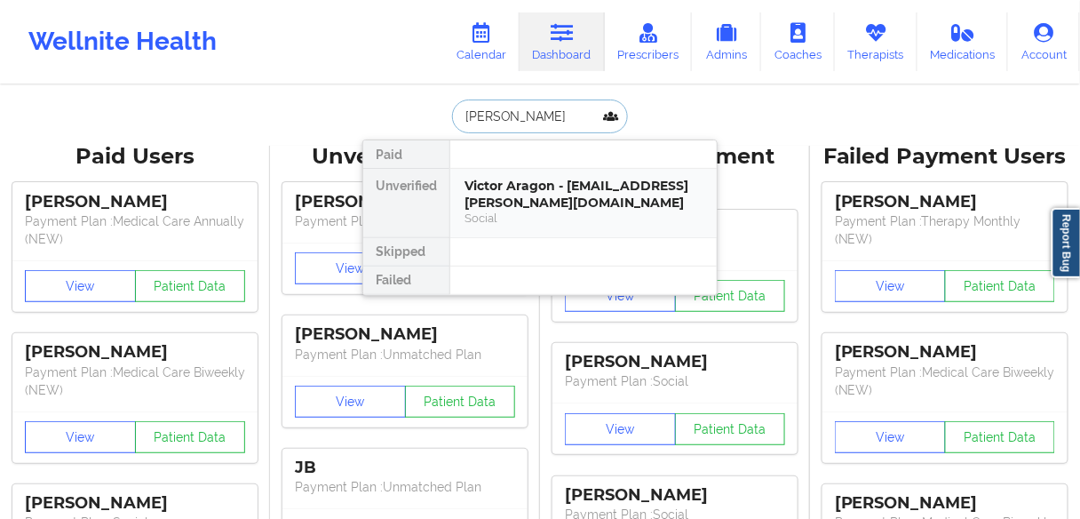
click at [536, 196] on div "Victor Aragon - [EMAIL_ADDRESS][PERSON_NAME][DOMAIN_NAME]" at bounding box center [583, 194] width 238 height 33
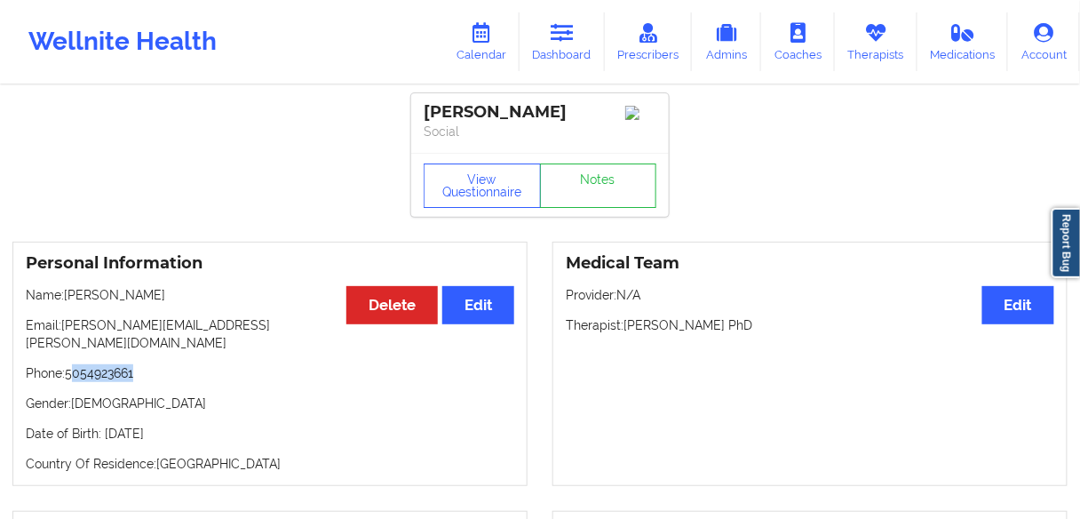
drag, startPoint x: 163, startPoint y: 351, endPoint x: 72, endPoint y: 360, distance: 91.0
click at [72, 360] on div "Personal Information Edit Delete Name: [PERSON_NAME] Email: [PERSON_NAME][EMAIL…" at bounding box center [269, 364] width 515 height 244
click at [151, 380] on div "Personal Information Edit Delete Name: [PERSON_NAME] Email: [PERSON_NAME][EMAIL…" at bounding box center [269, 364] width 515 height 244
drag, startPoint x: 148, startPoint y: 360, endPoint x: 80, endPoint y: 354, distance: 68.6
click at [80, 364] on p "Phone: [PHONE_NUMBER]" at bounding box center [270, 373] width 488 height 18
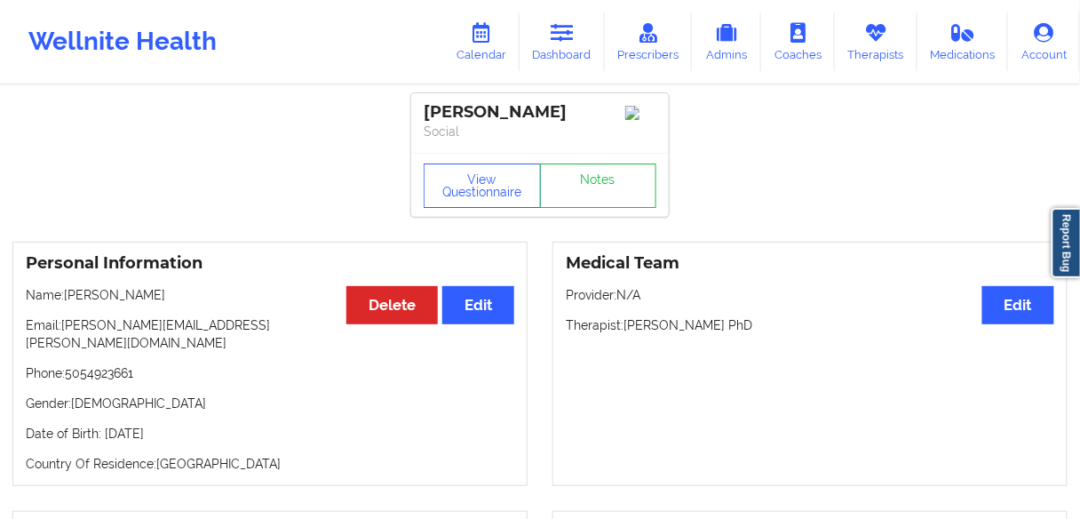
drag, startPoint x: 197, startPoint y: 374, endPoint x: 188, endPoint y: 372, distance: 9.1
click at [197, 374] on div "Personal Information Edit Delete Name: [PERSON_NAME] Email: [PERSON_NAME][EMAIL…" at bounding box center [269, 364] width 515 height 244
drag, startPoint x: 151, startPoint y: 359, endPoint x: 67, endPoint y: 359, distance: 84.4
click at [67, 364] on p "Phone: [PHONE_NUMBER]" at bounding box center [270, 373] width 488 height 18
click at [185, 370] on div "Personal Information Edit Delete Name: [PERSON_NAME] Email: [PERSON_NAME][EMAIL…" at bounding box center [269, 364] width 515 height 244
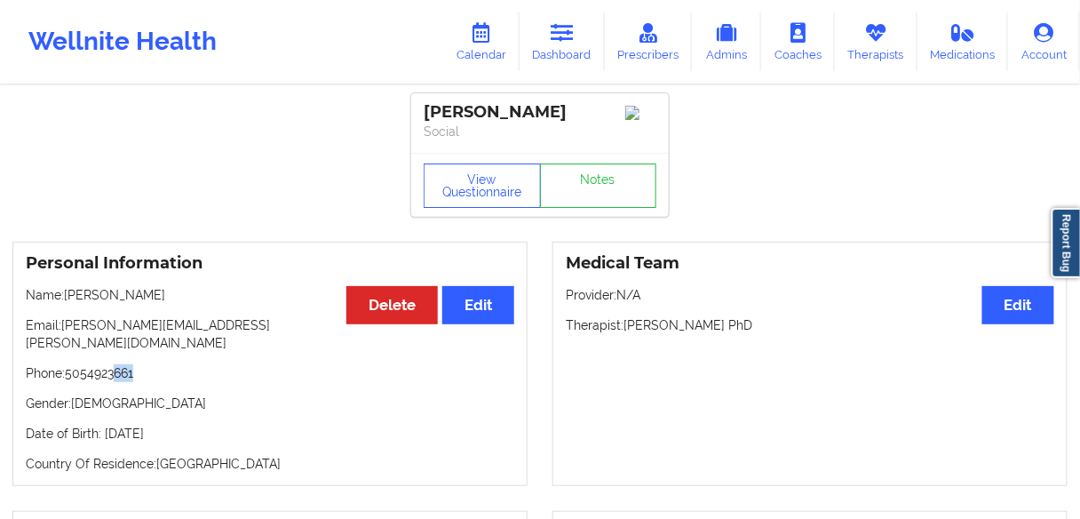
drag, startPoint x: 149, startPoint y: 360, endPoint x: 117, endPoint y: 360, distance: 32.0
click at [117, 364] on p "Phone: [PHONE_NUMBER]" at bounding box center [270, 373] width 488 height 18
click at [99, 364] on p "Phone: [PHONE_NUMBER]" at bounding box center [270, 373] width 488 height 18
click at [162, 364] on p "Phone: [PHONE_NUMBER]" at bounding box center [270, 373] width 488 height 18
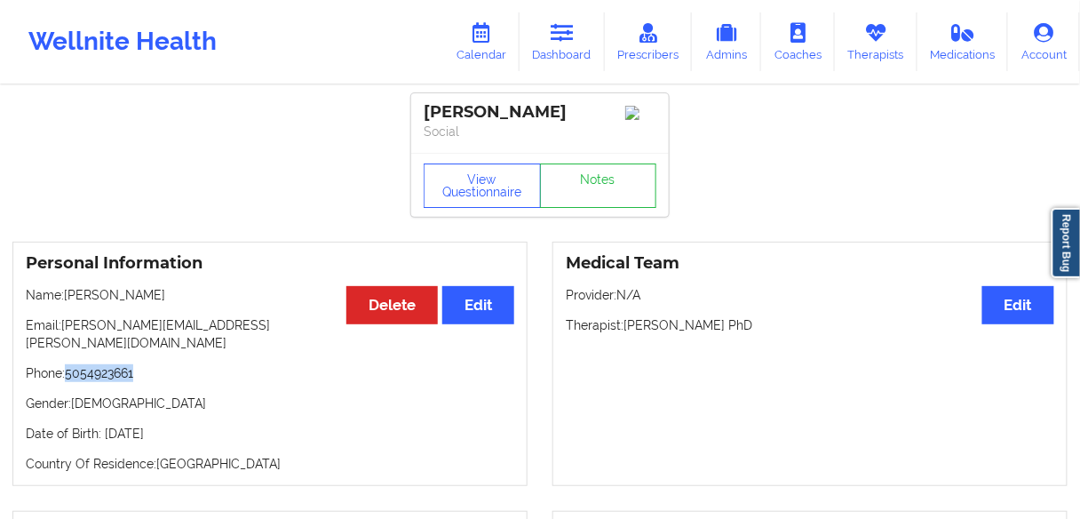
drag, startPoint x: 114, startPoint y: 360, endPoint x: 67, endPoint y: 360, distance: 46.2
click at [67, 364] on p "Phone: [PHONE_NUMBER]" at bounding box center [270, 373] width 488 height 18
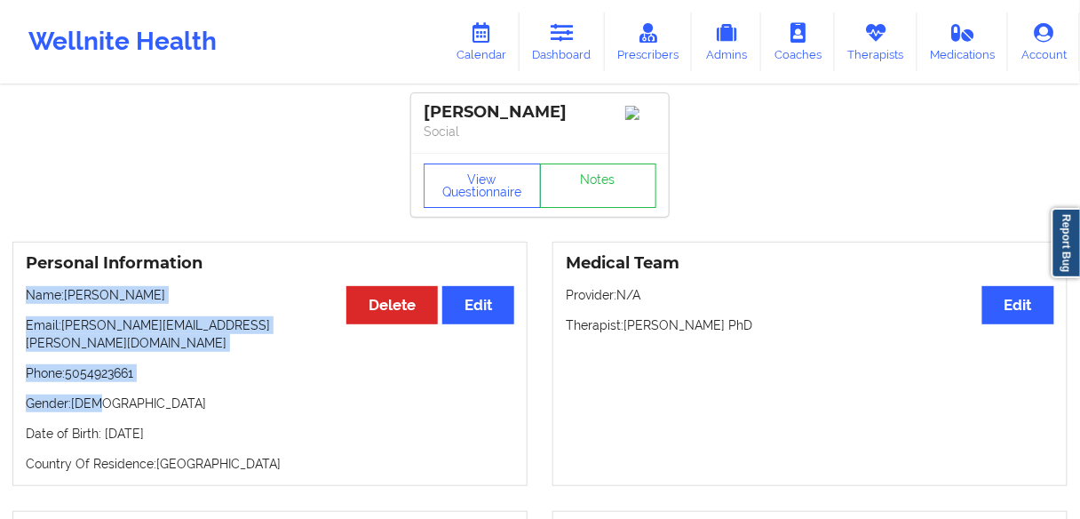
drag, startPoint x: 140, startPoint y: 368, endPoint x: 20, endPoint y: 297, distance: 139.4
click at [20, 297] on div "Personal Information Edit Delete Name: [PERSON_NAME] Email: [PERSON_NAME][EMAIL…" at bounding box center [269, 364] width 515 height 244
click at [550, 58] on link "Dashboard" at bounding box center [562, 41] width 85 height 59
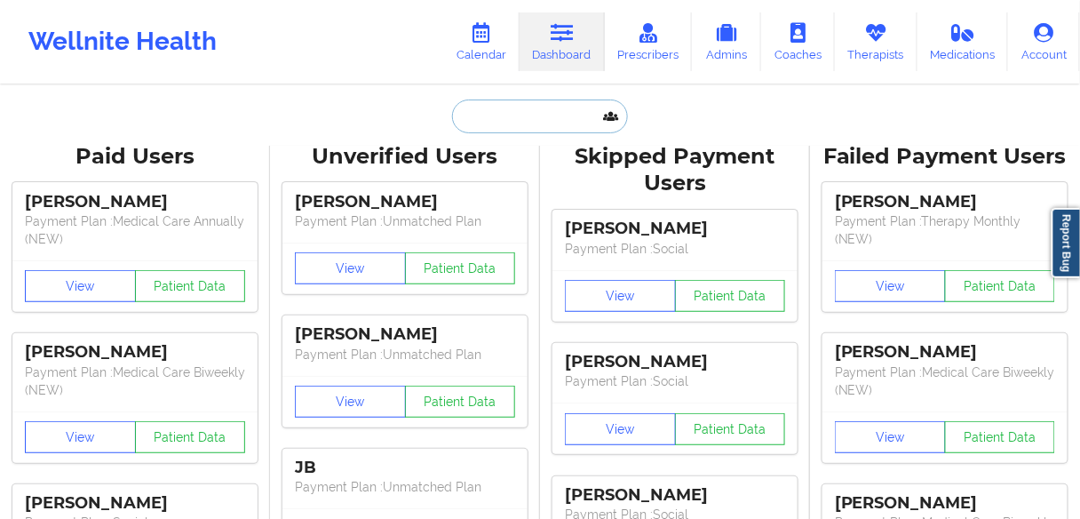
click at [518, 118] on input "text" at bounding box center [540, 116] width 176 height 34
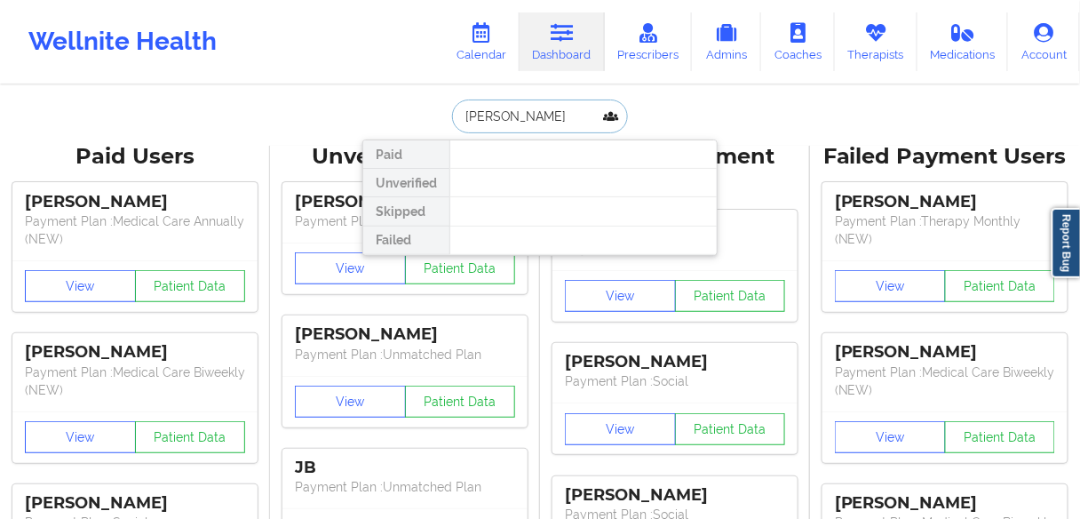
type input "[PERSON_NAME]"
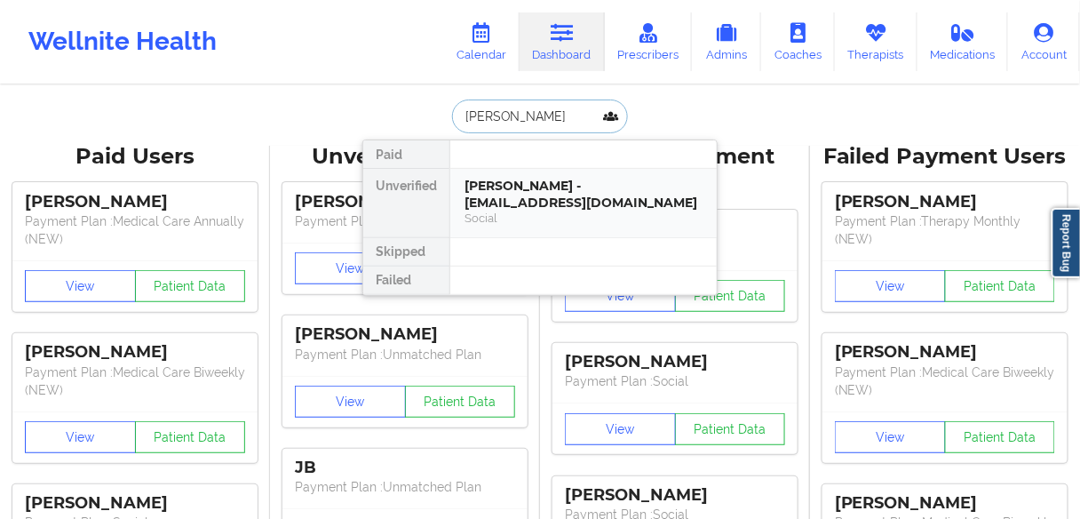
click at [508, 193] on div "[PERSON_NAME] - [EMAIL_ADDRESS][DOMAIN_NAME]" at bounding box center [583, 194] width 238 height 33
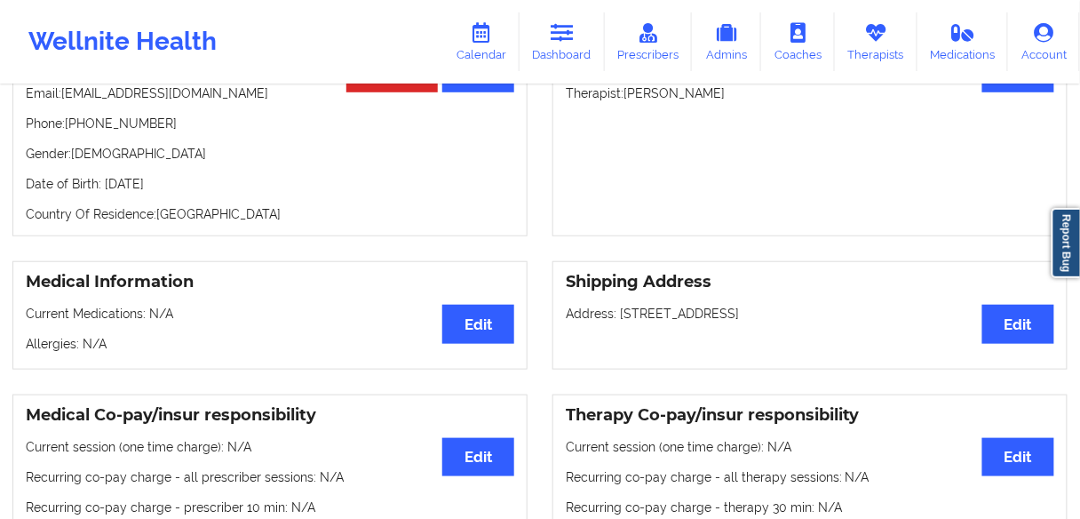
scroll to position [19, 0]
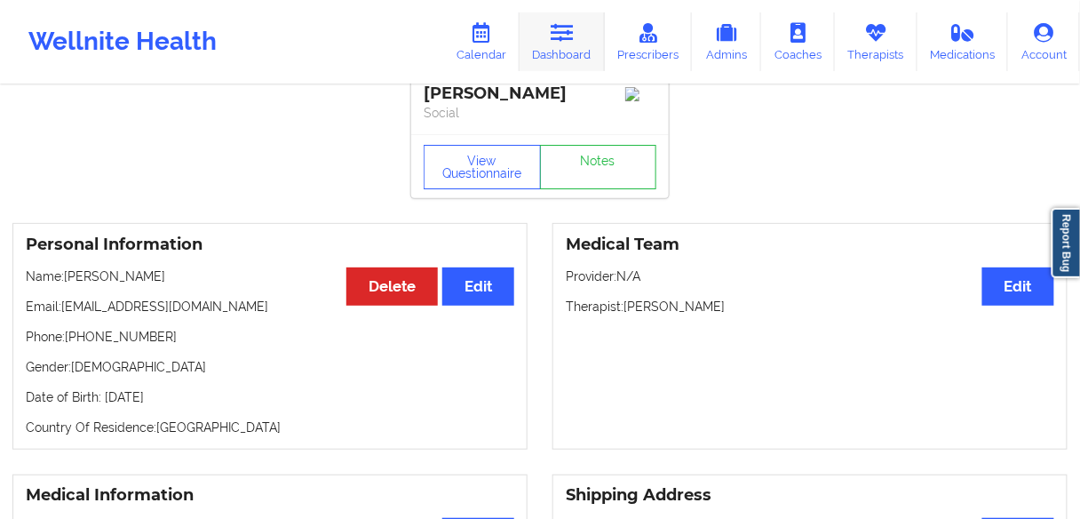
click at [575, 44] on link "Dashboard" at bounding box center [562, 41] width 85 height 59
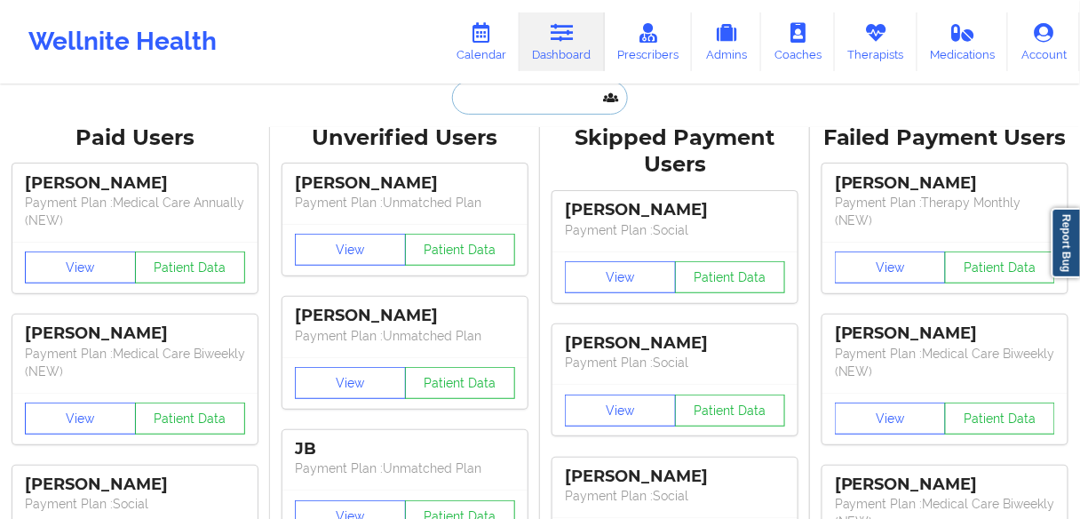
click at [519, 98] on input "text" at bounding box center [540, 98] width 176 height 34
paste input "[PERSON_NAME]"
type input "[PERSON_NAME]"
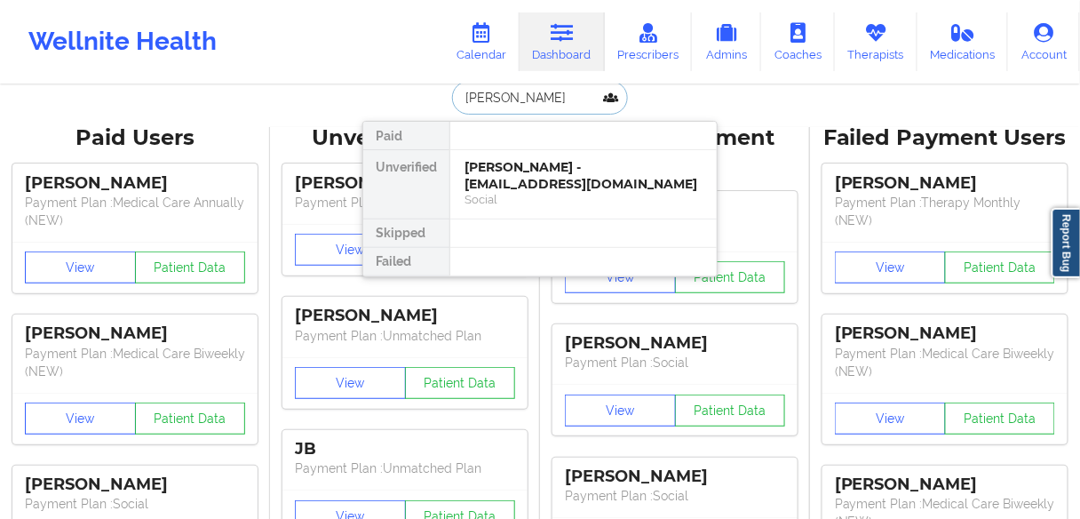
click at [512, 172] on div "[PERSON_NAME] - [EMAIL_ADDRESS][DOMAIN_NAME]" at bounding box center [583, 175] width 238 height 33
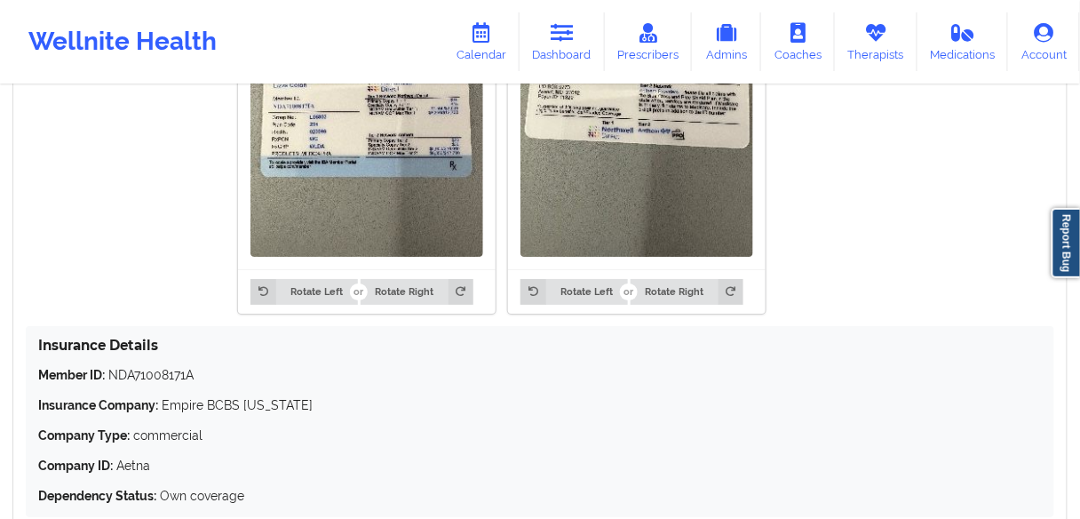
scroll to position [1616, 0]
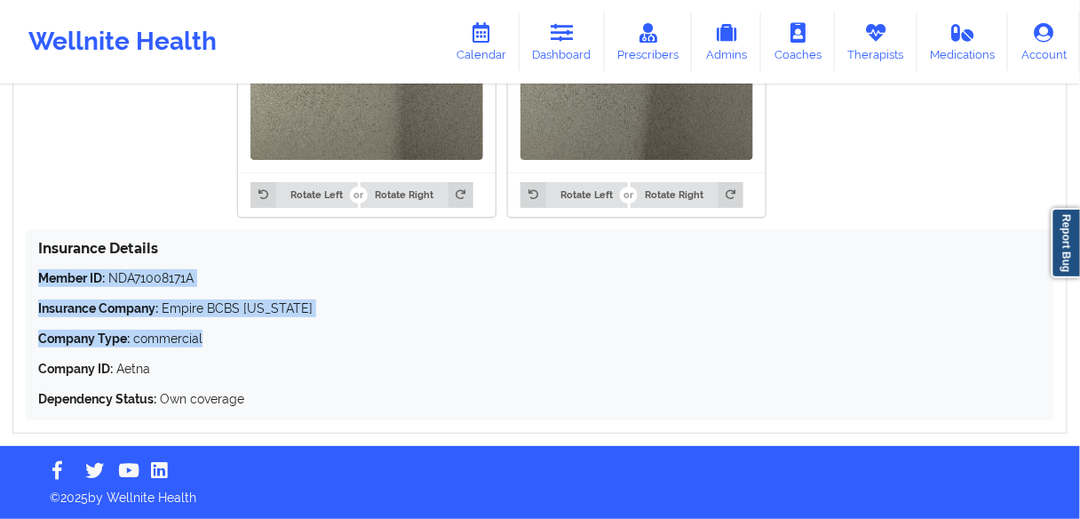
drag, startPoint x: 219, startPoint y: 343, endPoint x: 38, endPoint y: 250, distance: 203.3
click at [39, 269] on div "Member ID: NDA71008171A Insurance Company: Empire BCBS [US_STATE] Company Type:…" at bounding box center [540, 338] width 1004 height 139
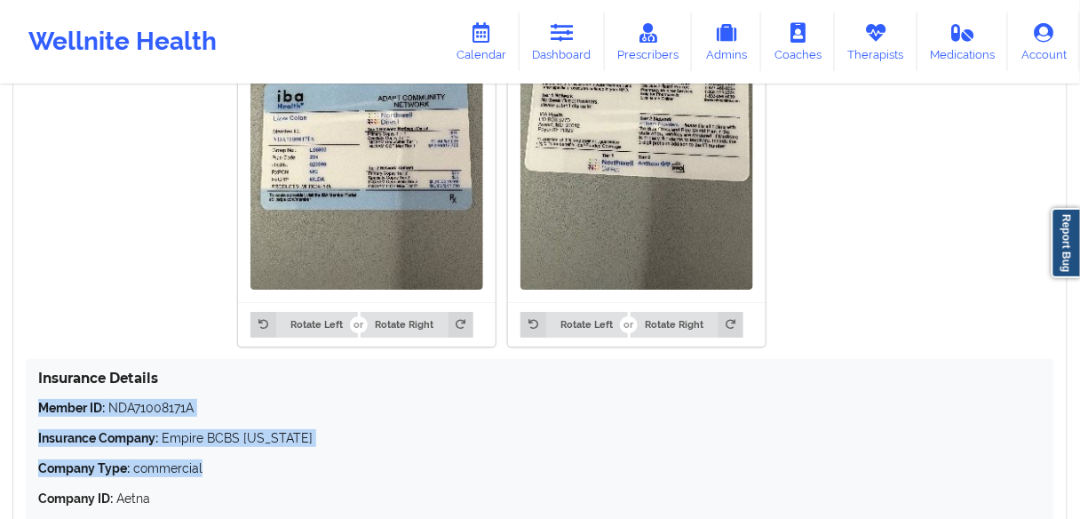
scroll to position [1474, 0]
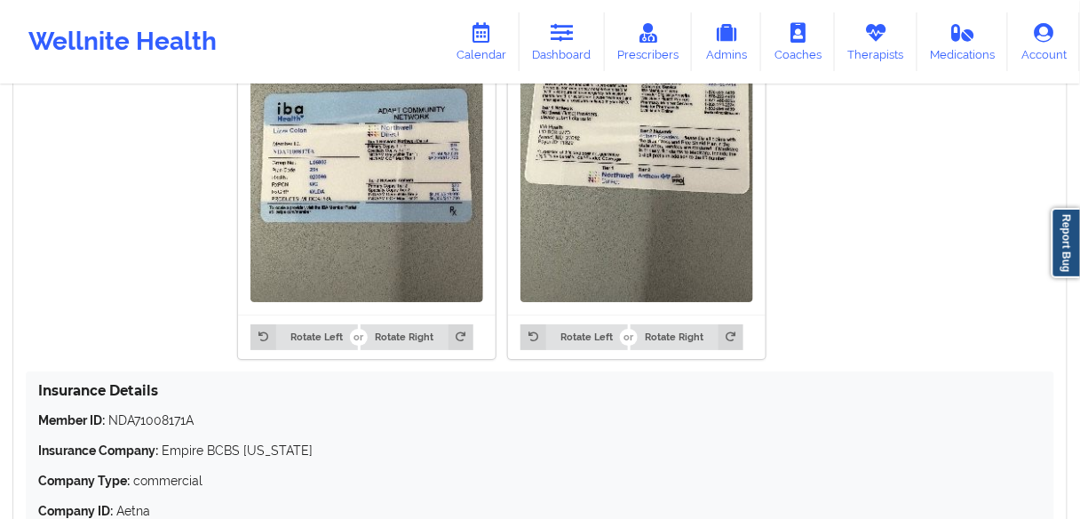
click at [236, 382] on h4 "Insurance Details" at bounding box center [540, 390] width 1004 height 17
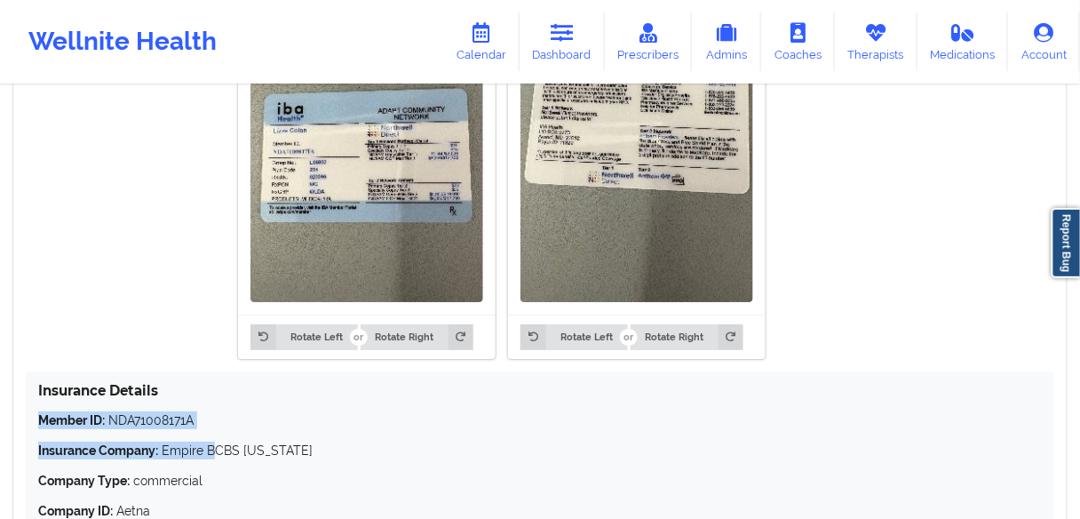
drag, startPoint x: 215, startPoint y: 431, endPoint x: 60, endPoint y: 378, distance: 163.2
click at [0, 416] on div "Insurance Information Edit Rotate Left Rotate Right Rotate Left Rotate Right In…" at bounding box center [540, 255] width 1080 height 640
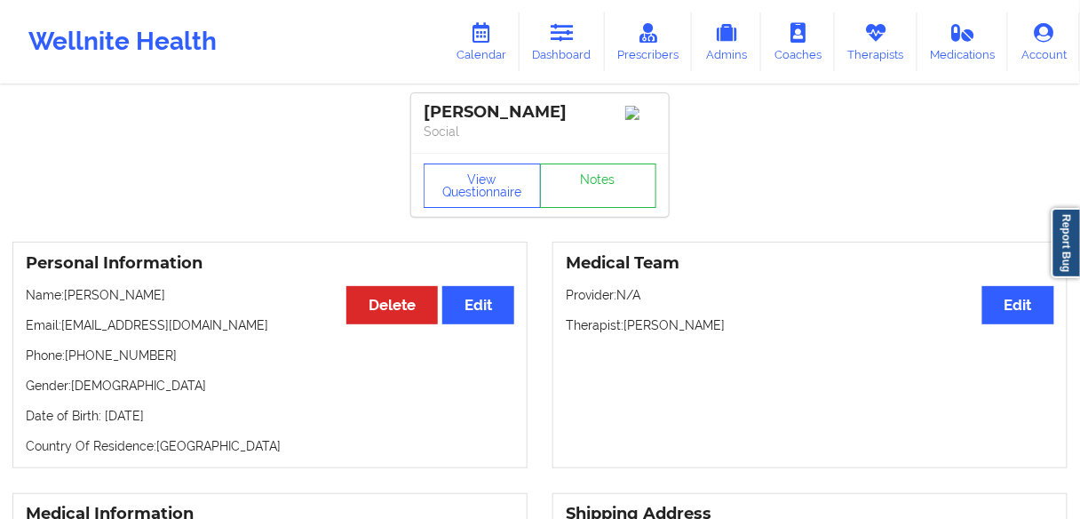
scroll to position [0, 0]
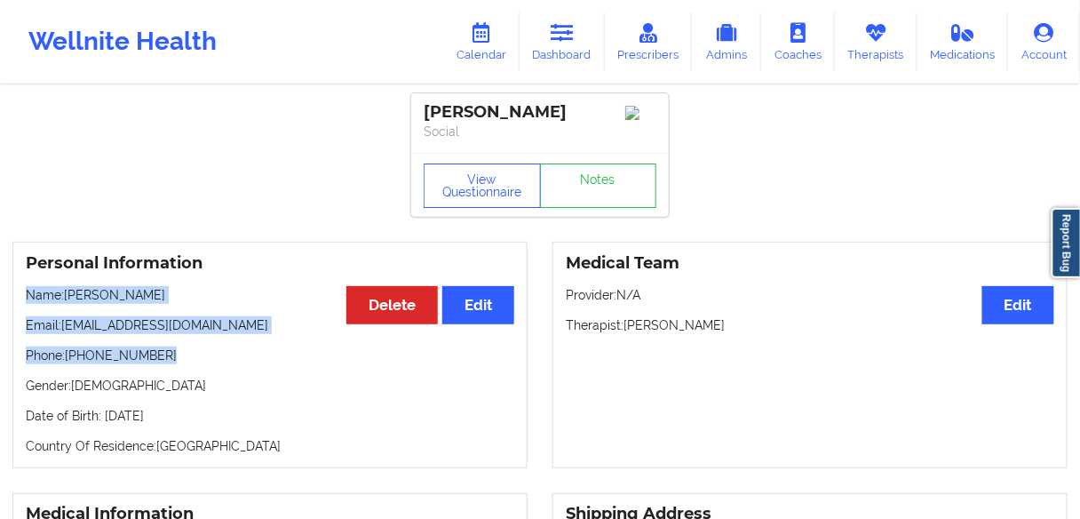
drag, startPoint x: 168, startPoint y: 363, endPoint x: 25, endPoint y: 298, distance: 157.0
click at [25, 298] on div "Personal Information Edit Delete Name: [PERSON_NAME] Email: [EMAIL_ADDRESS][DOM…" at bounding box center [269, 355] width 515 height 226
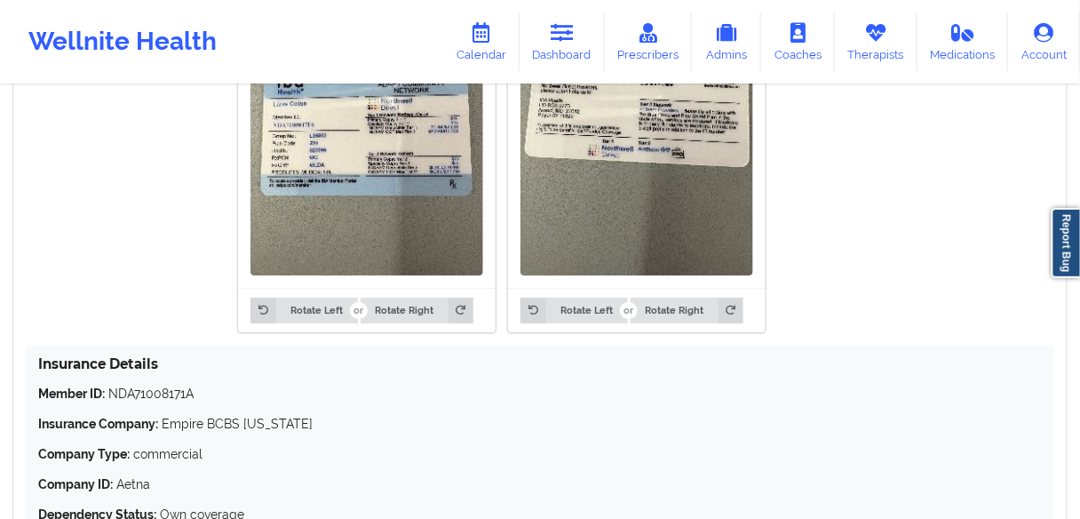
scroll to position [1616, 0]
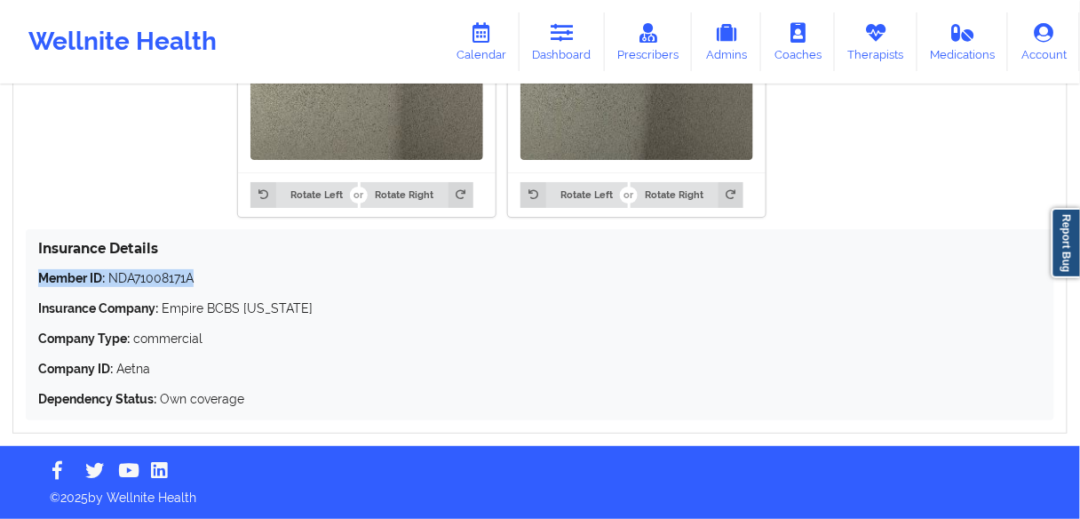
drag, startPoint x: 208, startPoint y: 280, endPoint x: 34, endPoint y: 281, distance: 174.1
click at [34, 281] on div "Insurance Details Member ID: NDA71008171A Insurance Company: Empire BCBS [US_ST…" at bounding box center [540, 324] width 1028 height 191
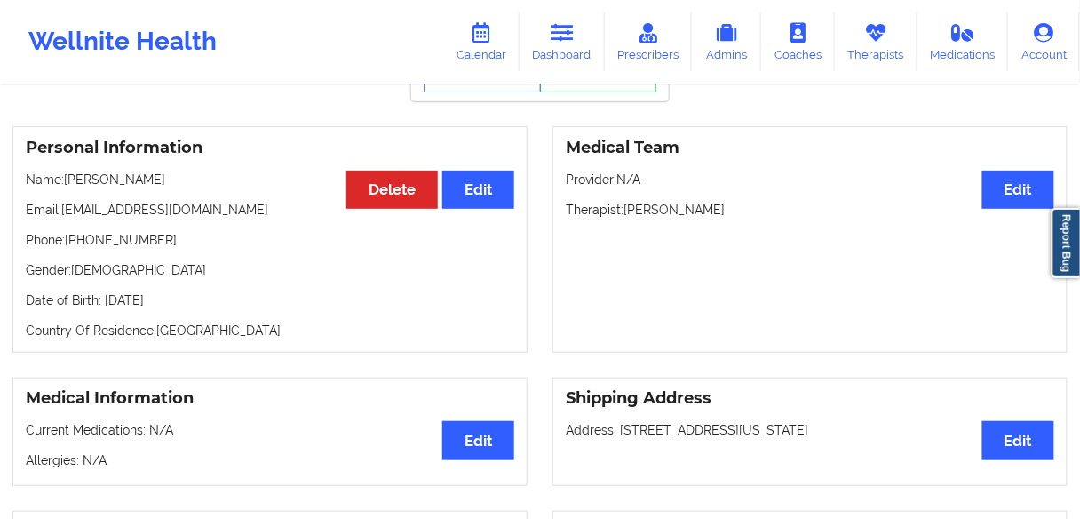
scroll to position [0, 0]
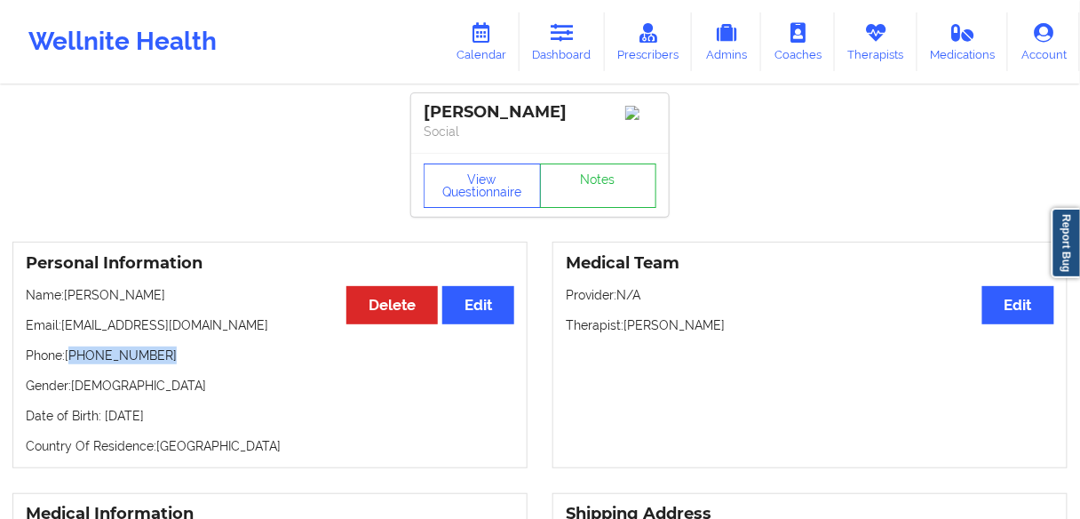
drag, startPoint x: 174, startPoint y: 359, endPoint x: 71, endPoint y: 361, distance: 103.0
click at [71, 361] on p "Phone: [PHONE_NUMBER]" at bounding box center [270, 355] width 488 height 18
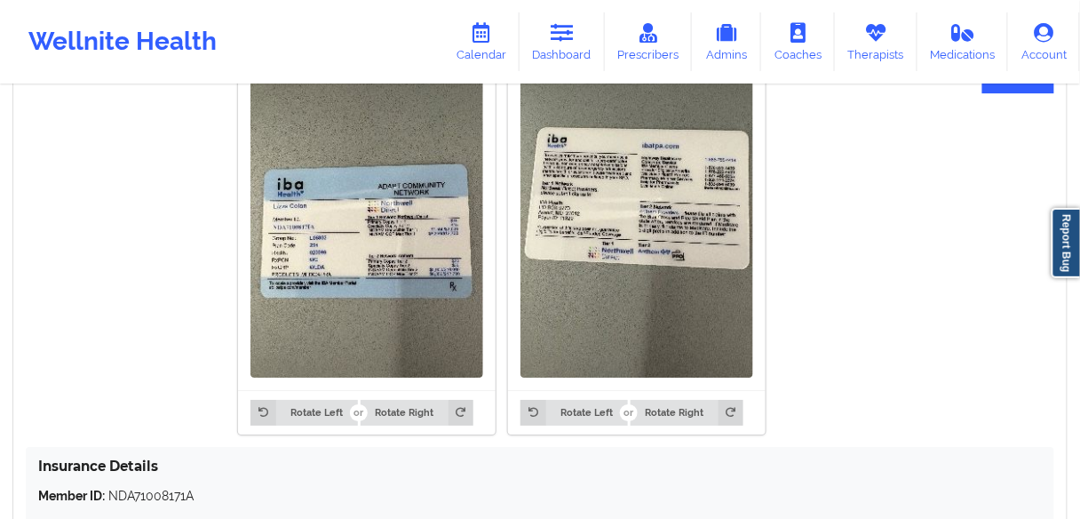
scroll to position [1421, 0]
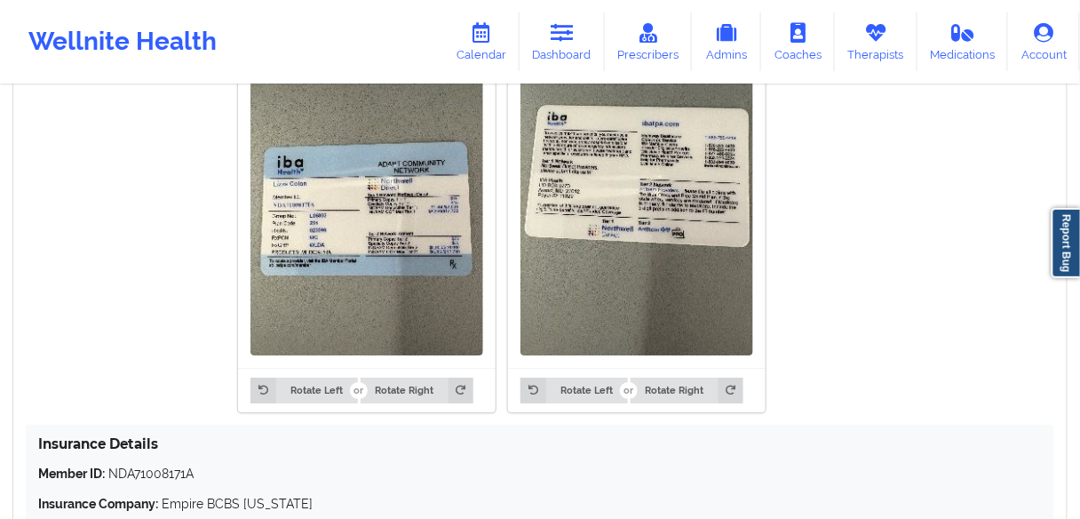
click at [367, 248] on img at bounding box center [366, 200] width 233 height 310
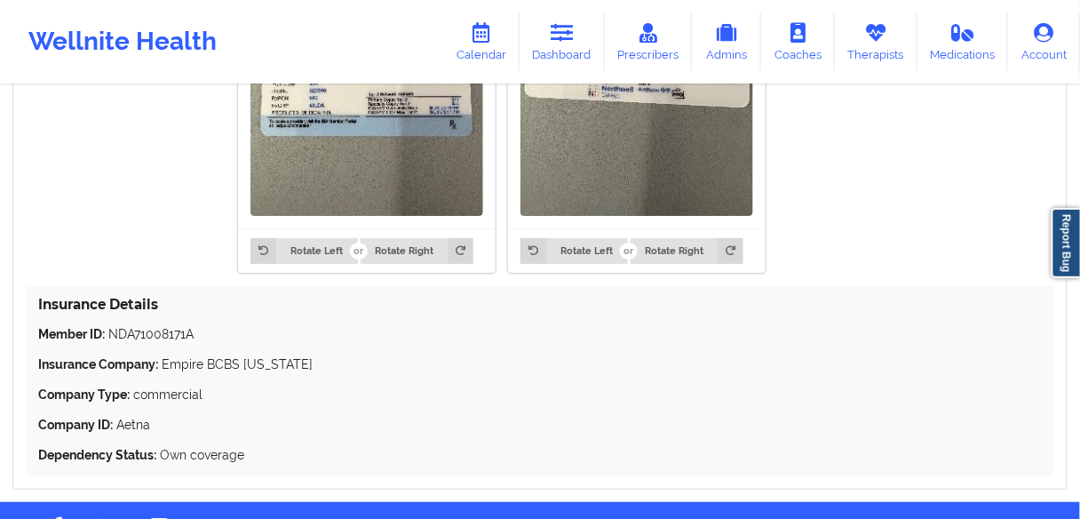
scroll to position [1563, 0]
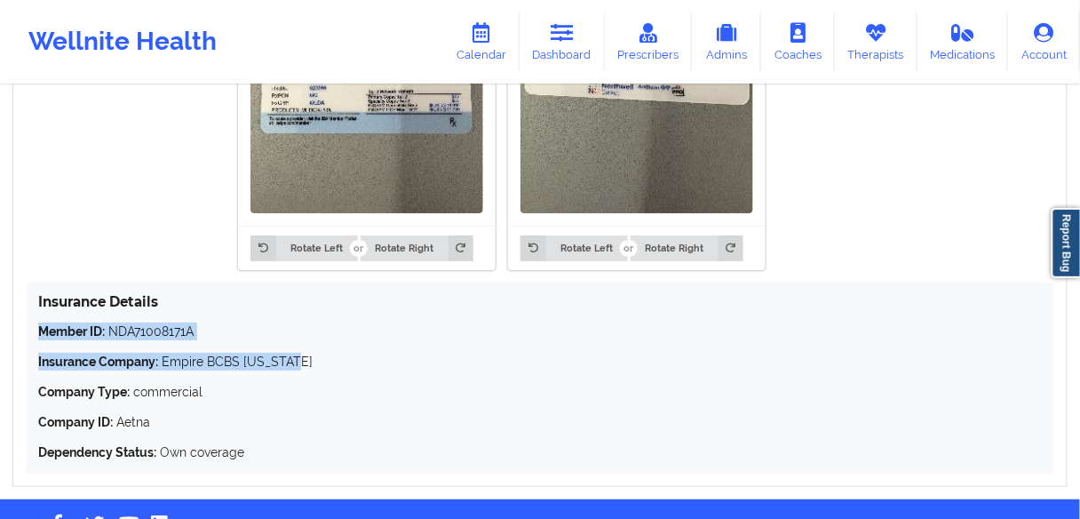
drag, startPoint x: 284, startPoint y: 363, endPoint x: 26, endPoint y: 321, distance: 261.9
click at [23, 321] on div "Insurance Information Edit Rotate Left Rotate Right Rotate Left Rotate Right In…" at bounding box center [539, 166] width 1055 height 640
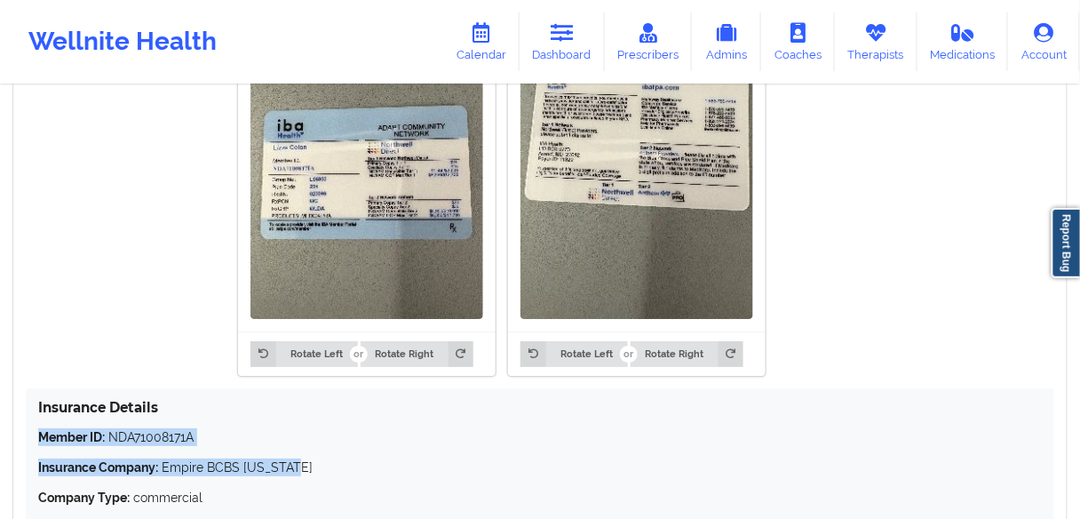
scroll to position [1492, 0]
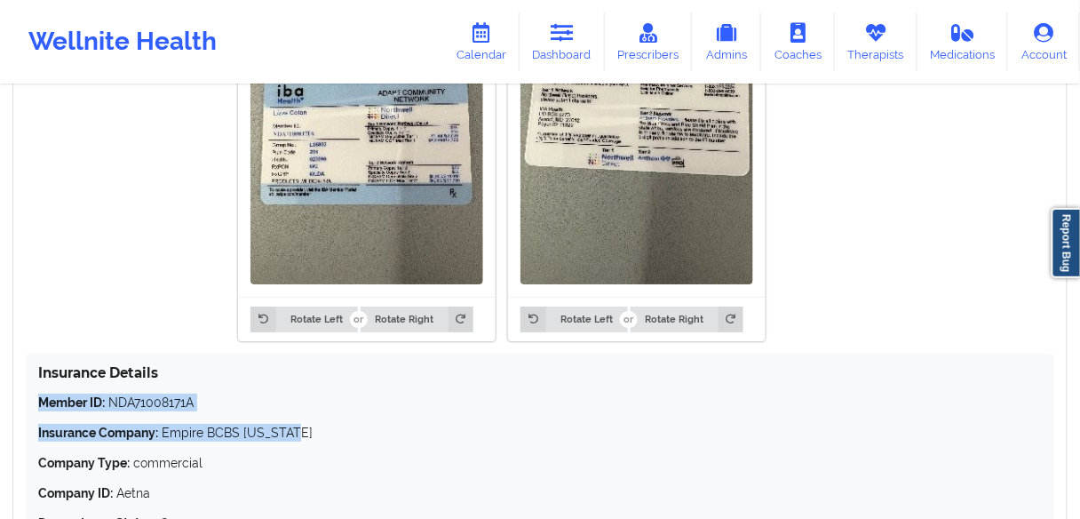
click at [157, 321] on div "Rotate Left Rotate Right Rotate Left Rotate Right" at bounding box center [502, 150] width 952 height 401
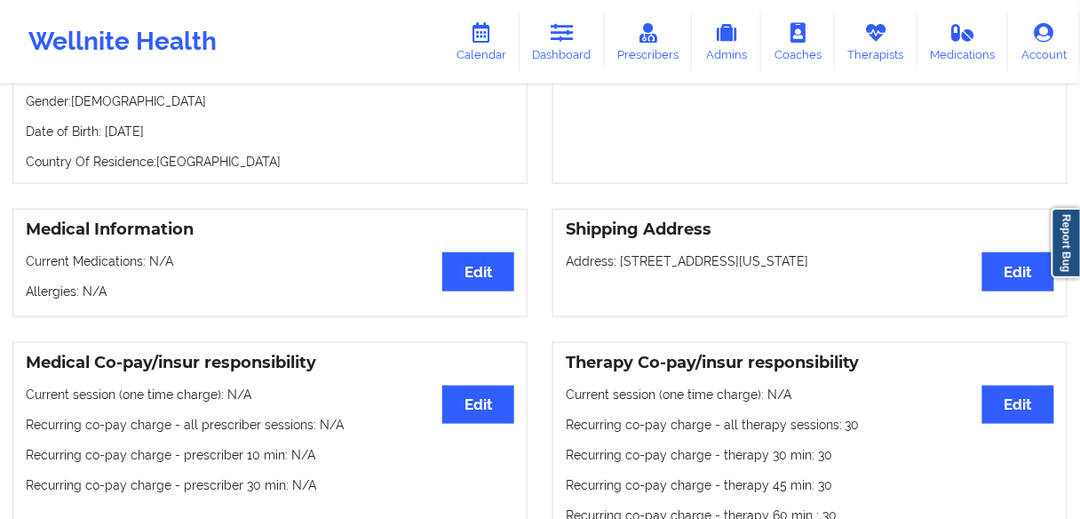
scroll to position [142, 0]
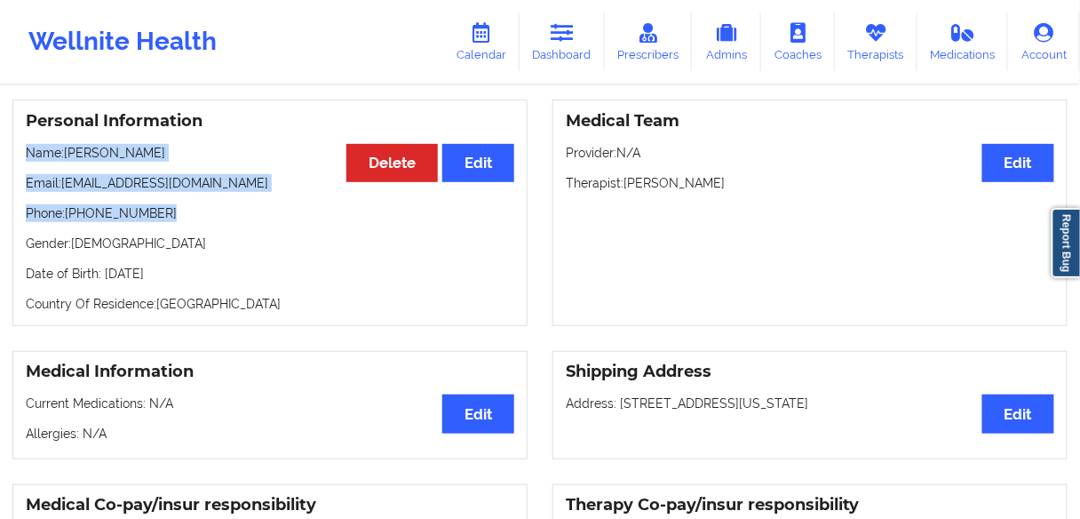
drag, startPoint x: 120, startPoint y: 215, endPoint x: 0, endPoint y: 160, distance: 131.9
click at [0, 160] on div "Personal Information Edit Delete Name: [PERSON_NAME] Email: [EMAIL_ADDRESS][DOM…" at bounding box center [270, 212] width 540 height 226
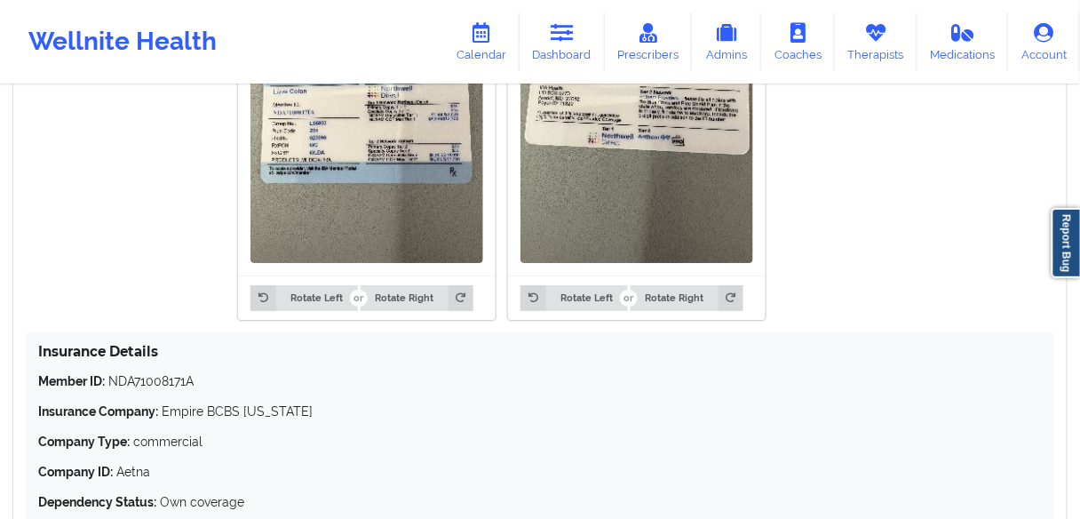
scroll to position [1616, 0]
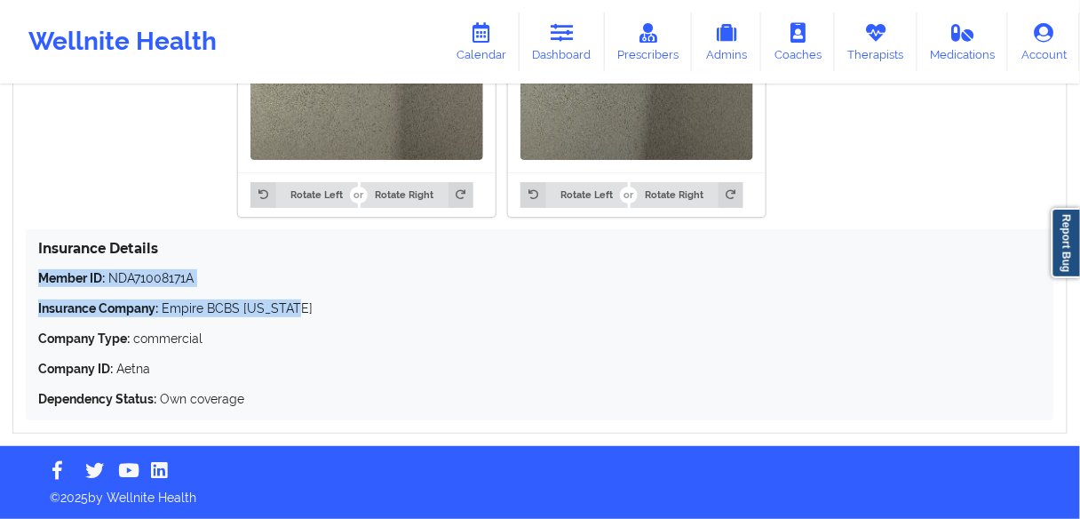
drag, startPoint x: 171, startPoint y: 298, endPoint x: 26, endPoint y: 270, distance: 148.4
click at [26, 270] on div "Insurance Details Member ID: NDA71008171A Insurance Company: Empire BCBS [US_ST…" at bounding box center [540, 324] width 1028 height 191
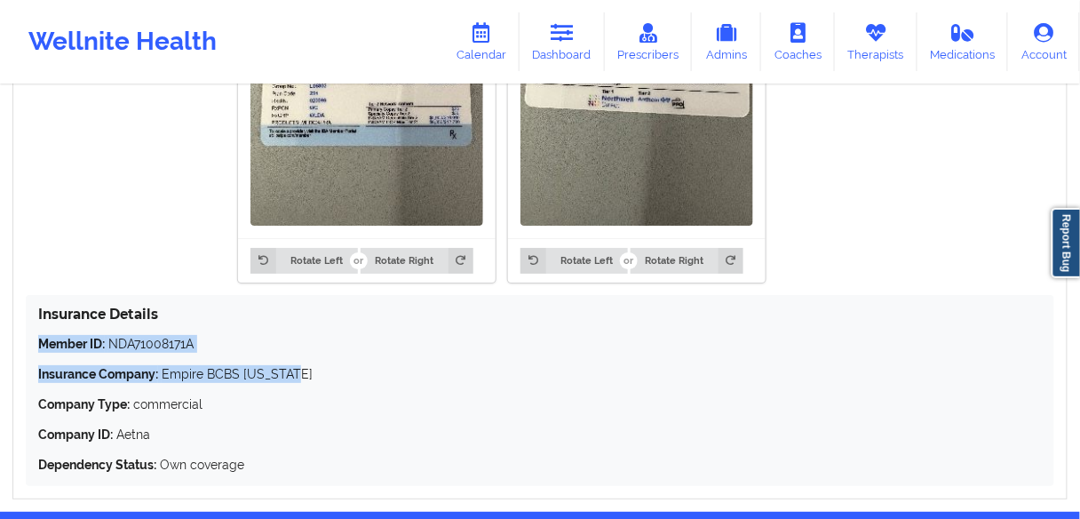
scroll to position [1474, 0]
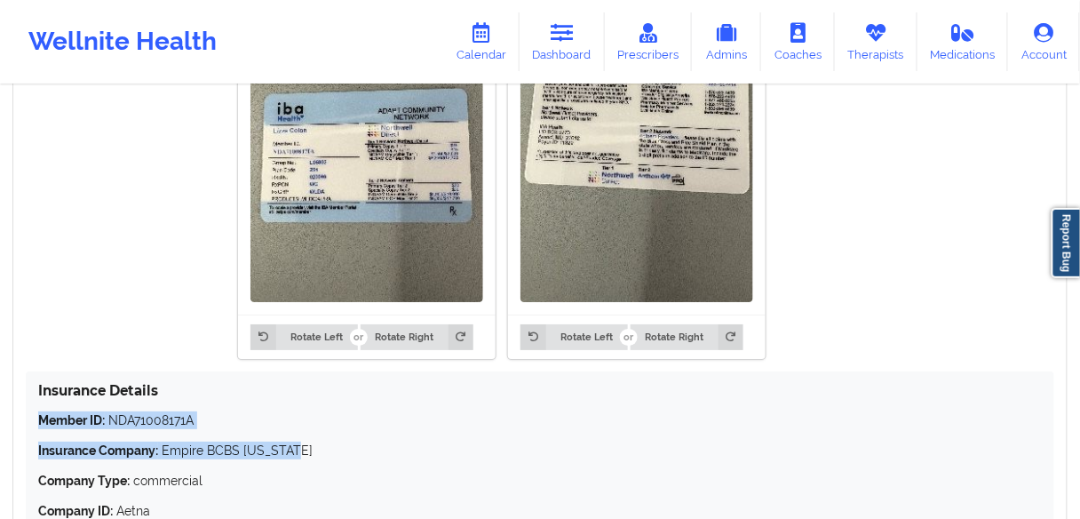
click at [369, 219] on img at bounding box center [366, 147] width 233 height 310
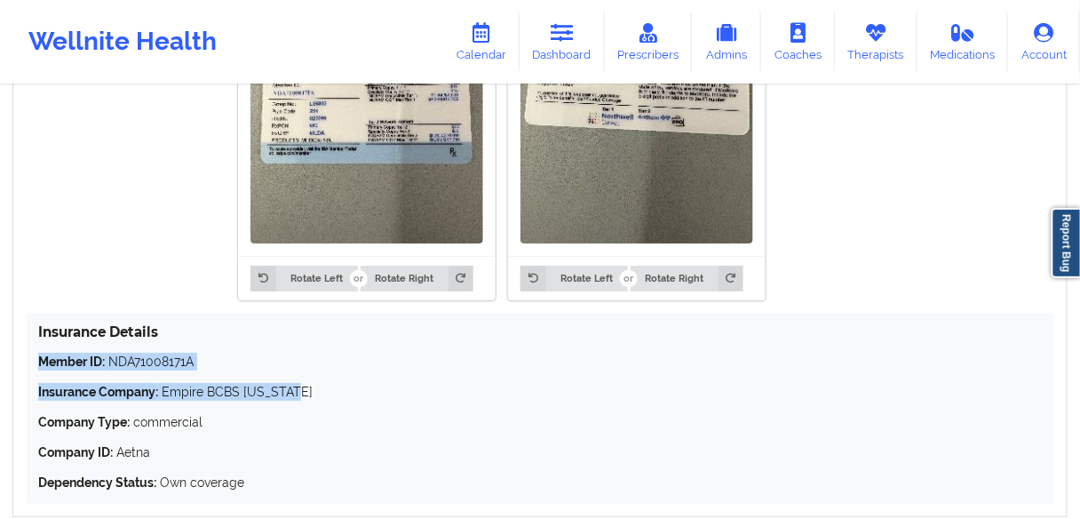
scroll to position [1616, 0]
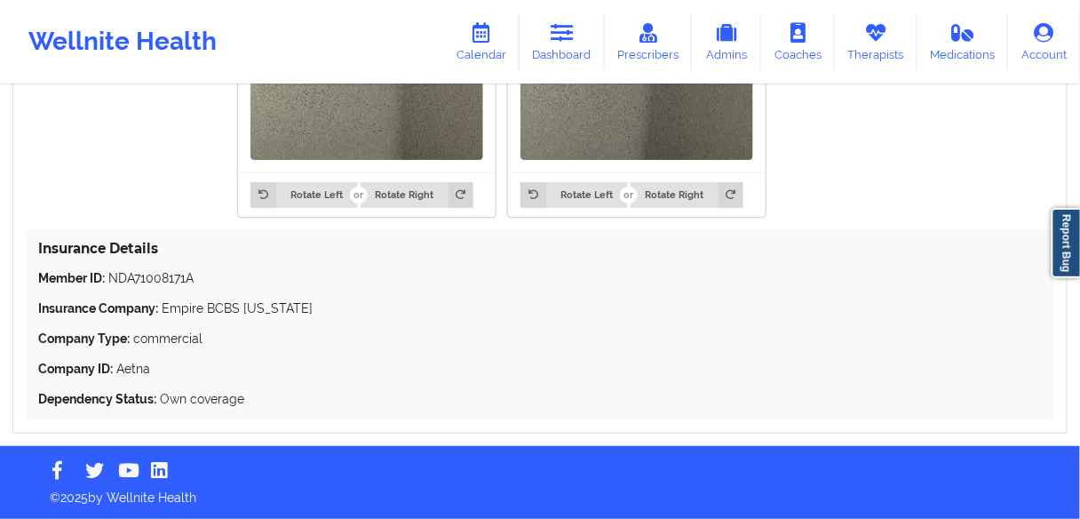
click at [302, 343] on p "Company Type: commercial" at bounding box center [540, 338] width 1004 height 18
drag, startPoint x: 216, startPoint y: 280, endPoint x: 36, endPoint y: 246, distance: 183.4
click at [36, 246] on div "Insurance Details Member ID: NDA71008171A Insurance Company: Empire BCBS [US_ST…" at bounding box center [540, 324] width 1028 height 191
drag, startPoint x: 240, startPoint y: 325, endPoint x: 233, endPoint y: 331, distance: 9.4
click at [239, 326] on div "Member ID: NDA71008171A Insurance Company: Empire BCBS [US_STATE] Company Type:…" at bounding box center [540, 338] width 1004 height 139
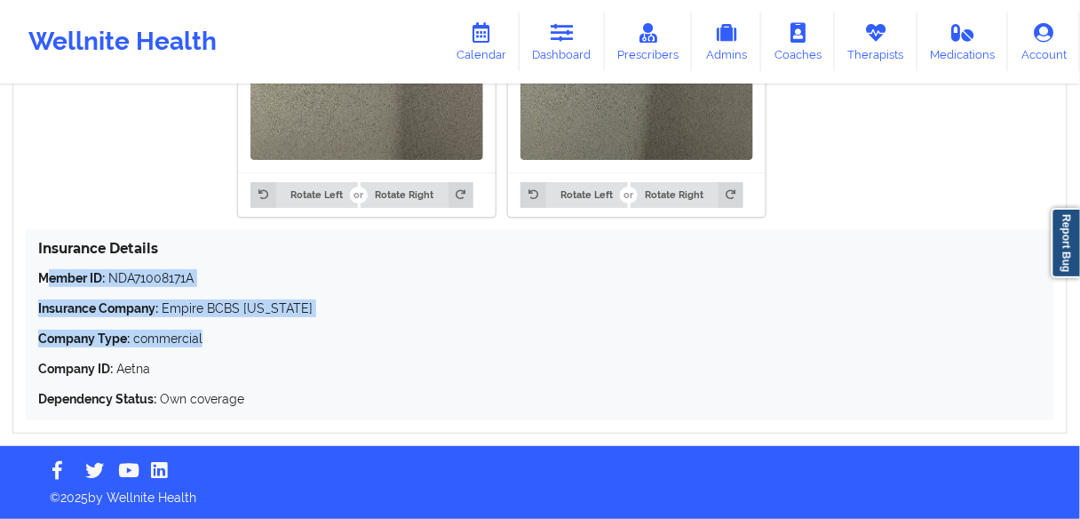
drag, startPoint x: 208, startPoint y: 342, endPoint x: 112, endPoint y: 261, distance: 125.4
click at [46, 264] on div "Insurance Details Member ID: NDA71008171A Insurance Company: Empire BCBS [US_ST…" at bounding box center [540, 324] width 1028 height 191
